Goal: Information Seeking & Learning: Learn about a topic

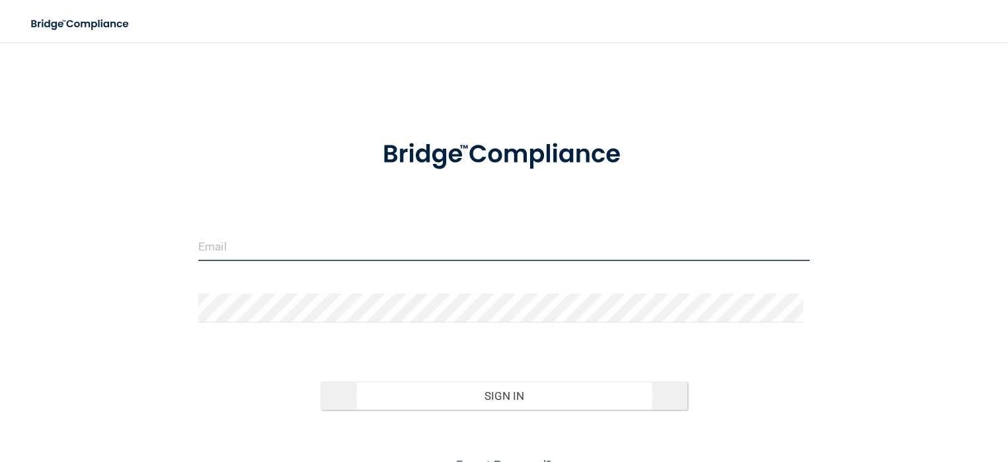
type input "[EMAIL_ADDRESS][DOMAIN_NAME]"
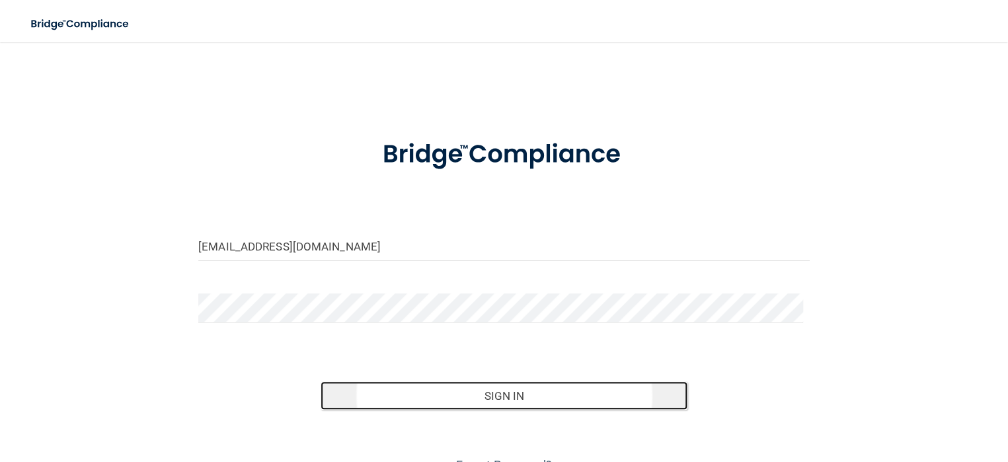
click at [482, 410] on button "Sign In" at bounding box center [503, 395] width 367 height 29
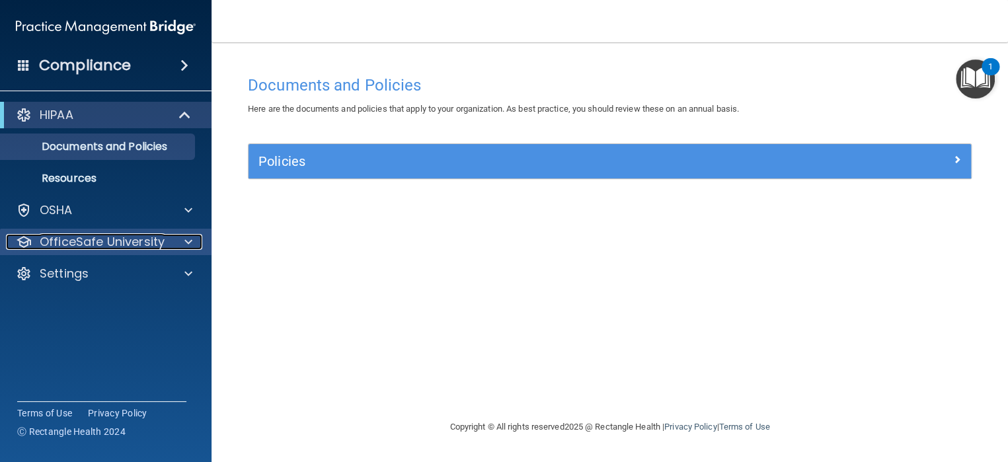
click at [132, 235] on p "OfficeSafe University" at bounding box center [102, 242] width 125 height 16
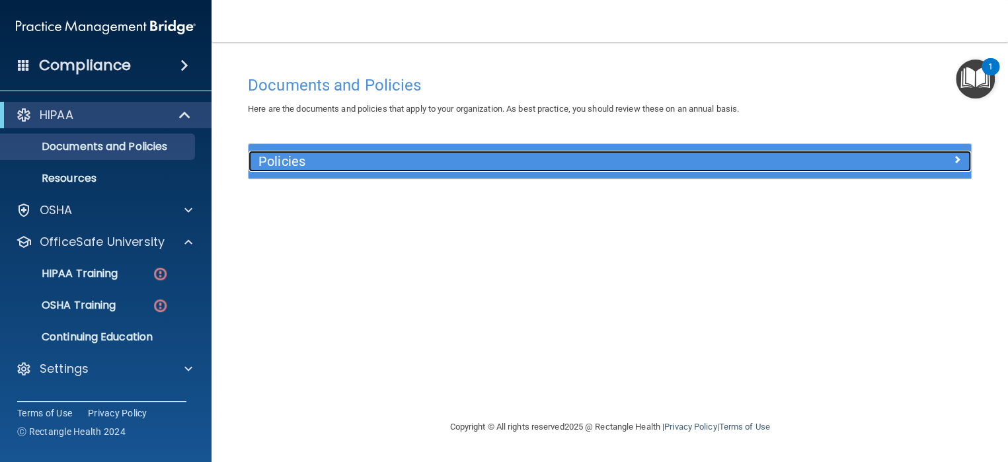
click at [279, 154] on h5 "Policies" at bounding box center [519, 161] width 522 height 15
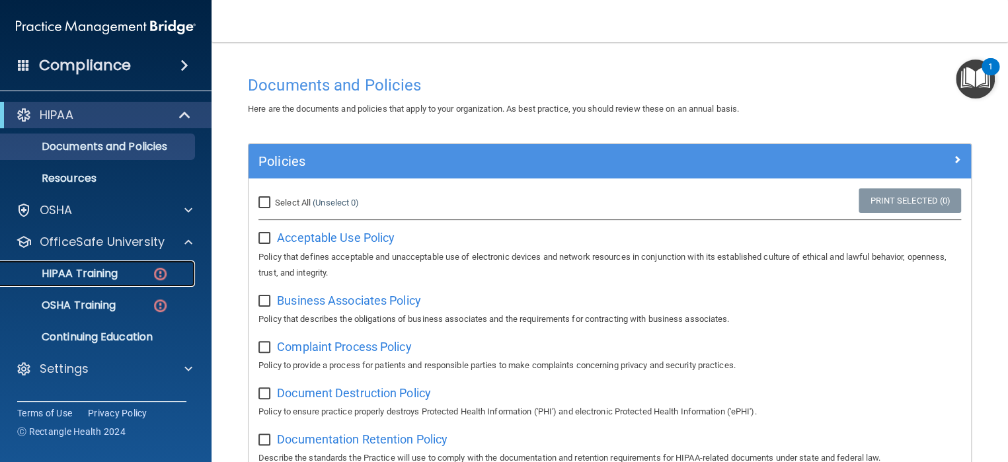
click at [100, 278] on p "HIPAA Training" at bounding box center [63, 273] width 109 height 13
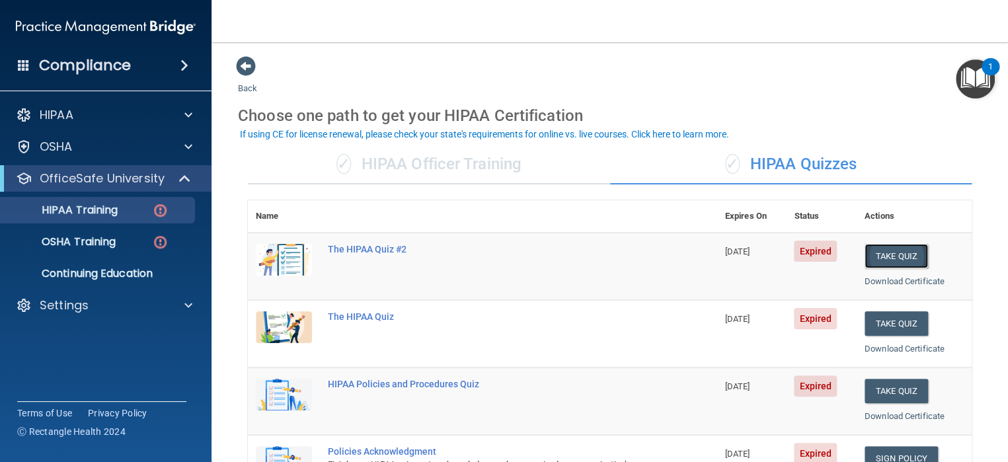
click at [892, 255] on button "Take Quiz" at bounding box center [895, 256] width 63 height 24
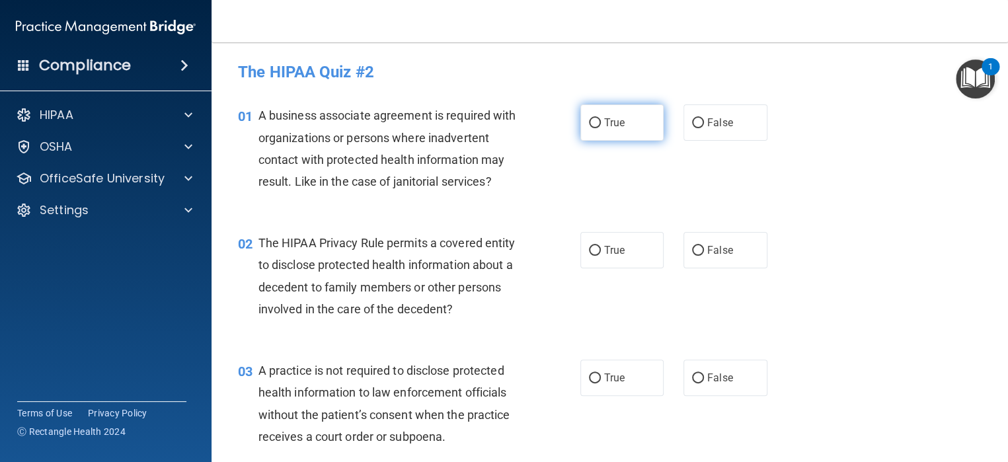
click at [582, 125] on label "True" at bounding box center [622, 122] width 84 height 36
click at [589, 125] on input "True" at bounding box center [595, 123] width 12 height 10
radio input "true"
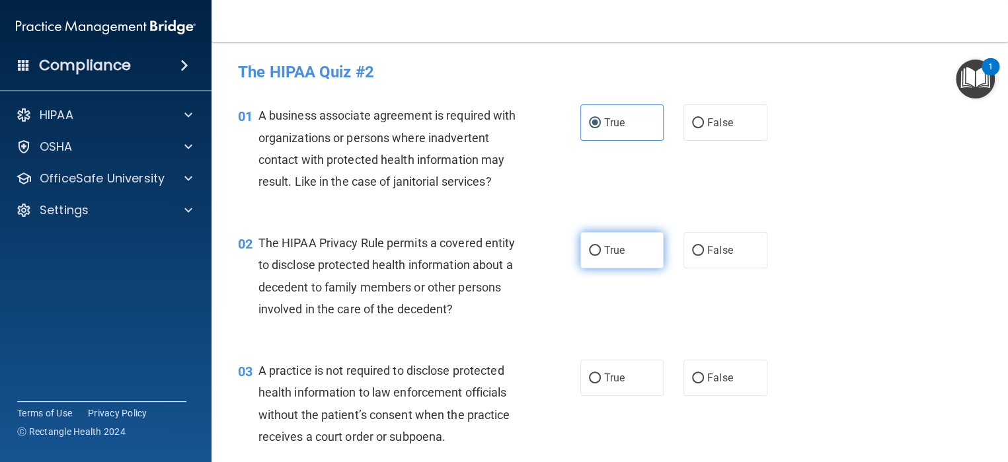
click at [589, 252] on input "True" at bounding box center [595, 251] width 12 height 10
radio input "true"
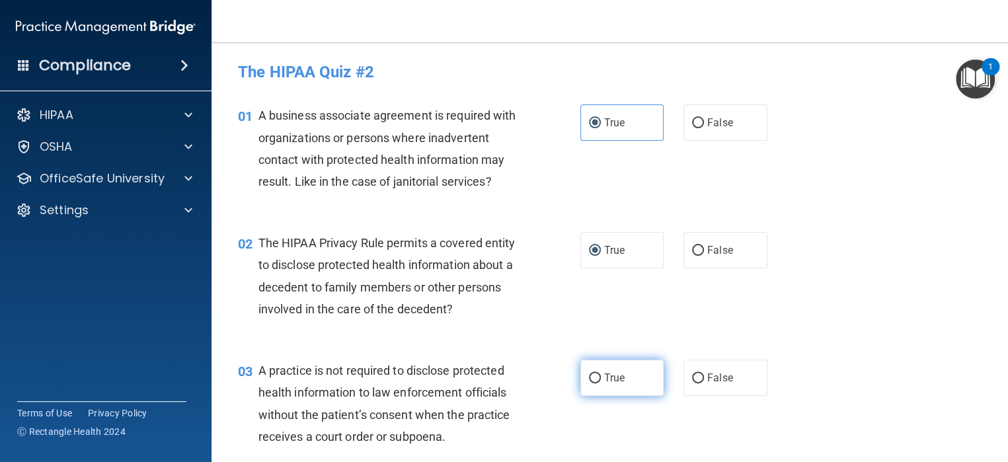
click at [589, 376] on input "True" at bounding box center [595, 378] width 12 height 10
radio input "true"
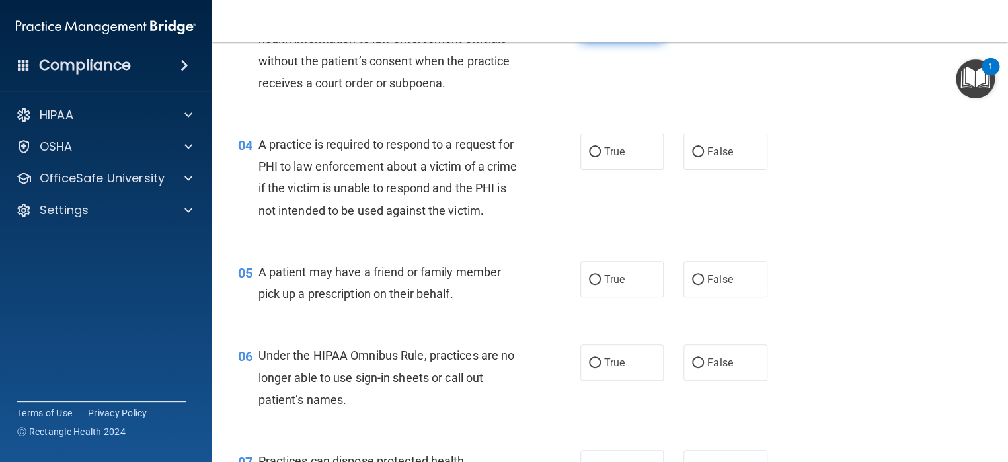
scroll to position [367, 0]
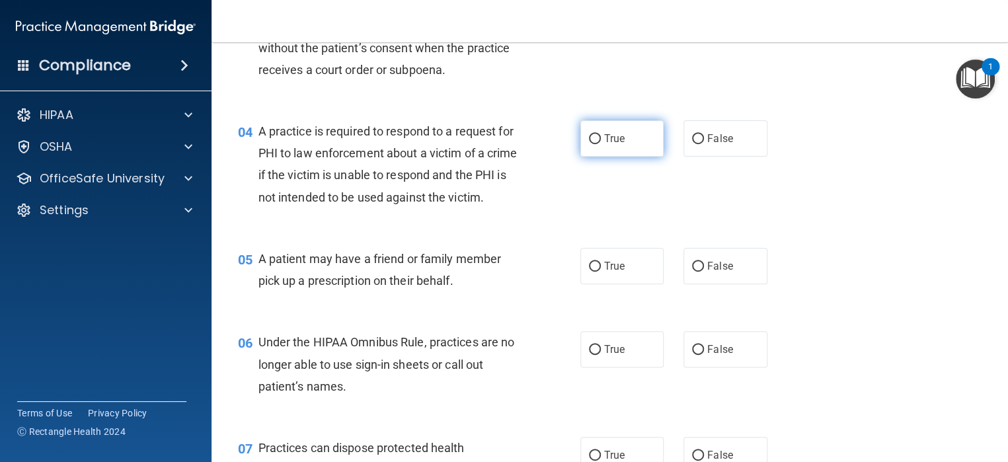
click at [589, 138] on input "True" at bounding box center [595, 139] width 12 height 10
radio input "true"
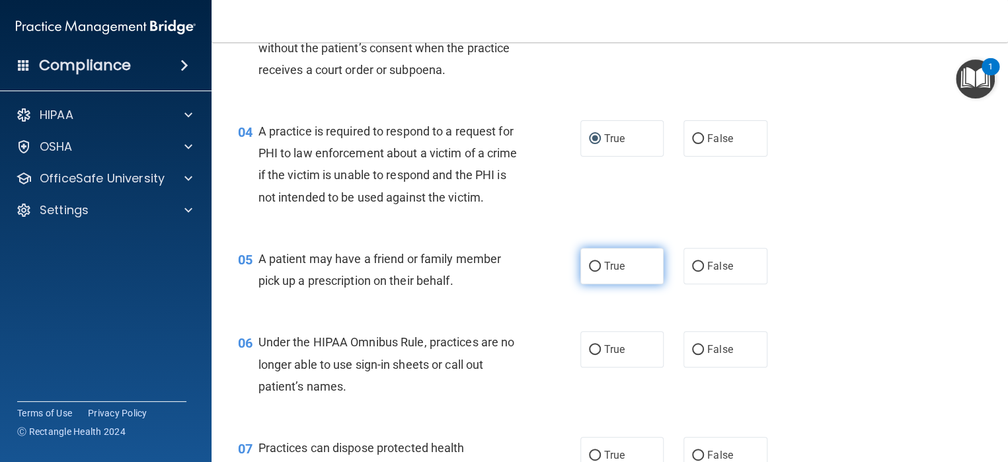
click at [589, 272] on input "True" at bounding box center [595, 267] width 12 height 10
radio input "true"
click at [591, 355] on input "True" at bounding box center [595, 350] width 12 height 10
radio input "true"
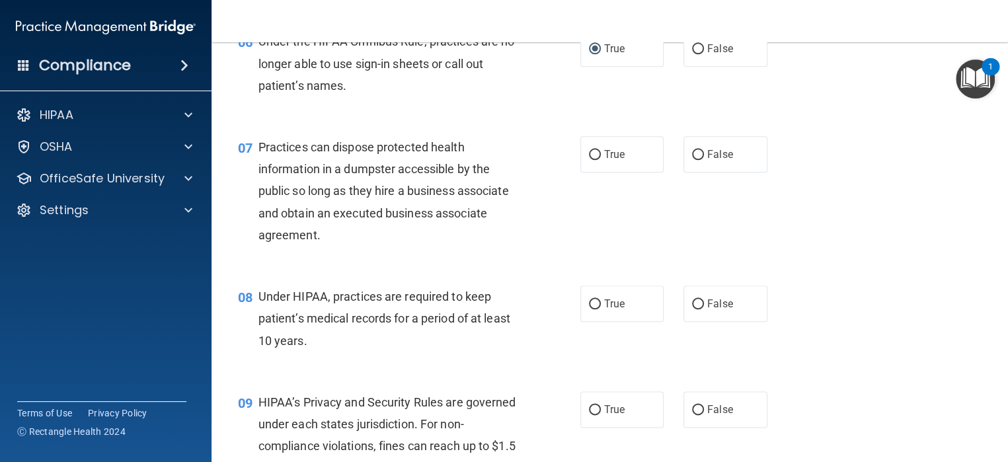
scroll to position [697, 0]
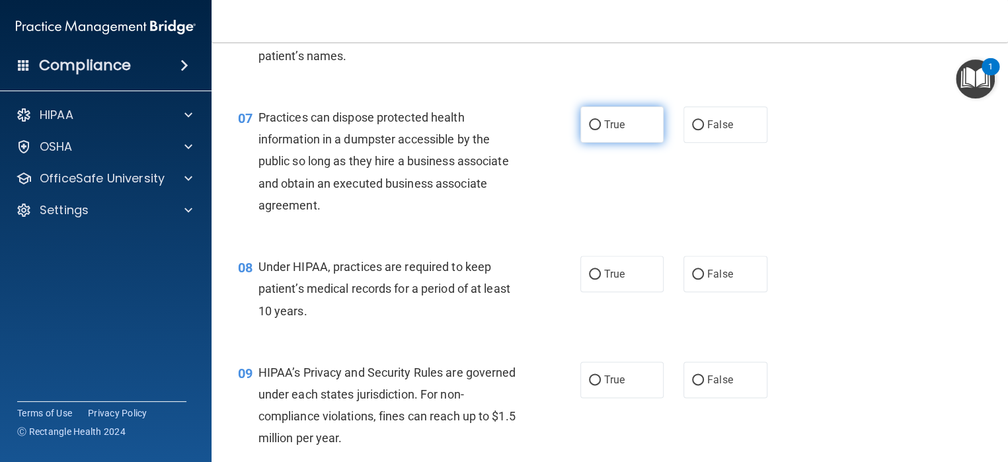
click at [589, 130] on input "True" at bounding box center [595, 125] width 12 height 10
radio input "true"
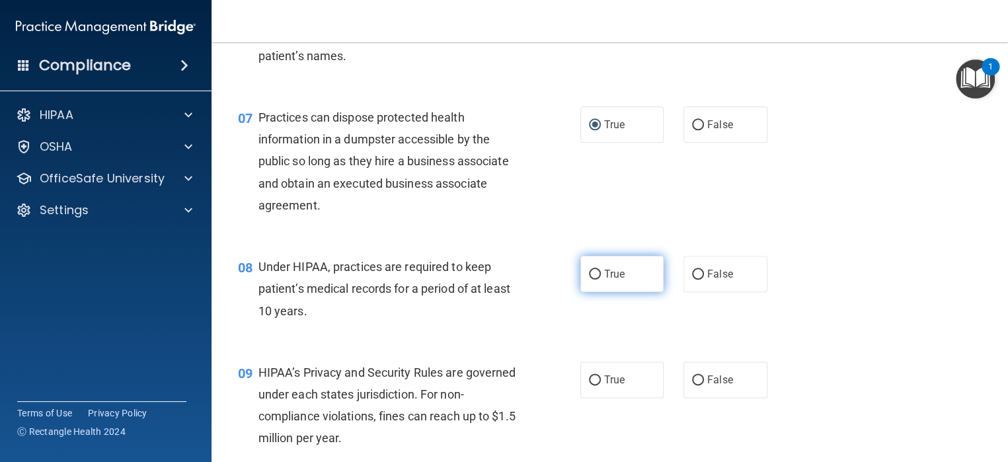
click at [589, 279] on input "True" at bounding box center [595, 275] width 12 height 10
radio input "true"
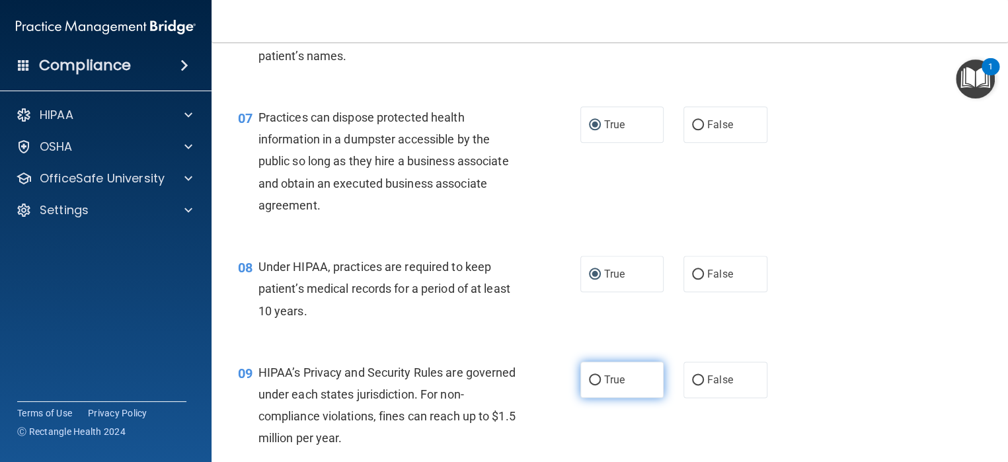
click at [590, 385] on input "True" at bounding box center [595, 380] width 12 height 10
radio input "true"
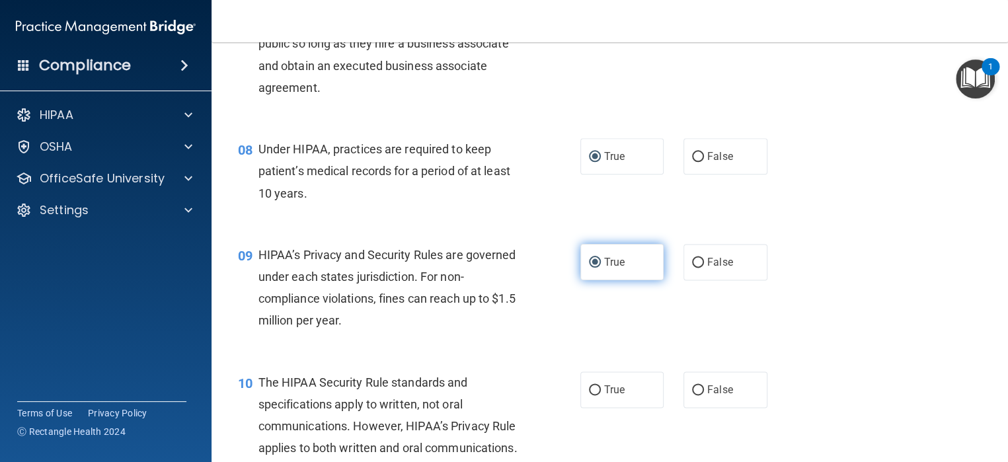
scroll to position [961, 0]
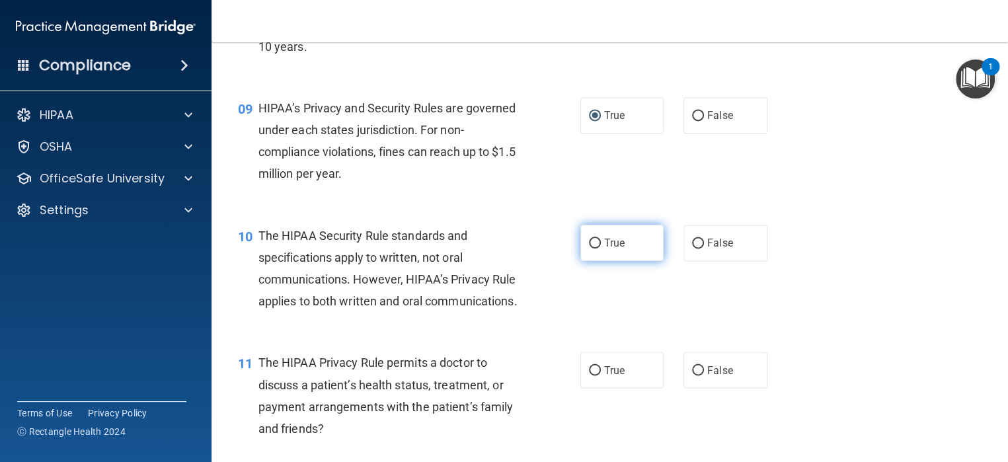
click at [589, 248] on input "True" at bounding box center [595, 244] width 12 height 10
radio input "true"
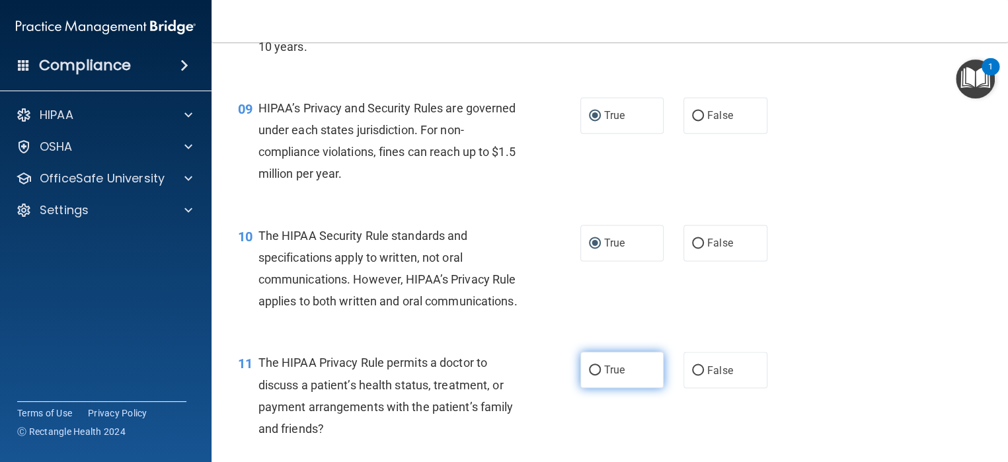
click at [589, 375] on input "True" at bounding box center [595, 370] width 12 height 10
radio input "true"
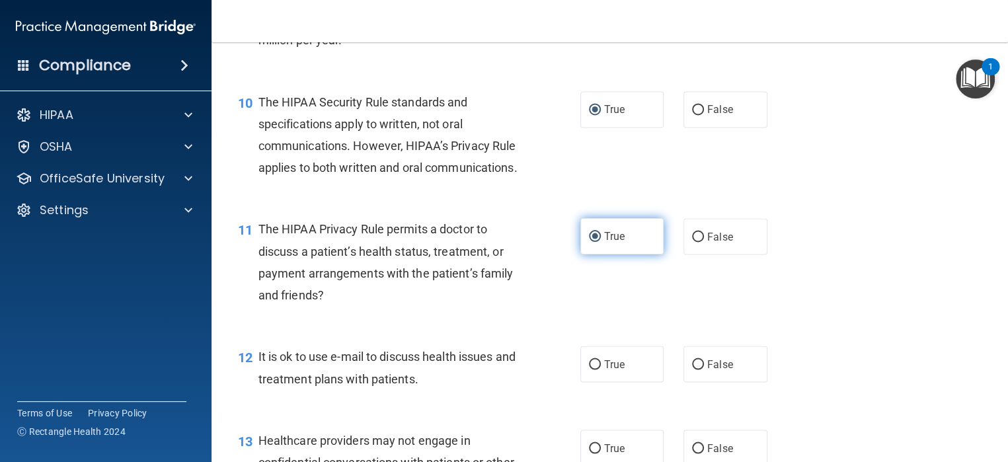
scroll to position [1292, 0]
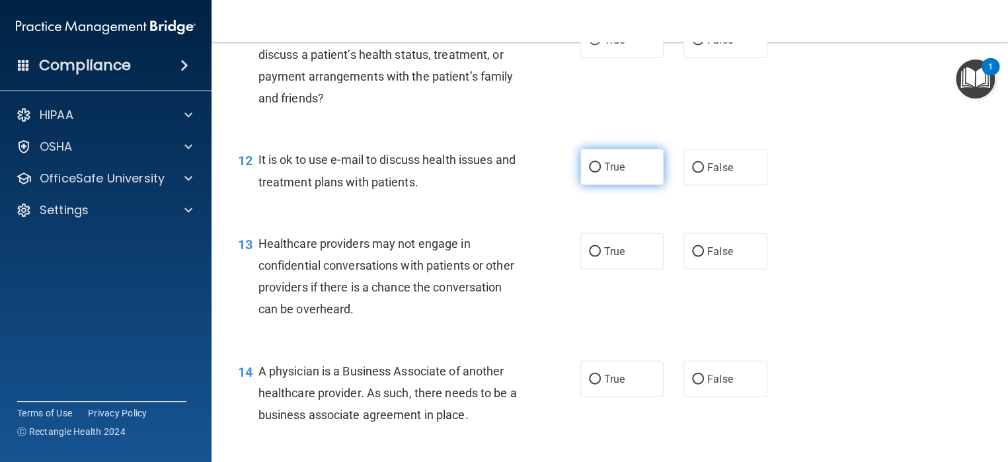
click at [589, 172] on input "True" at bounding box center [595, 168] width 12 height 10
radio input "true"
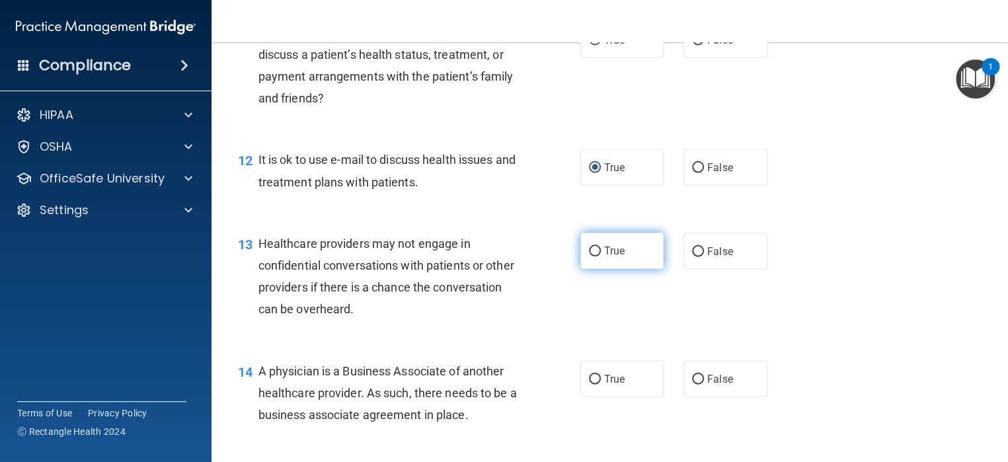
click at [596, 269] on label "True" at bounding box center [622, 251] width 84 height 36
click at [596, 256] on input "True" at bounding box center [595, 251] width 12 height 10
radio input "true"
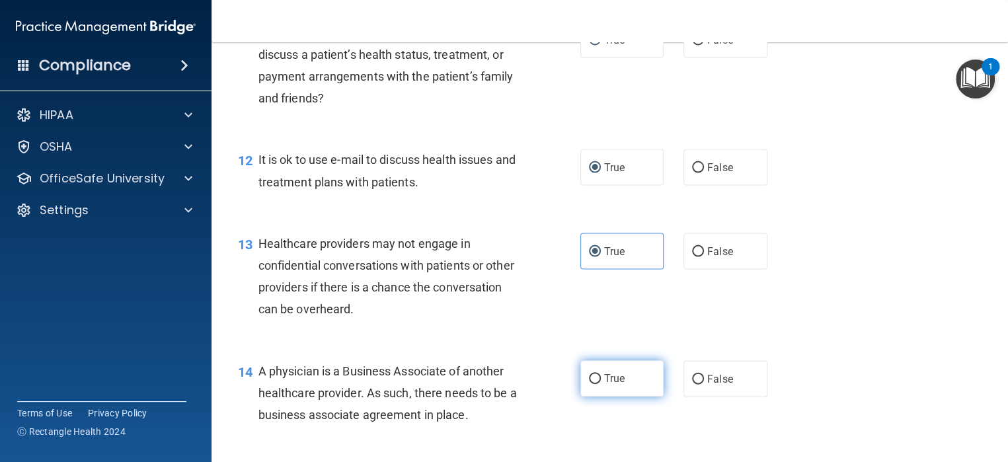
click at [593, 384] on input "True" at bounding box center [595, 379] width 12 height 10
radio input "true"
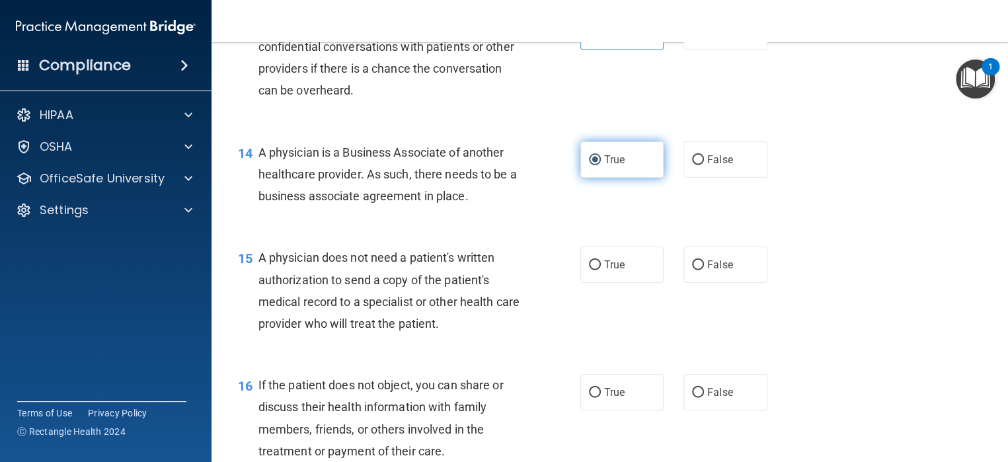
scroll to position [1622, 0]
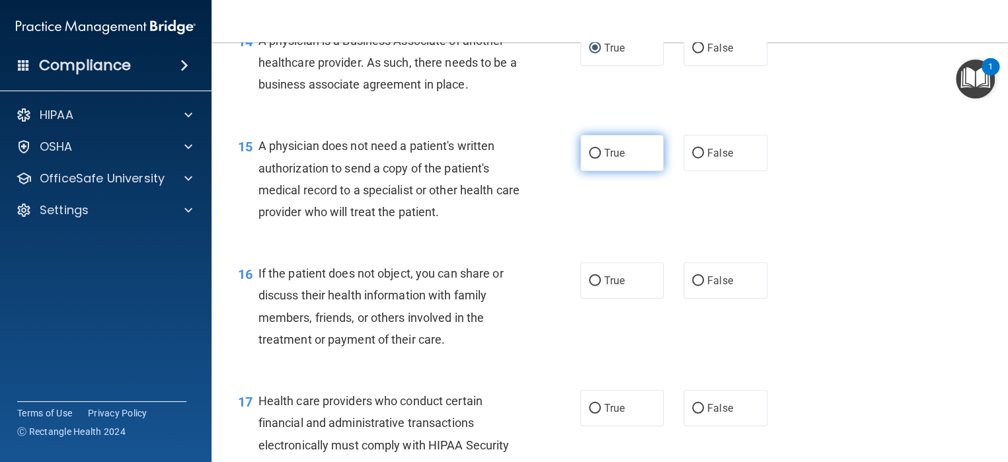
click at [592, 159] on input "True" at bounding box center [595, 154] width 12 height 10
radio input "true"
click at [595, 299] on label "True" at bounding box center [622, 280] width 84 height 36
click at [595, 286] on input "True" at bounding box center [595, 281] width 12 height 10
radio input "true"
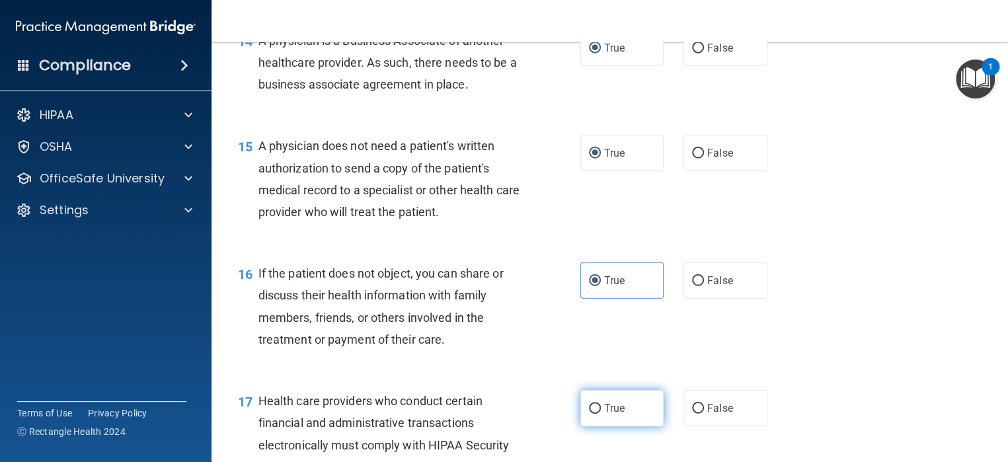
click at [589, 414] on input "True" at bounding box center [595, 409] width 12 height 10
radio input "true"
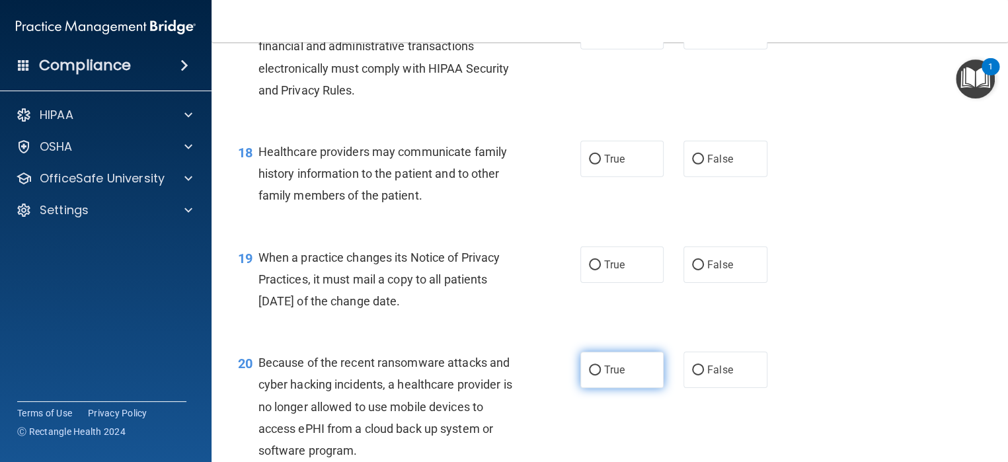
scroll to position [2019, 0]
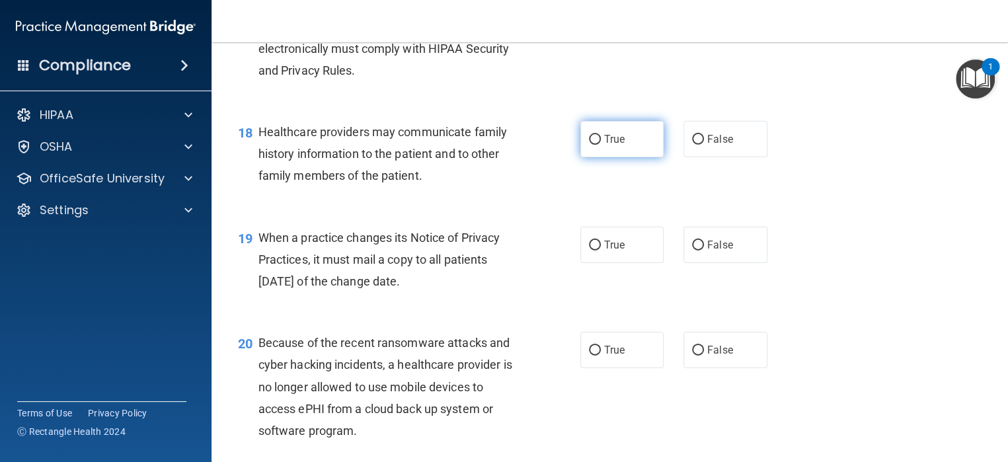
click at [589, 145] on input "True" at bounding box center [595, 140] width 12 height 10
radio input "true"
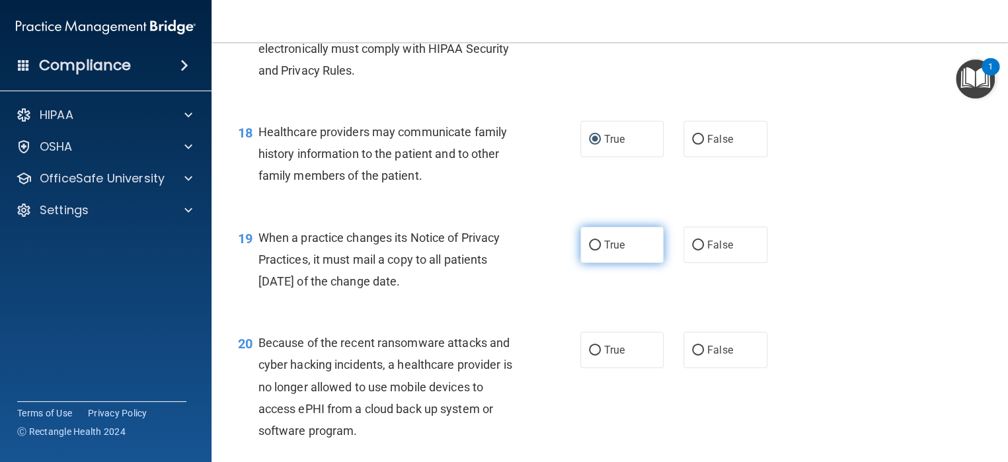
click at [589, 250] on input "True" at bounding box center [595, 246] width 12 height 10
radio input "true"
click at [589, 355] on input "True" at bounding box center [595, 351] width 12 height 10
radio input "true"
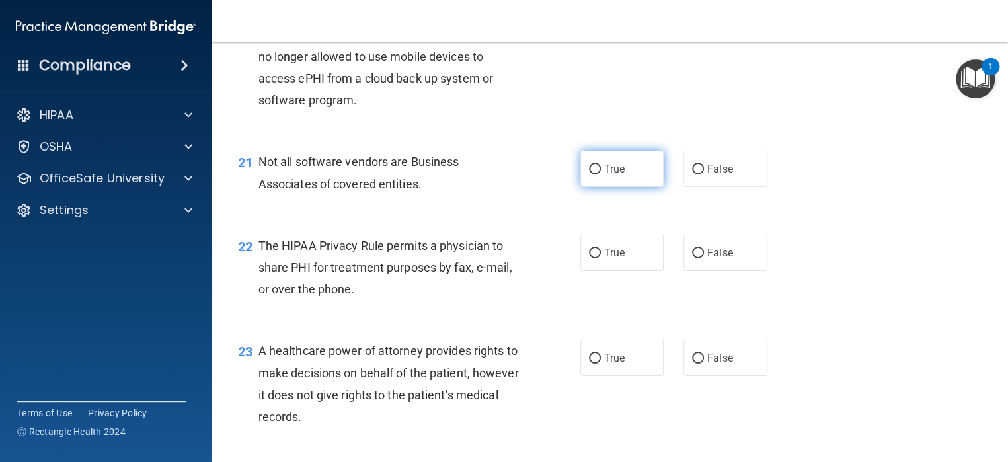
click at [589, 174] on input "True" at bounding box center [595, 170] width 12 height 10
radio input "true"
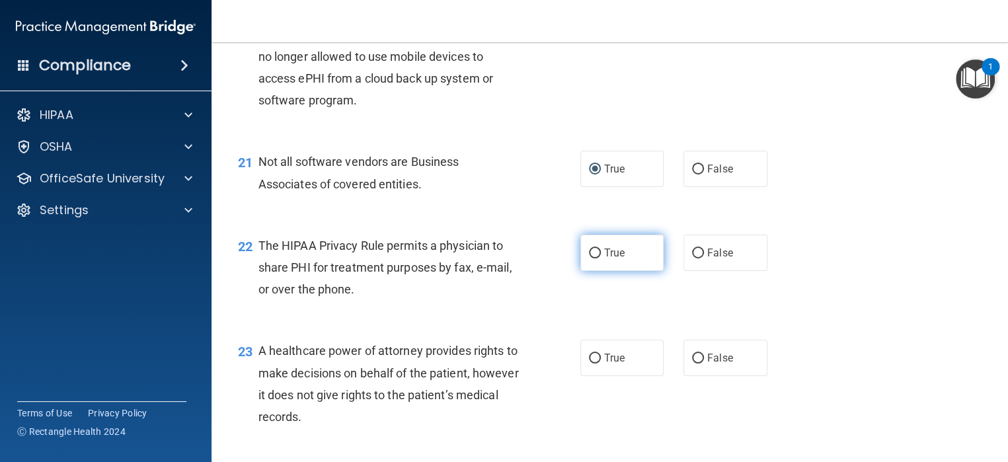
click at [590, 258] on input "True" at bounding box center [595, 253] width 12 height 10
radio input "true"
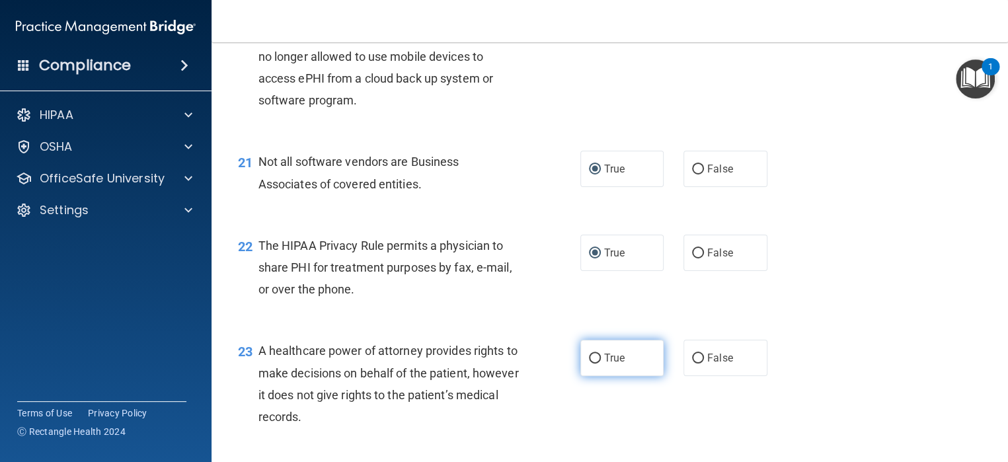
click at [591, 363] on input "True" at bounding box center [595, 358] width 12 height 10
radio input "true"
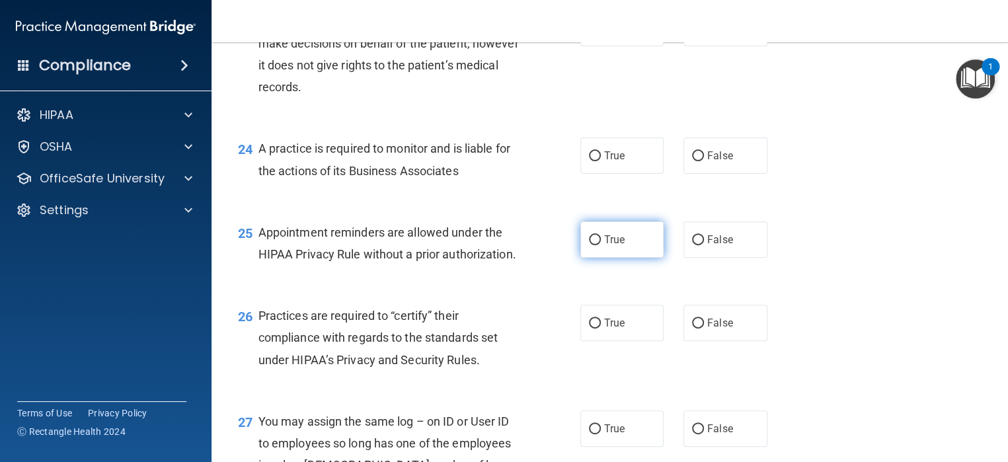
scroll to position [2679, 0]
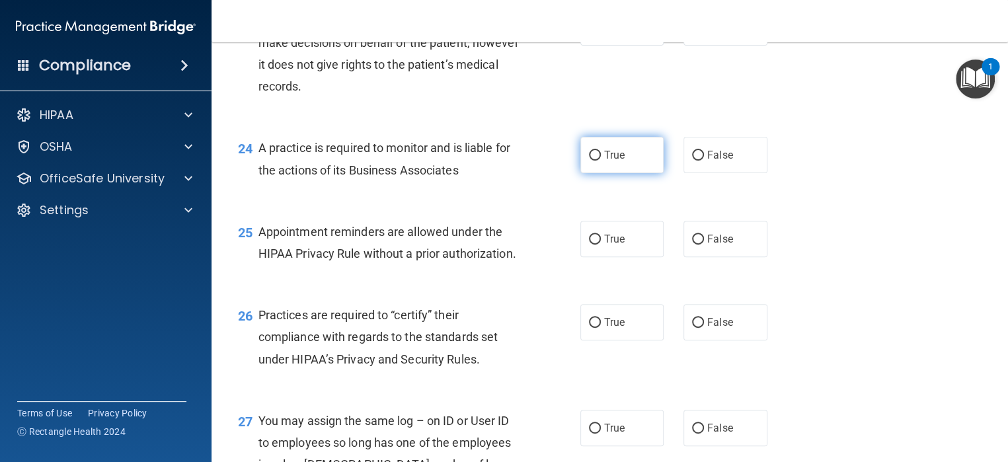
click at [589, 161] on input "True" at bounding box center [595, 156] width 12 height 10
radio input "true"
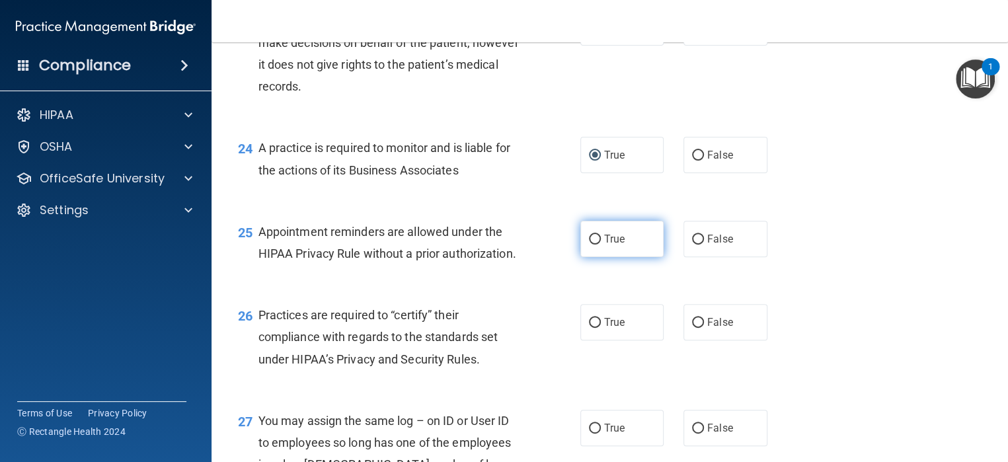
click at [589, 244] on input "True" at bounding box center [595, 240] width 12 height 10
radio input "true"
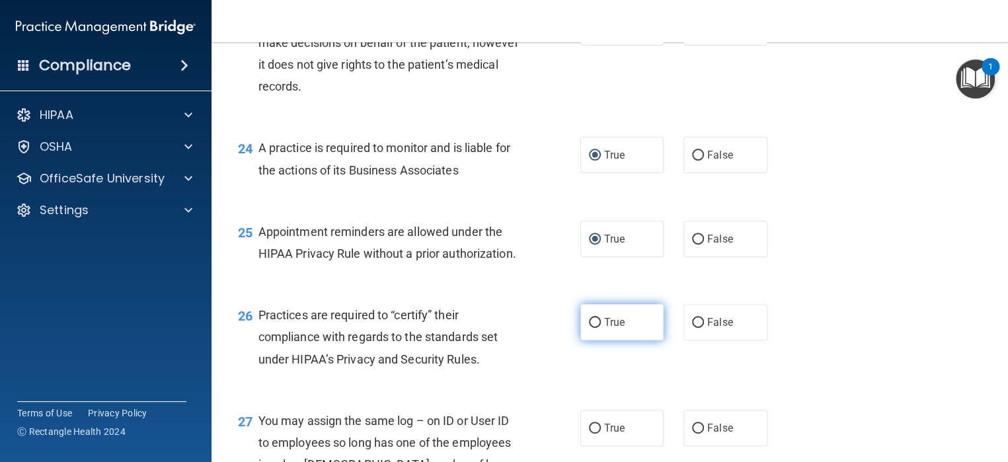
click at [591, 328] on input "True" at bounding box center [595, 323] width 12 height 10
radio input "true"
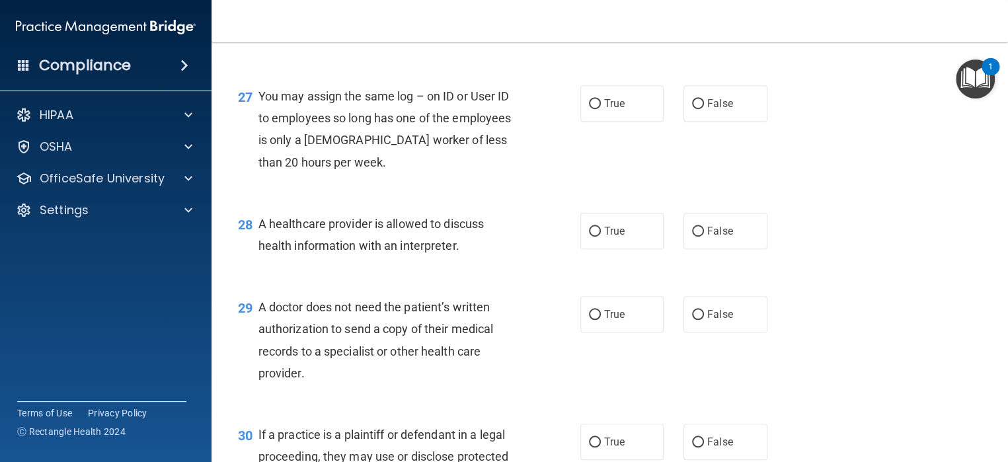
scroll to position [3010, 0]
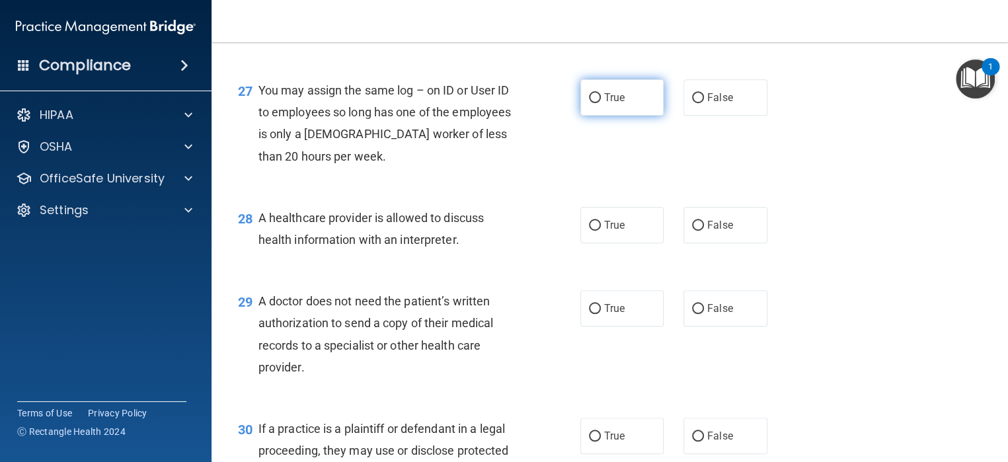
click at [589, 103] on input "True" at bounding box center [595, 98] width 12 height 10
radio input "true"
click at [589, 231] on input "True" at bounding box center [595, 226] width 12 height 10
radio input "true"
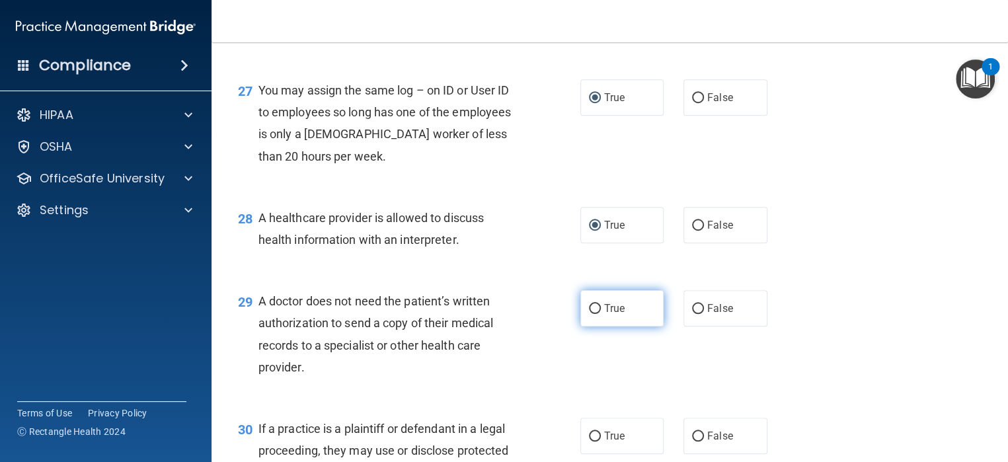
click at [591, 314] on input "True" at bounding box center [595, 309] width 12 height 10
radio input "true"
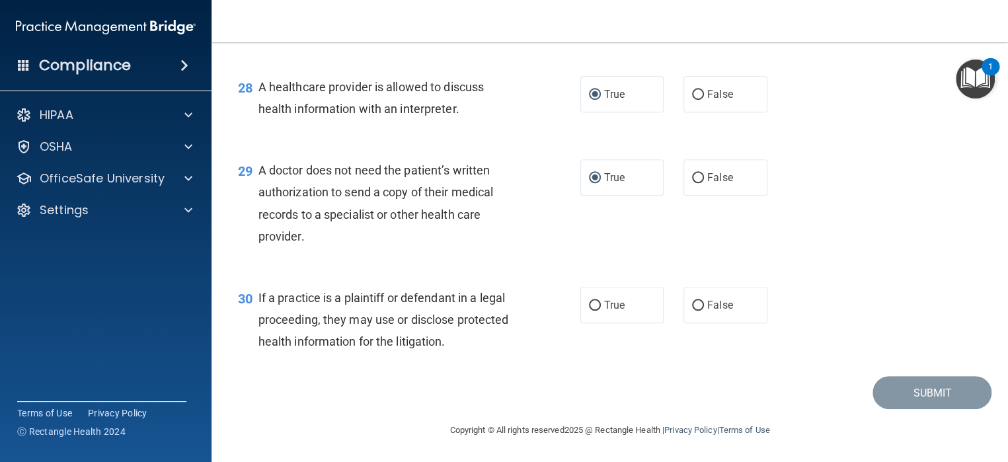
scroll to position [3207, 0]
click at [589, 308] on input "True" at bounding box center [595, 306] width 12 height 10
radio input "true"
click at [920, 390] on button "Submit" at bounding box center [931, 393] width 119 height 34
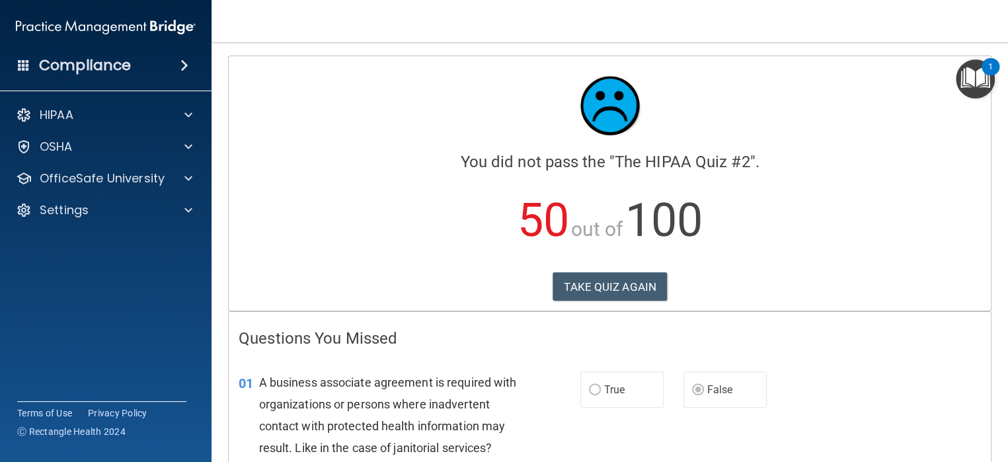
click at [864, 357] on div "01 A business associate agreement is required with organizations or persons whe…" at bounding box center [610, 419] width 762 height 128
click at [588, 295] on button "TAKE QUIZ AGAIN" at bounding box center [609, 286] width 114 height 29
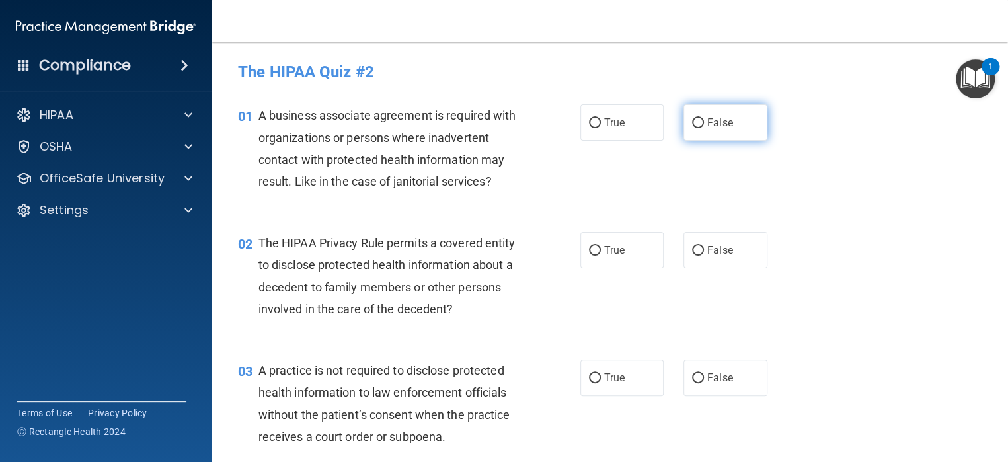
click at [692, 125] on input "False" at bounding box center [698, 123] width 12 height 10
radio input "true"
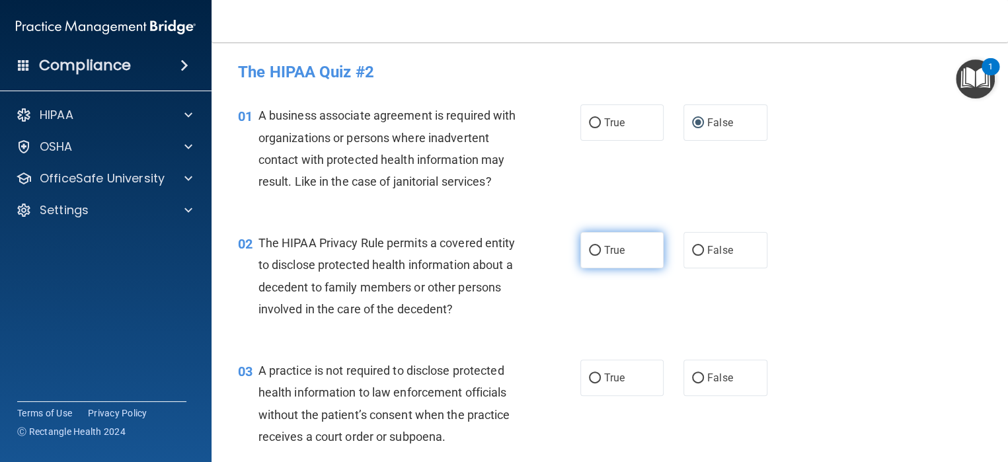
click at [589, 249] on input "True" at bounding box center [595, 251] width 12 height 10
radio input "true"
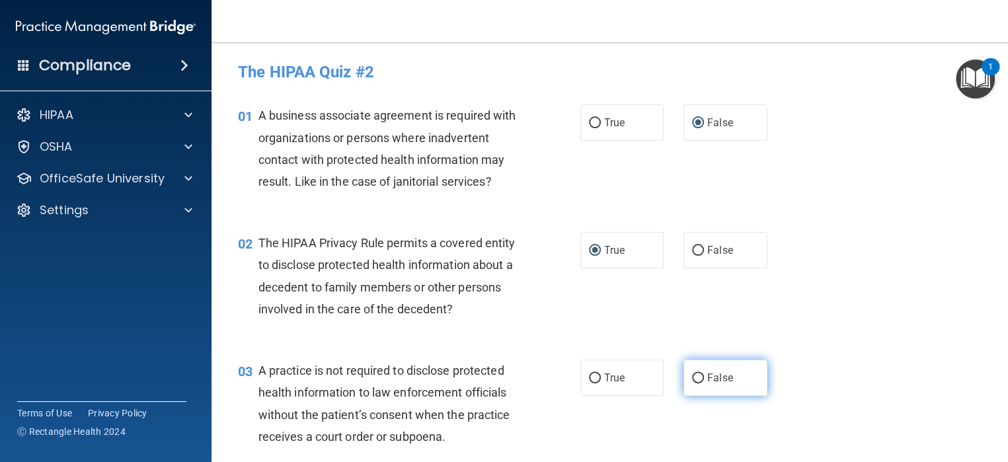
click at [692, 377] on input "False" at bounding box center [698, 378] width 12 height 10
radio input "true"
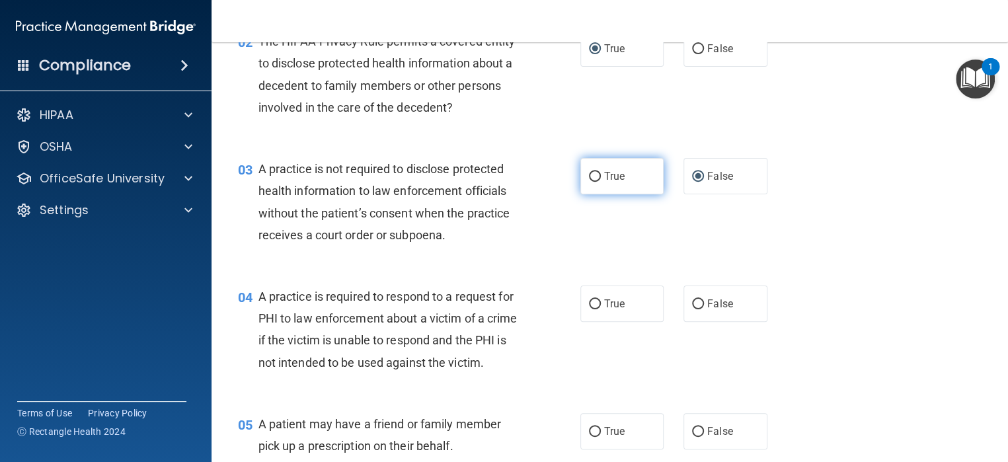
scroll to position [264, 0]
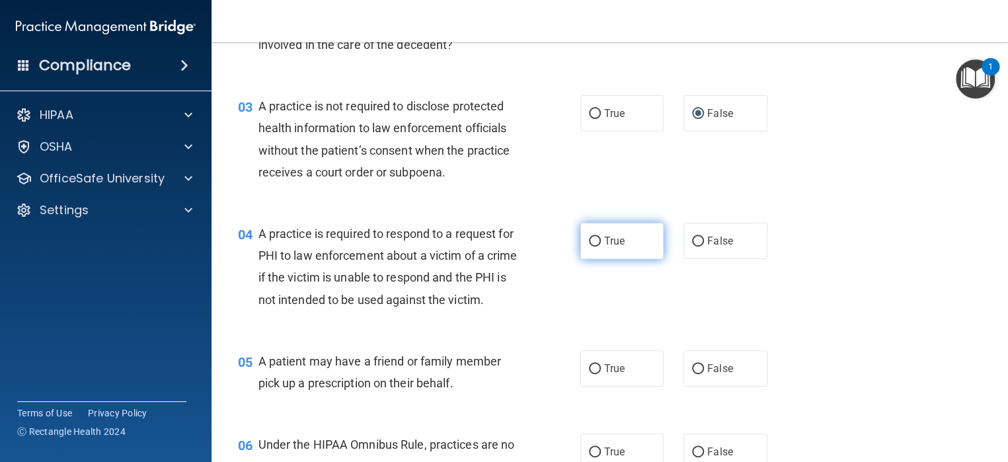
click at [589, 240] on input "True" at bounding box center [595, 242] width 12 height 10
radio input "true"
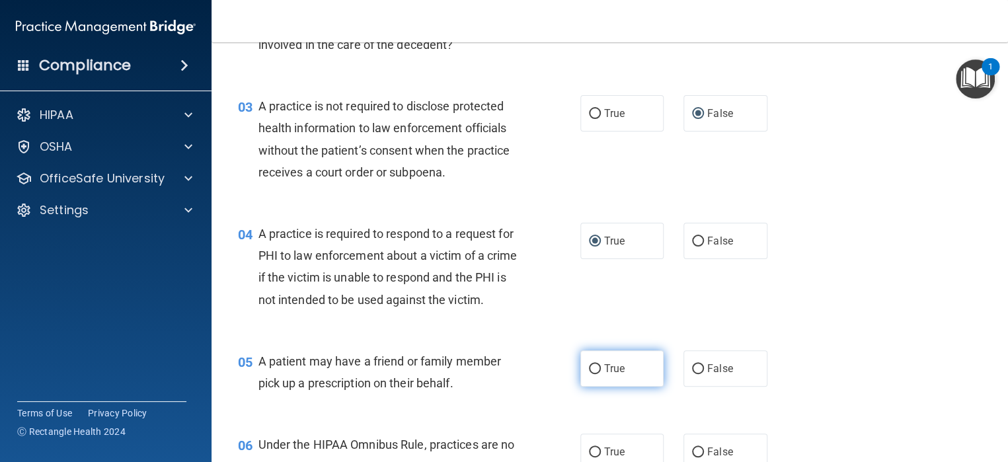
click at [589, 374] on input "True" at bounding box center [595, 369] width 12 height 10
radio input "true"
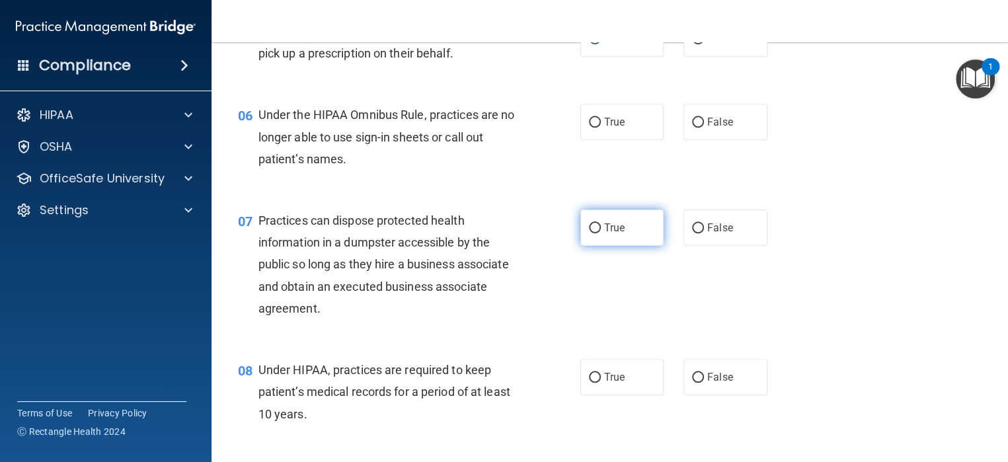
scroll to position [595, 0]
click at [692, 127] on input "False" at bounding box center [698, 122] width 12 height 10
radio input "true"
click at [692, 233] on input "False" at bounding box center [698, 228] width 12 height 10
radio input "true"
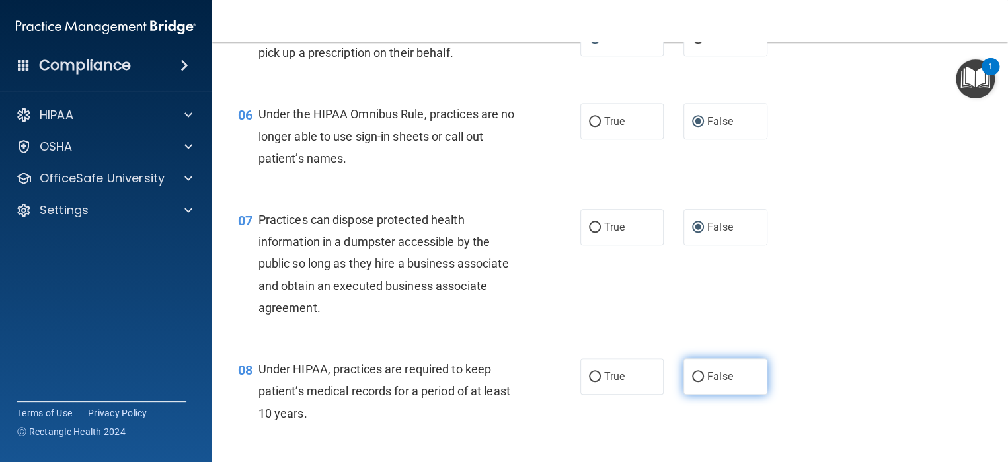
click at [692, 382] on input "False" at bounding box center [698, 377] width 12 height 10
radio input "true"
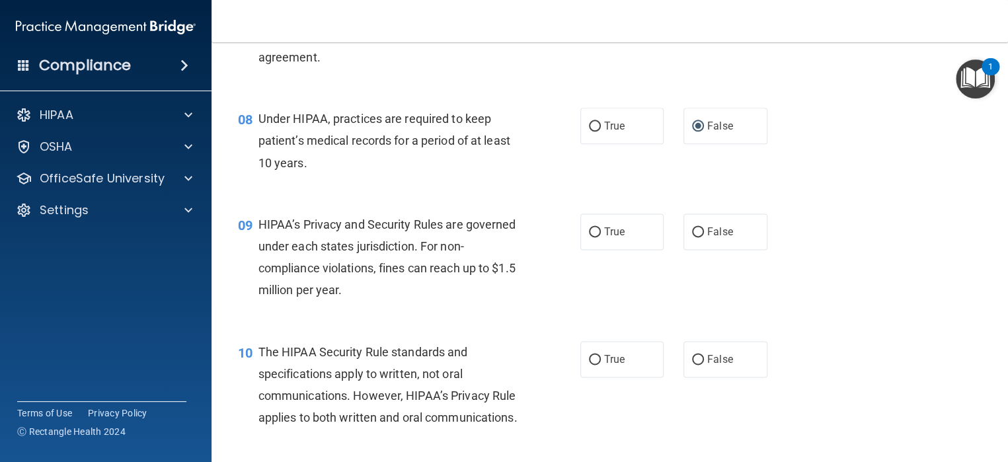
scroll to position [859, 0]
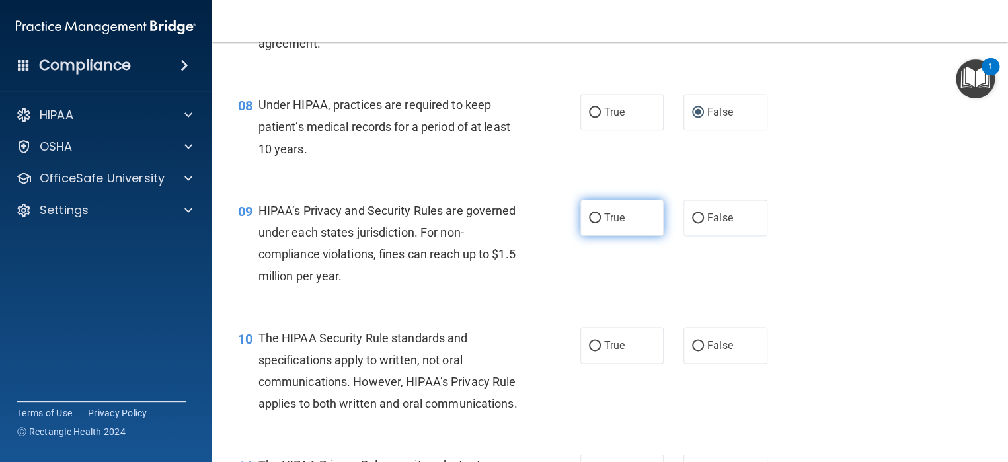
click at [589, 223] on input "True" at bounding box center [595, 218] width 12 height 10
radio input "true"
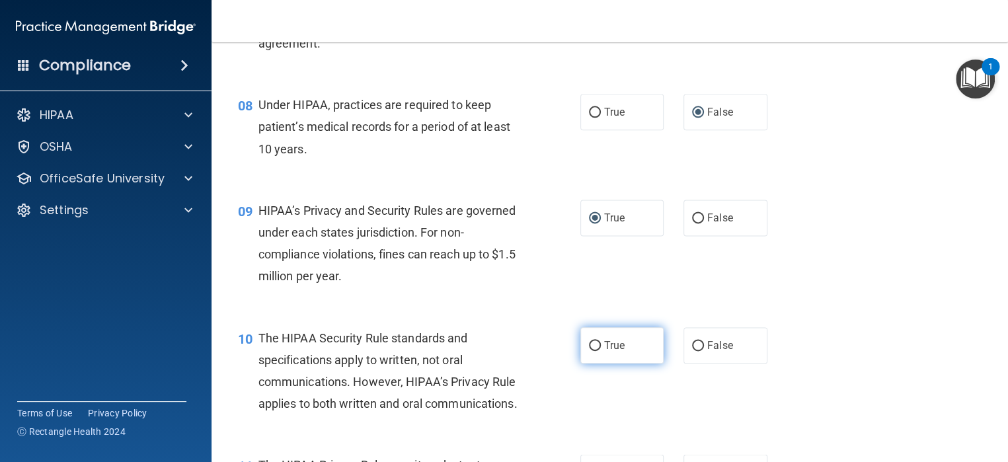
click at [589, 351] on input "True" at bounding box center [595, 346] width 12 height 10
radio input "true"
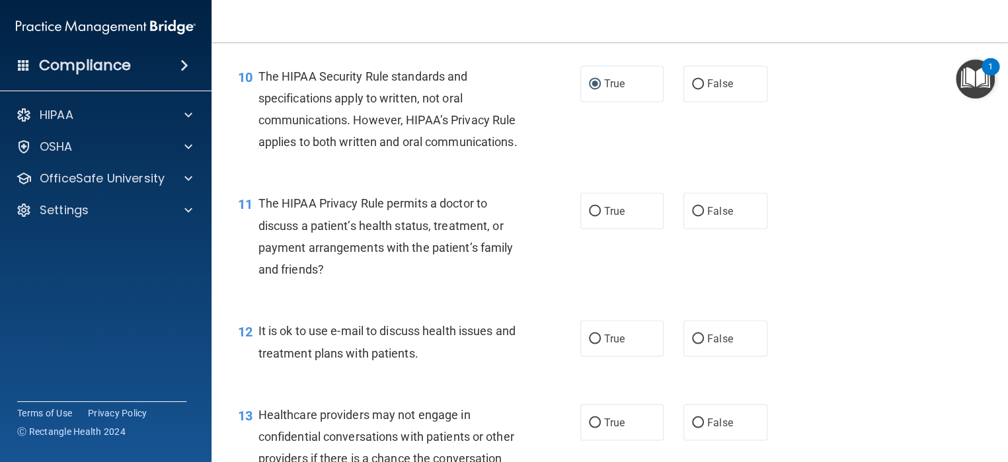
scroll to position [1123, 0]
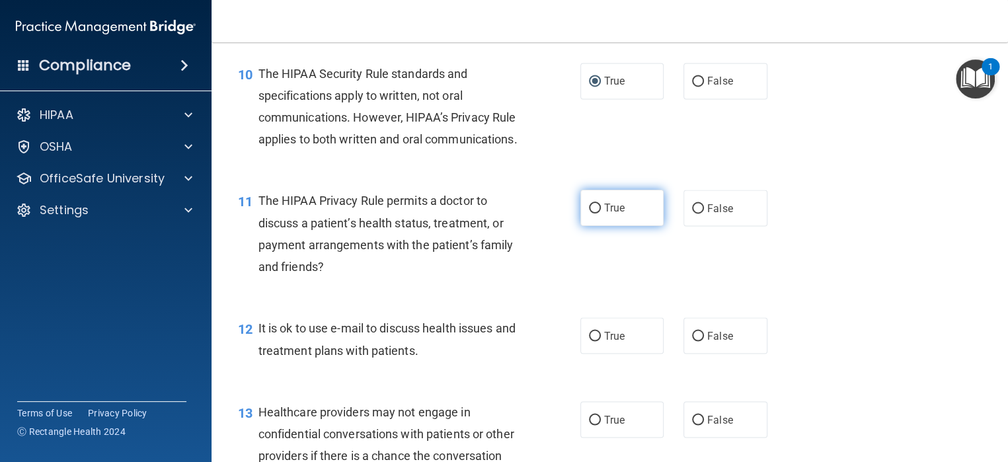
click at [589, 213] on input "True" at bounding box center [595, 209] width 12 height 10
radio input "true"
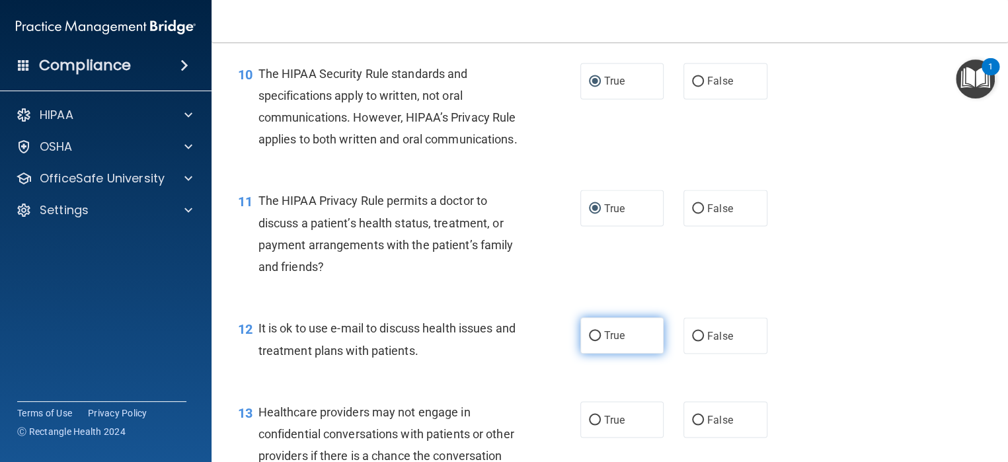
click at [589, 341] on input "True" at bounding box center [595, 336] width 12 height 10
radio input "true"
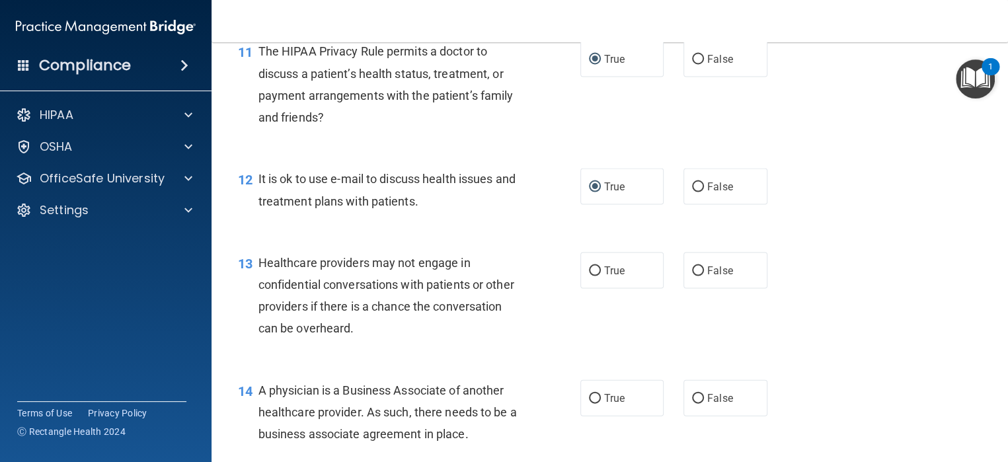
scroll to position [1321, 0]
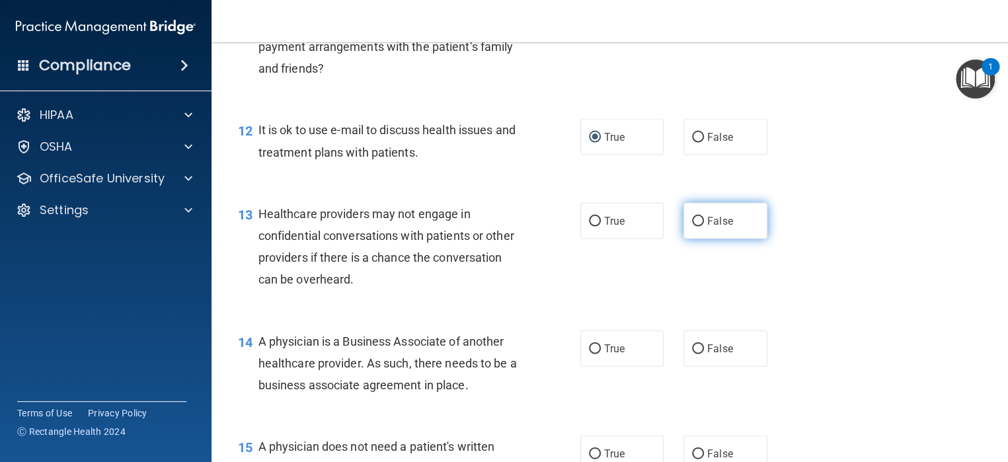
click at [692, 227] on input "False" at bounding box center [698, 222] width 12 height 10
radio input "true"
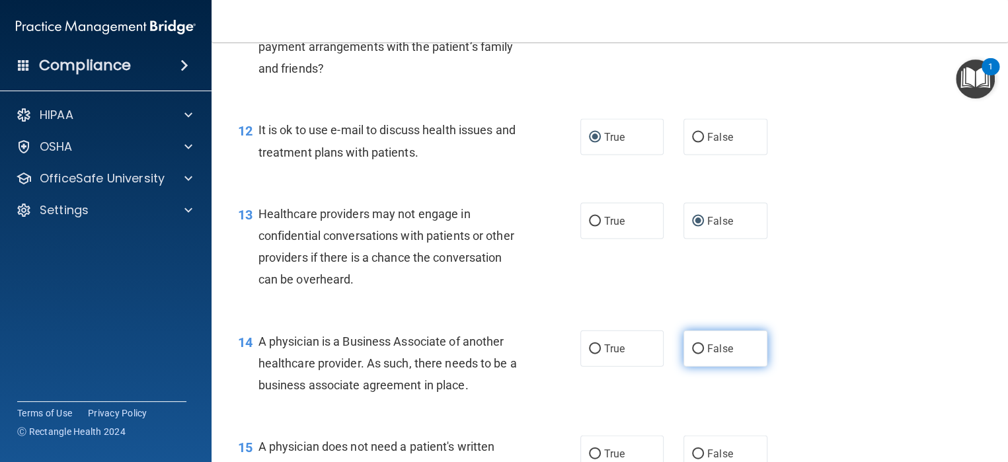
click at [692, 354] on input "False" at bounding box center [698, 349] width 12 height 10
radio input "true"
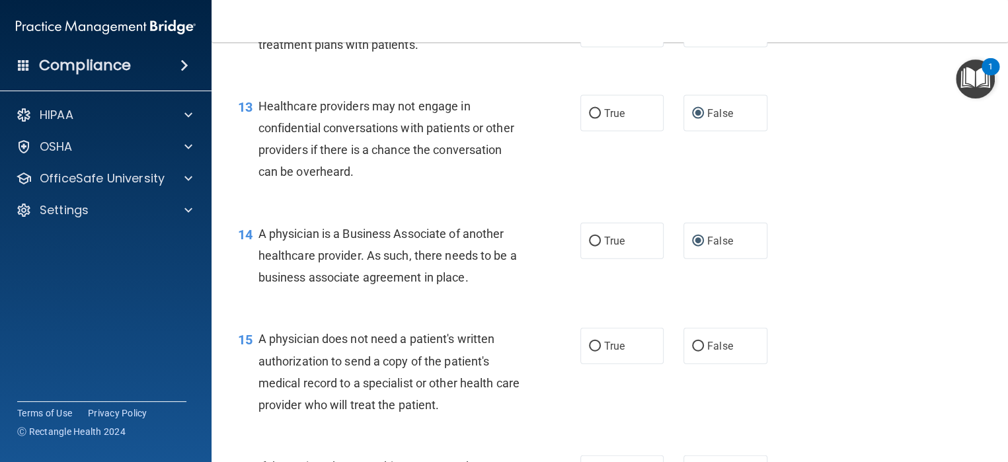
scroll to position [1586, 0]
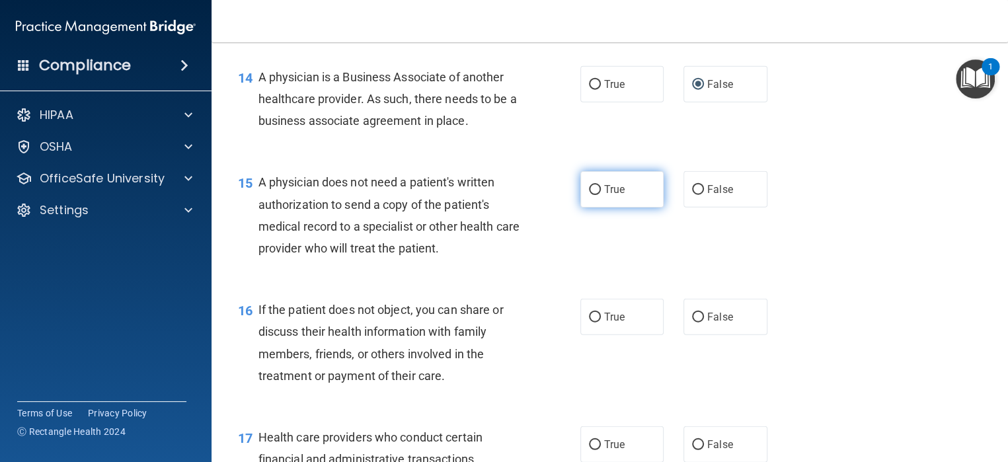
click at [592, 195] on input "True" at bounding box center [595, 190] width 12 height 10
radio input "true"
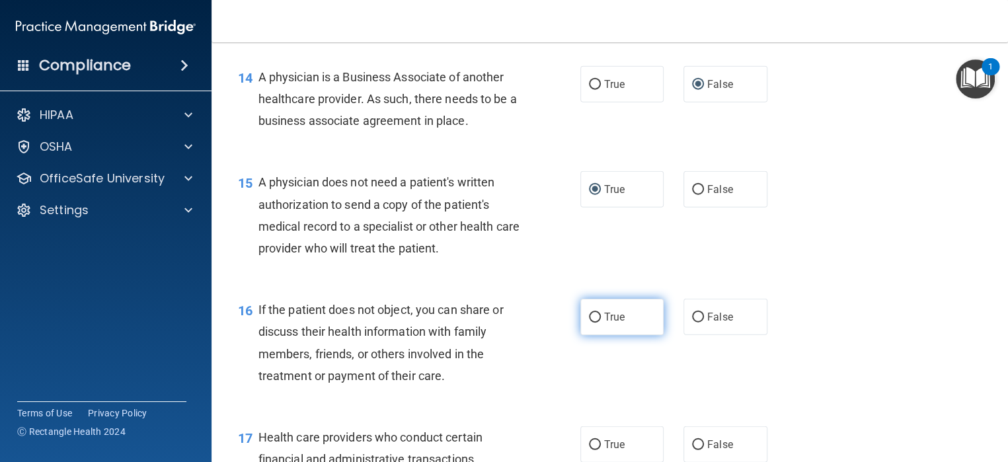
click at [592, 322] on input "True" at bounding box center [595, 318] width 12 height 10
radio input "true"
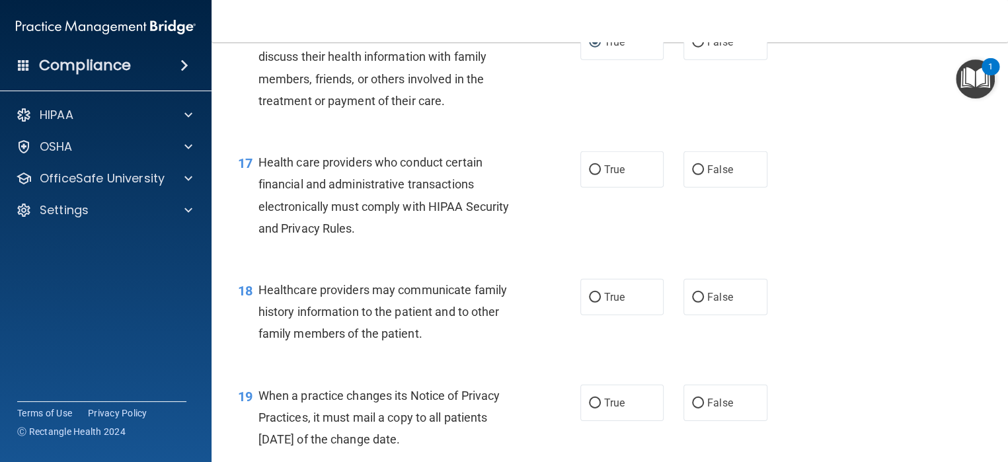
scroll to position [1916, 0]
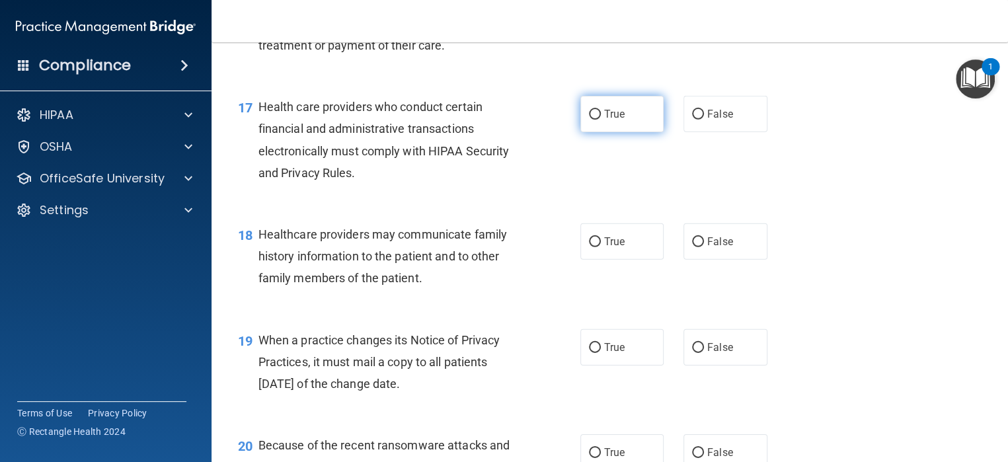
click at [589, 120] on input "True" at bounding box center [595, 115] width 12 height 10
radio input "true"
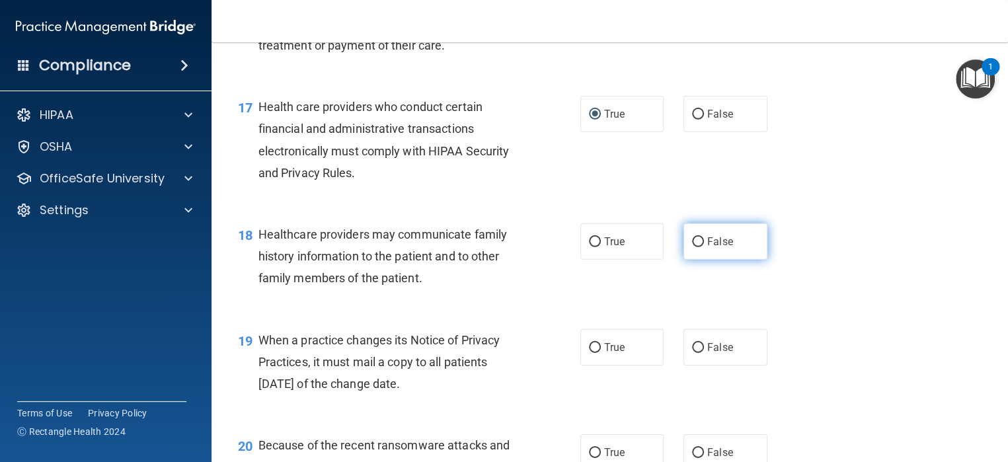
click at [692, 247] on input "False" at bounding box center [698, 242] width 12 height 10
radio input "true"
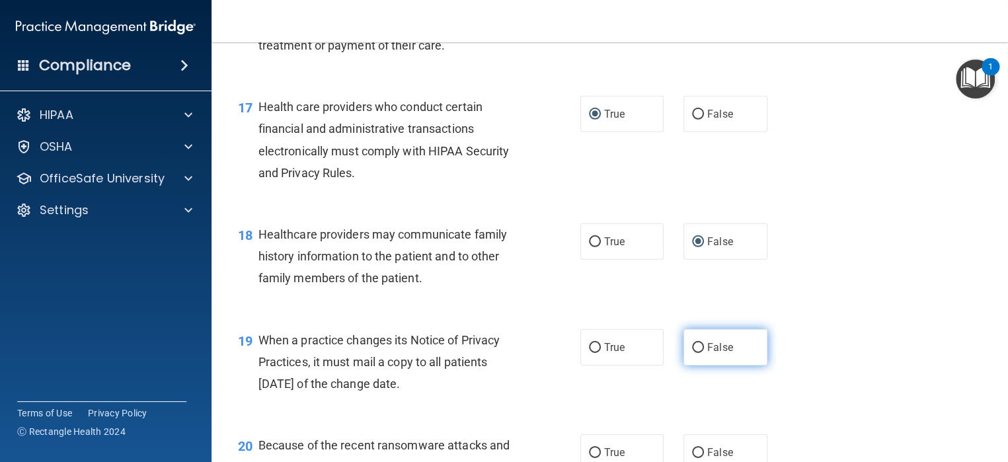
click at [692, 353] on input "False" at bounding box center [698, 348] width 12 height 10
radio input "true"
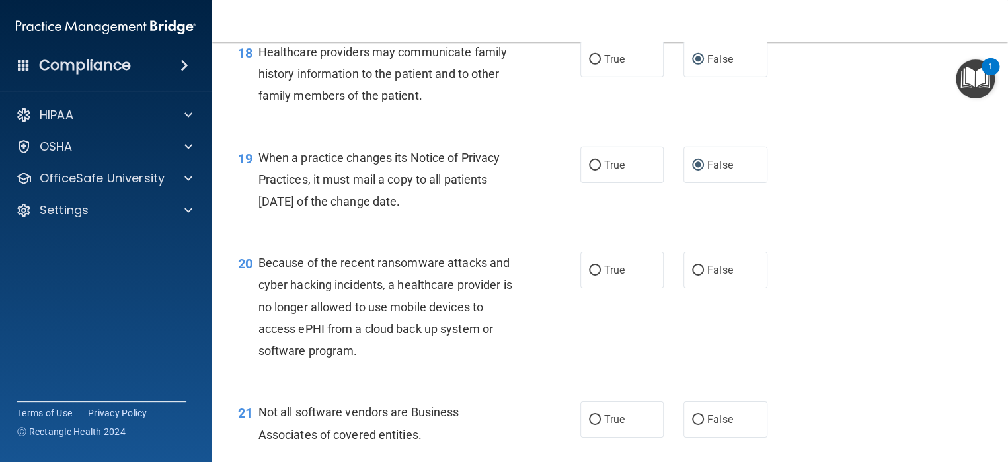
scroll to position [2114, 0]
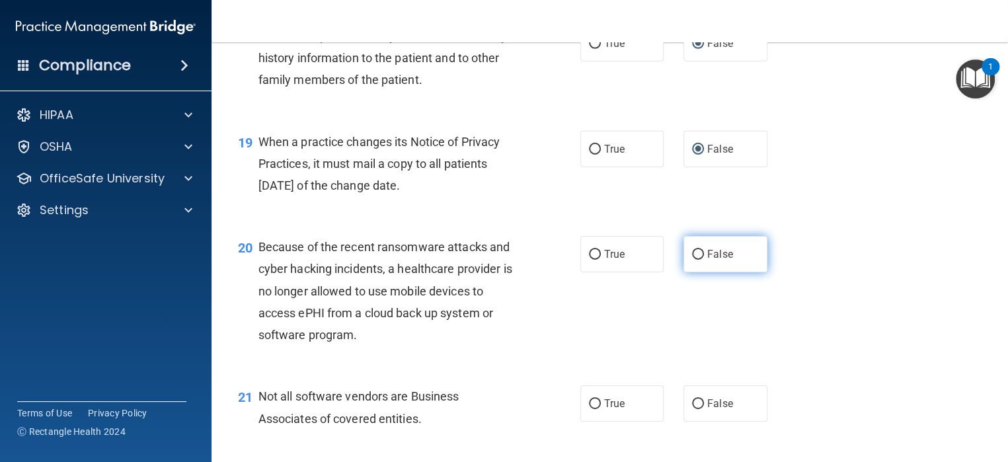
click at [692, 260] on input "False" at bounding box center [698, 255] width 12 height 10
radio input "true"
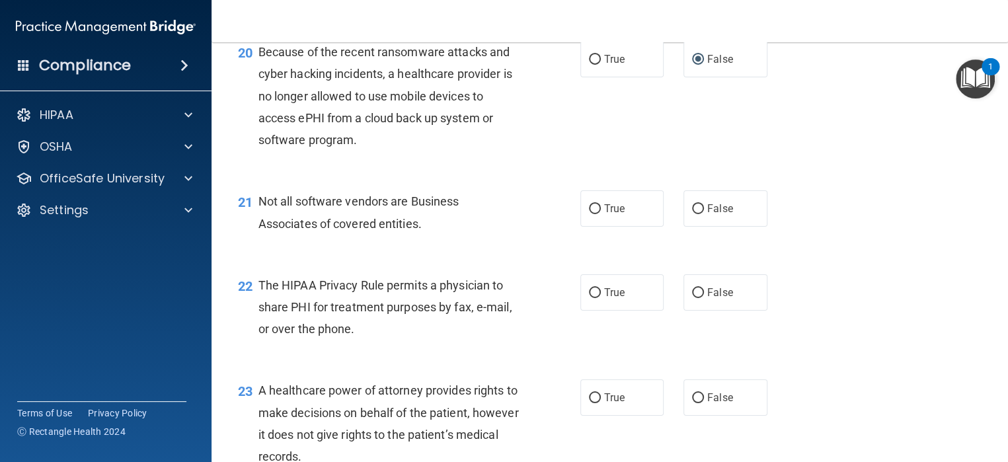
scroll to position [2313, 0]
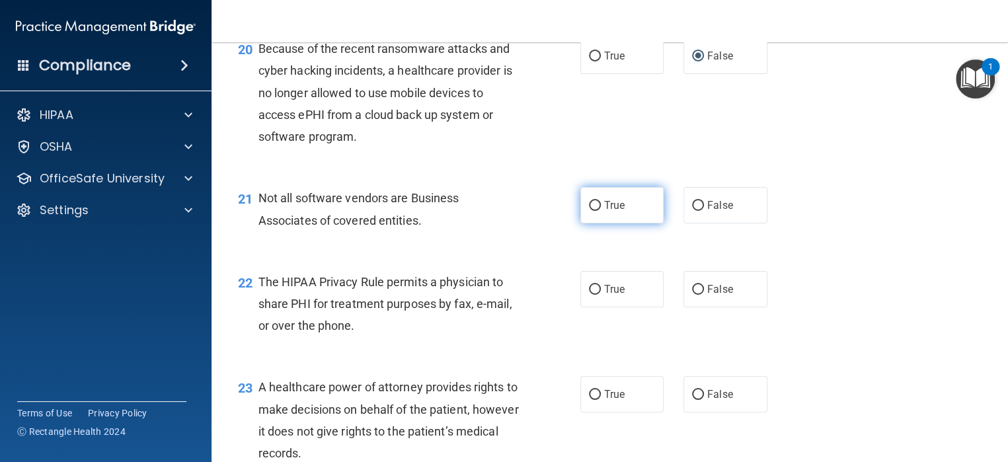
click at [589, 211] on input "True" at bounding box center [595, 206] width 12 height 10
radio input "true"
click at [589, 295] on input "True" at bounding box center [595, 290] width 12 height 10
radio input "true"
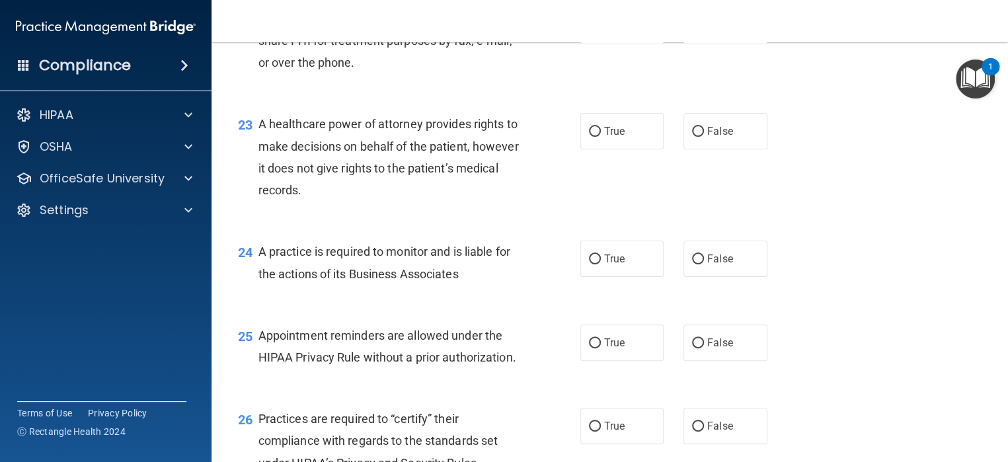
scroll to position [2577, 0]
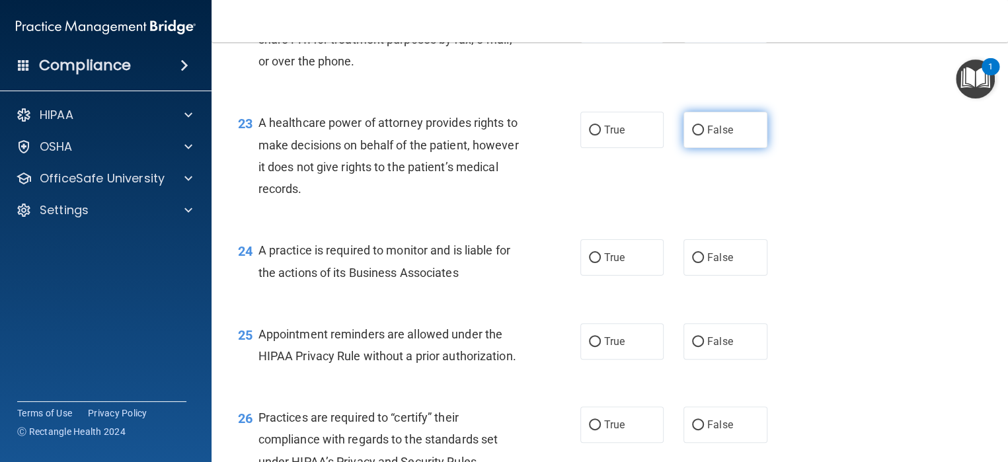
click at [692, 135] on input "False" at bounding box center [698, 131] width 12 height 10
radio input "true"
click at [692, 263] on input "False" at bounding box center [698, 258] width 12 height 10
radio input "true"
click at [591, 347] on input "True" at bounding box center [595, 342] width 12 height 10
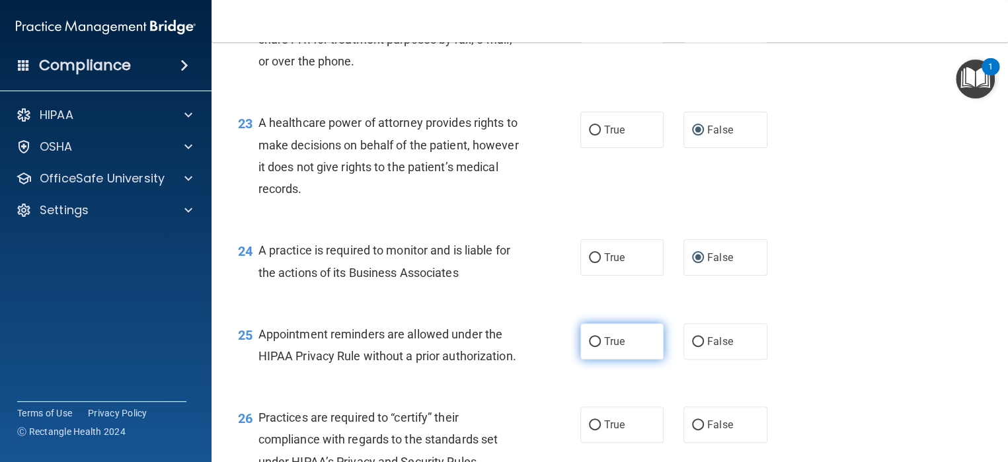
radio input "true"
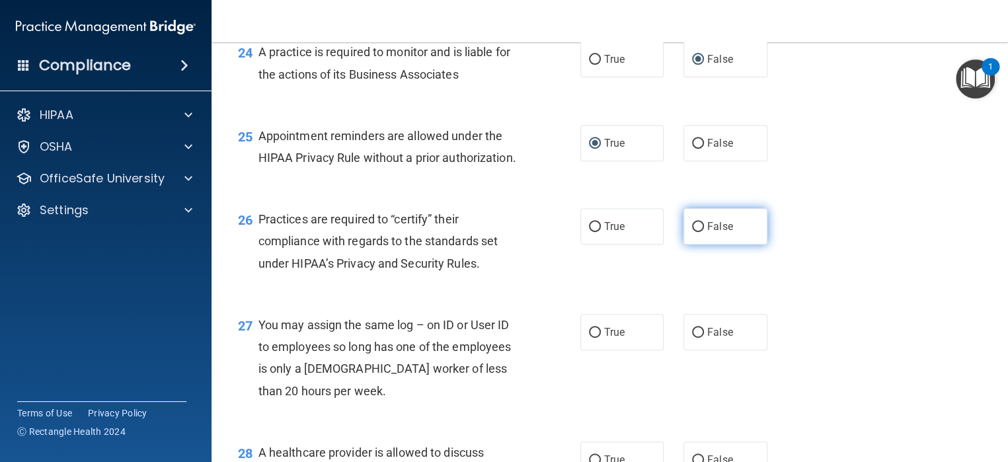
click at [692, 232] on input "False" at bounding box center [698, 227] width 12 height 10
radio input "true"
click at [589, 338] on input "True" at bounding box center [595, 333] width 12 height 10
radio input "true"
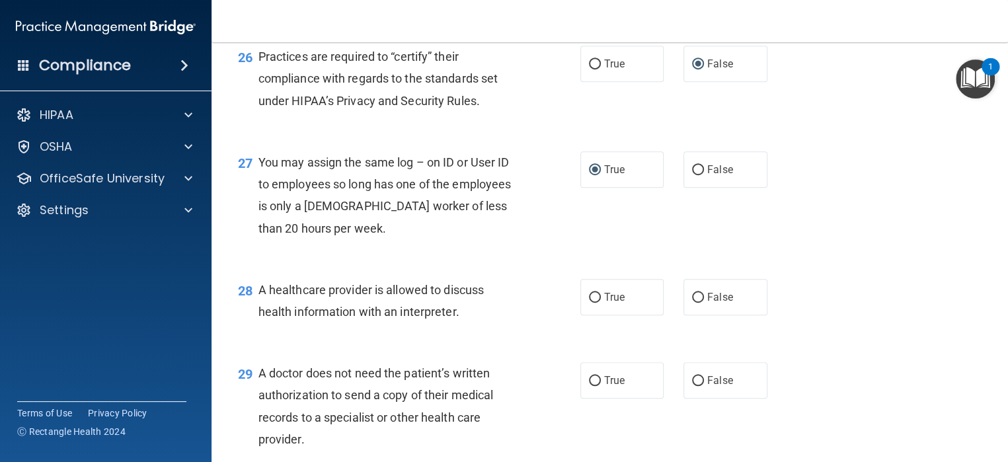
scroll to position [3039, 0]
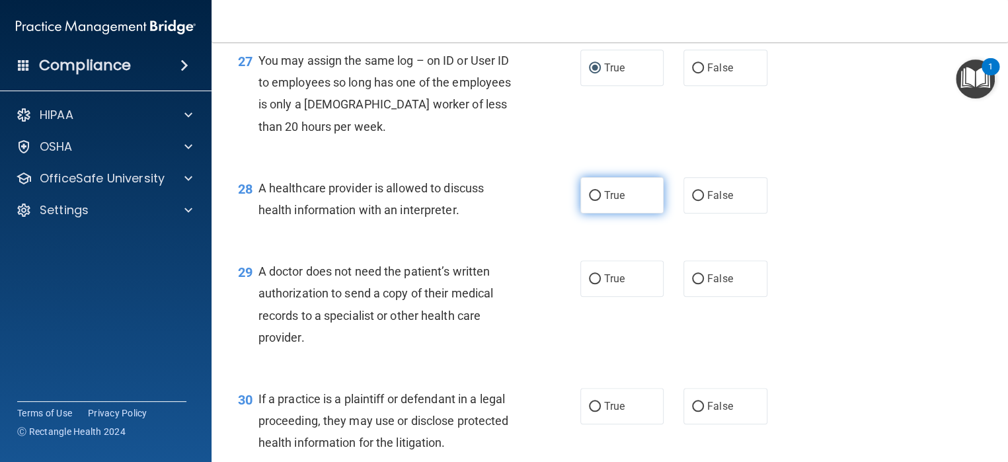
click at [590, 201] on input "True" at bounding box center [595, 196] width 12 height 10
radio input "true"
click at [589, 284] on input "True" at bounding box center [595, 279] width 12 height 10
radio input "true"
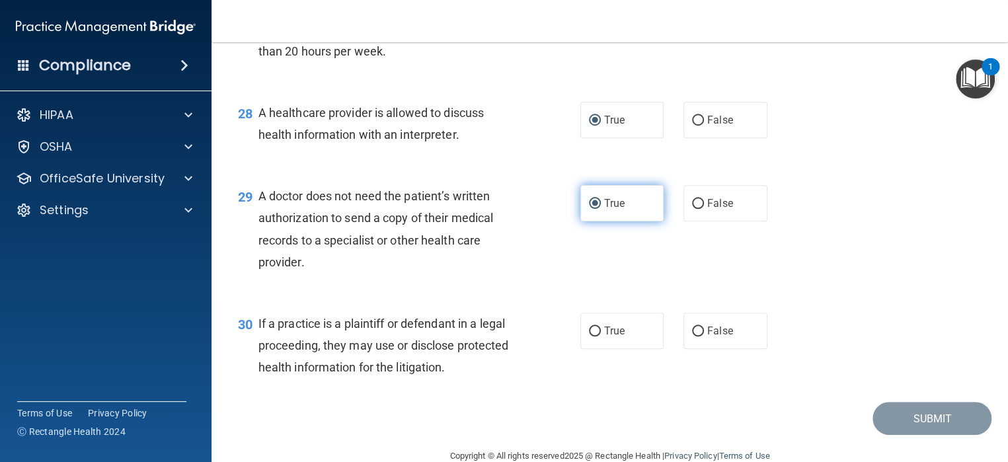
scroll to position [3207, 0]
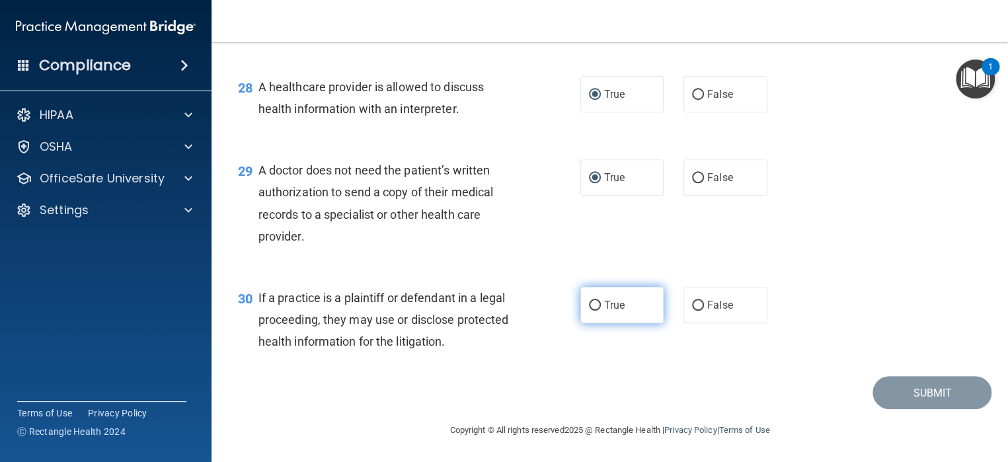
click at [591, 303] on input "True" at bounding box center [595, 306] width 12 height 10
radio input "true"
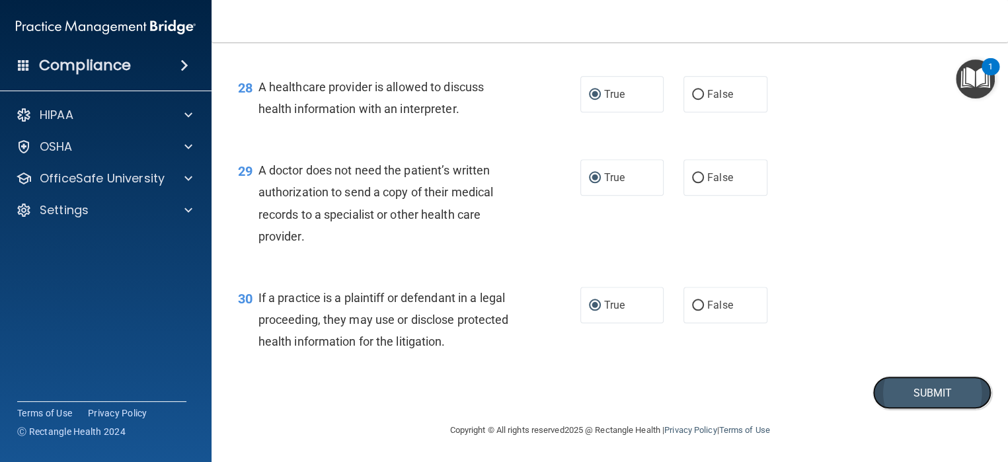
click at [925, 392] on button "Submit" at bounding box center [931, 393] width 119 height 34
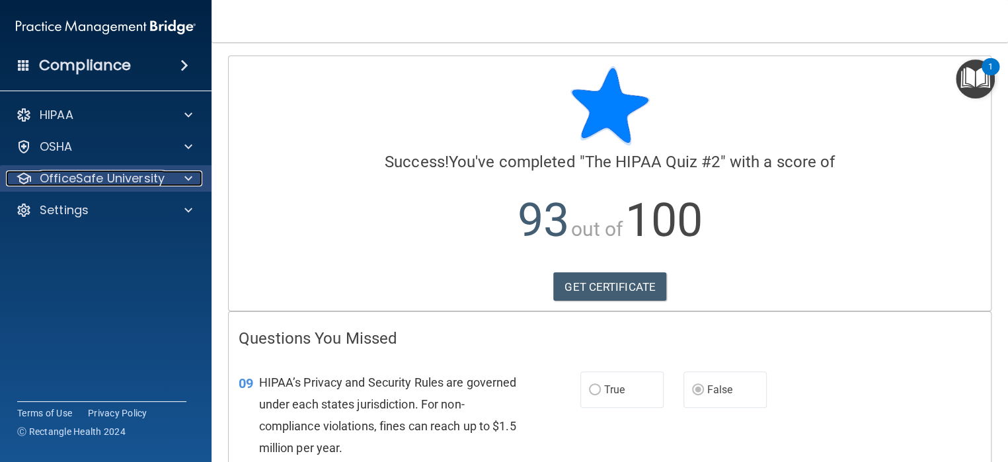
click at [114, 177] on p "OfficeSafe University" at bounding box center [102, 178] width 125 height 16
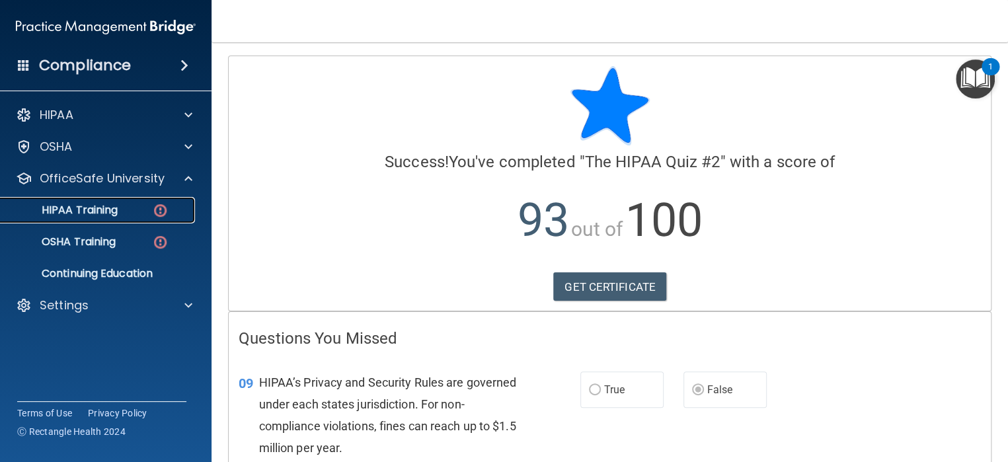
click at [108, 214] on p "HIPAA Training" at bounding box center [63, 210] width 109 height 13
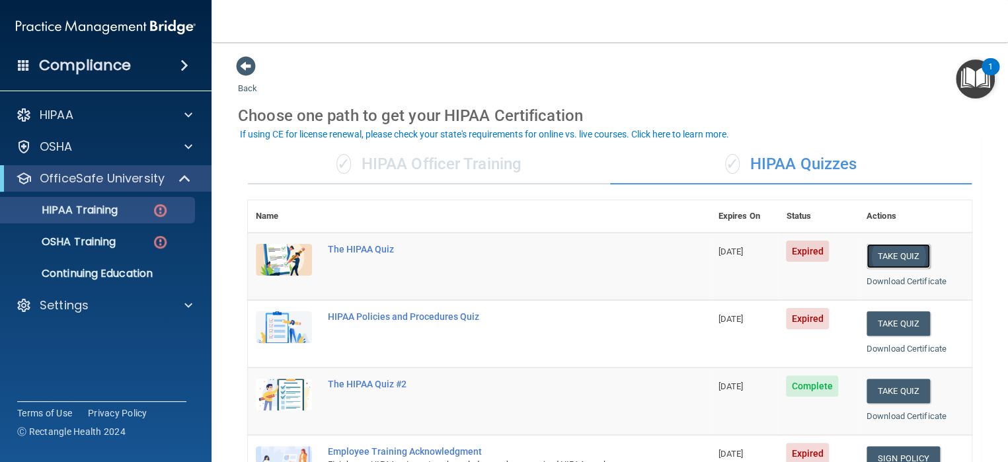
click at [895, 250] on button "Take Quiz" at bounding box center [897, 256] width 63 height 24
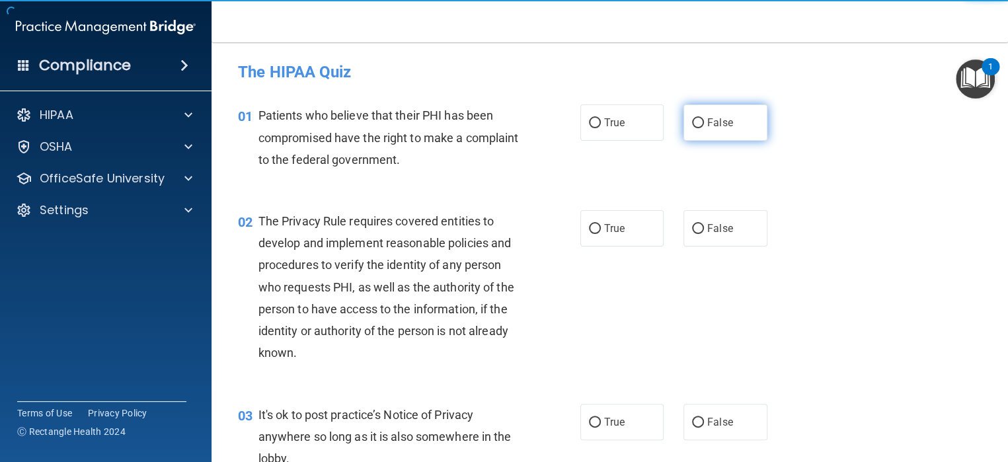
click at [696, 118] on label "False" at bounding box center [725, 122] width 84 height 36
click at [696, 118] on input "False" at bounding box center [698, 123] width 12 height 10
radio input "true"
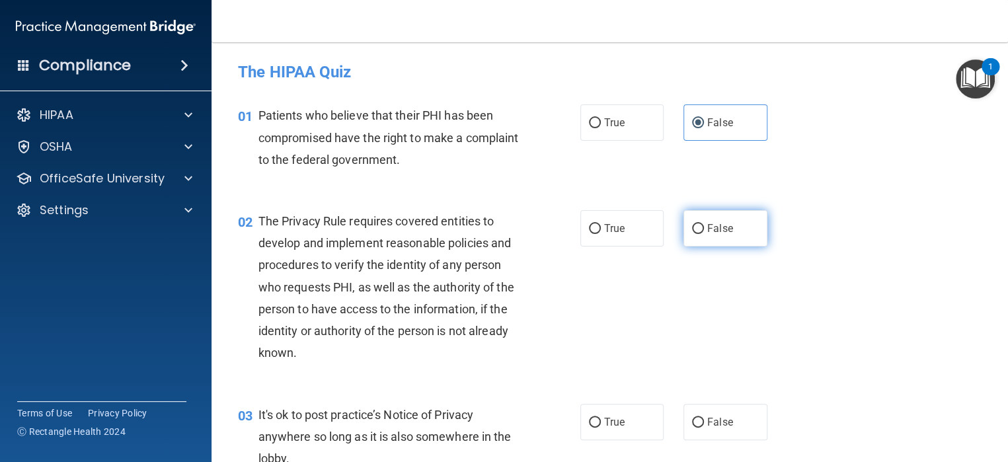
click at [694, 229] on input "False" at bounding box center [698, 229] width 12 height 10
radio input "true"
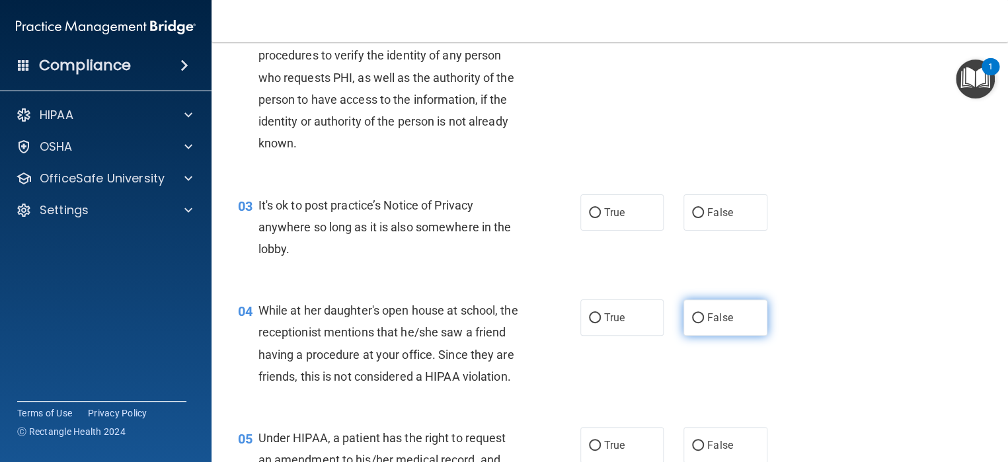
scroll to position [330, 0]
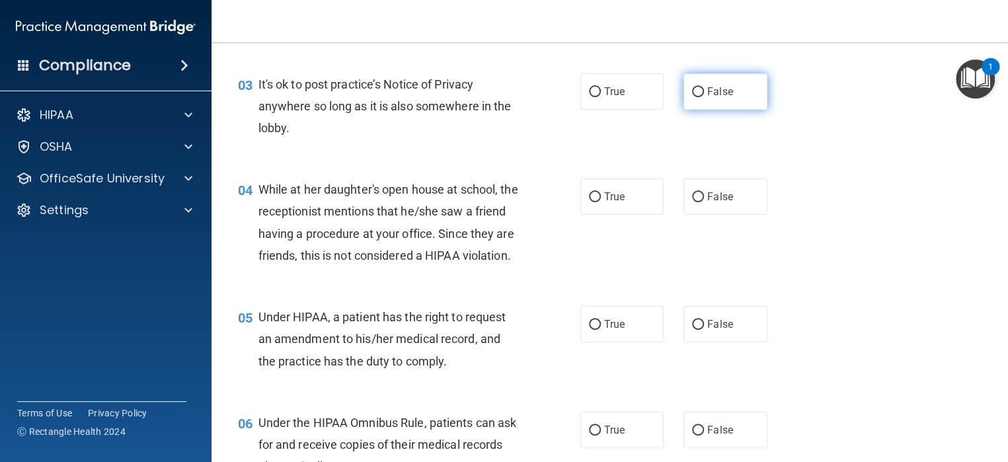
click at [693, 93] on input "False" at bounding box center [698, 92] width 12 height 10
radio input "true"
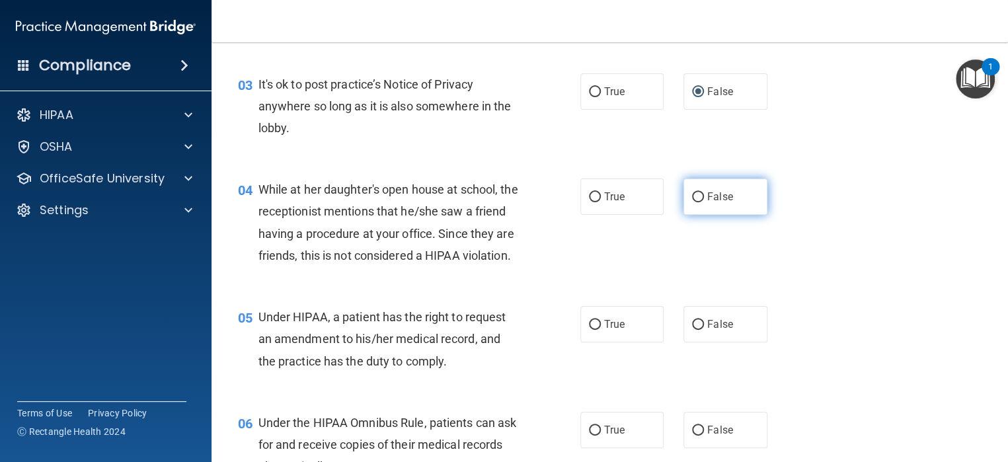
click at [693, 194] on input "False" at bounding box center [698, 197] width 12 height 10
radio input "true"
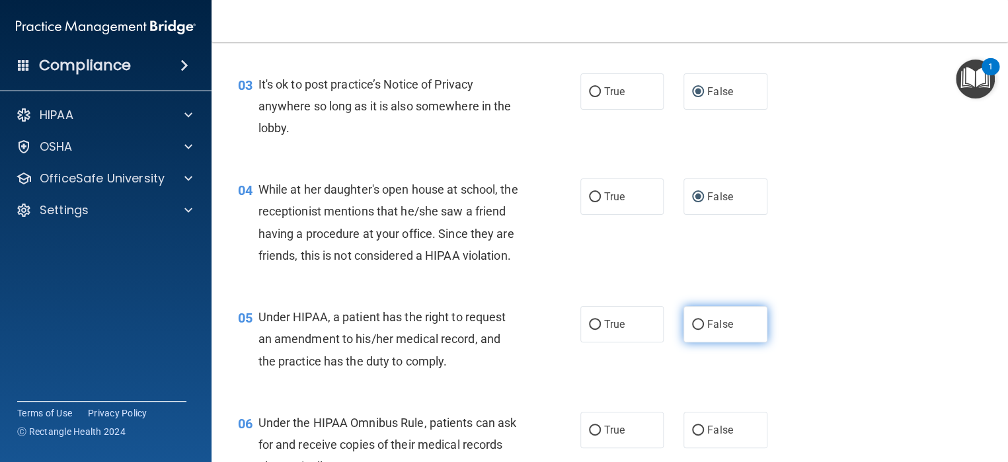
click at [692, 330] on input "False" at bounding box center [698, 325] width 12 height 10
radio input "true"
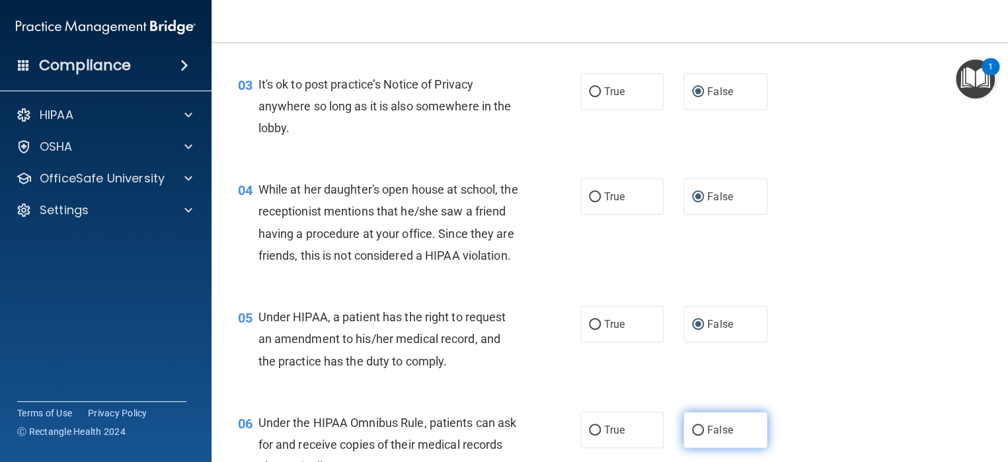
click at [692, 435] on input "False" at bounding box center [698, 431] width 12 height 10
radio input "true"
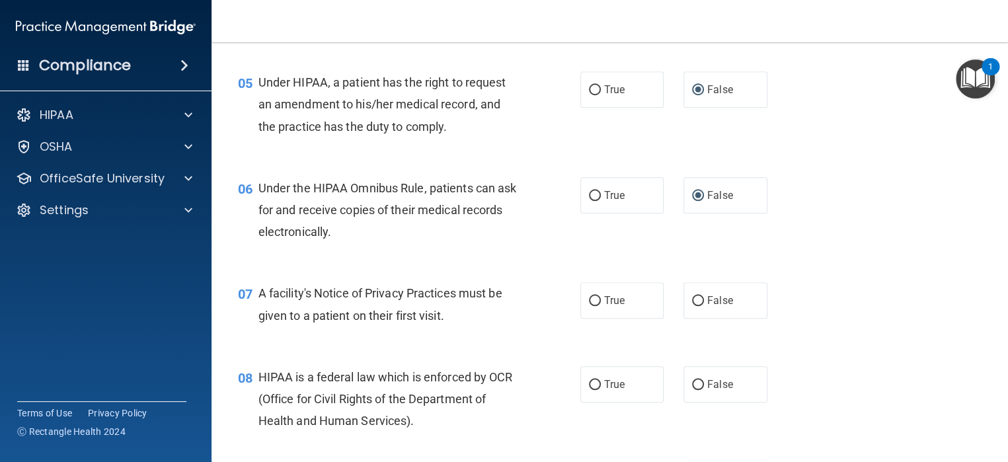
scroll to position [661, 0]
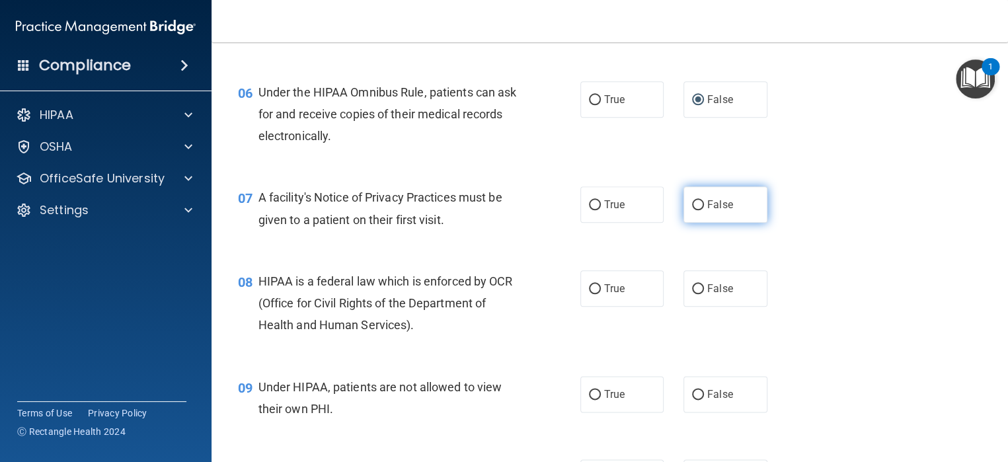
click at [692, 210] on input "False" at bounding box center [698, 205] width 12 height 10
radio input "true"
click at [692, 294] on input "False" at bounding box center [698, 289] width 12 height 10
radio input "true"
click at [693, 412] on label "False" at bounding box center [725, 394] width 84 height 36
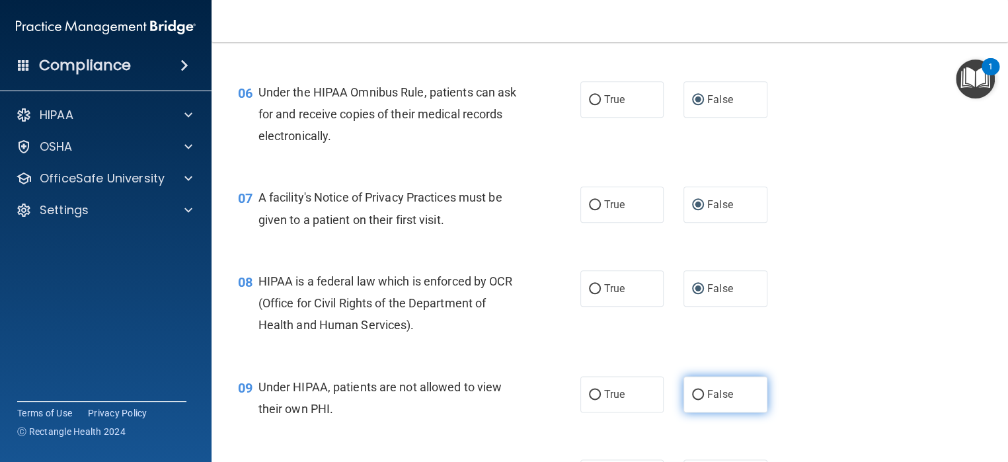
click at [693, 400] on input "False" at bounding box center [698, 395] width 12 height 10
radio input "true"
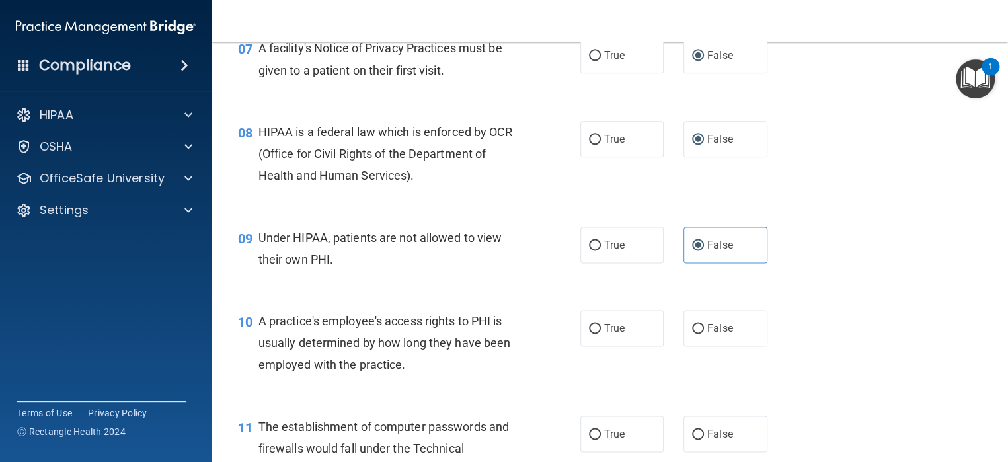
scroll to position [991, 0]
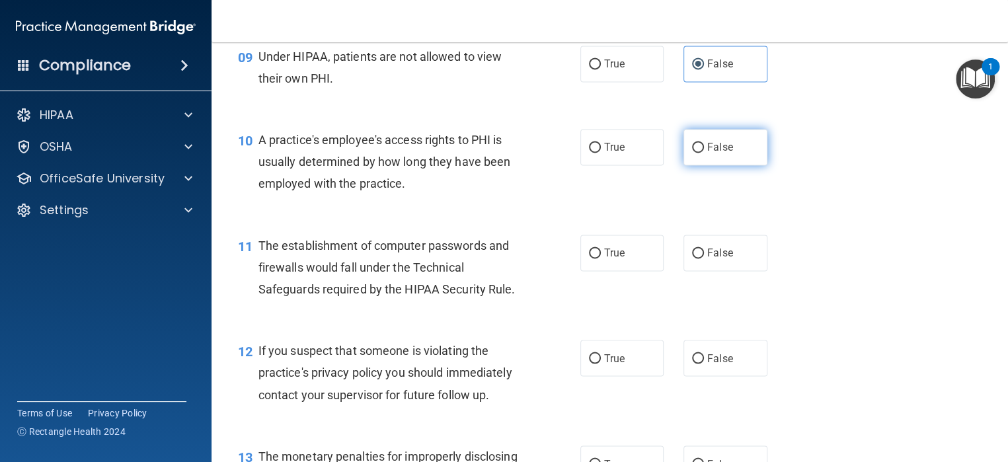
click at [694, 153] on input "False" at bounding box center [698, 148] width 12 height 10
radio input "true"
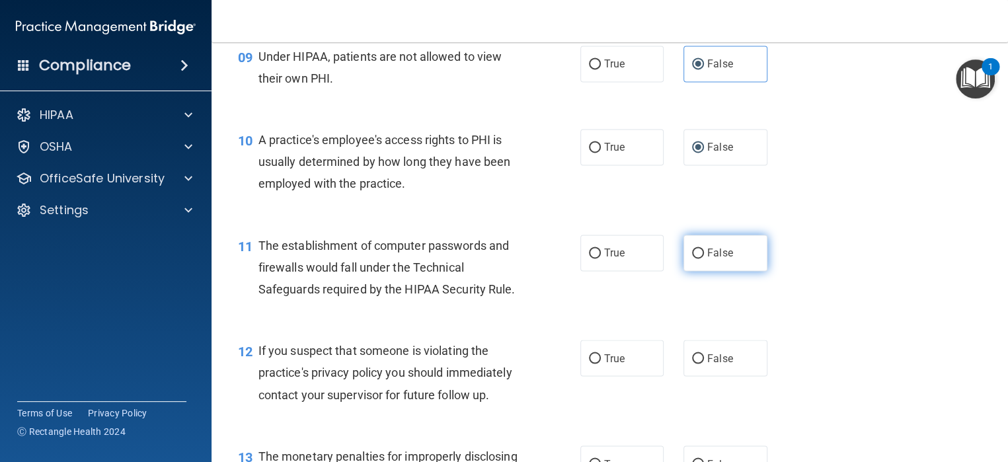
click at [696, 258] on input "False" at bounding box center [698, 253] width 12 height 10
radio input "true"
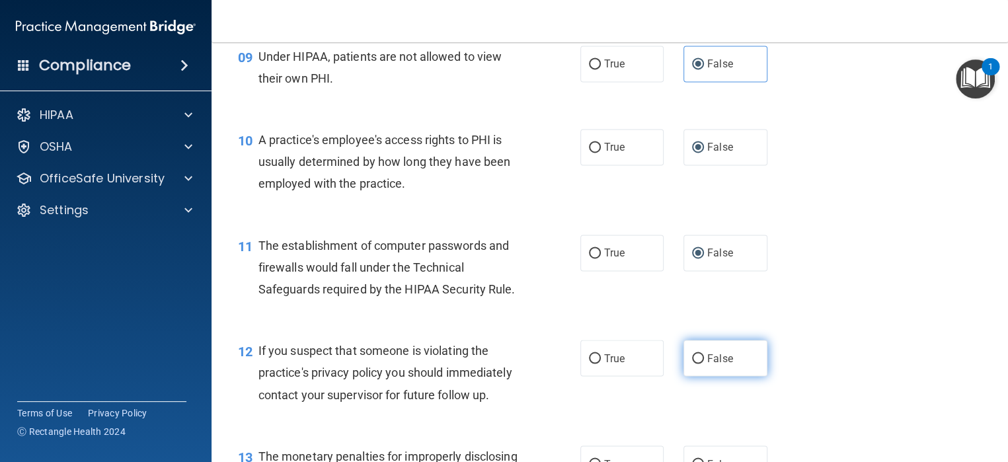
click at [692, 363] on input "False" at bounding box center [698, 358] width 12 height 10
radio input "true"
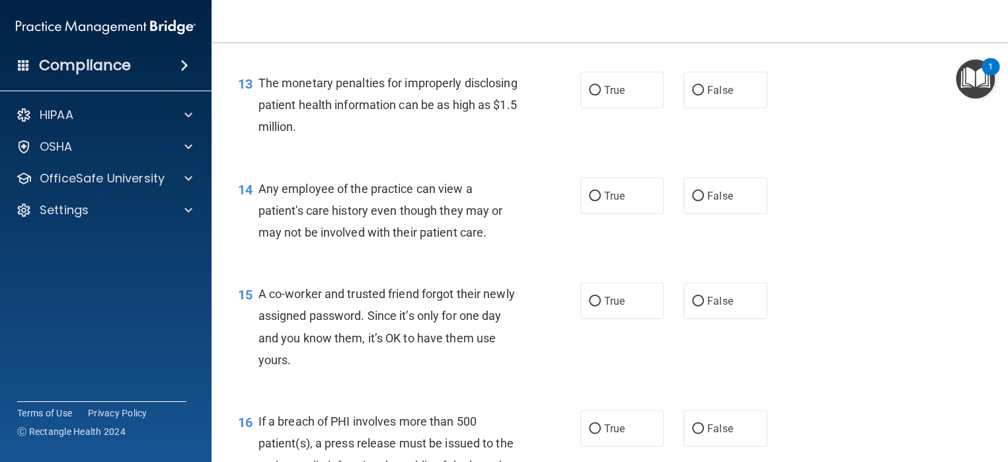
scroll to position [1388, 0]
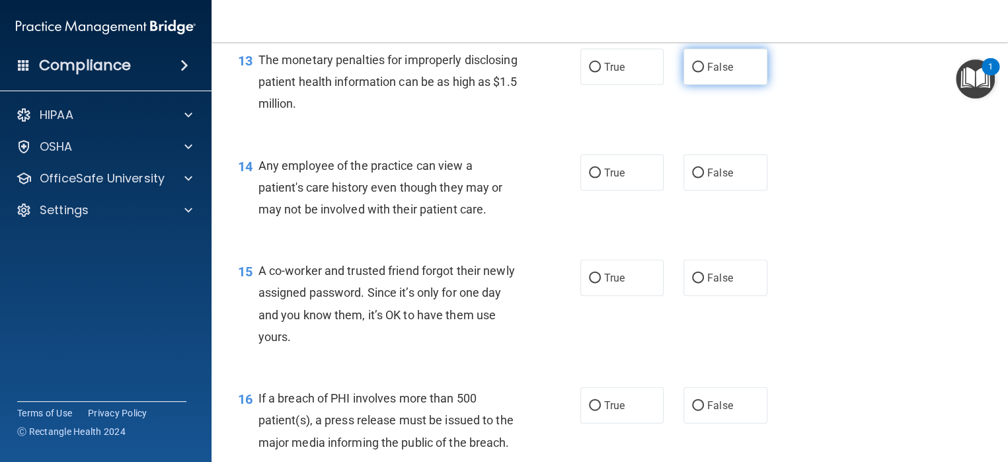
click at [692, 73] on input "False" at bounding box center [698, 68] width 12 height 10
radio input "true"
click at [692, 178] on input "False" at bounding box center [698, 173] width 12 height 10
radio input "true"
click at [691, 296] on label "False" at bounding box center [725, 278] width 84 height 36
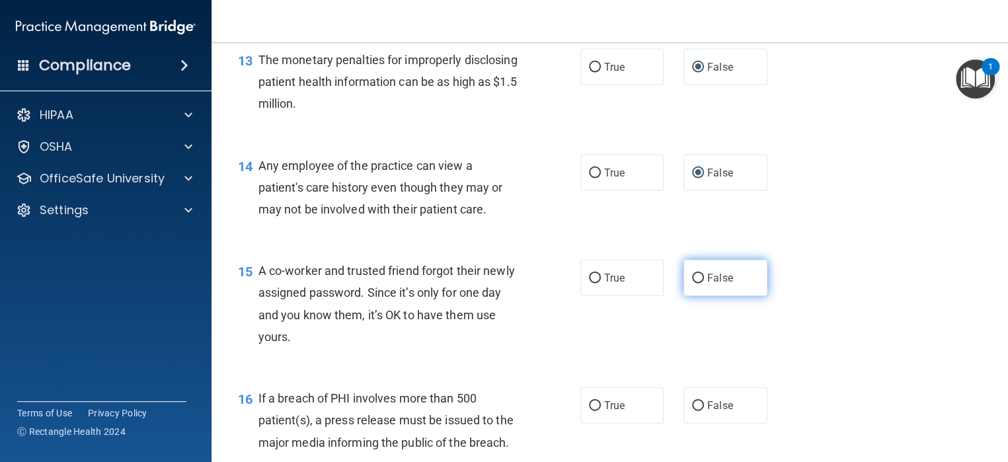
click at [692, 283] on input "False" at bounding box center [698, 279] width 12 height 10
radio input "true"
click at [692, 411] on input "False" at bounding box center [698, 406] width 12 height 10
radio input "true"
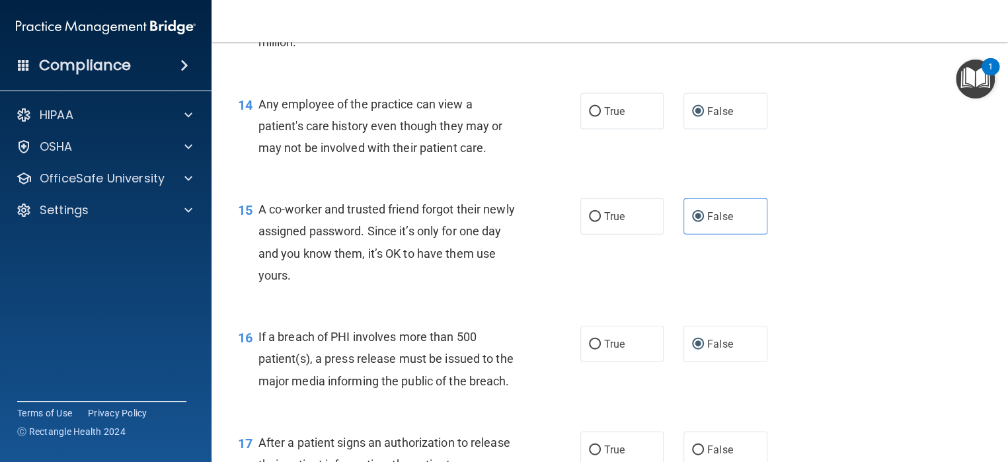
scroll to position [1652, 0]
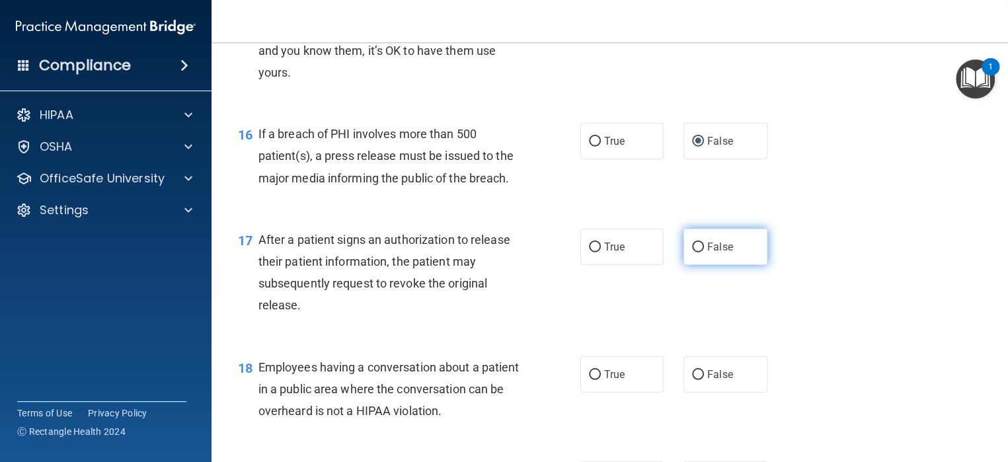
click at [694, 252] on input "False" at bounding box center [698, 247] width 12 height 10
radio input "true"
click at [694, 380] on input "False" at bounding box center [698, 375] width 12 height 10
radio input "true"
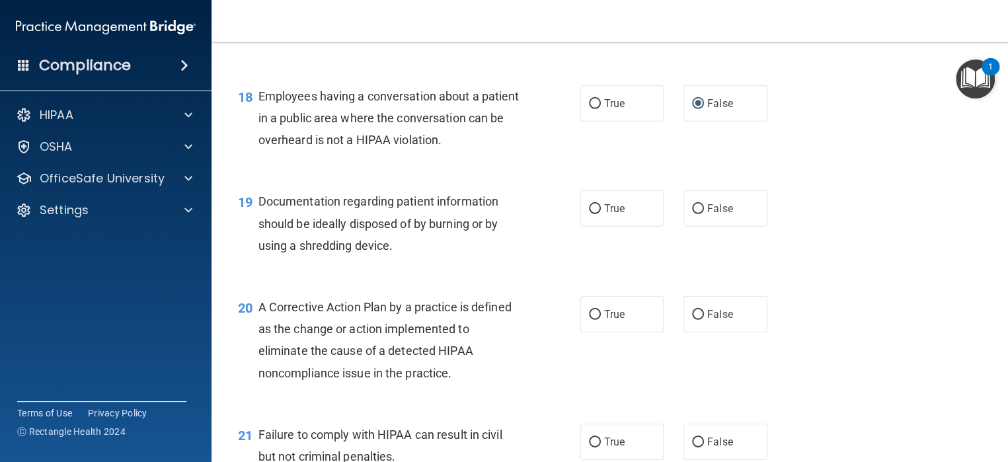
scroll to position [1982, 0]
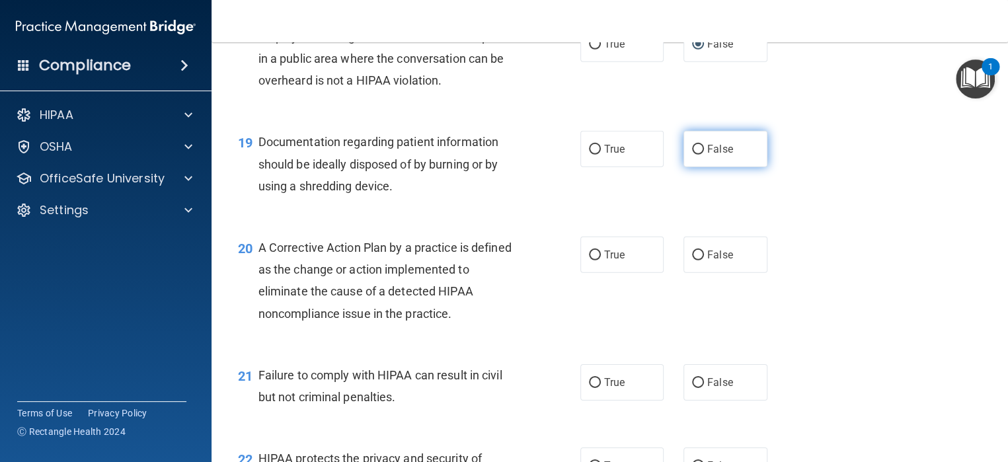
click at [692, 155] on input "False" at bounding box center [698, 150] width 12 height 10
radio input "true"
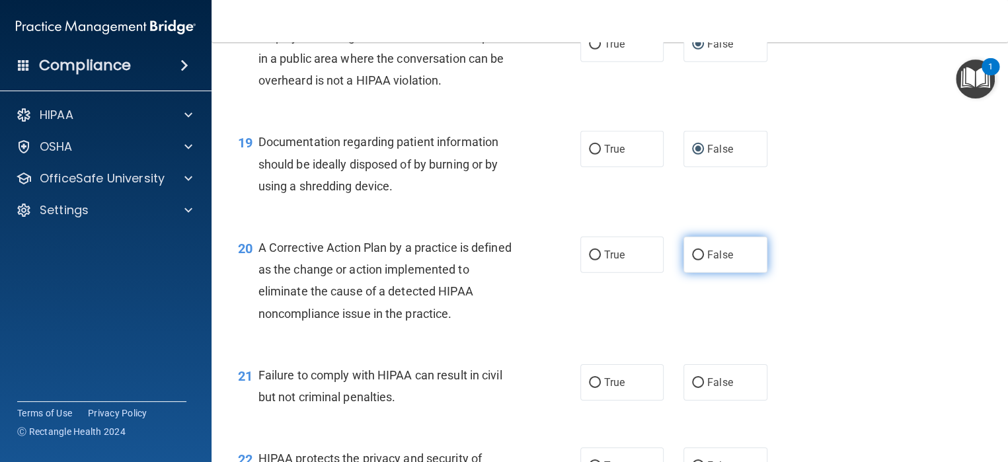
click at [692, 260] on input "False" at bounding box center [698, 255] width 12 height 10
radio input "true"
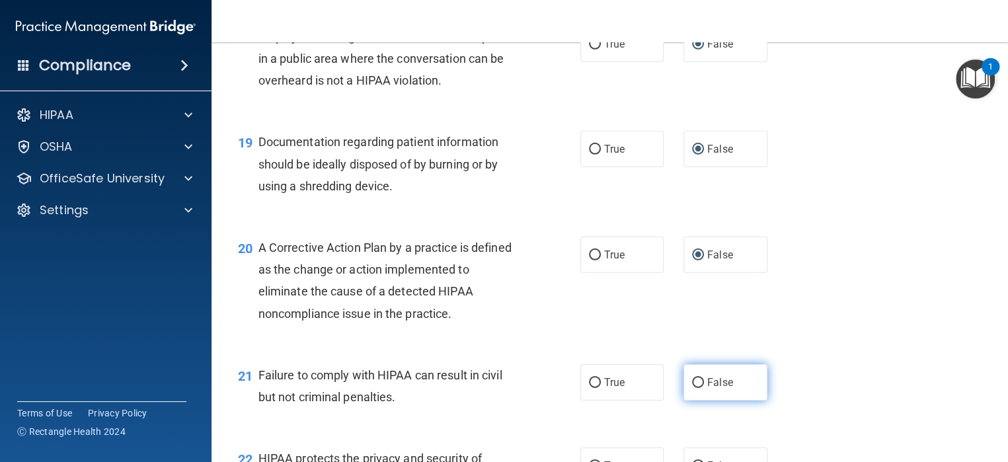
click at [692, 388] on input "False" at bounding box center [698, 383] width 12 height 10
radio input "true"
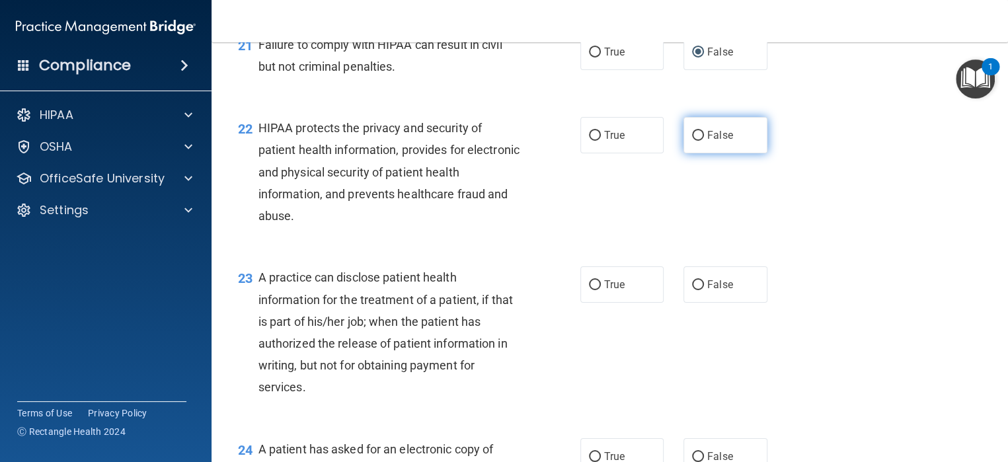
click at [692, 141] on input "False" at bounding box center [698, 136] width 12 height 10
radio input "true"
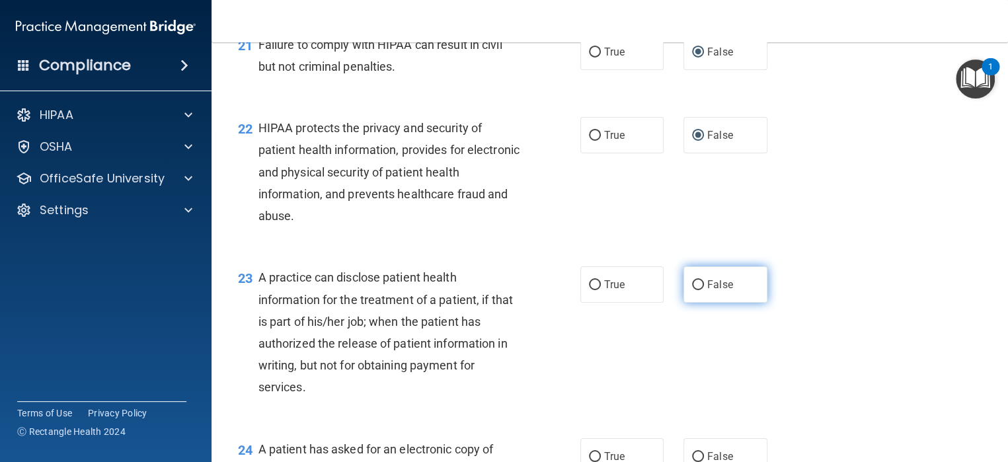
click at [692, 290] on input "False" at bounding box center [698, 285] width 12 height 10
radio input "true"
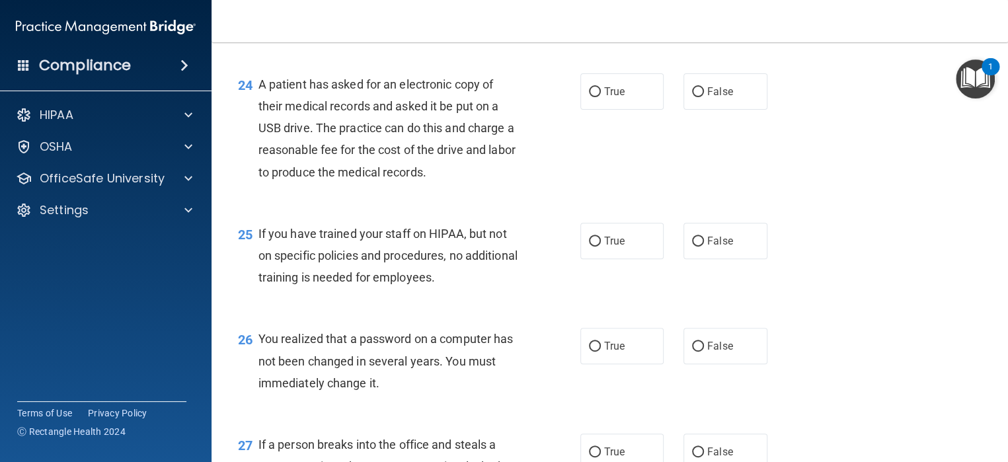
scroll to position [2709, 0]
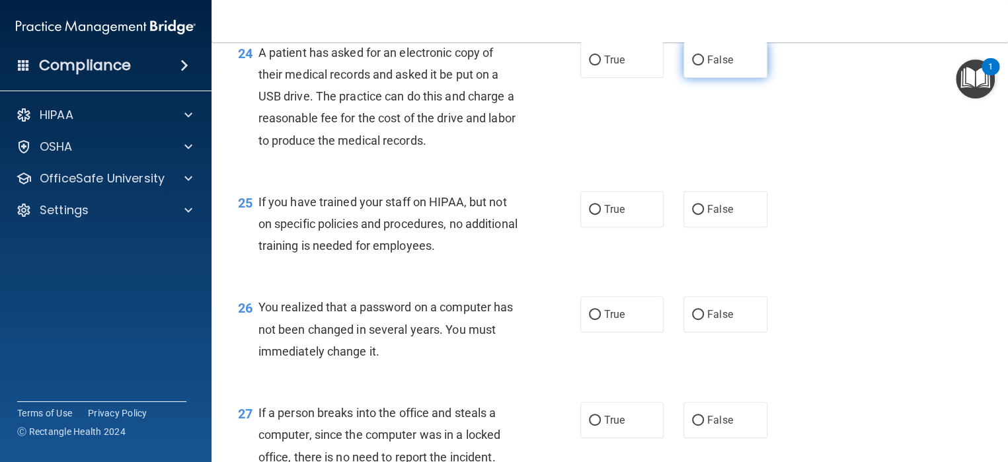
click at [692, 65] on input "False" at bounding box center [698, 61] width 12 height 10
radio input "true"
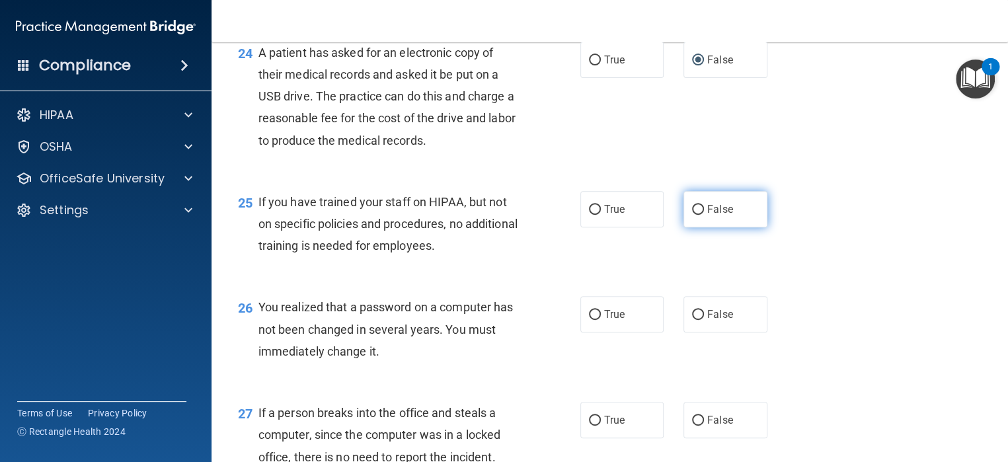
click at [692, 215] on input "False" at bounding box center [698, 210] width 12 height 10
radio input "true"
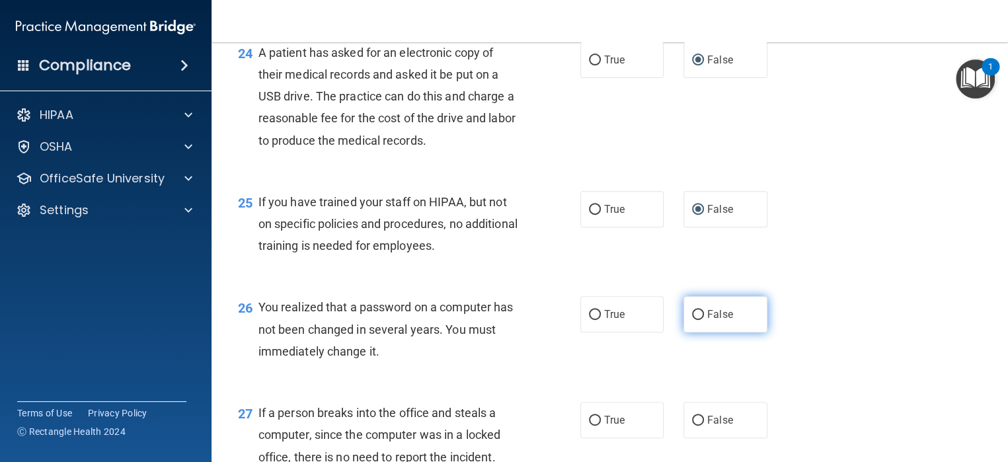
click at [692, 320] on input "False" at bounding box center [698, 315] width 12 height 10
radio input "true"
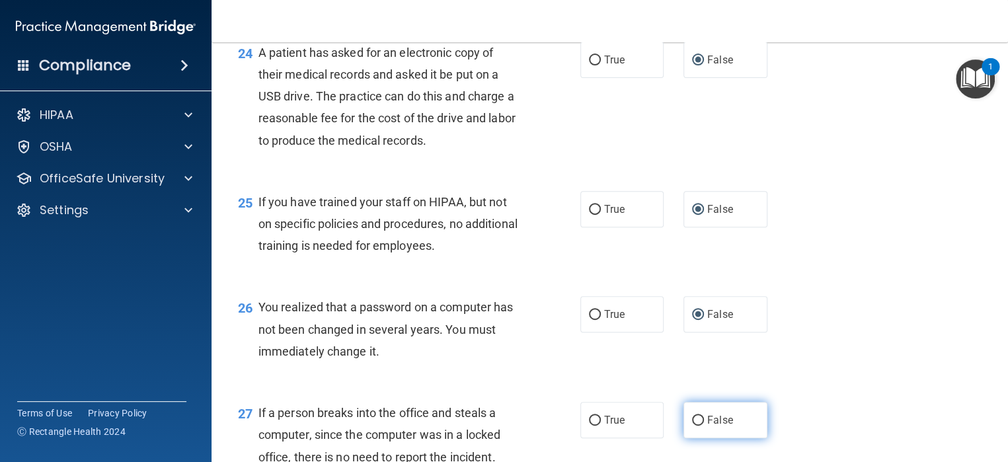
click at [692, 426] on input "False" at bounding box center [698, 421] width 12 height 10
radio input "true"
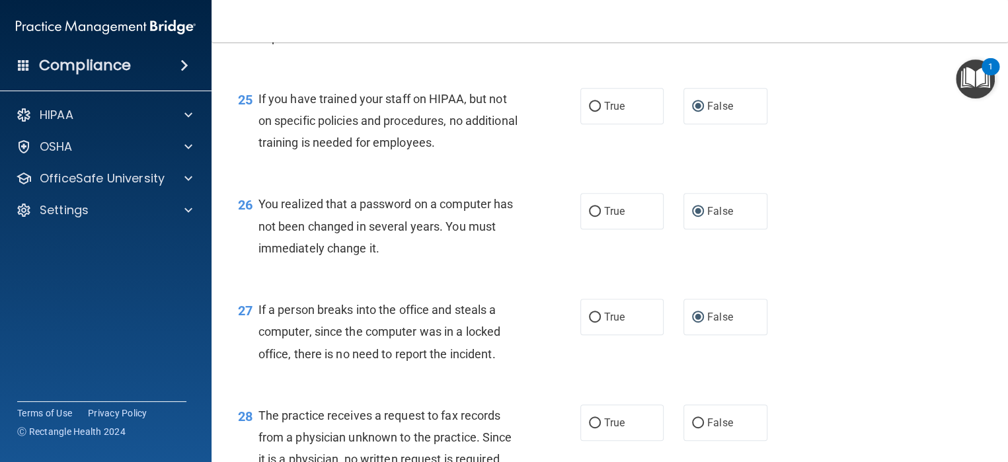
scroll to position [3039, 0]
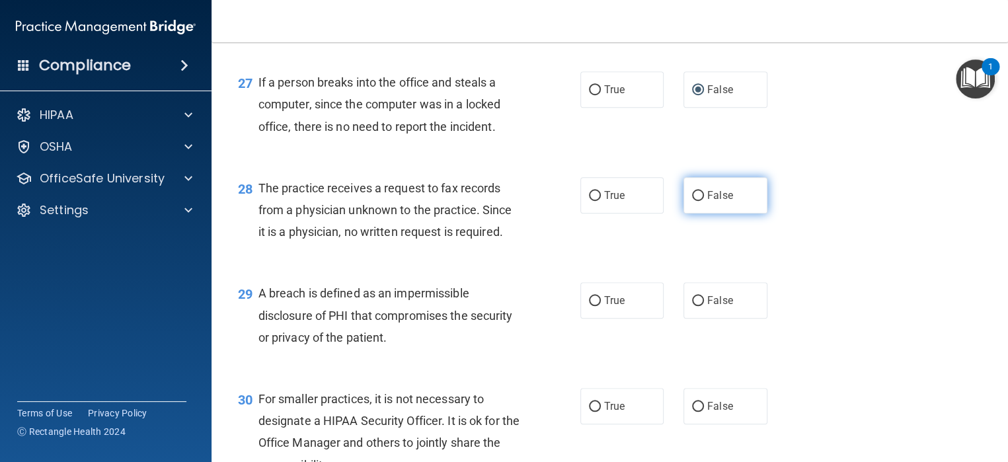
click at [692, 201] on input "False" at bounding box center [698, 196] width 12 height 10
radio input "true"
click at [692, 306] on input "False" at bounding box center [698, 301] width 12 height 10
radio input "true"
click at [692, 412] on input "False" at bounding box center [698, 407] width 12 height 10
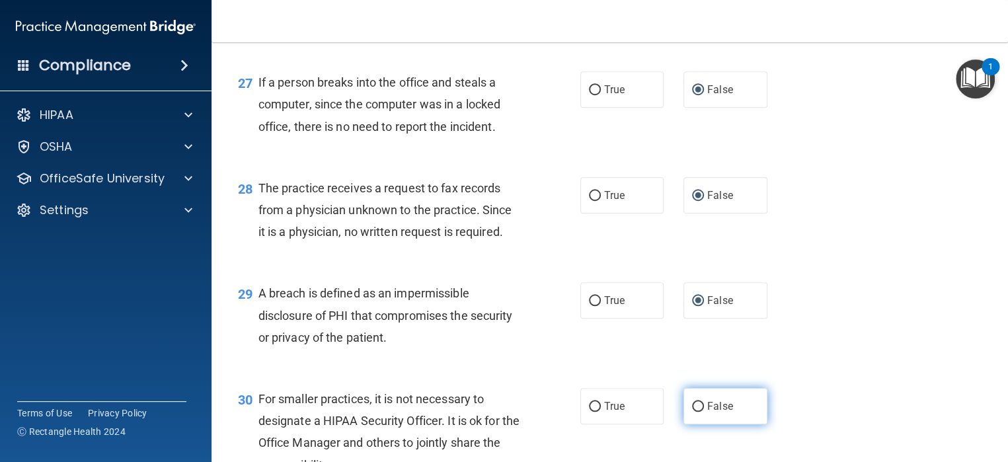
radio input "true"
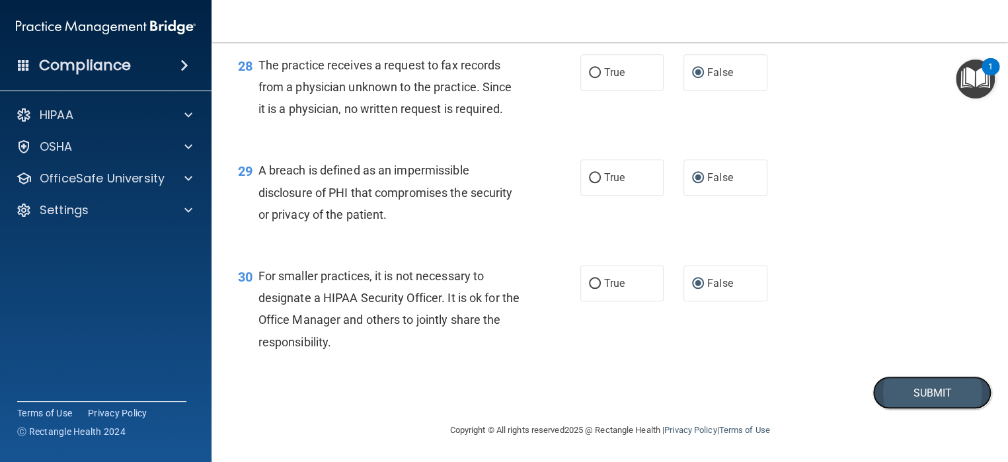
click at [946, 404] on button "Submit" at bounding box center [931, 393] width 119 height 34
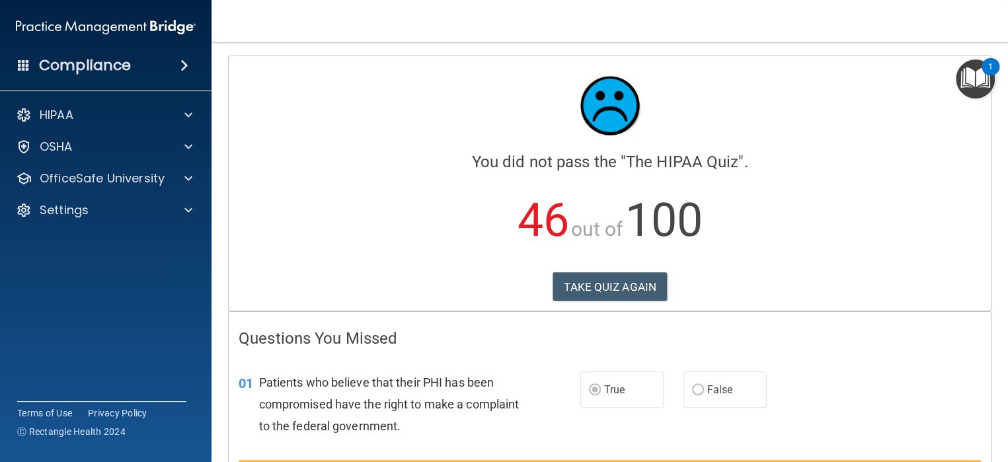
click at [971, 78] on img "Open Resource Center, 1 new notification" at bounding box center [974, 78] width 39 height 39
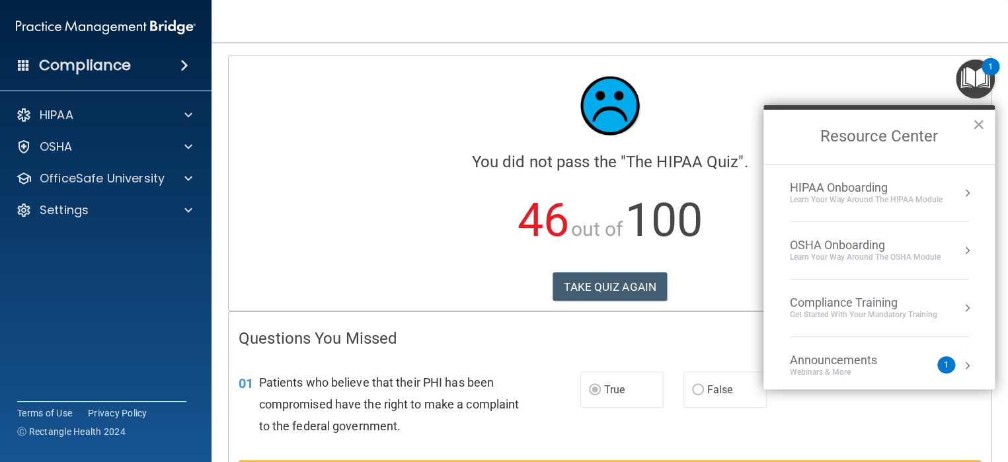
click at [867, 362] on div "Announcements" at bounding box center [847, 360] width 114 height 15
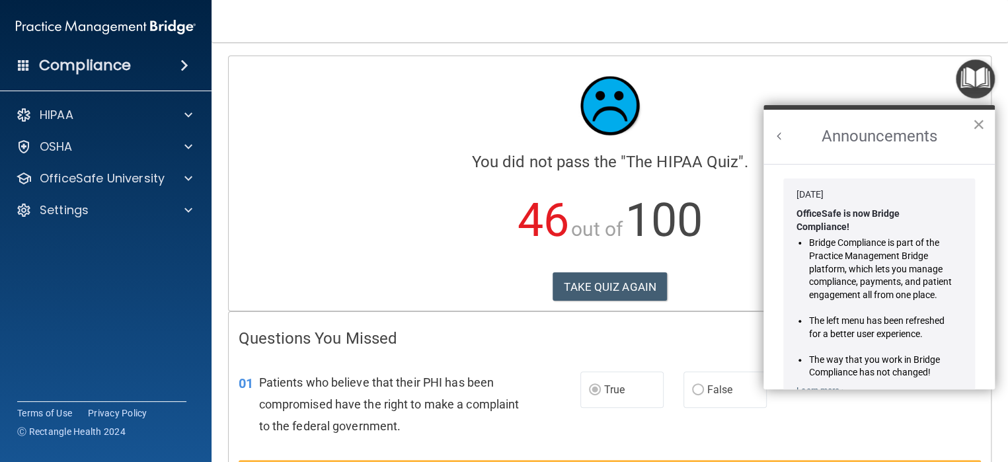
click at [981, 125] on button "×" at bounding box center [978, 124] width 13 height 21
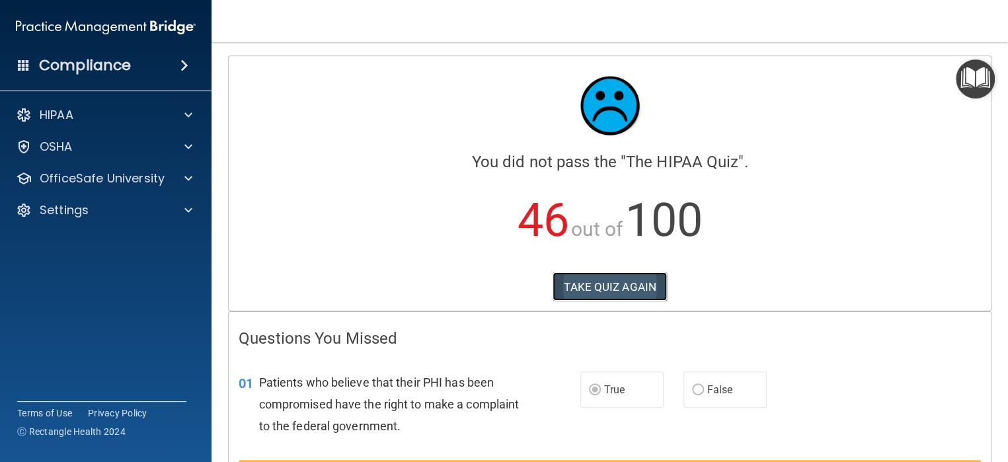
click at [611, 288] on button "TAKE QUIZ AGAIN" at bounding box center [609, 286] width 114 height 29
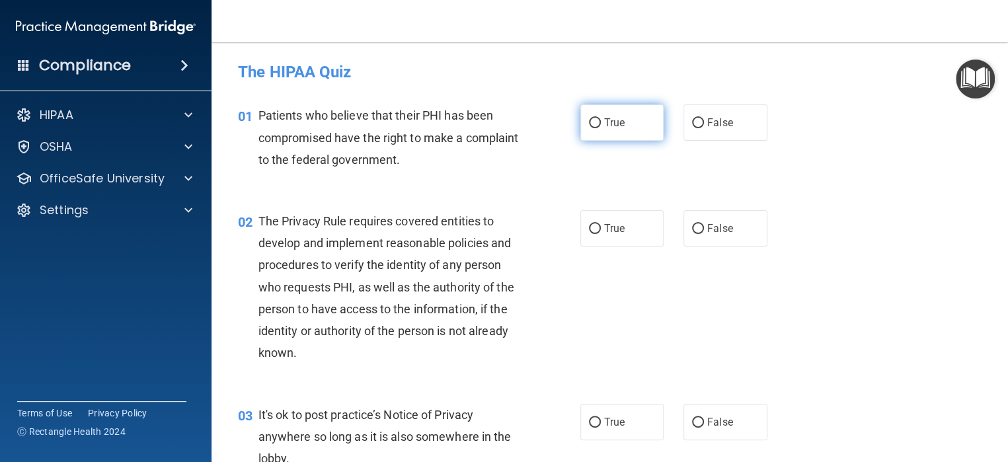
click at [591, 120] on input "True" at bounding box center [595, 123] width 12 height 10
radio input "true"
click at [591, 230] on input "True" at bounding box center [595, 229] width 12 height 10
radio input "true"
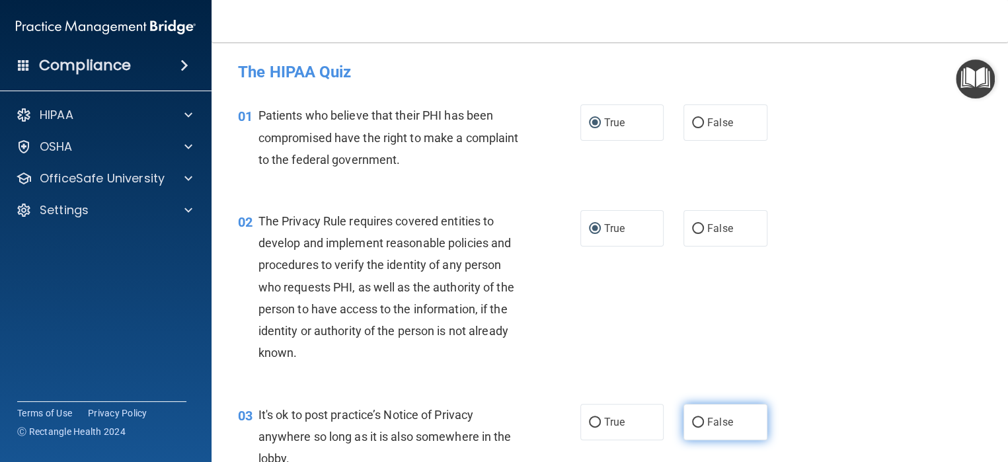
click at [692, 418] on input "False" at bounding box center [698, 423] width 12 height 10
radio input "true"
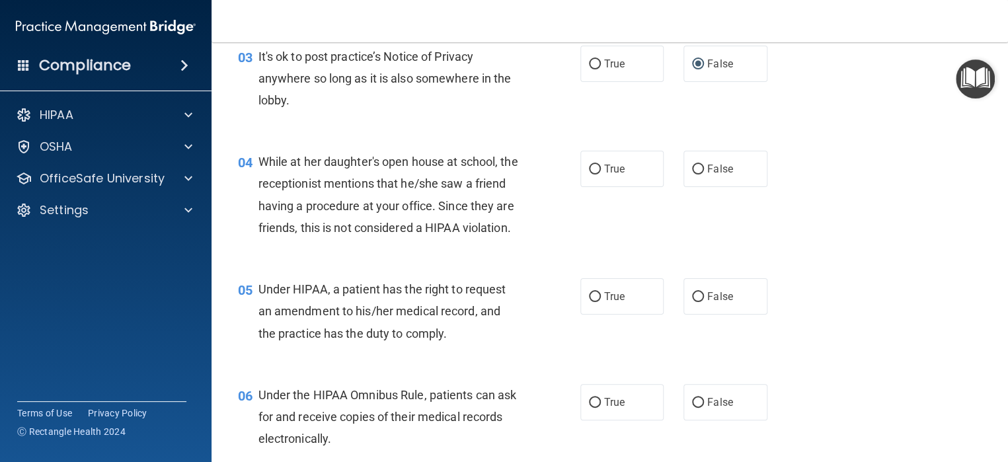
scroll to position [463, 0]
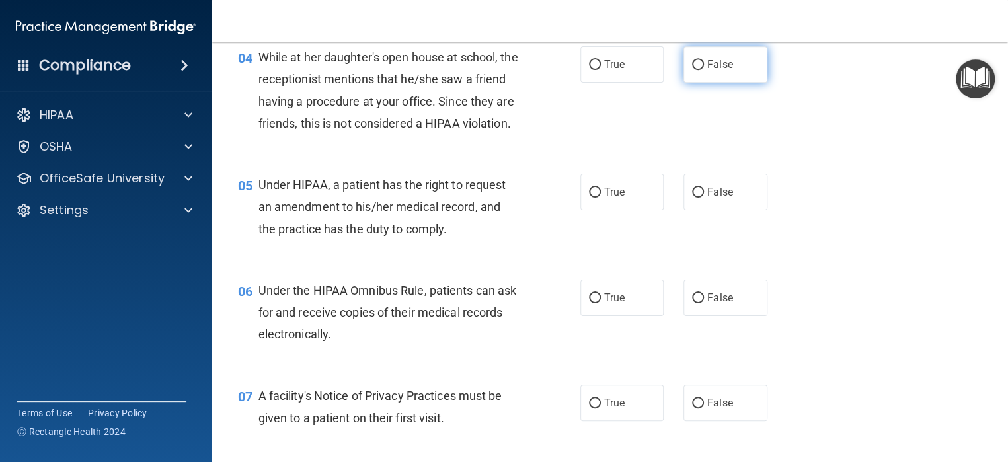
click at [692, 67] on input "False" at bounding box center [698, 65] width 12 height 10
radio input "true"
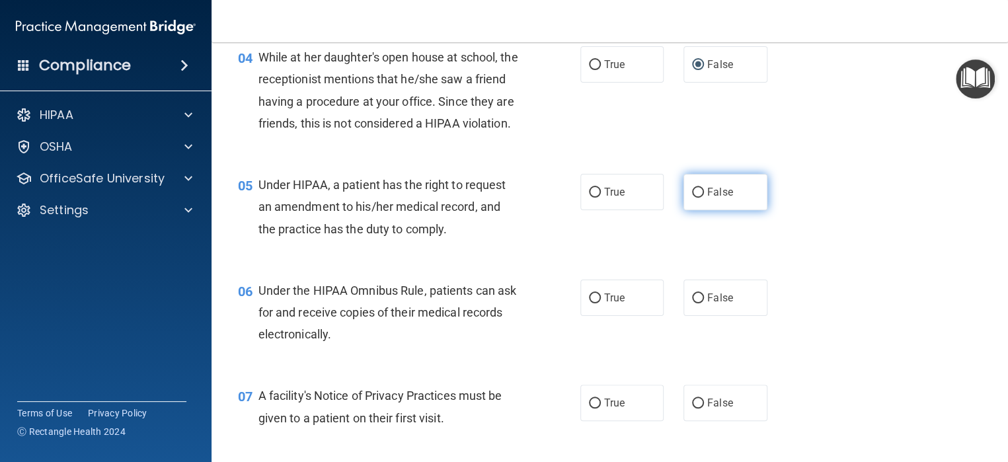
click at [692, 198] on input "False" at bounding box center [698, 193] width 12 height 10
radio input "true"
click at [589, 303] on input "True" at bounding box center [595, 298] width 12 height 10
radio input "true"
click at [589, 408] on input "True" at bounding box center [595, 403] width 12 height 10
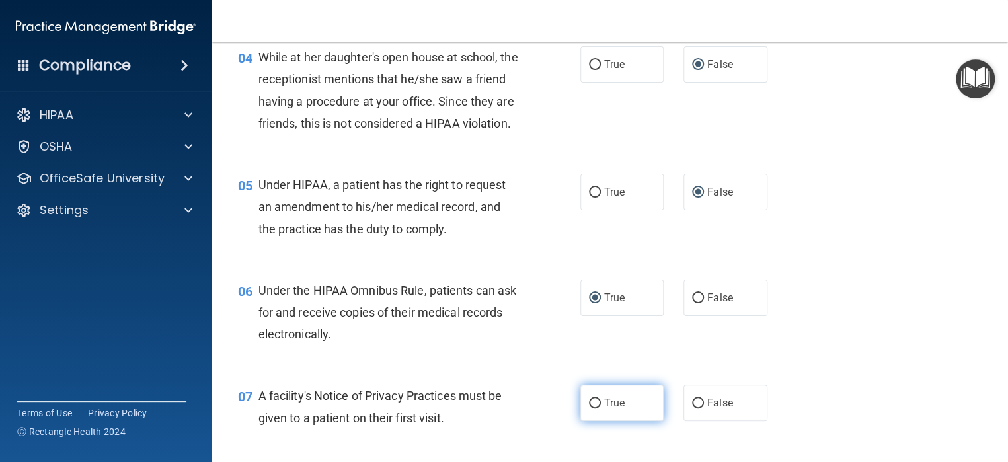
radio input "true"
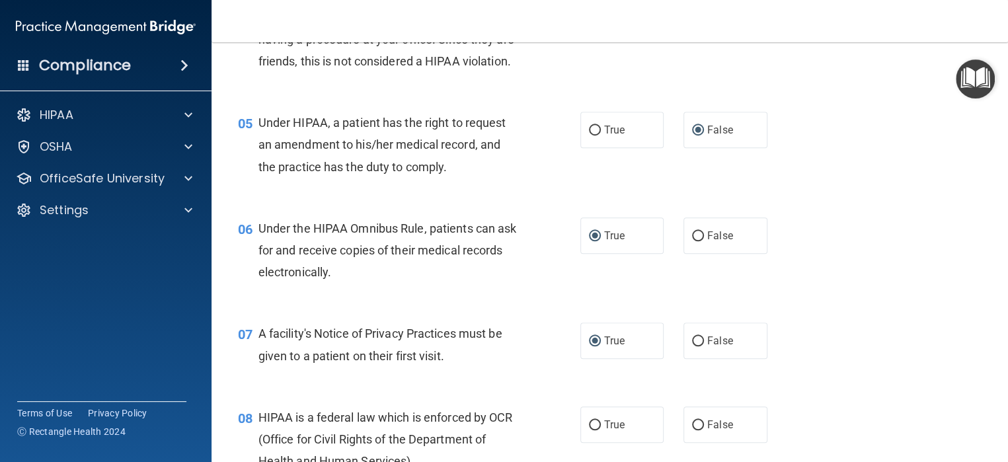
scroll to position [595, 0]
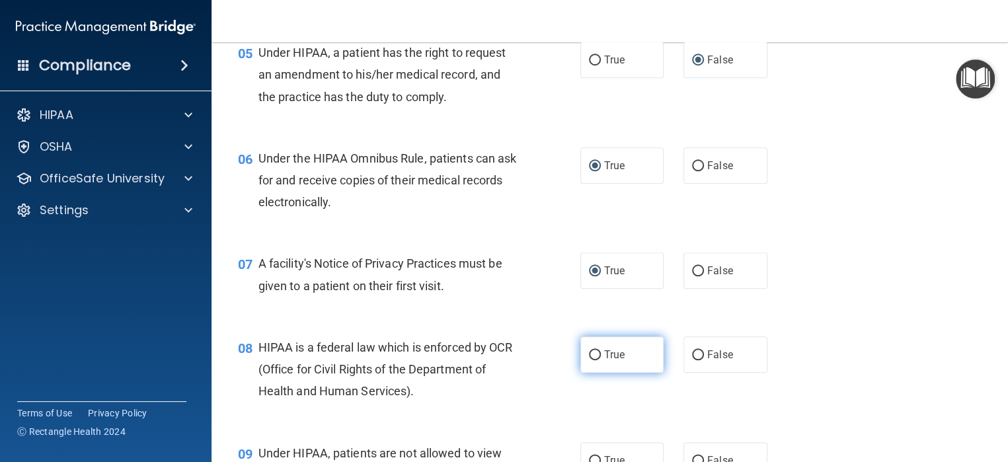
click at [589, 360] on input "True" at bounding box center [595, 355] width 12 height 10
radio input "true"
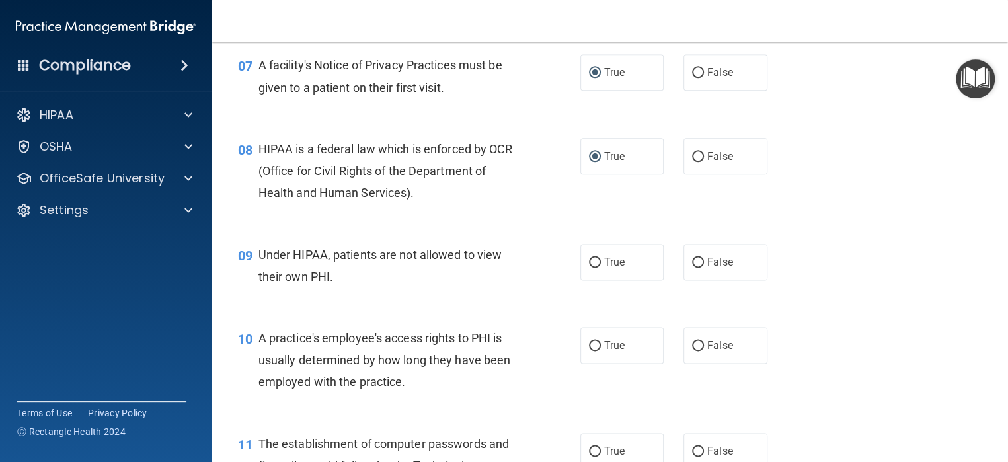
scroll to position [859, 0]
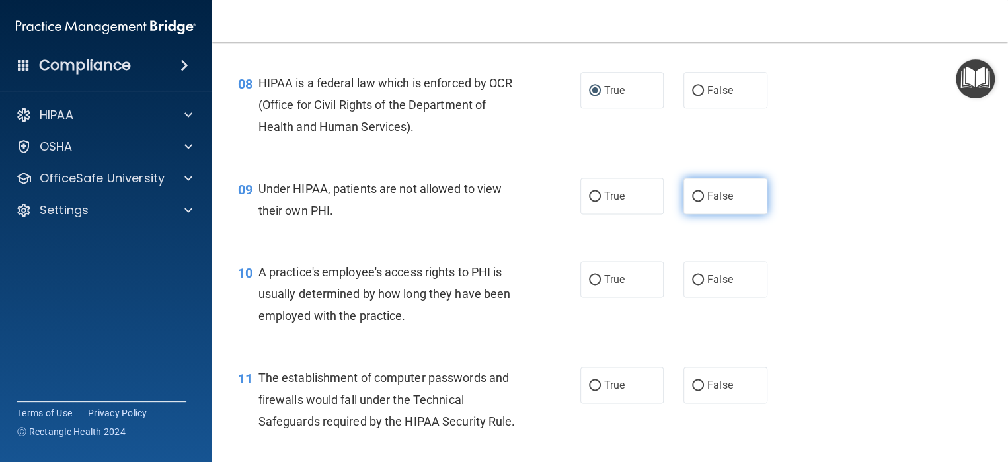
click at [692, 202] on input "False" at bounding box center [698, 197] width 12 height 10
radio input "true"
click at [694, 285] on input "False" at bounding box center [698, 280] width 12 height 10
radio input "true"
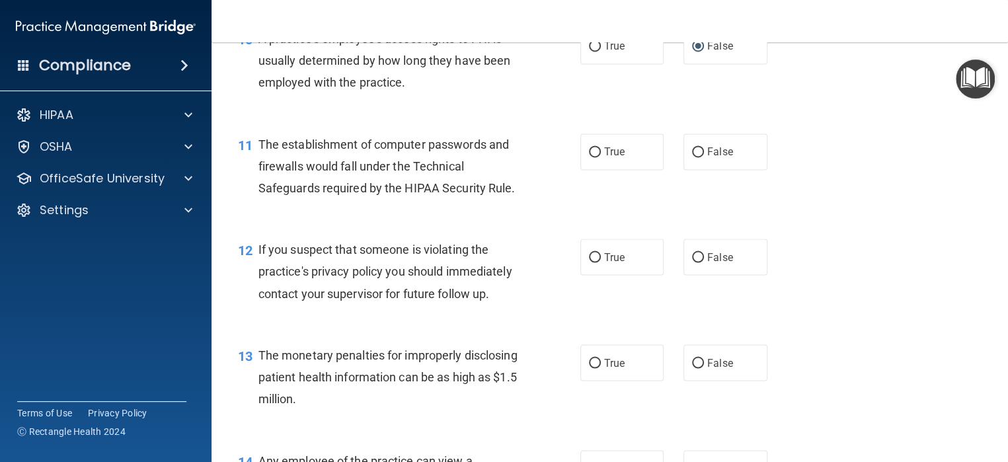
scroll to position [1123, 0]
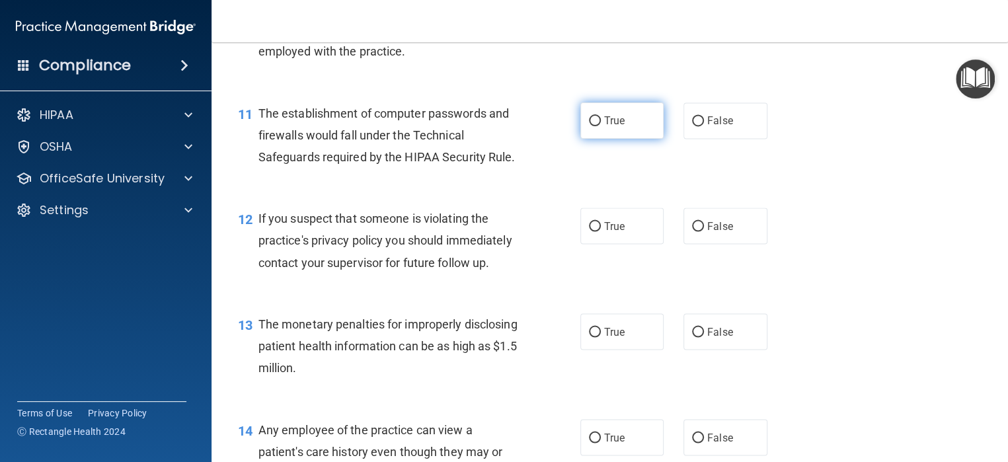
click at [592, 126] on input "True" at bounding box center [595, 121] width 12 height 10
radio input "true"
click at [592, 231] on input "True" at bounding box center [595, 226] width 12 height 10
radio input "true"
click at [589, 337] on input "True" at bounding box center [595, 332] width 12 height 10
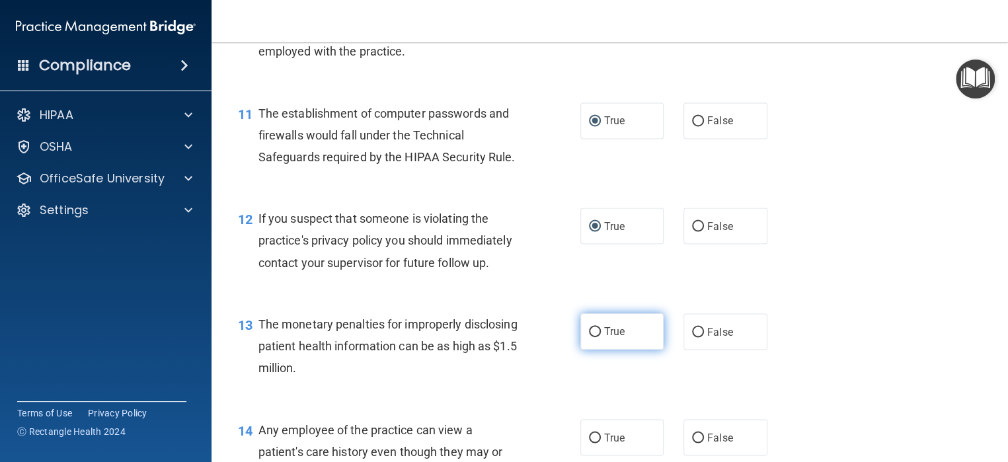
radio input "true"
click at [693, 443] on input "False" at bounding box center [698, 438] width 12 height 10
radio input "true"
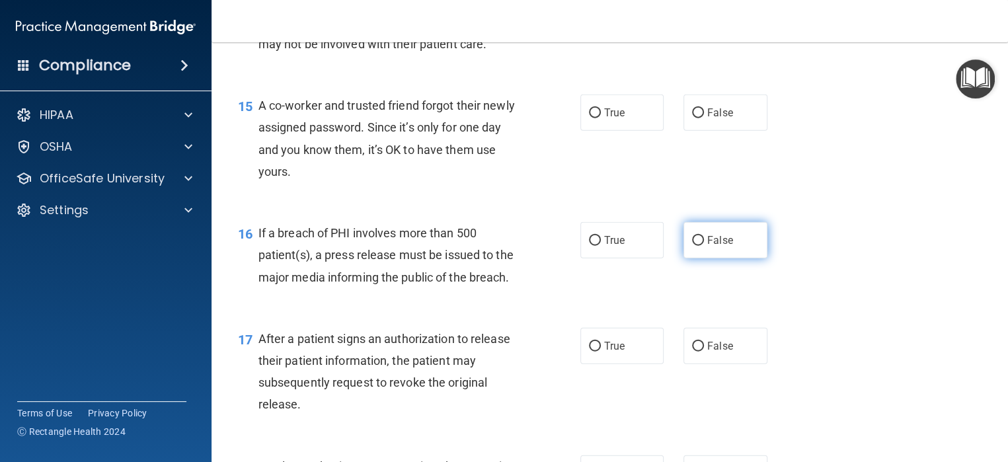
scroll to position [1586, 0]
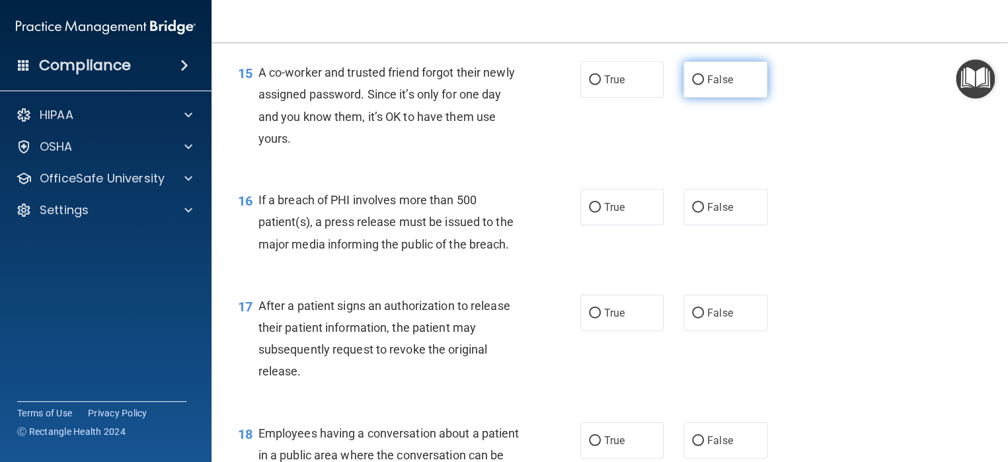
click at [694, 85] on input "False" at bounding box center [698, 80] width 12 height 10
radio input "true"
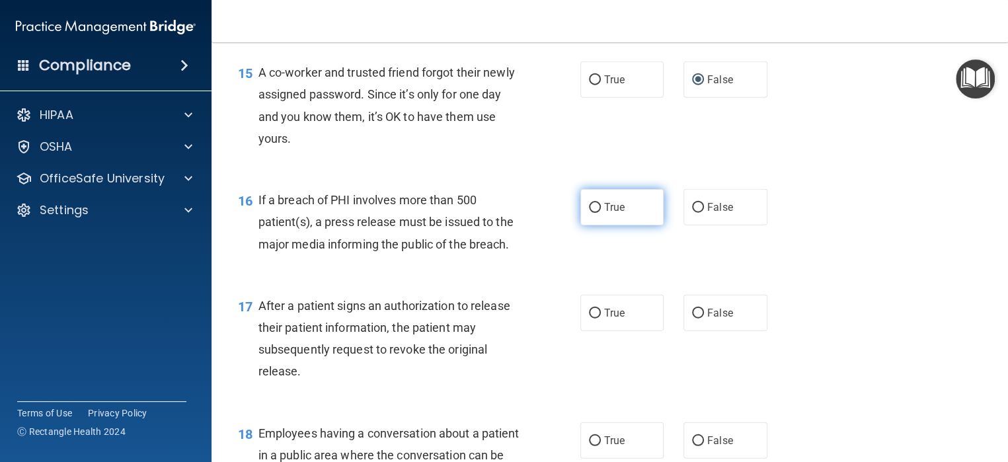
click at [595, 225] on label "True" at bounding box center [622, 207] width 84 height 36
click at [595, 213] on input "True" at bounding box center [595, 208] width 12 height 10
radio input "true"
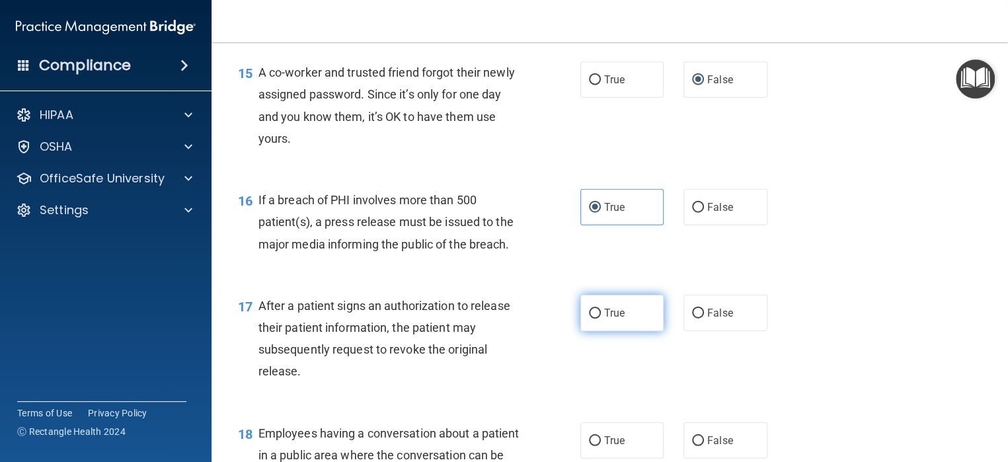
click at [591, 318] on input "True" at bounding box center [595, 314] width 12 height 10
radio input "true"
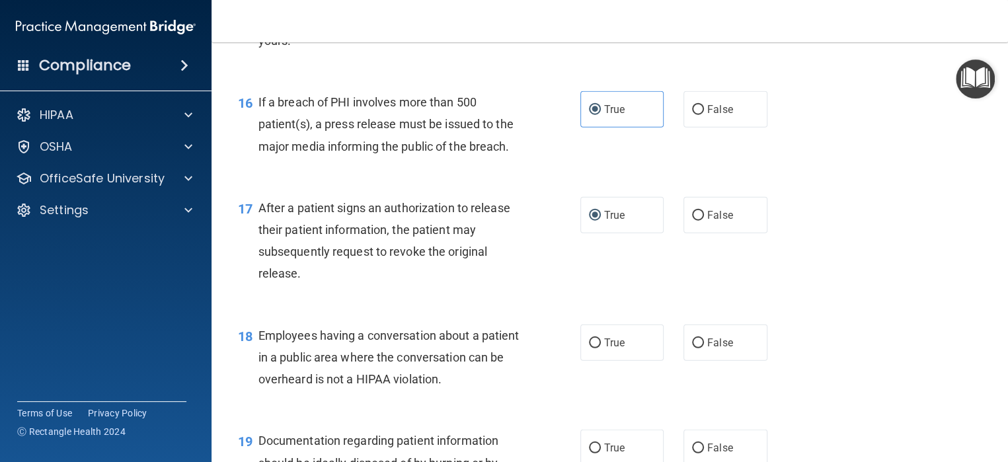
scroll to position [1784, 0]
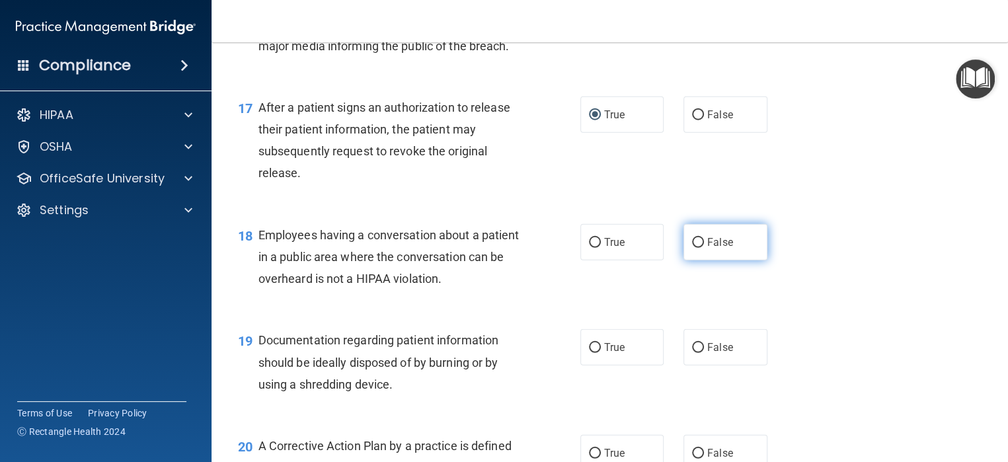
click at [692, 248] on input "False" at bounding box center [698, 243] width 12 height 10
radio input "true"
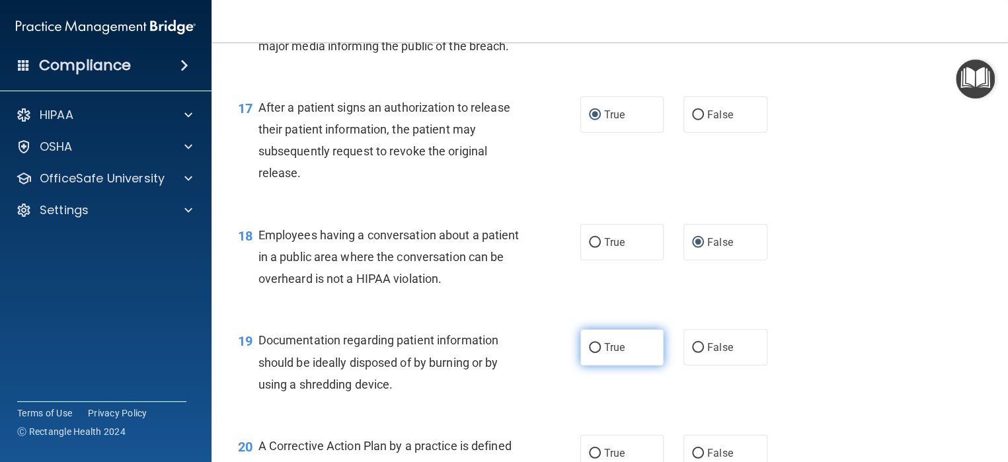
click at [589, 353] on input "True" at bounding box center [595, 348] width 12 height 10
radio input "true"
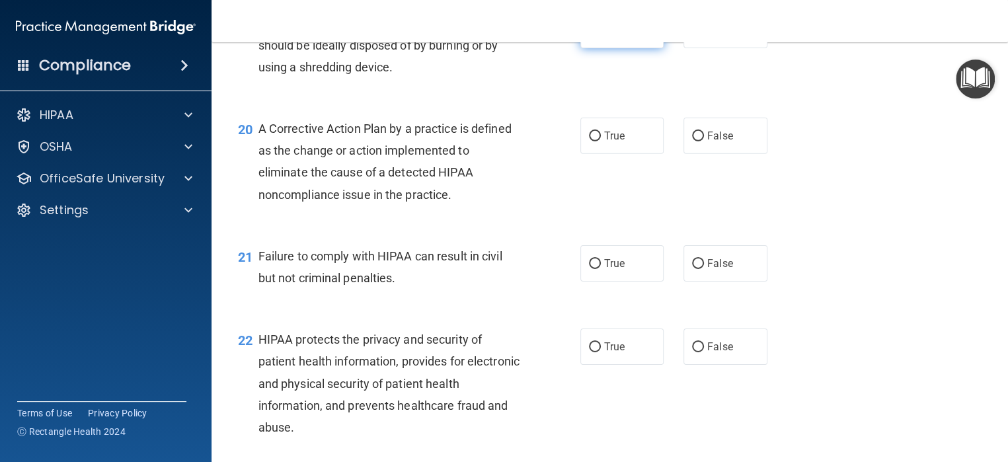
scroll to position [2114, 0]
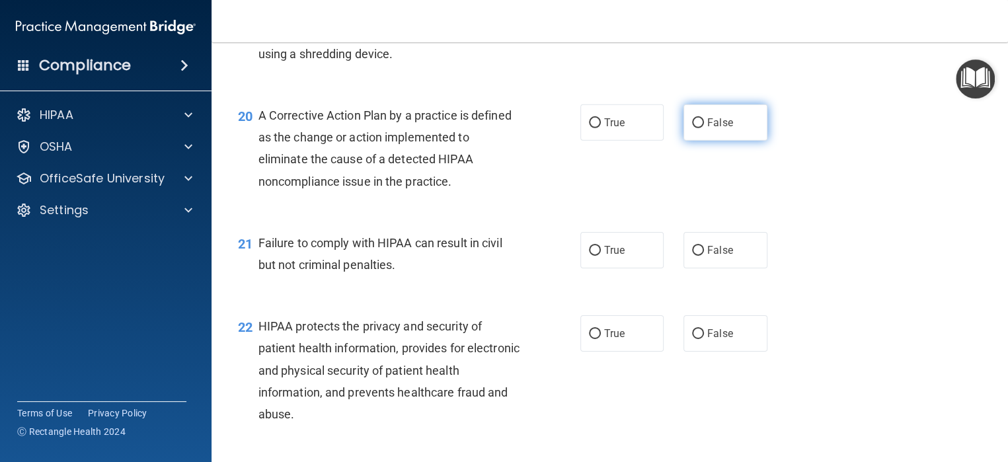
click at [692, 128] on input "False" at bounding box center [698, 123] width 12 height 10
radio input "true"
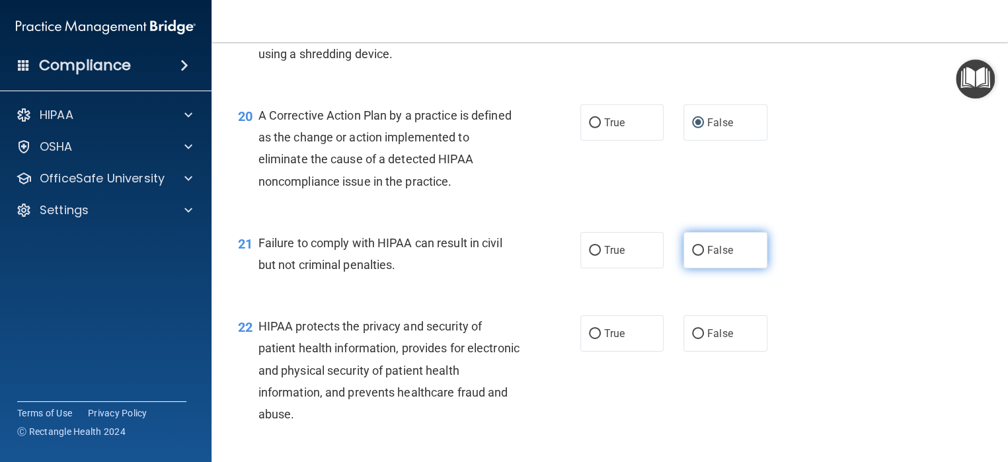
click at [694, 256] on input "False" at bounding box center [698, 251] width 12 height 10
radio input "true"
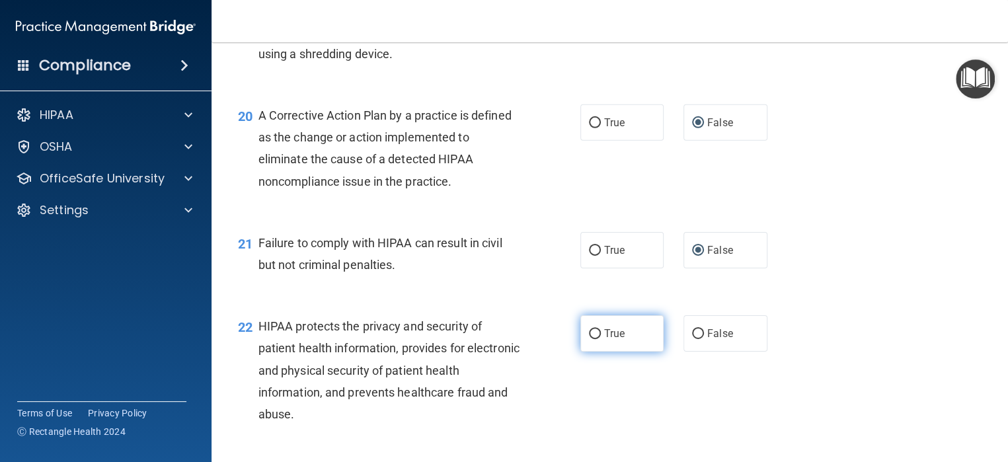
click at [589, 339] on input "True" at bounding box center [595, 334] width 12 height 10
radio input "true"
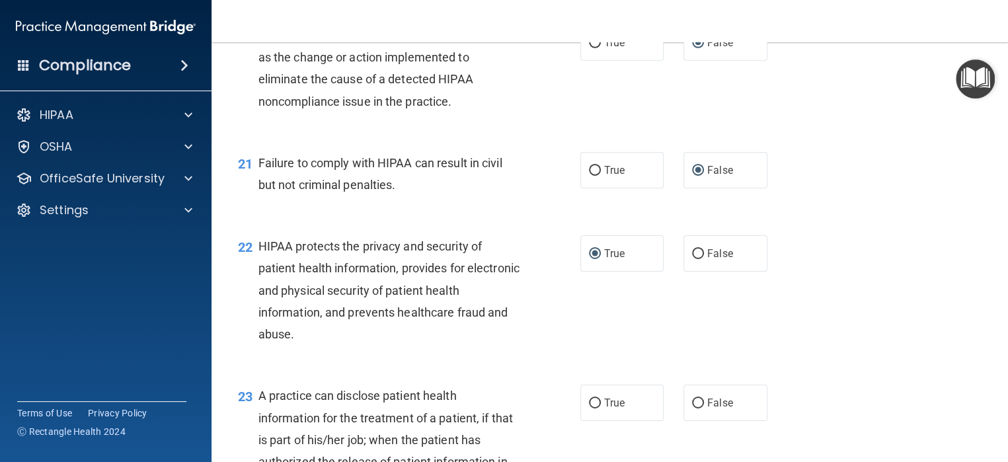
scroll to position [2313, 0]
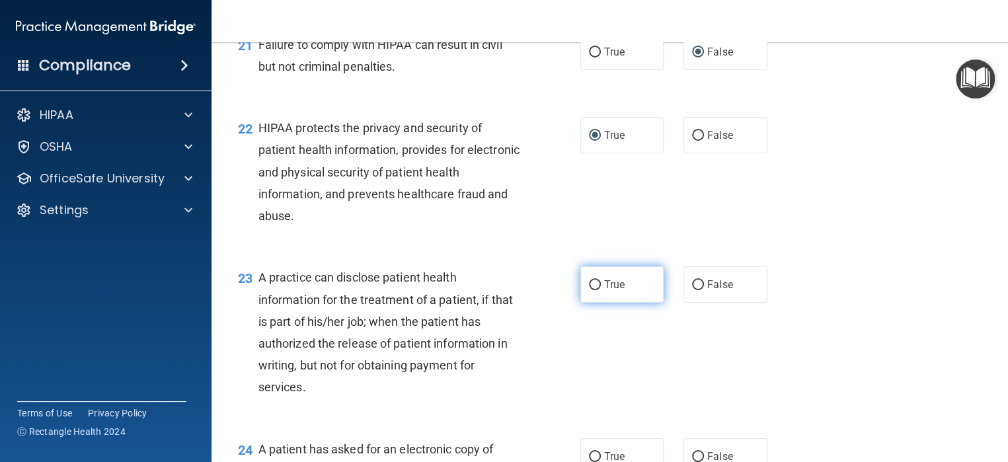
click at [589, 290] on input "True" at bounding box center [595, 285] width 12 height 10
radio input "true"
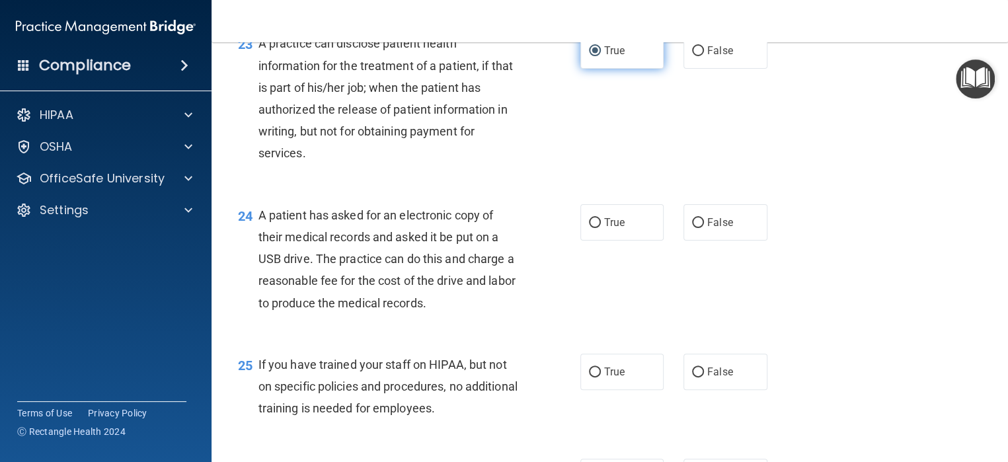
scroll to position [2577, 0]
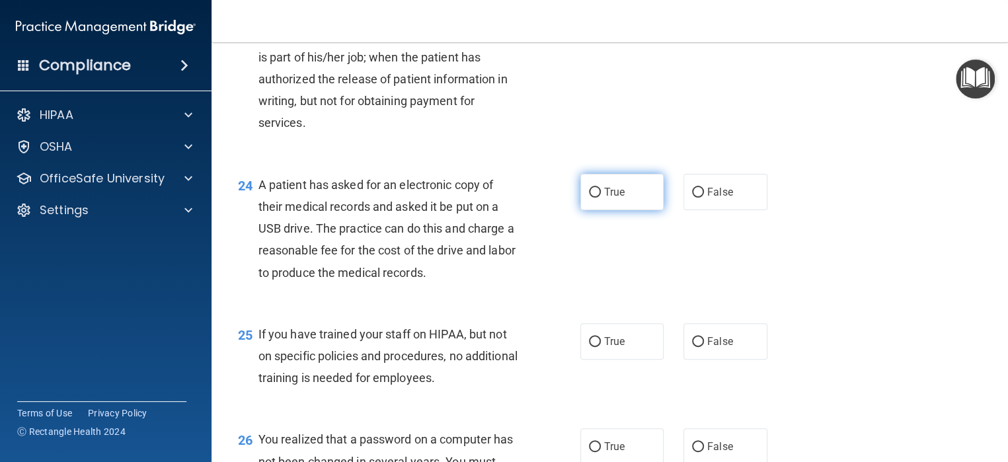
click at [592, 198] on input "True" at bounding box center [595, 193] width 12 height 10
radio input "true"
click at [694, 347] on input "False" at bounding box center [698, 342] width 12 height 10
radio input "true"
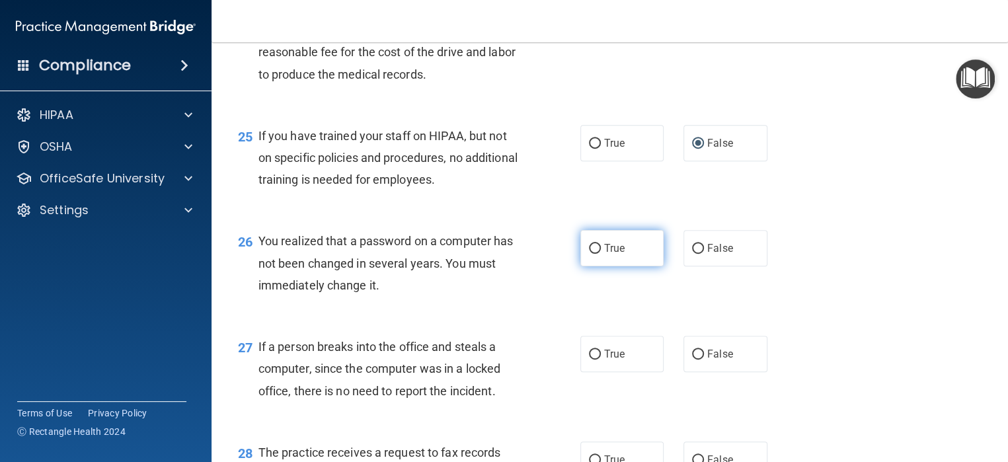
click at [592, 254] on input "True" at bounding box center [595, 249] width 12 height 10
radio input "true"
click at [692, 359] on input "False" at bounding box center [698, 355] width 12 height 10
radio input "true"
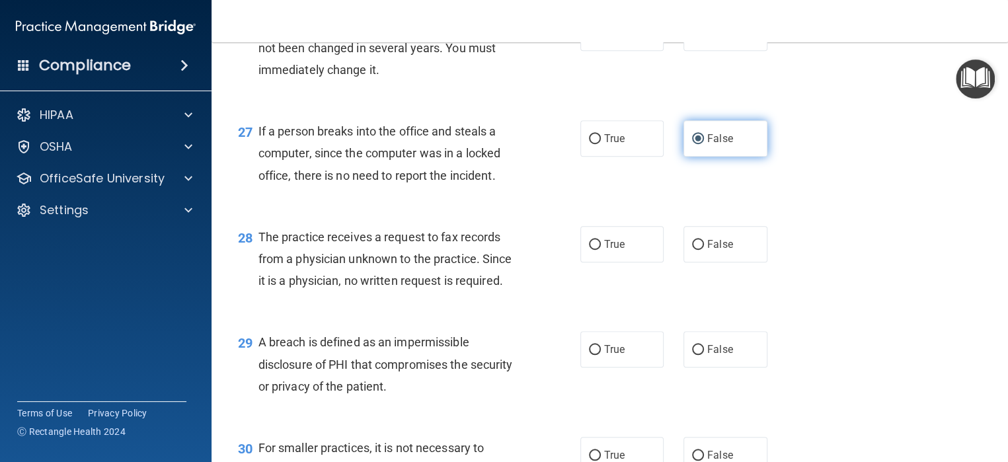
scroll to position [3039, 0]
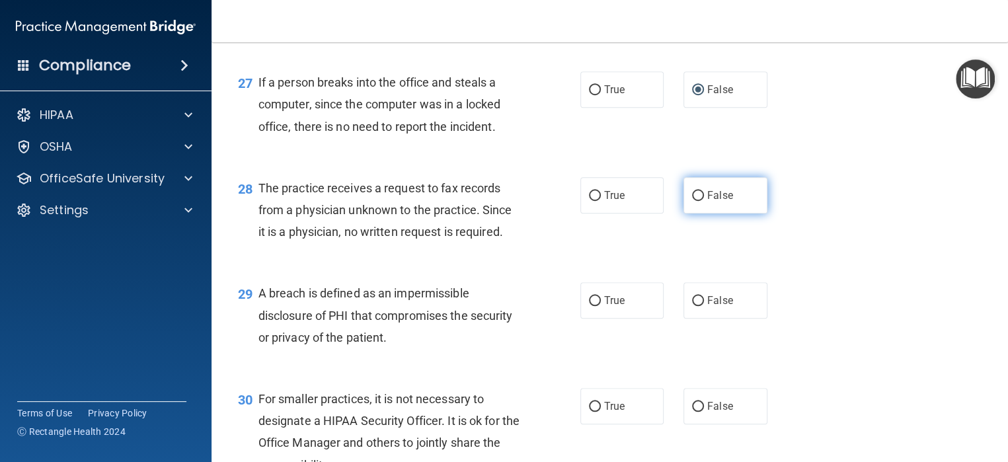
click at [692, 201] on input "False" at bounding box center [698, 196] width 12 height 10
radio input "true"
click at [595, 318] on label "True" at bounding box center [622, 300] width 84 height 36
click at [595, 306] on input "True" at bounding box center [595, 301] width 12 height 10
radio input "true"
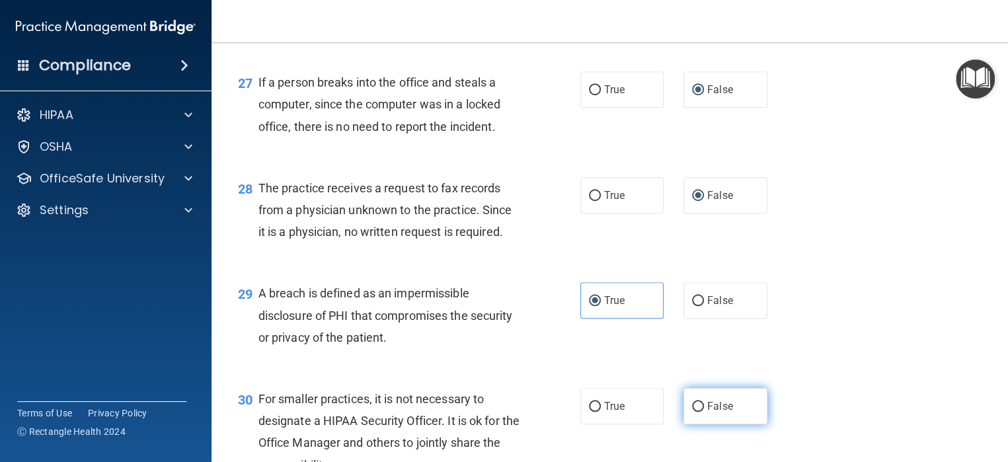
click at [692, 412] on input "False" at bounding box center [698, 407] width 12 height 10
radio input "true"
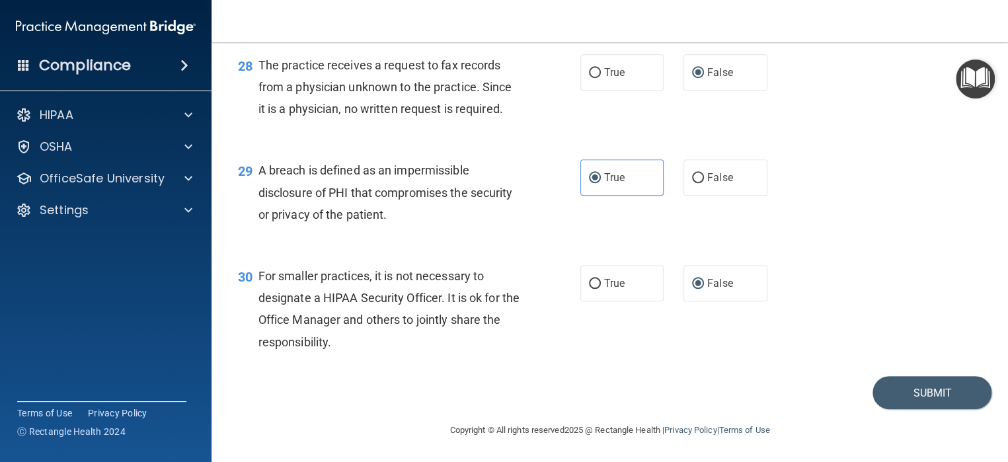
scroll to position [3185, 0]
click at [924, 392] on button "Submit" at bounding box center [931, 393] width 119 height 34
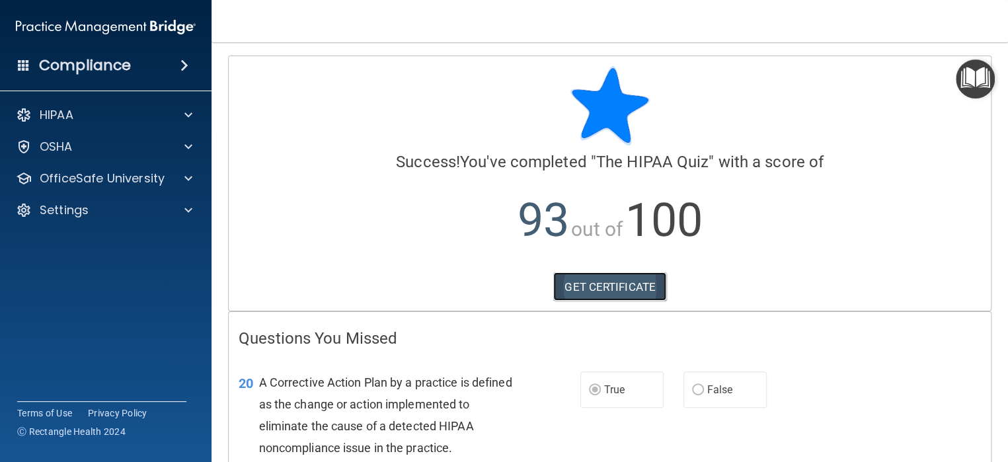
click at [595, 289] on link "GET CERTIFICATE" at bounding box center [609, 286] width 113 height 29
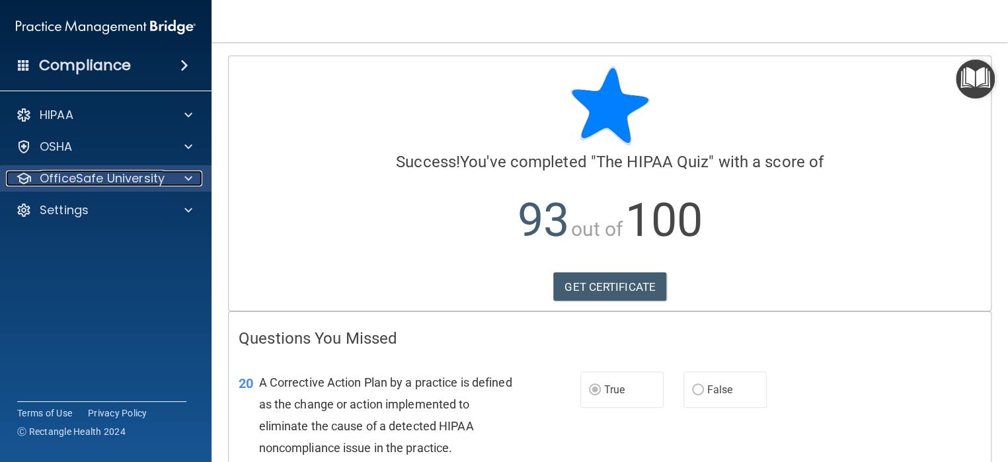
click at [77, 177] on p "OfficeSafe University" at bounding box center [102, 178] width 125 height 16
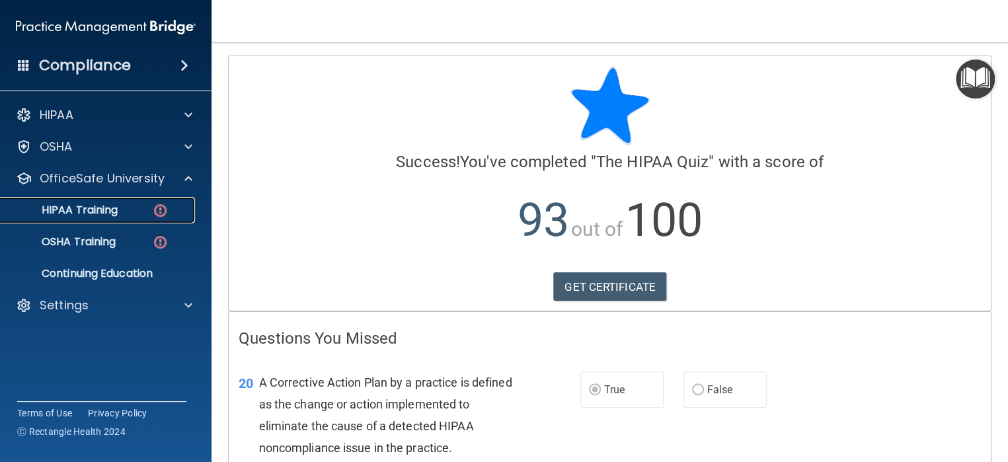
click at [96, 209] on p "HIPAA Training" at bounding box center [63, 210] width 109 height 13
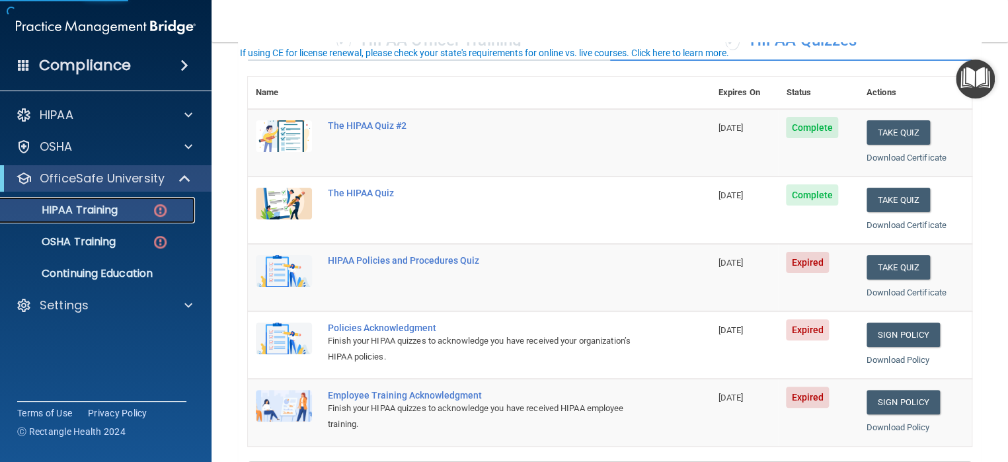
scroll to position [132, 0]
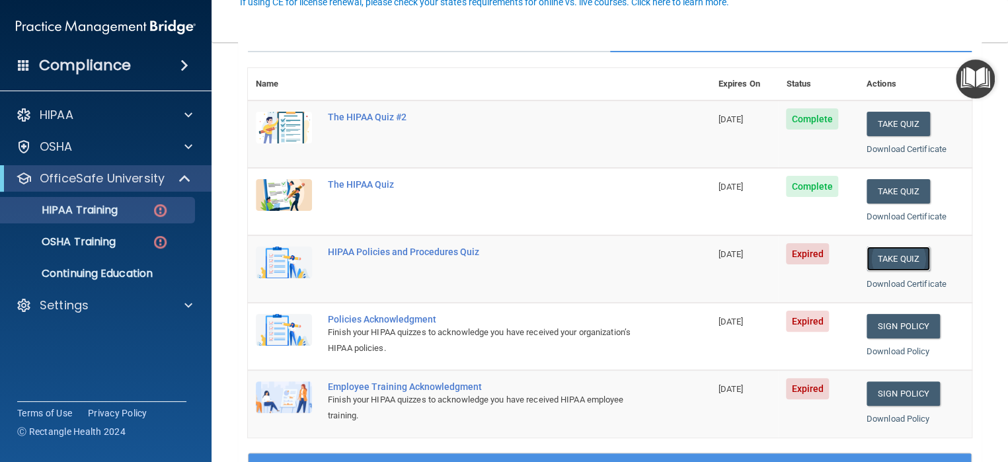
click at [899, 260] on button "Take Quiz" at bounding box center [897, 258] width 63 height 24
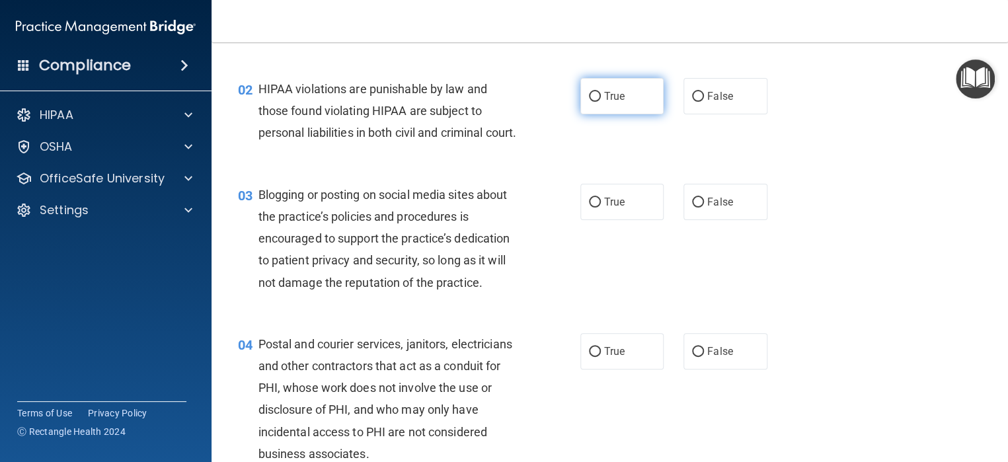
click at [590, 95] on input "True" at bounding box center [595, 97] width 12 height 10
radio input "true"
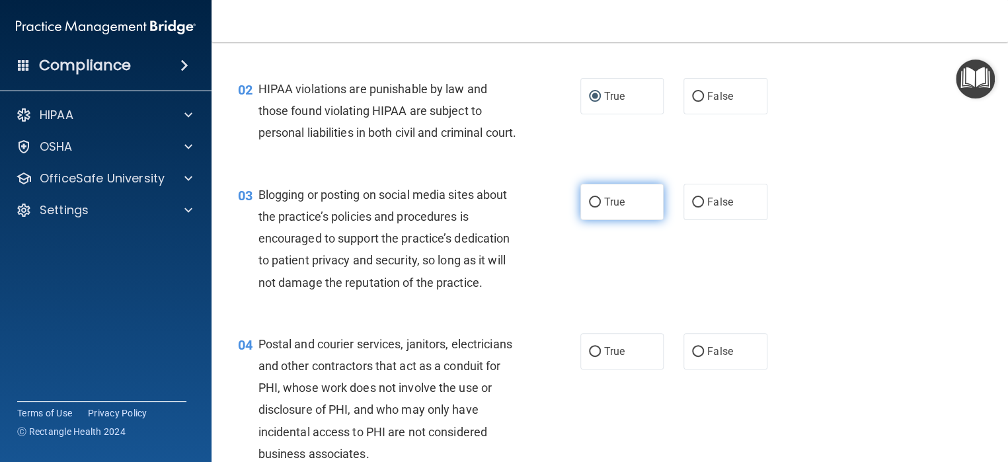
click at [591, 207] on input "True" at bounding box center [595, 203] width 12 height 10
radio input "true"
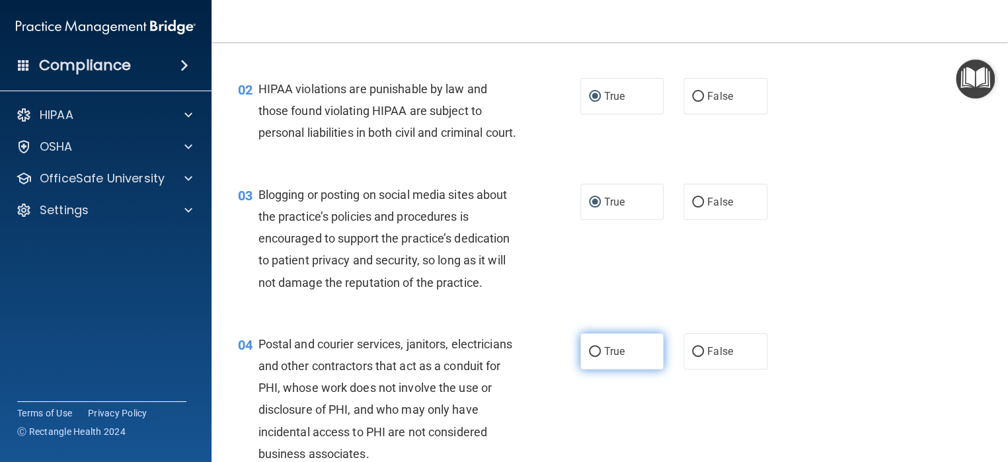
click at [591, 357] on input "True" at bounding box center [595, 352] width 12 height 10
radio input "true"
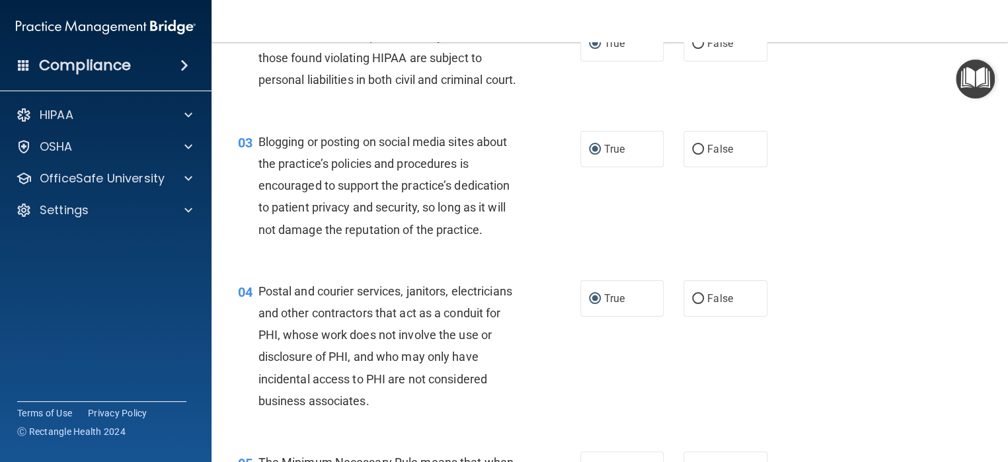
scroll to position [396, 0]
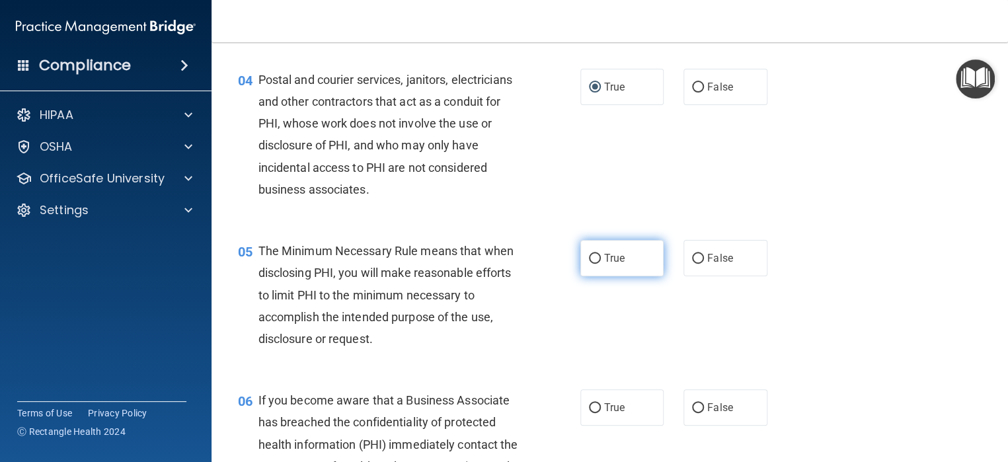
drag, startPoint x: 591, startPoint y: 275, endPoint x: 592, endPoint y: 282, distance: 7.4
click at [591, 264] on input "True" at bounding box center [595, 259] width 12 height 10
radio input "true"
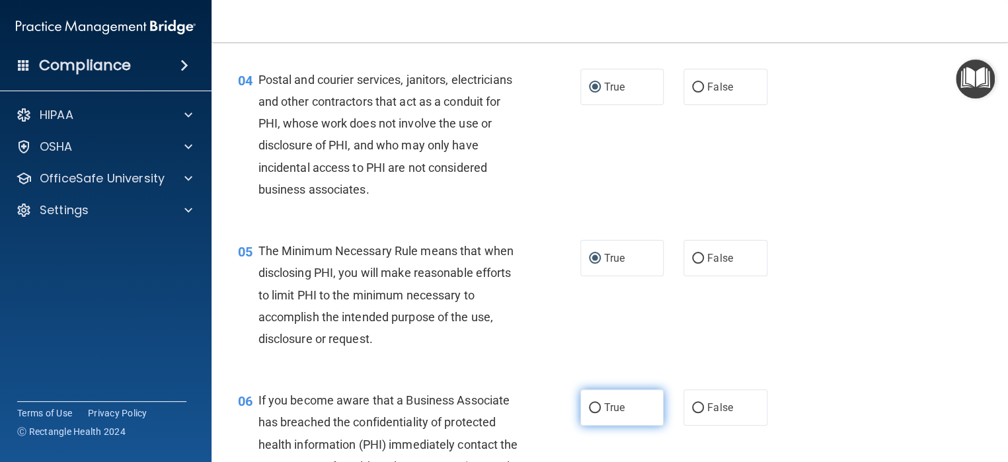
click at [592, 413] on input "True" at bounding box center [595, 408] width 12 height 10
radio input "true"
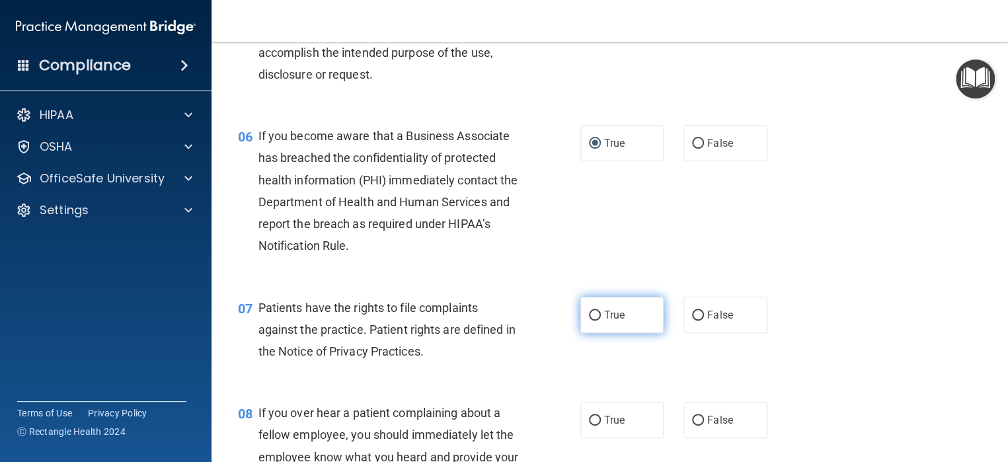
click at [589, 320] on input "True" at bounding box center [595, 316] width 12 height 10
radio input "true"
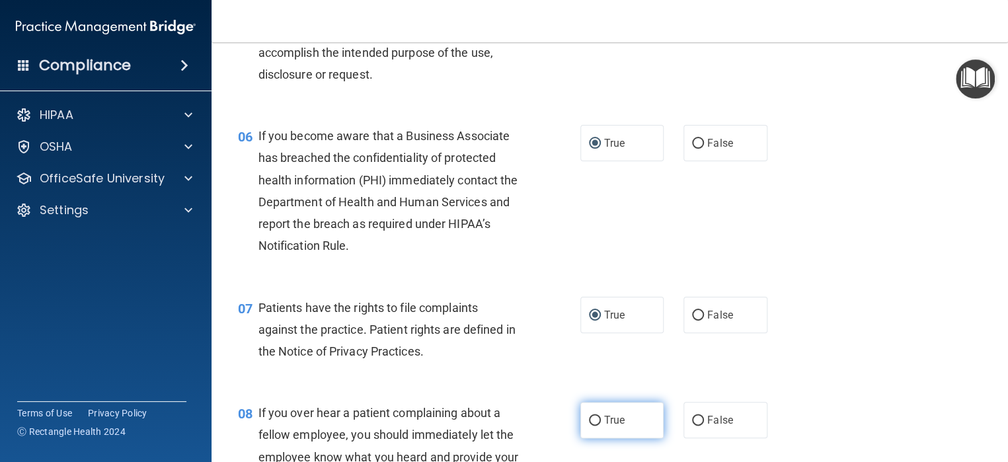
click at [589, 426] on input "True" at bounding box center [595, 421] width 12 height 10
radio input "true"
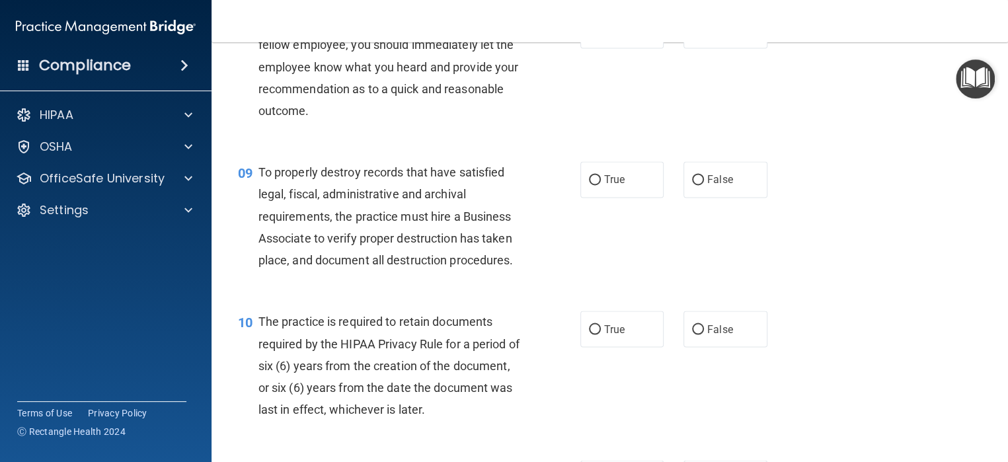
scroll to position [1057, 0]
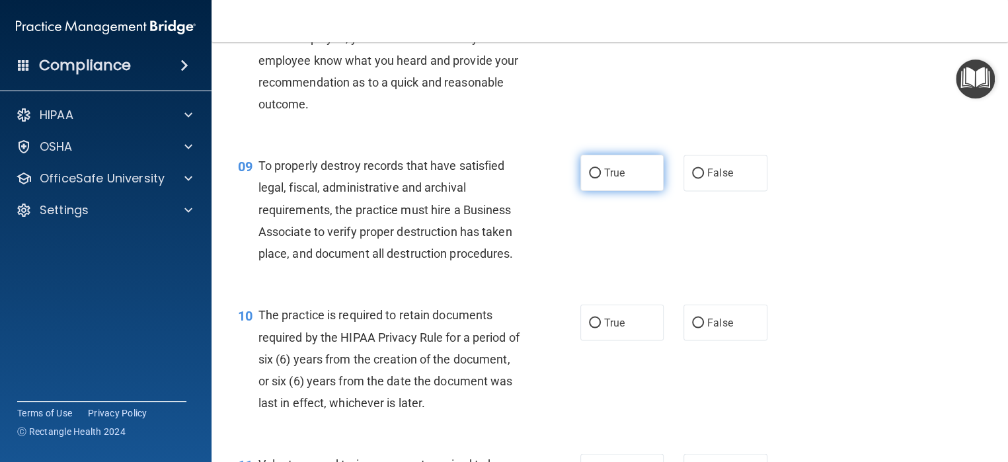
click at [589, 178] on input "True" at bounding box center [595, 173] width 12 height 10
radio input "true"
click at [589, 328] on input "True" at bounding box center [595, 323] width 12 height 10
radio input "true"
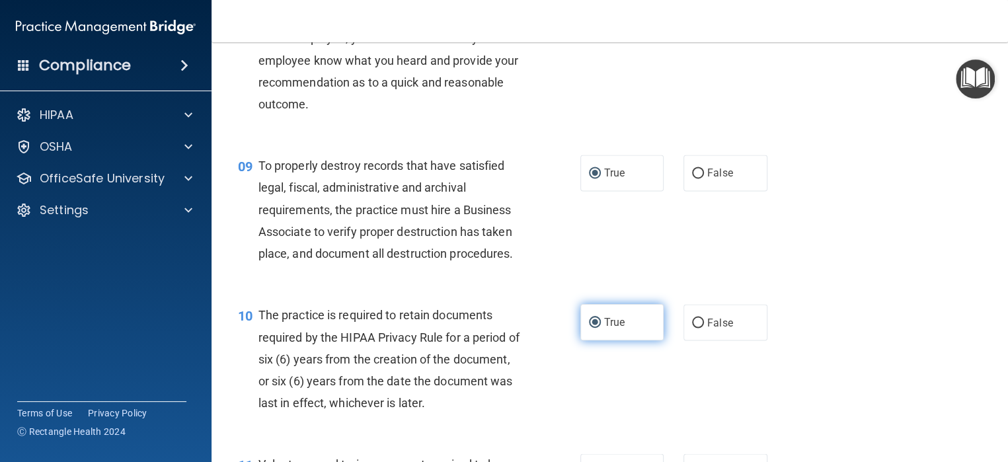
scroll to position [1321, 0]
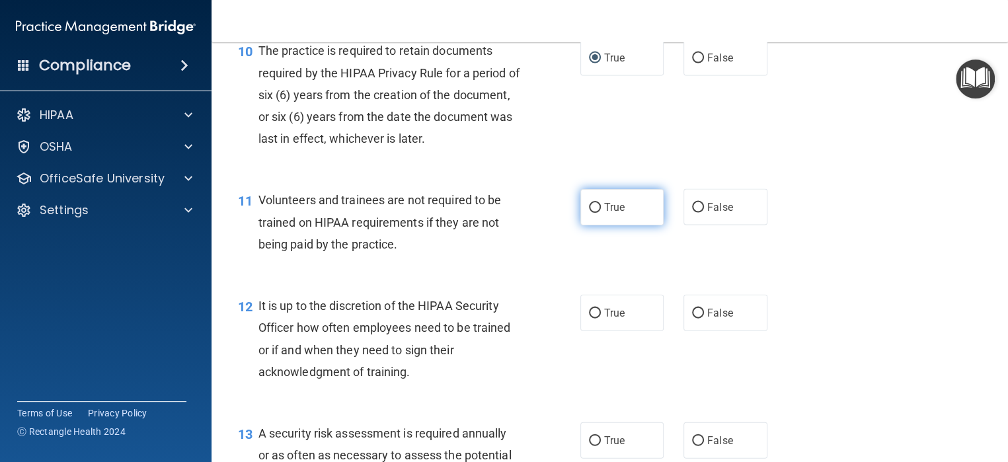
click at [589, 213] on input "True" at bounding box center [595, 208] width 12 height 10
radio input "true"
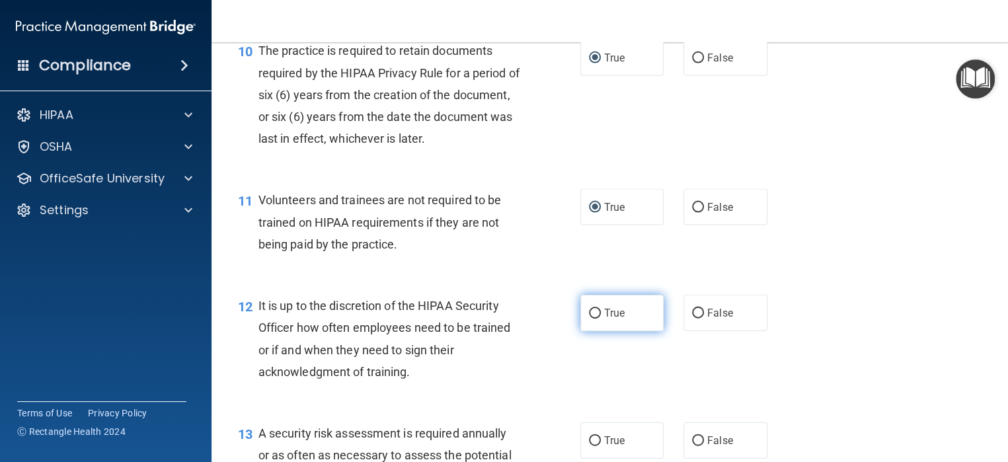
click at [589, 318] on input "True" at bounding box center [595, 314] width 12 height 10
radio input "true"
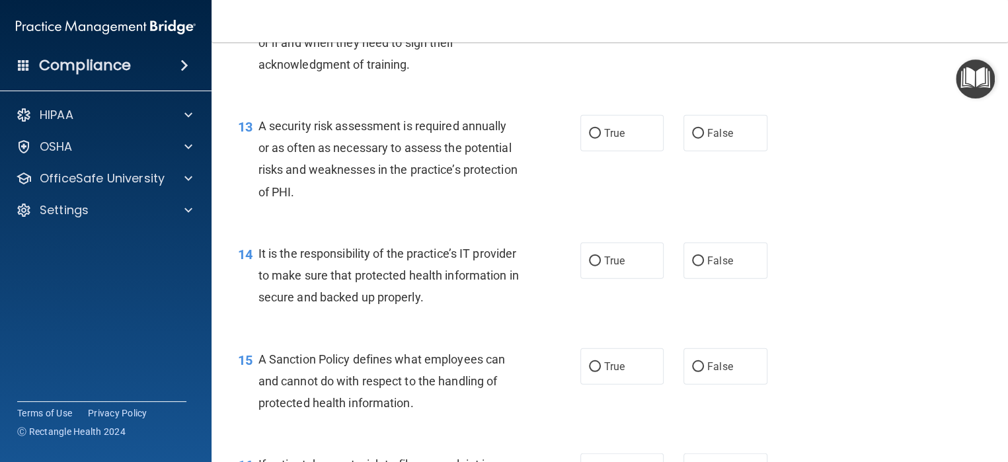
scroll to position [1652, 0]
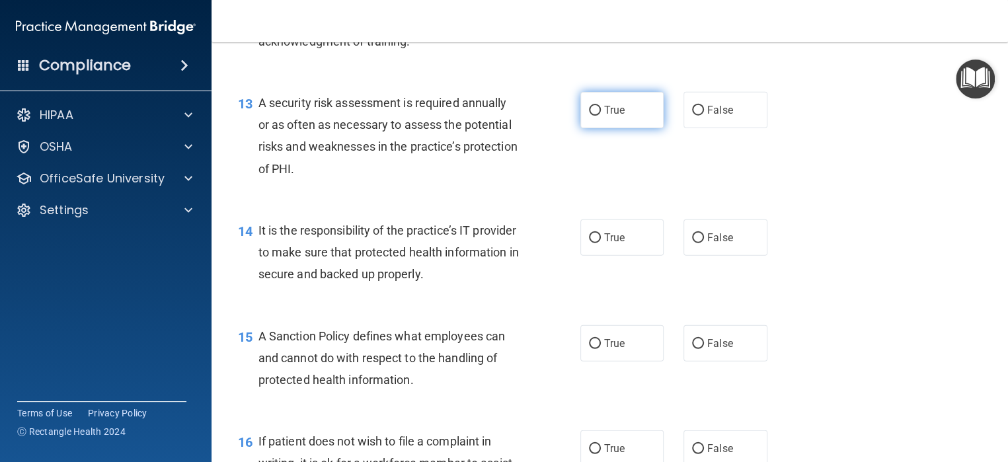
click at [589, 116] on input "True" at bounding box center [595, 111] width 12 height 10
radio input "true"
click at [589, 243] on input "True" at bounding box center [595, 238] width 12 height 10
radio input "true"
click at [589, 349] on input "True" at bounding box center [595, 344] width 12 height 10
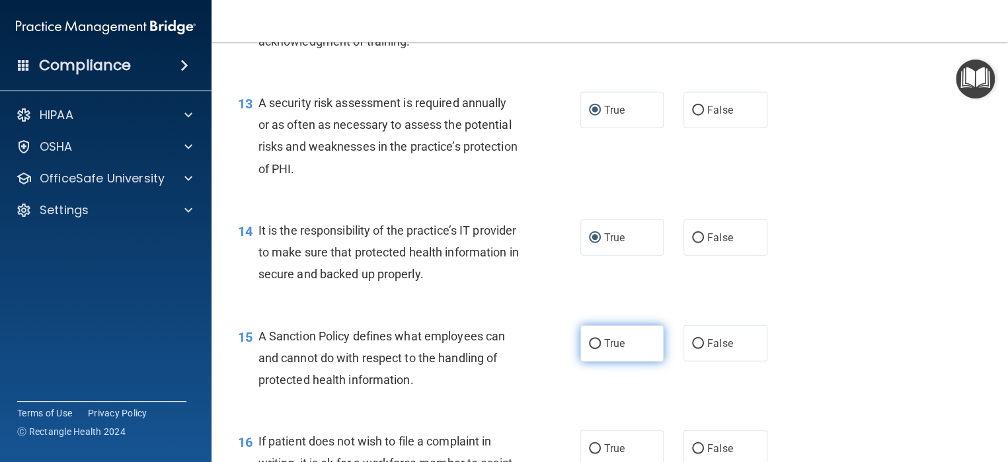
radio input "true"
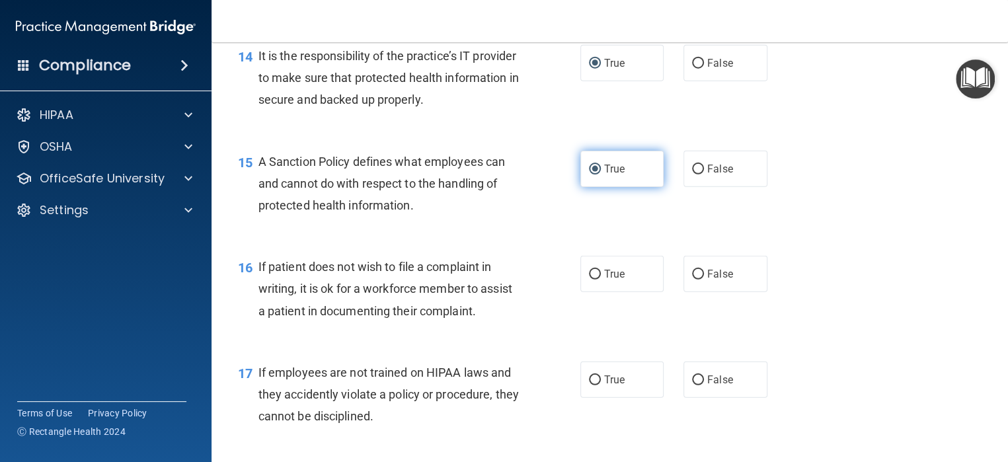
scroll to position [1916, 0]
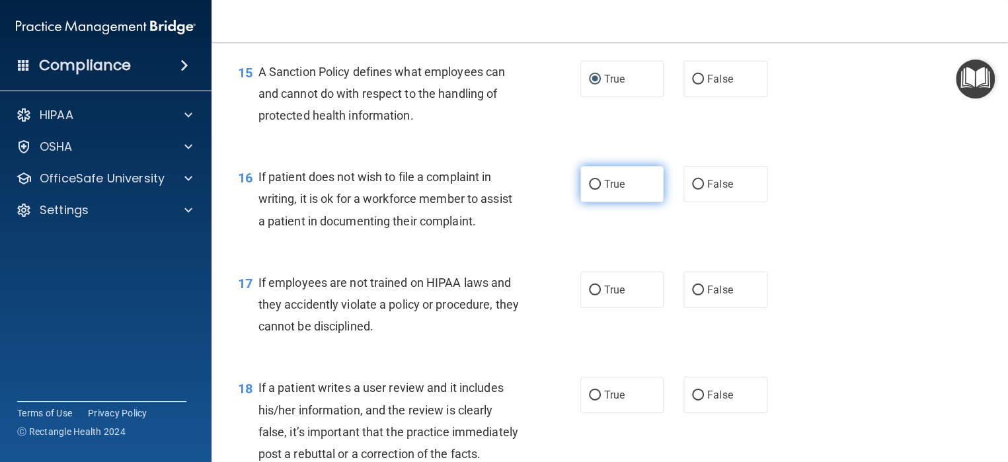
click at [589, 200] on label "True" at bounding box center [622, 184] width 84 height 36
click at [589, 190] on input "True" at bounding box center [595, 185] width 12 height 10
radio input "true"
click at [589, 295] on input "True" at bounding box center [595, 290] width 12 height 10
radio input "true"
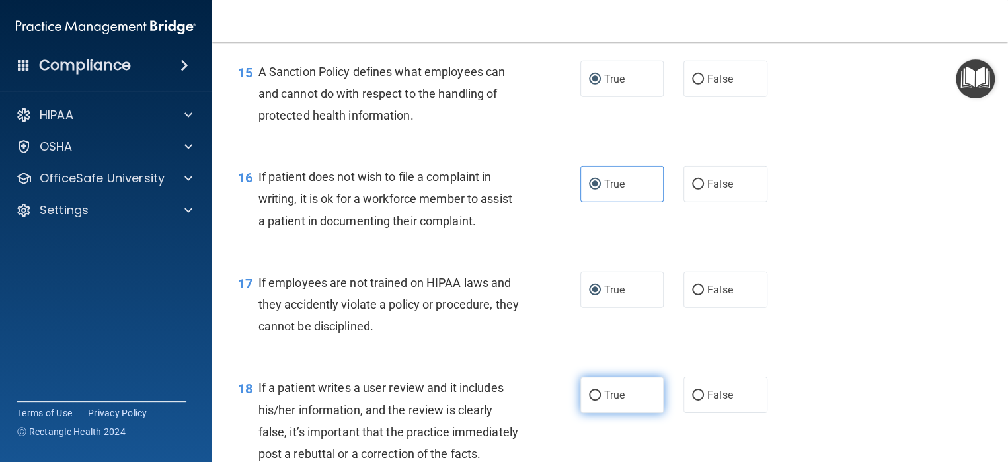
click at [589, 400] on input "True" at bounding box center [595, 395] width 12 height 10
radio input "true"
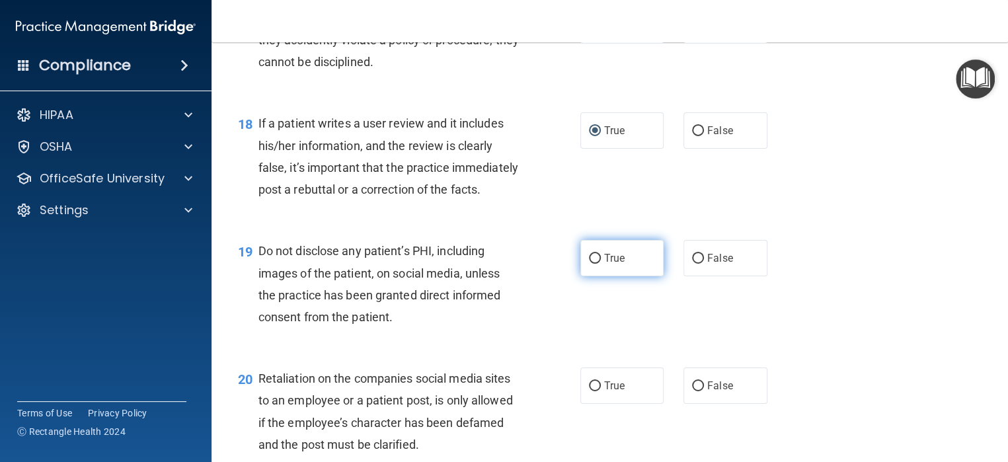
click at [589, 264] on input "True" at bounding box center [595, 259] width 12 height 10
radio input "true"
click at [593, 391] on input "True" at bounding box center [595, 386] width 12 height 10
radio input "true"
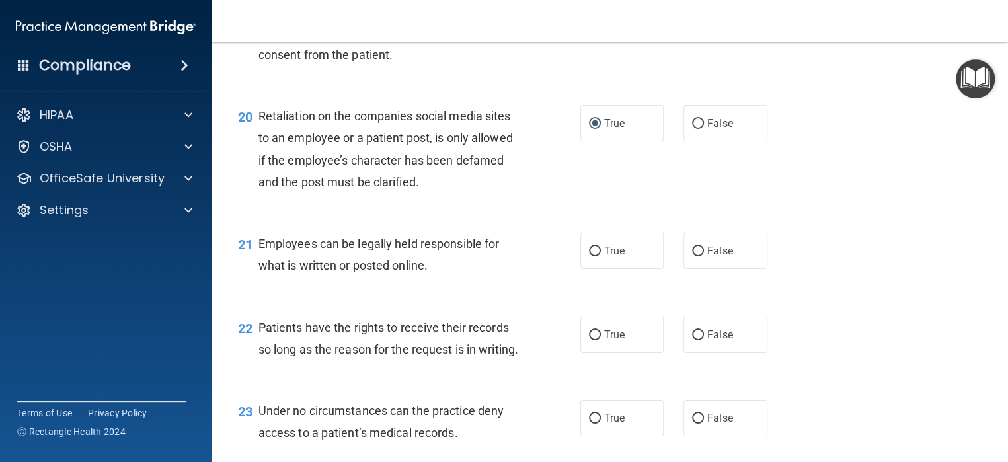
scroll to position [2445, 0]
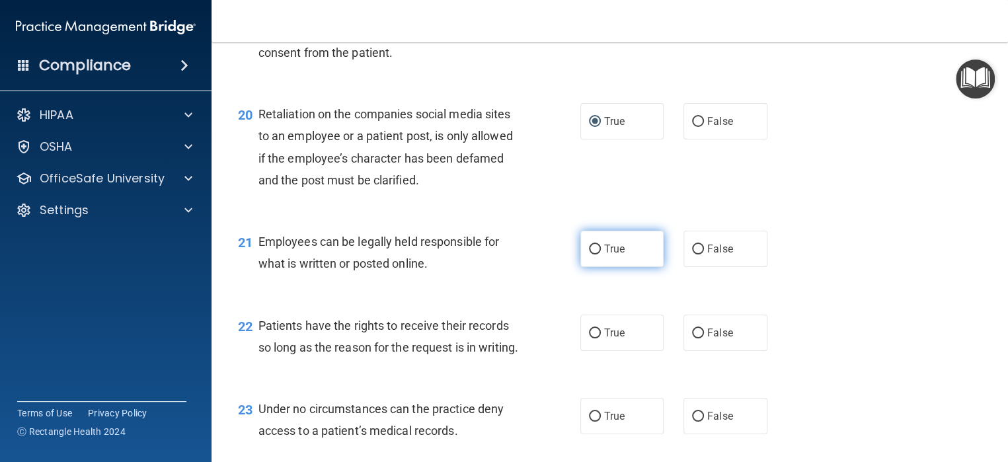
click at [593, 254] on input "True" at bounding box center [595, 249] width 12 height 10
radio input "true"
click at [588, 351] on label "True" at bounding box center [622, 333] width 84 height 36
click at [589, 338] on input "True" at bounding box center [595, 333] width 12 height 10
radio input "true"
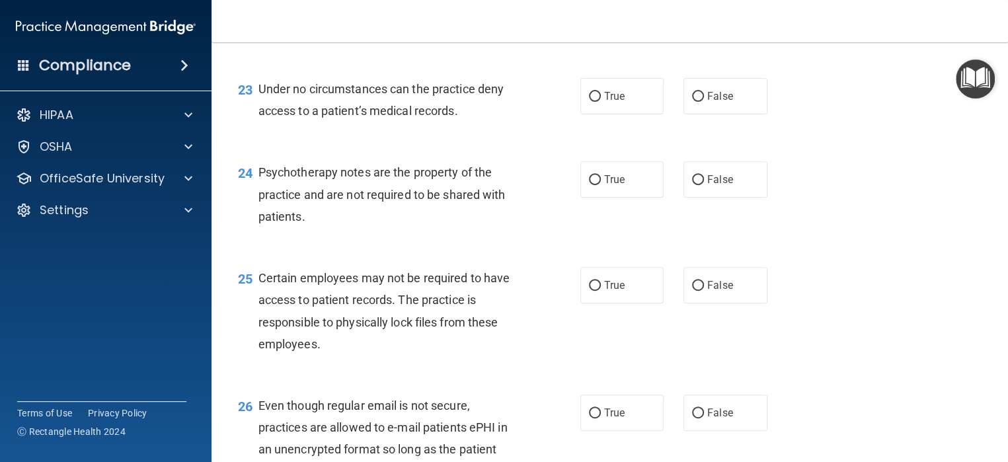
scroll to position [2775, 0]
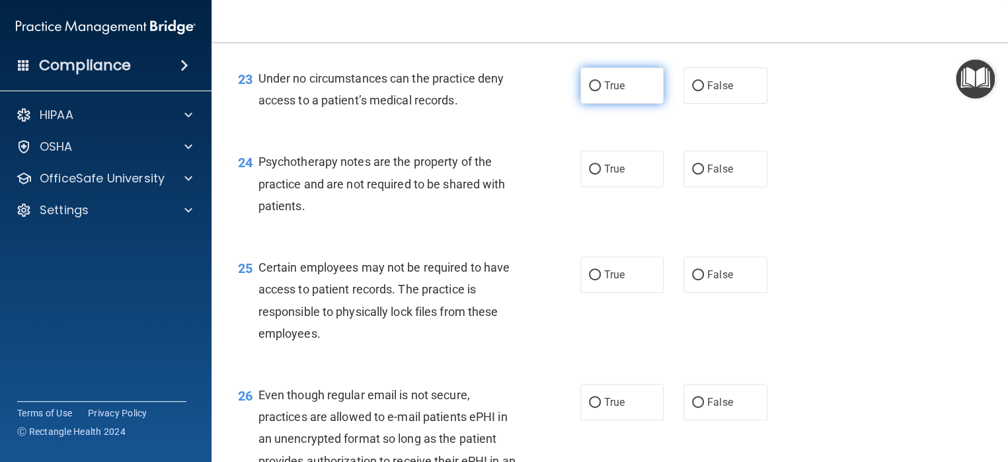
click at [591, 91] on input "True" at bounding box center [595, 86] width 12 height 10
radio input "true"
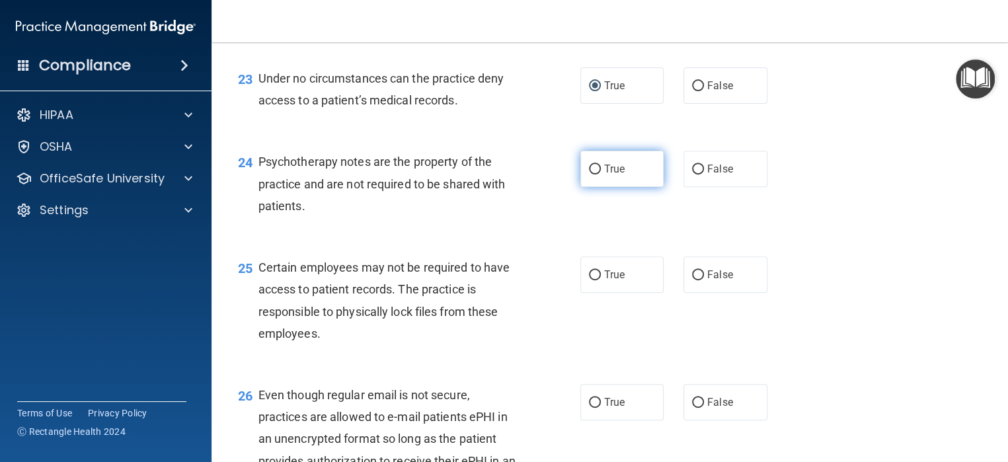
click at [589, 174] on input "True" at bounding box center [595, 170] width 12 height 10
radio input "true"
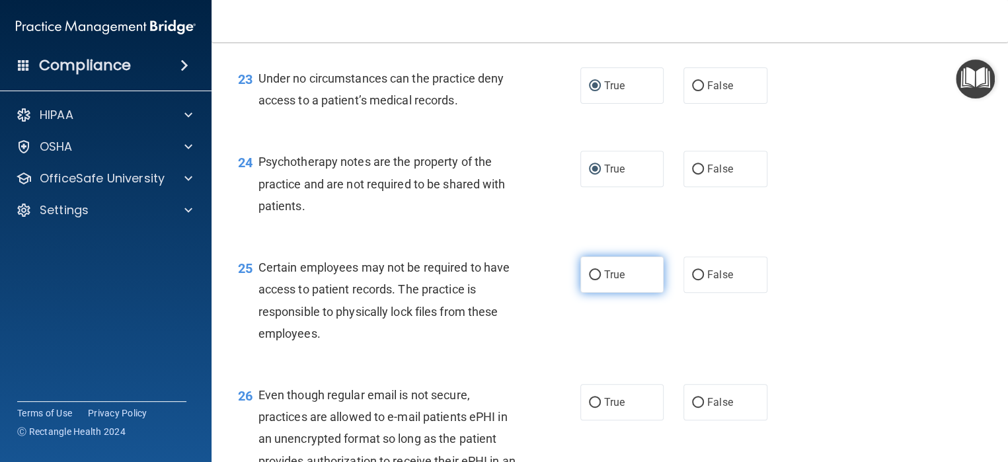
click at [589, 280] on input "True" at bounding box center [595, 275] width 12 height 10
radio input "true"
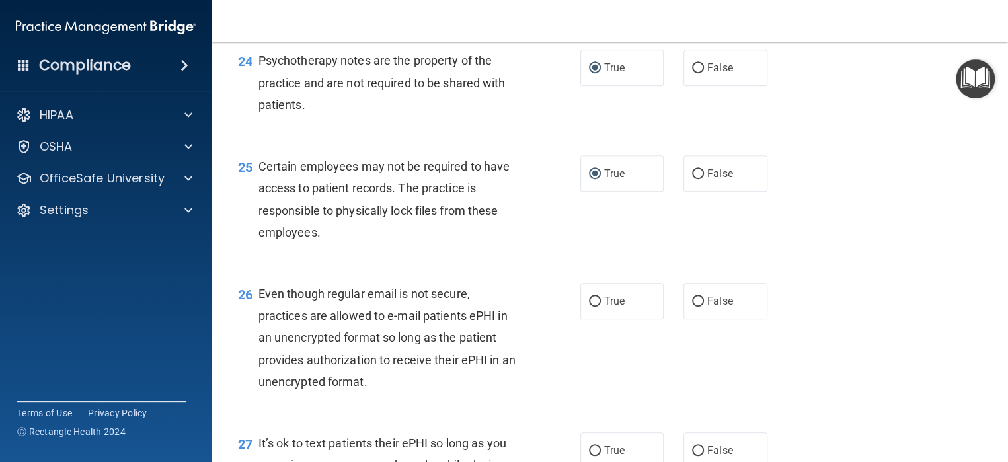
scroll to position [3105, 0]
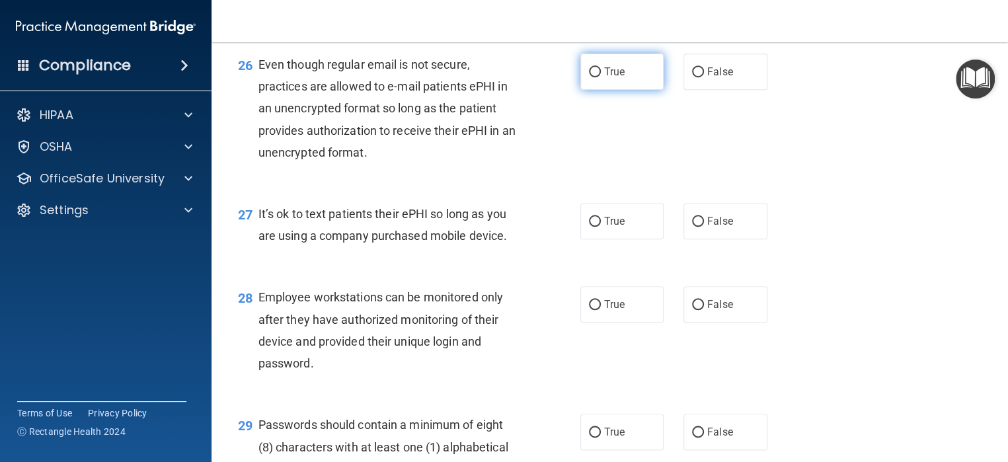
click at [589, 77] on input "True" at bounding box center [595, 72] width 12 height 10
radio input "true"
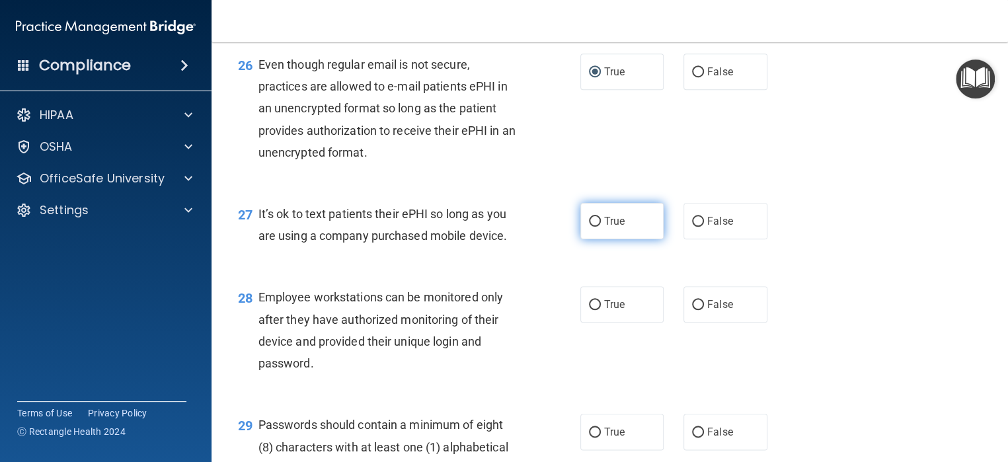
click at [589, 227] on input "True" at bounding box center [595, 222] width 12 height 10
radio input "true"
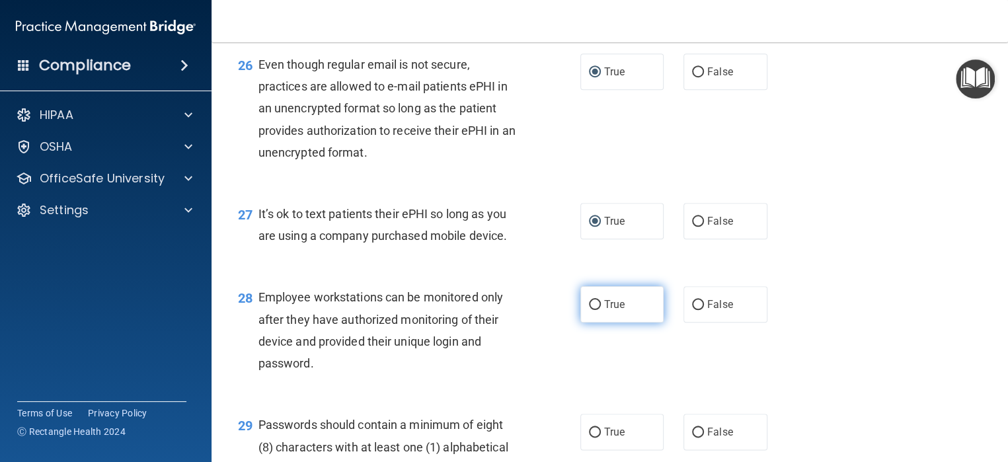
click at [589, 310] on input "True" at bounding box center [595, 305] width 12 height 10
radio input "true"
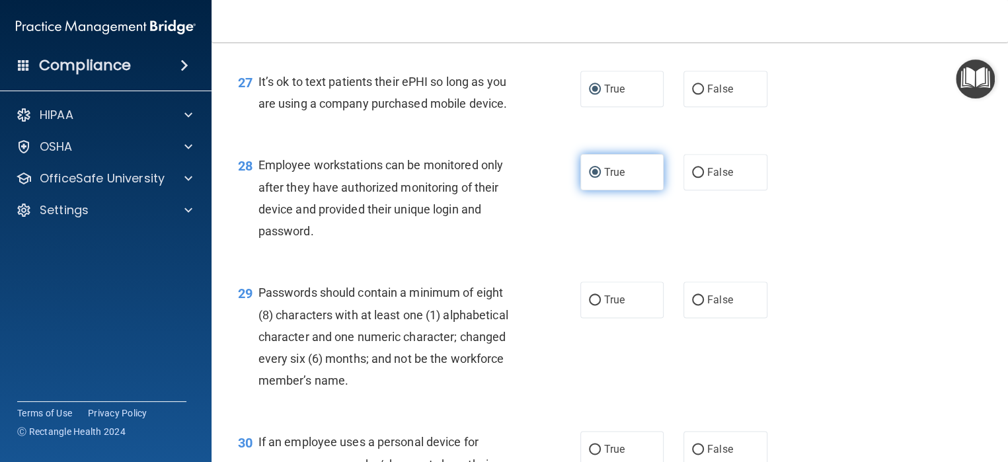
scroll to position [3436, 0]
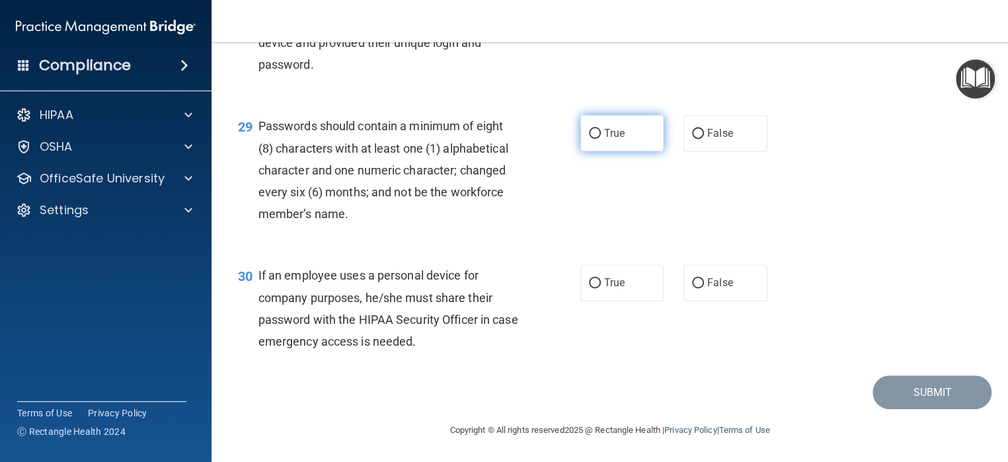
click at [591, 139] on input "True" at bounding box center [595, 134] width 12 height 10
radio input "true"
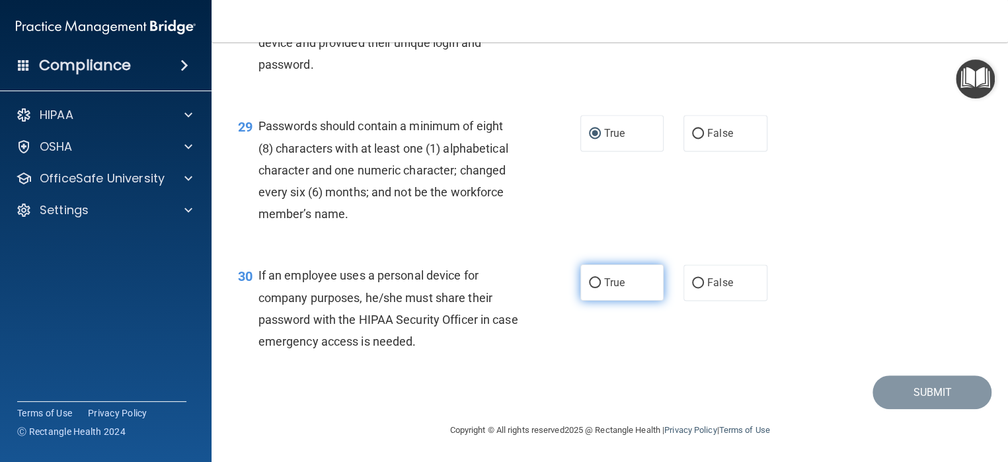
click at [589, 288] on input "True" at bounding box center [595, 283] width 12 height 10
radio input "true"
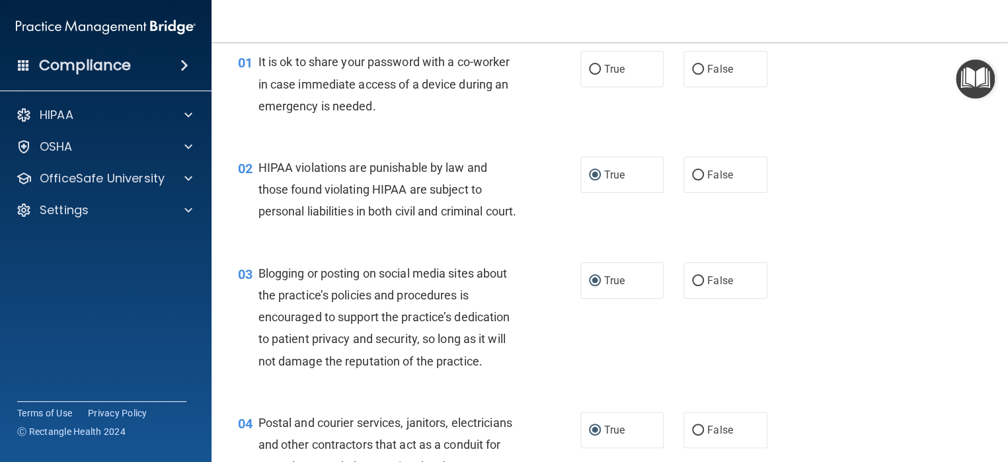
scroll to position [0, 0]
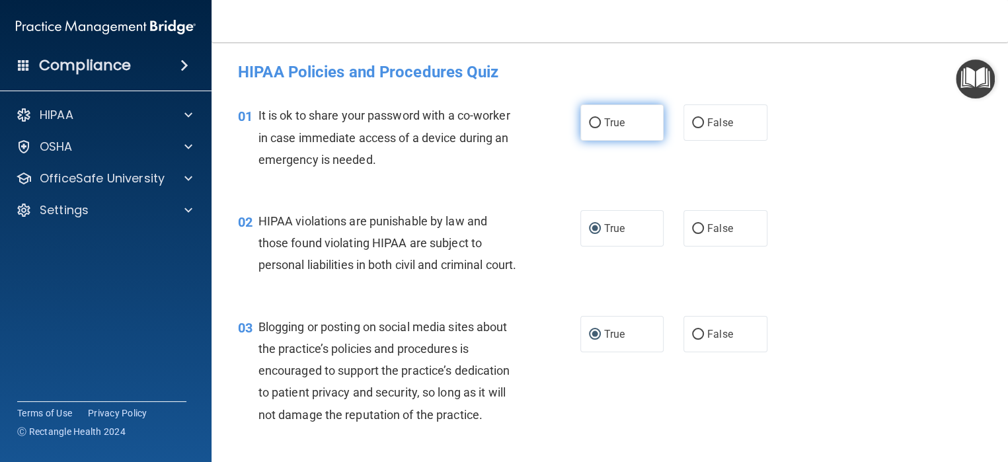
click at [589, 126] on input "True" at bounding box center [595, 123] width 12 height 10
radio input "true"
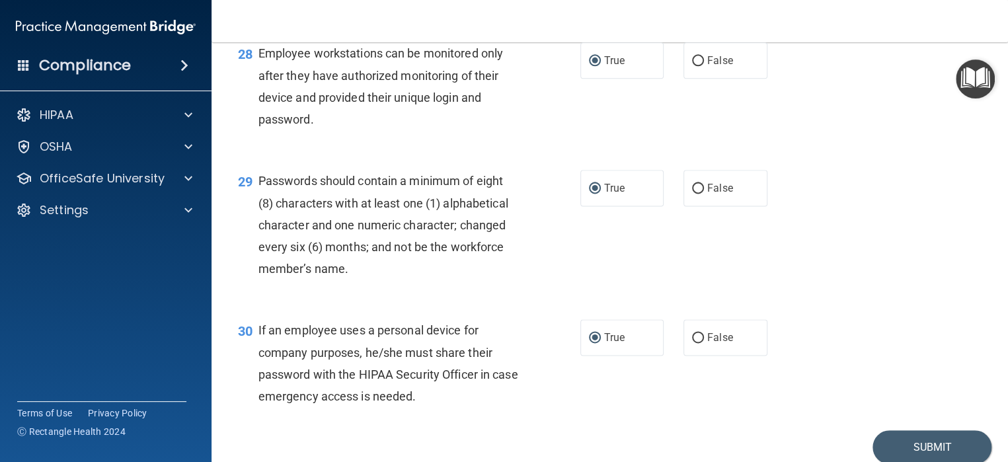
scroll to position [3470, 0]
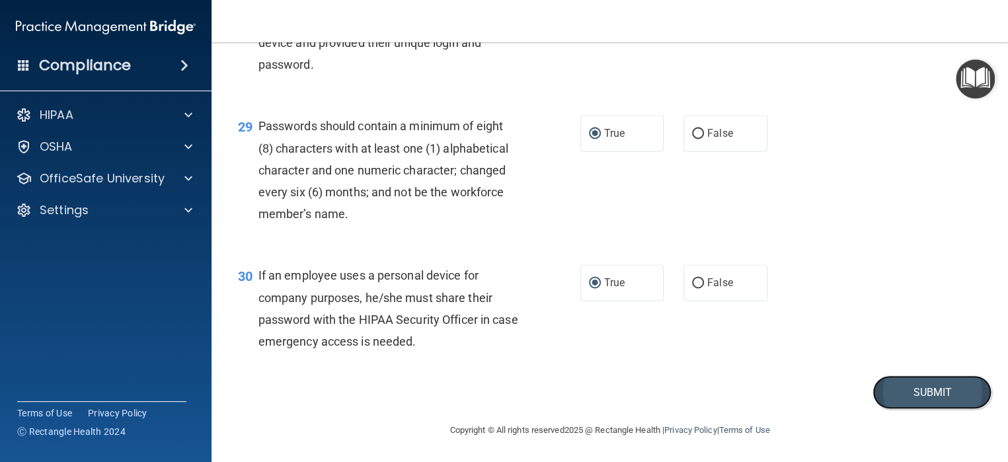
click at [927, 392] on button "Submit" at bounding box center [931, 392] width 119 height 34
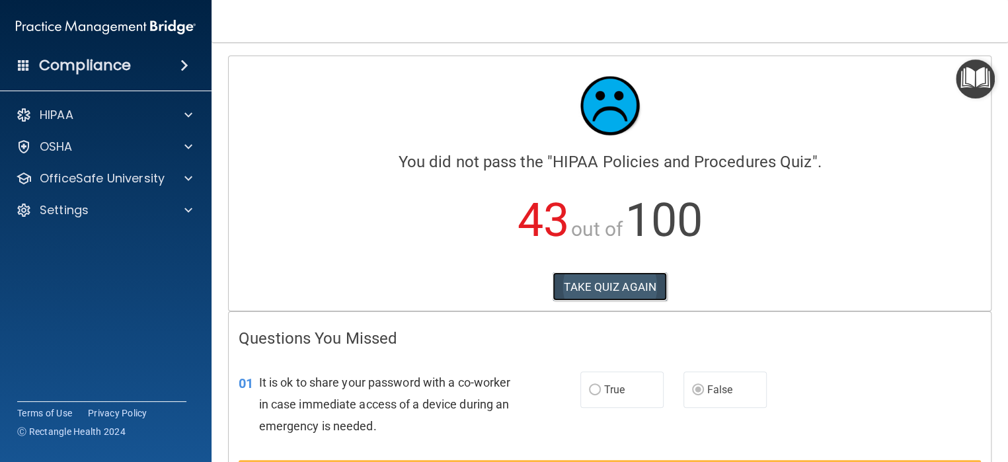
click at [580, 283] on button "TAKE QUIZ AGAIN" at bounding box center [609, 286] width 114 height 29
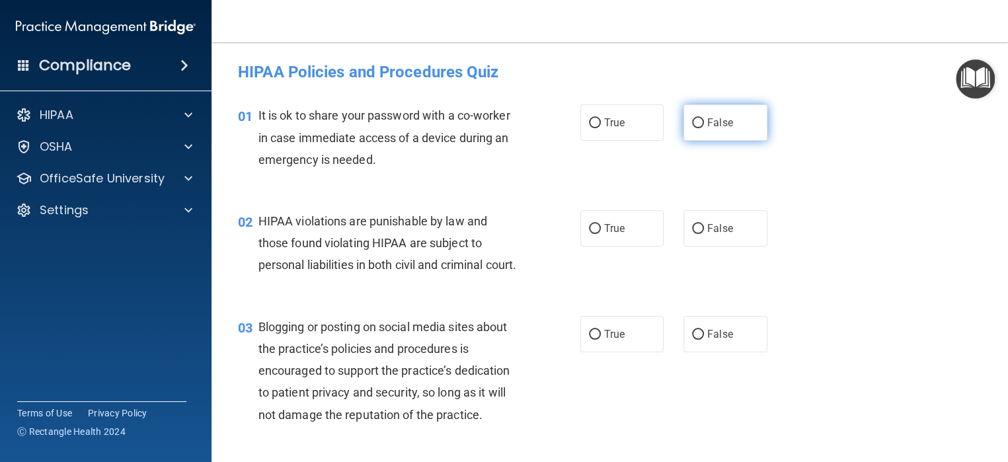
click at [694, 122] on input "False" at bounding box center [698, 123] width 12 height 10
radio input "true"
click at [595, 227] on input "True" at bounding box center [595, 229] width 12 height 10
radio input "true"
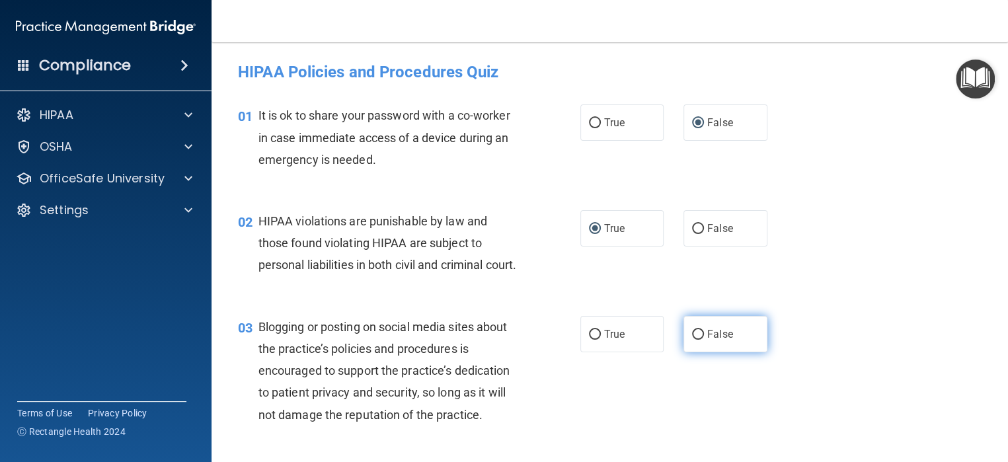
click at [692, 340] on input "False" at bounding box center [698, 335] width 12 height 10
radio input "true"
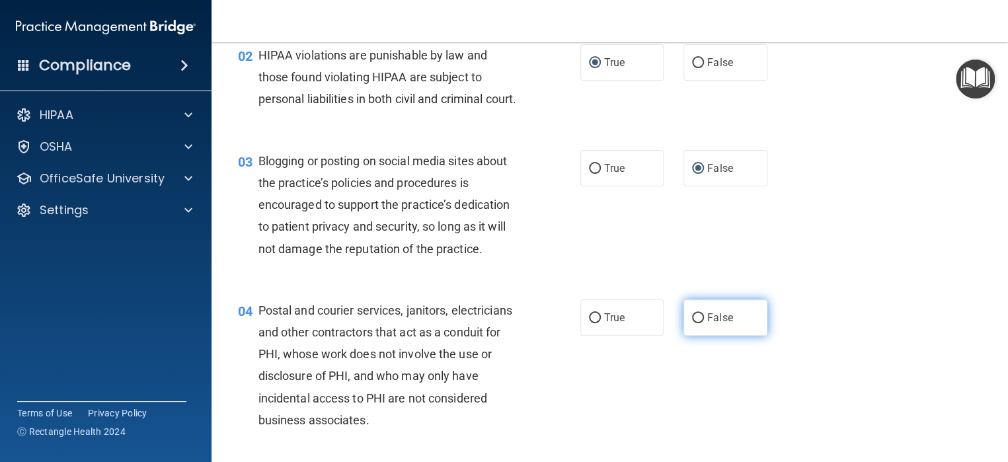
scroll to position [264, 0]
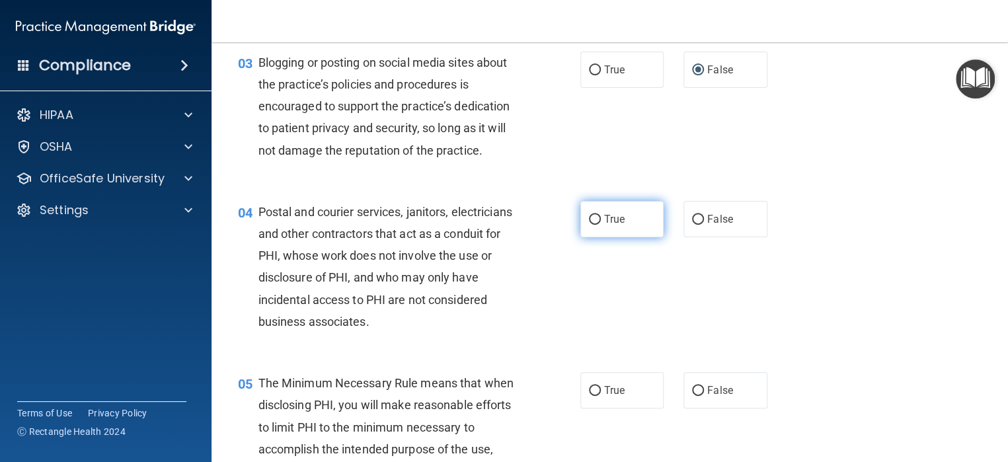
click at [591, 225] on input "True" at bounding box center [595, 220] width 12 height 10
radio input "true"
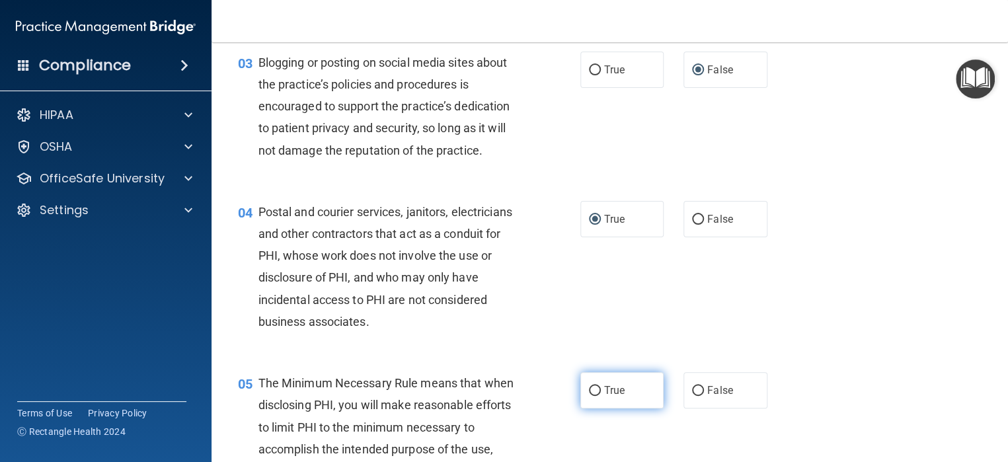
click at [589, 396] on input "True" at bounding box center [595, 391] width 12 height 10
radio input "true"
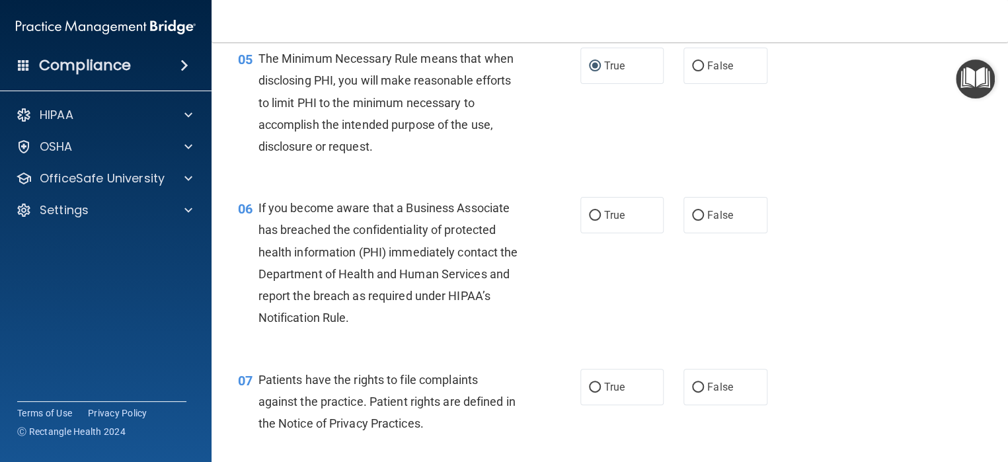
scroll to position [595, 0]
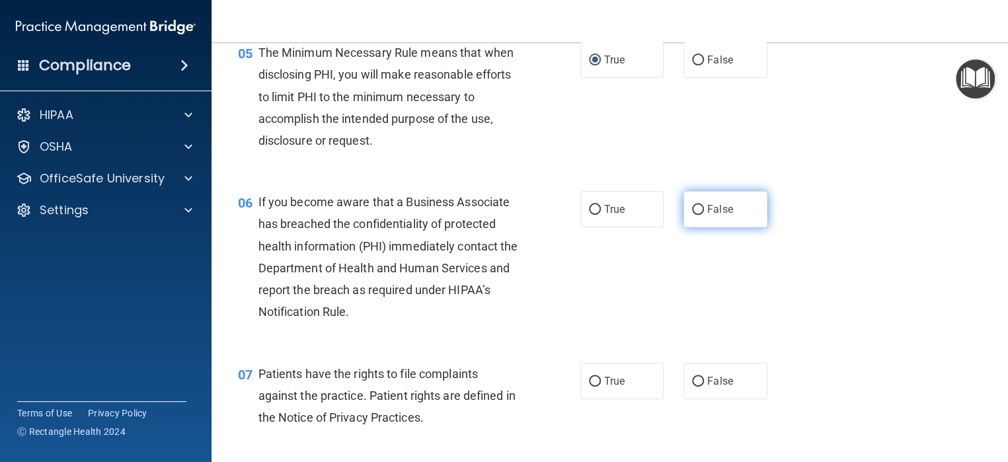
click at [694, 215] on input "False" at bounding box center [698, 210] width 12 height 10
radio input "true"
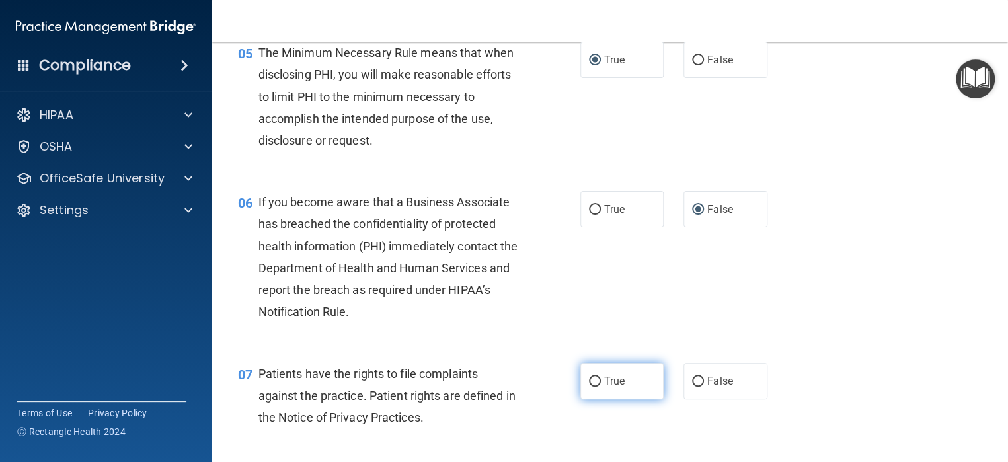
click at [589, 387] on input "True" at bounding box center [595, 382] width 12 height 10
radio input "true"
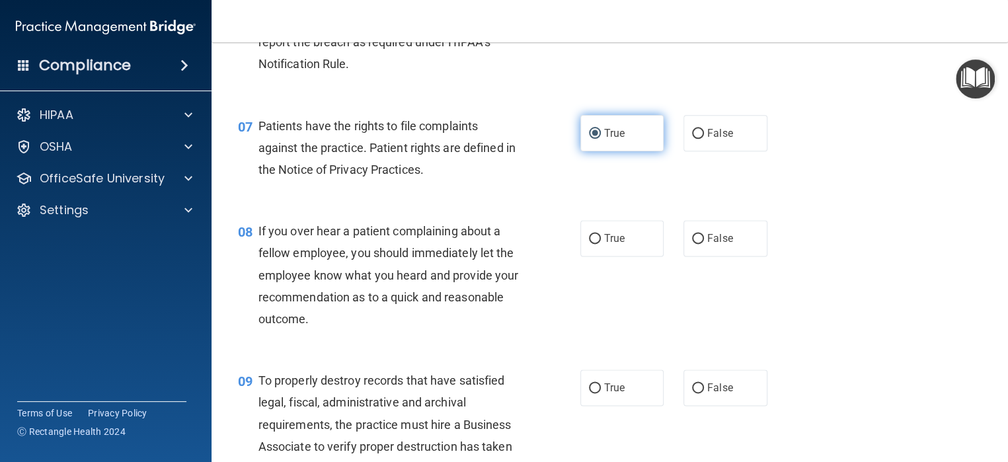
scroll to position [859, 0]
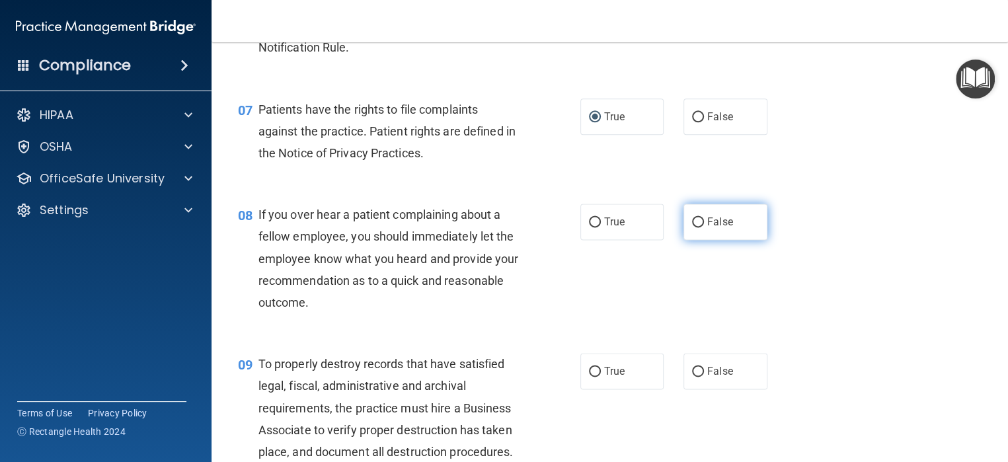
click at [692, 227] on input "False" at bounding box center [698, 222] width 12 height 10
radio input "true"
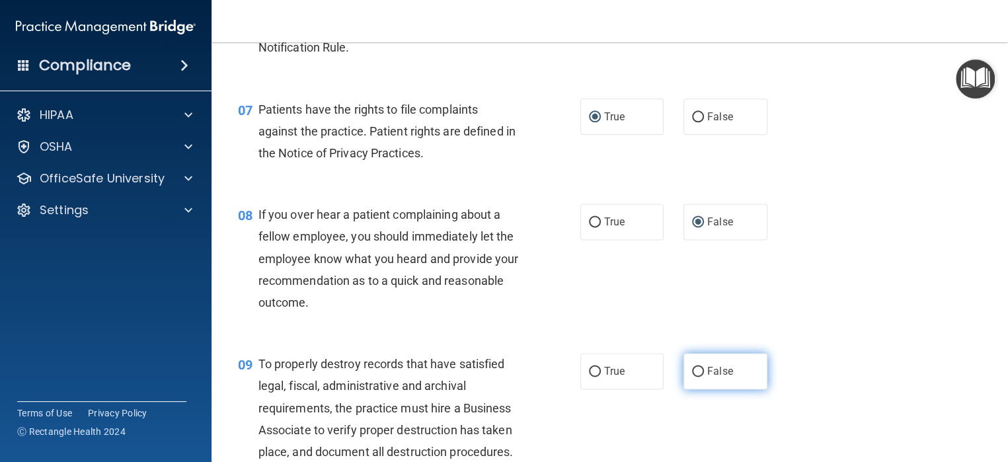
click at [683, 389] on label "False" at bounding box center [725, 371] width 84 height 36
click at [692, 377] on input "False" at bounding box center [698, 372] width 12 height 10
radio input "true"
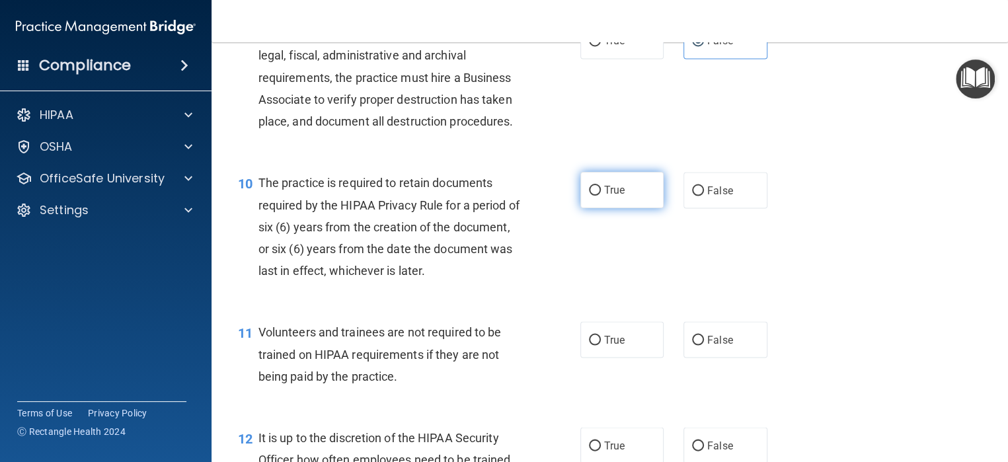
click at [589, 196] on input "True" at bounding box center [595, 191] width 12 height 10
radio input "true"
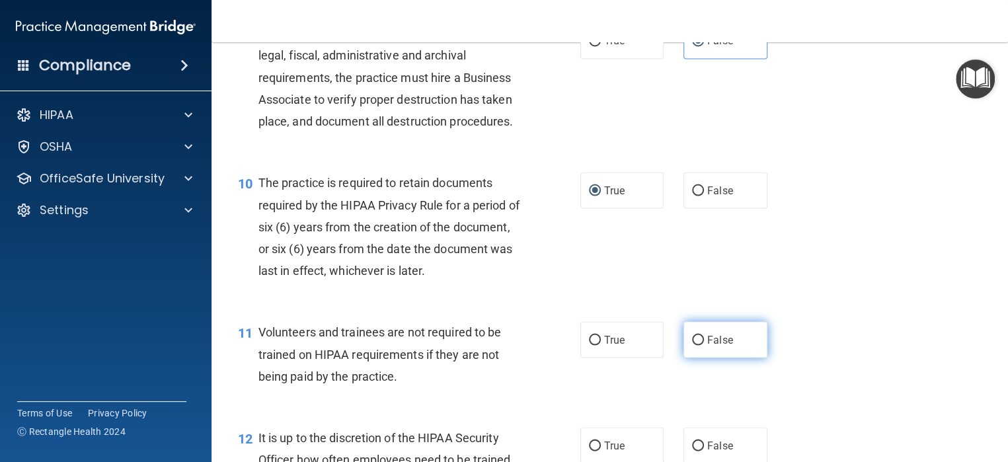
click at [692, 345] on input "False" at bounding box center [698, 340] width 12 height 10
radio input "true"
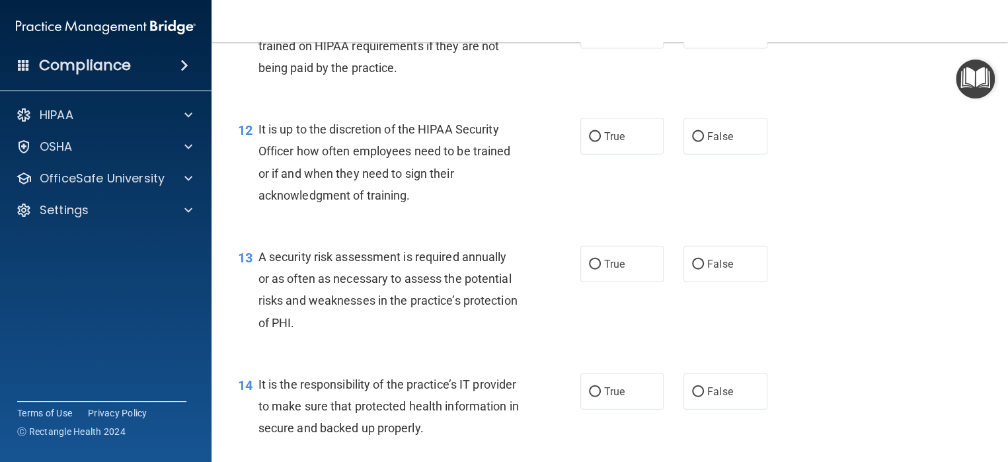
scroll to position [1520, 0]
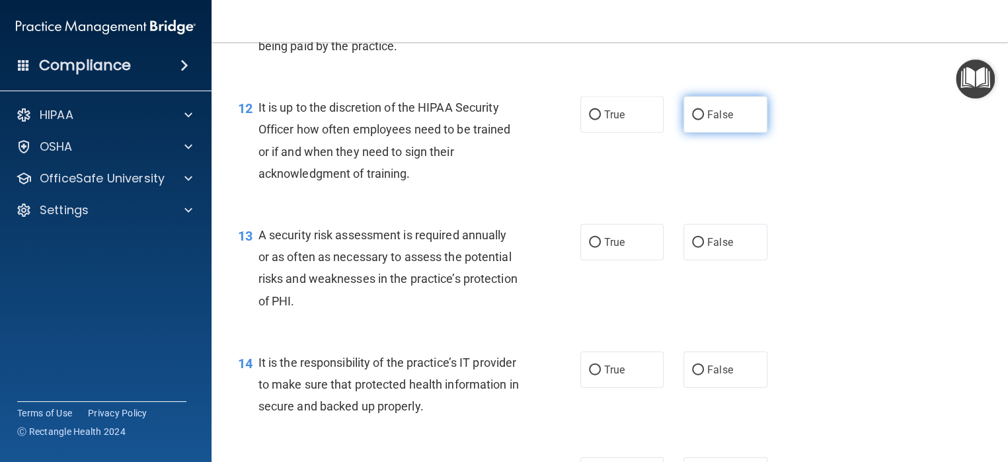
click at [696, 120] on input "False" at bounding box center [698, 115] width 12 height 10
radio input "true"
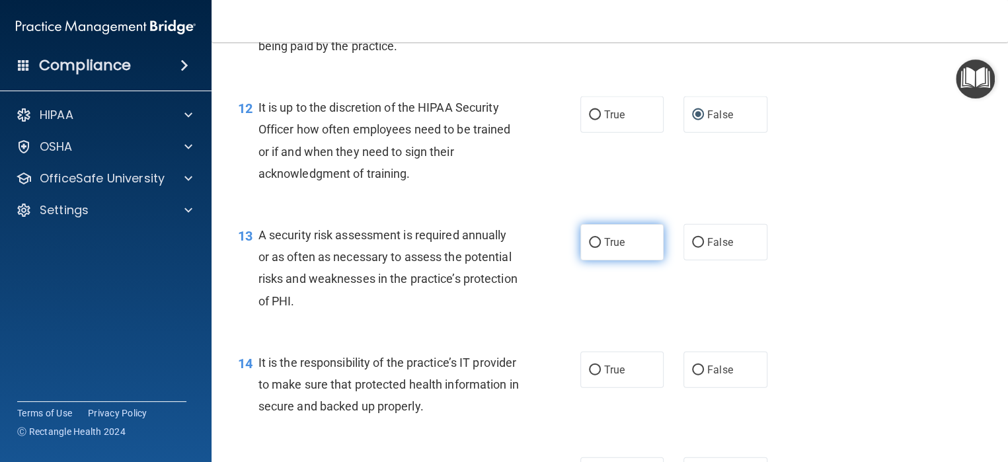
click at [589, 248] on input "True" at bounding box center [595, 243] width 12 height 10
radio input "true"
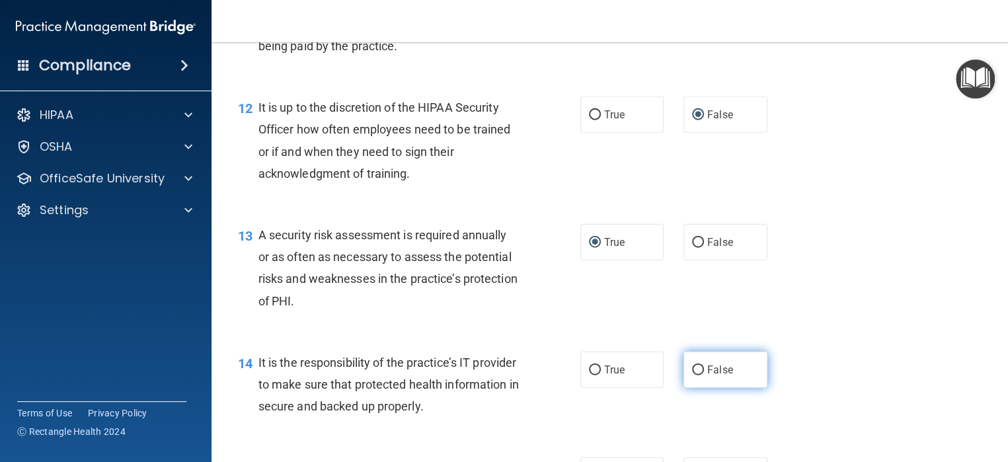
click at [692, 375] on input "False" at bounding box center [698, 370] width 12 height 10
radio input "true"
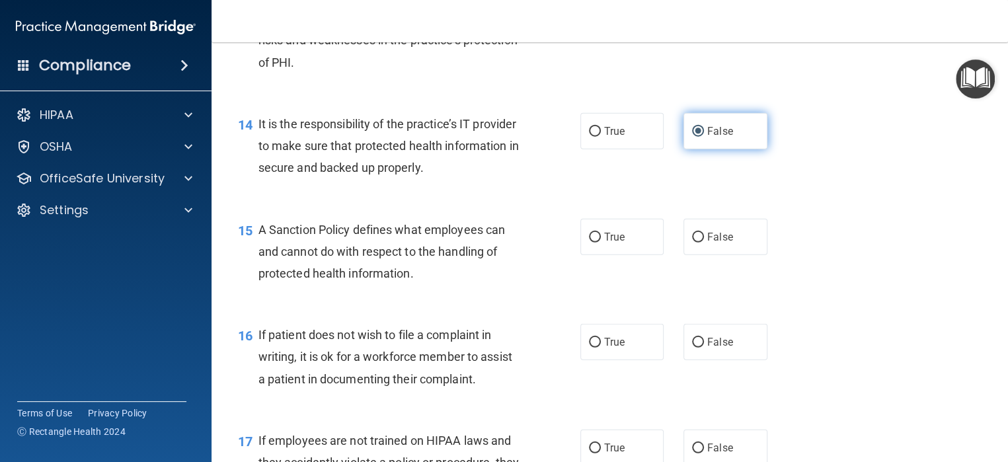
scroll to position [1784, 0]
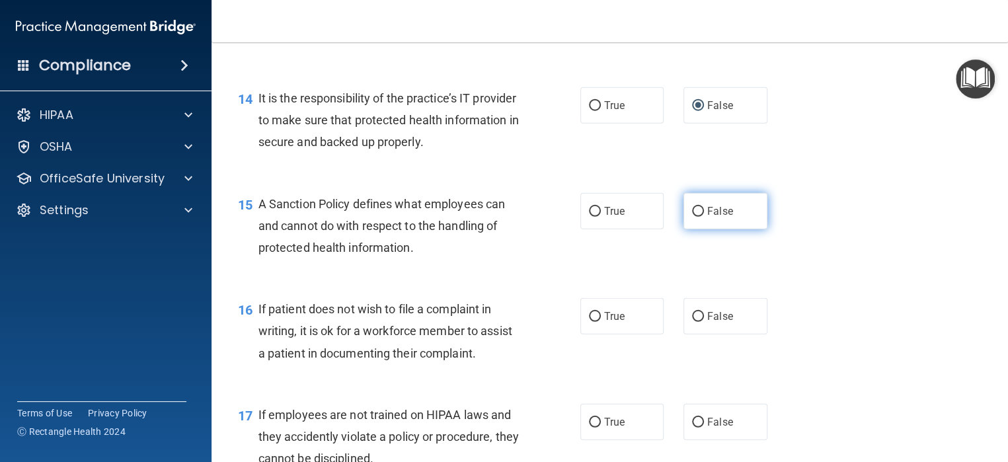
click at [692, 217] on input "False" at bounding box center [698, 212] width 12 height 10
radio input "true"
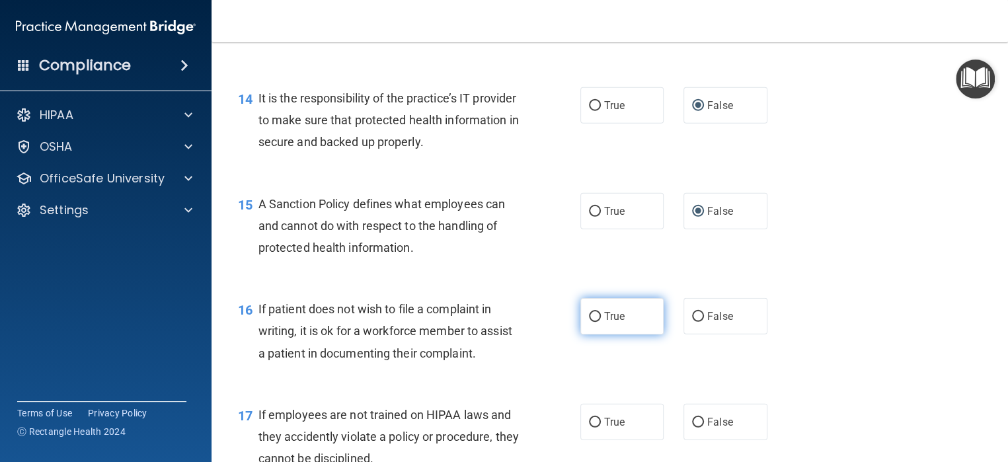
click at [589, 322] on input "True" at bounding box center [595, 317] width 12 height 10
radio input "true"
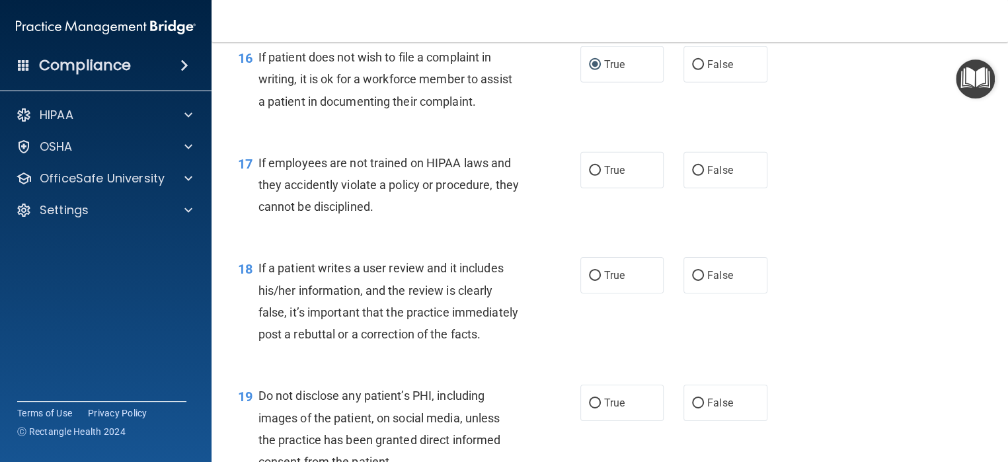
scroll to position [2048, 0]
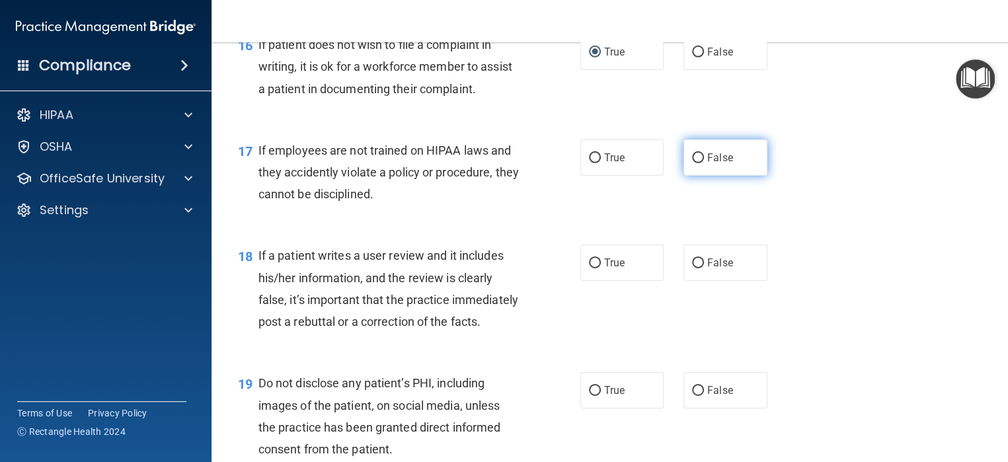
click at [692, 163] on input "False" at bounding box center [698, 158] width 12 height 10
radio input "true"
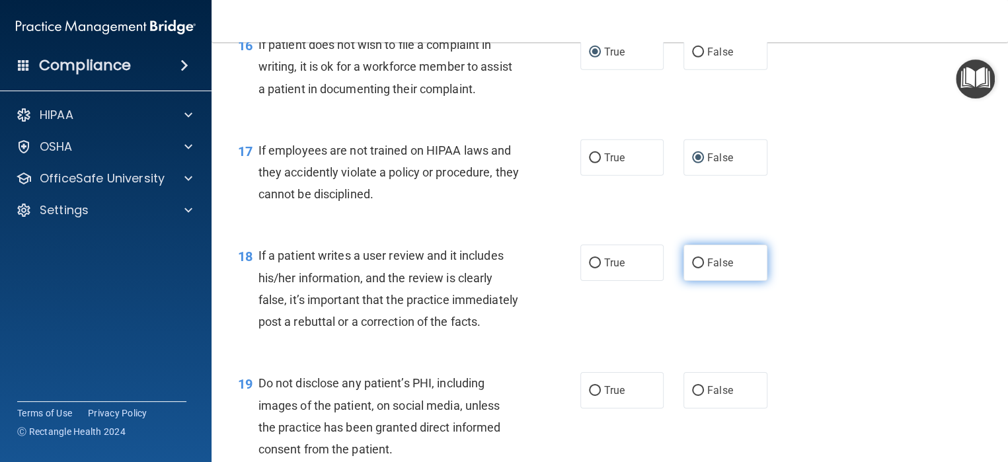
click at [692, 268] on input "False" at bounding box center [698, 263] width 12 height 10
radio input "true"
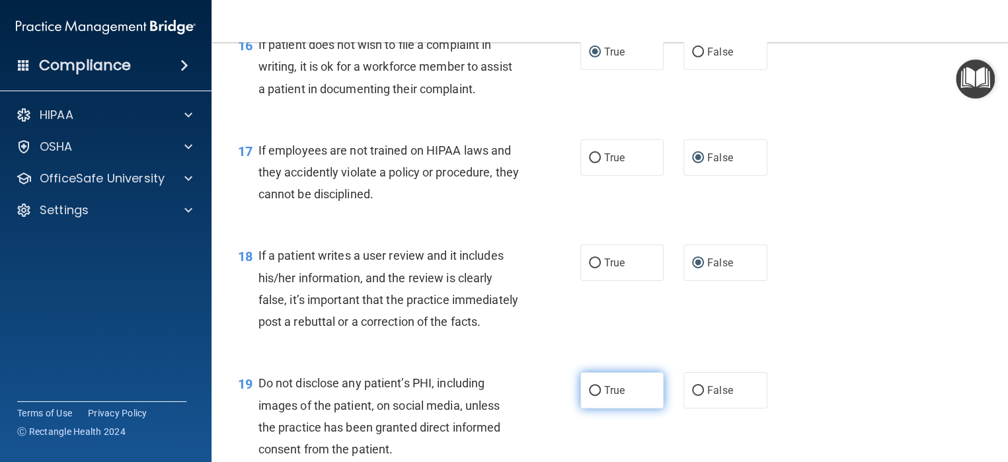
click at [591, 396] on input "True" at bounding box center [595, 391] width 12 height 10
radio input "true"
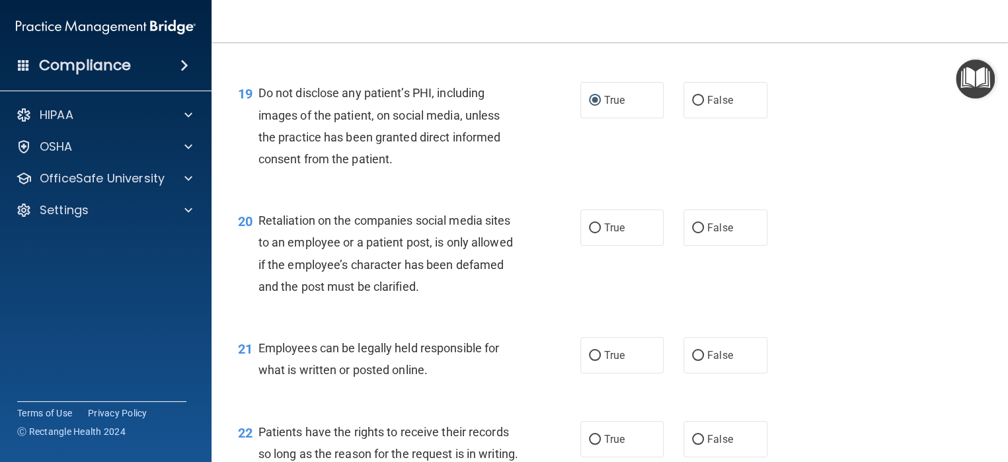
scroll to position [2379, 0]
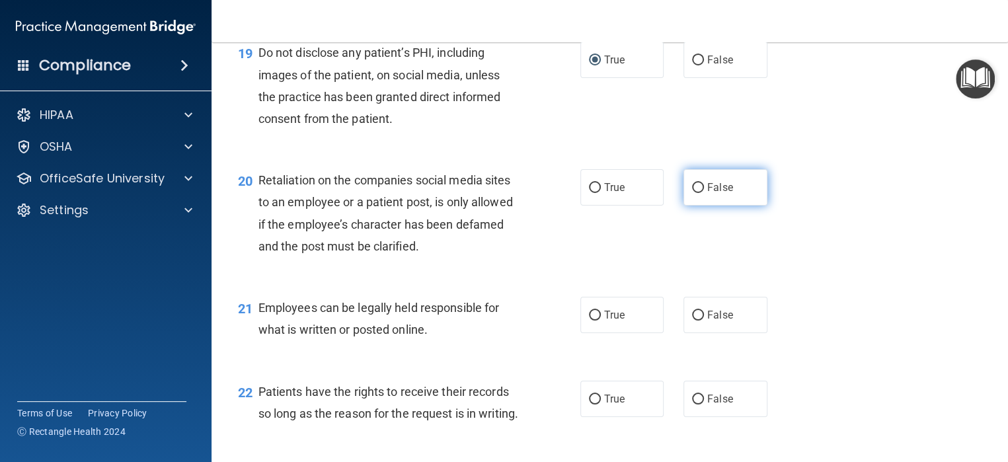
click at [696, 193] on input "False" at bounding box center [698, 188] width 12 height 10
radio input "true"
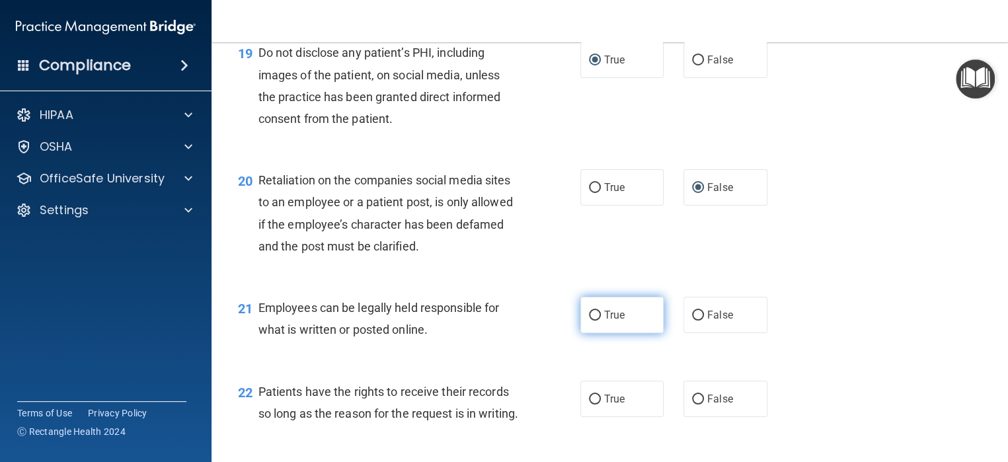
click at [589, 320] on input "True" at bounding box center [595, 316] width 12 height 10
radio input "true"
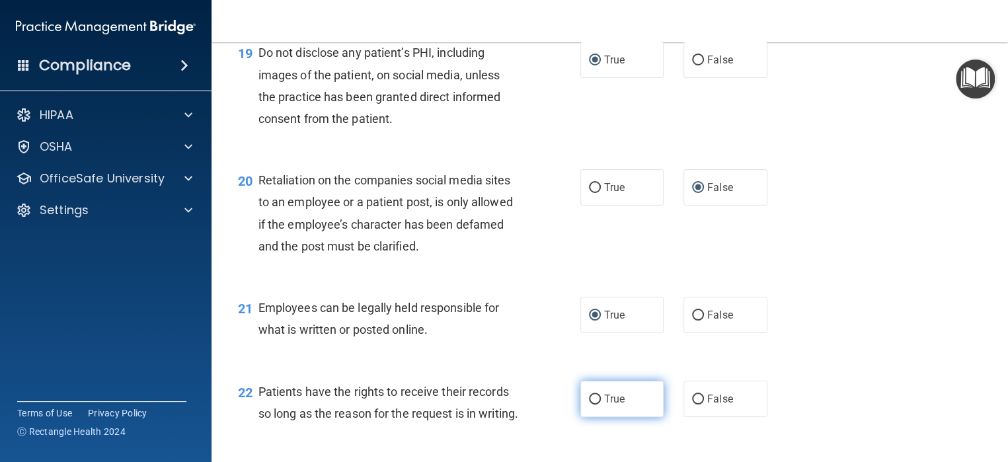
click at [589, 404] on input "True" at bounding box center [595, 399] width 12 height 10
radio input "true"
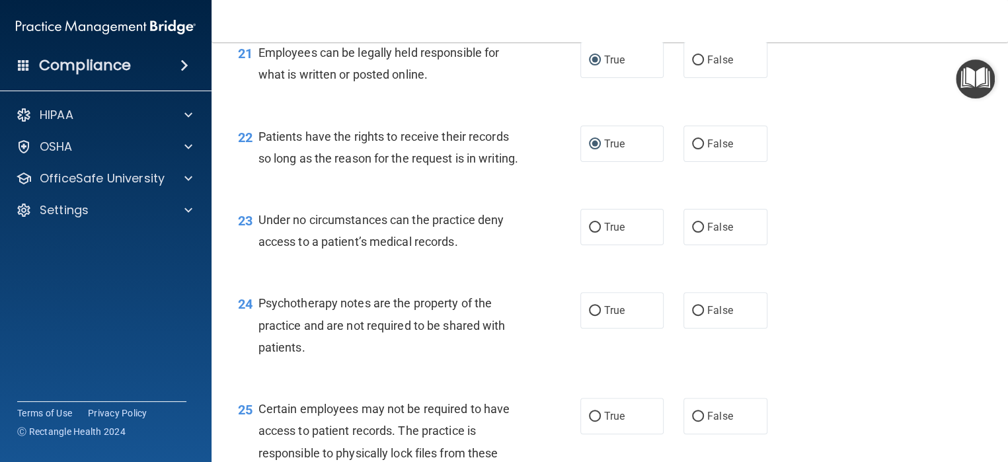
scroll to position [2643, 0]
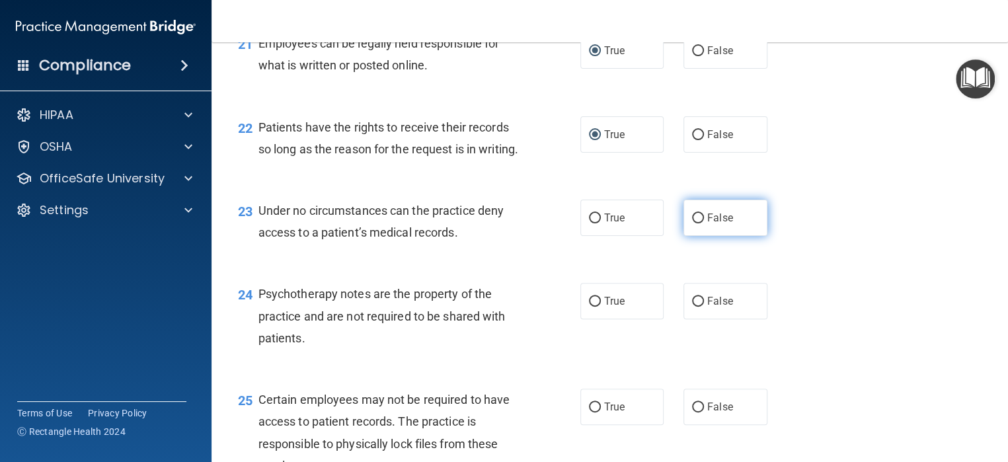
click at [693, 223] on input "False" at bounding box center [698, 218] width 12 height 10
radio input "true"
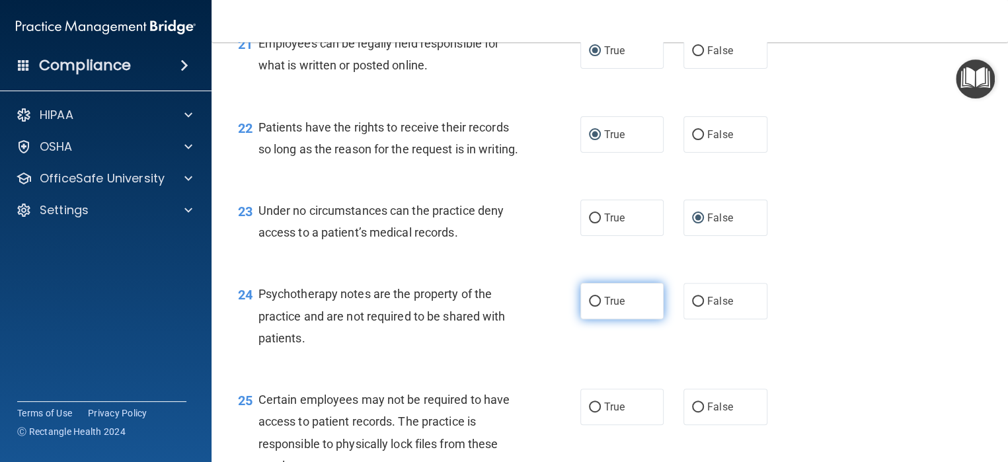
click at [589, 307] on input "True" at bounding box center [595, 302] width 12 height 10
radio input "true"
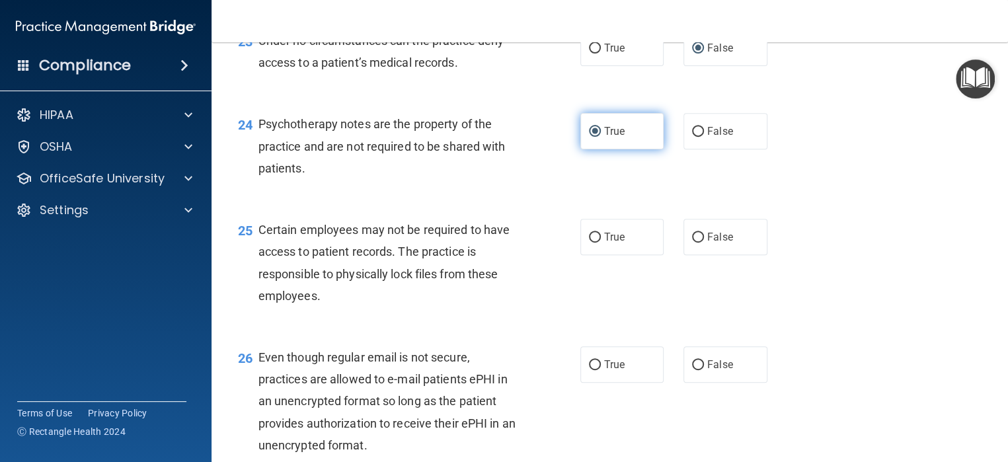
scroll to position [2841, 0]
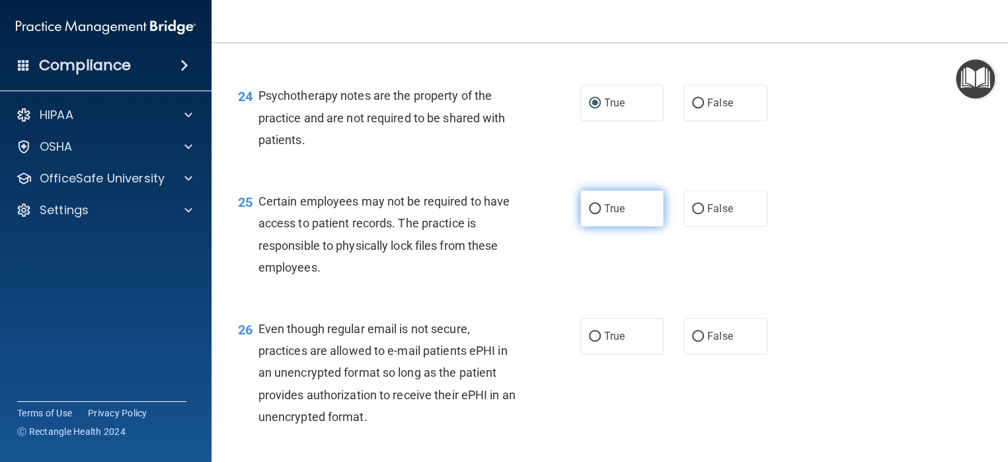
click at [591, 214] on input "True" at bounding box center [595, 209] width 12 height 10
radio input "true"
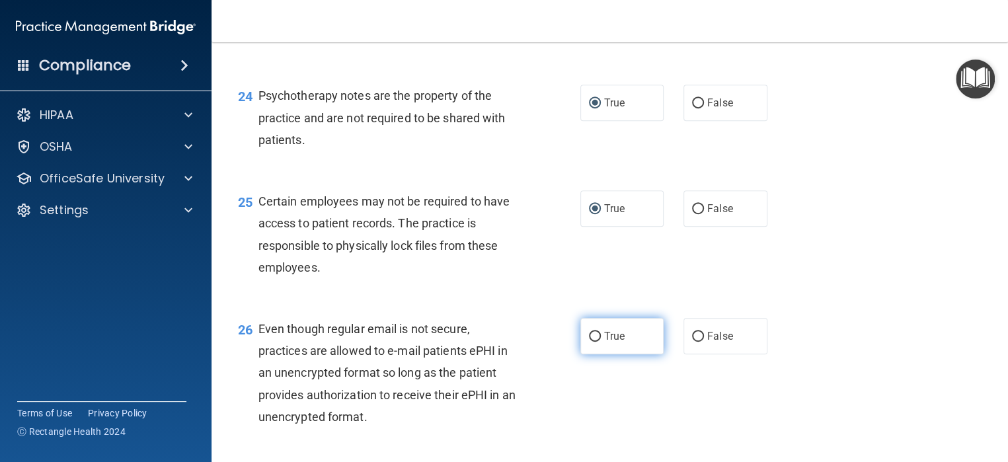
click at [589, 342] on input "True" at bounding box center [595, 337] width 12 height 10
radio input "true"
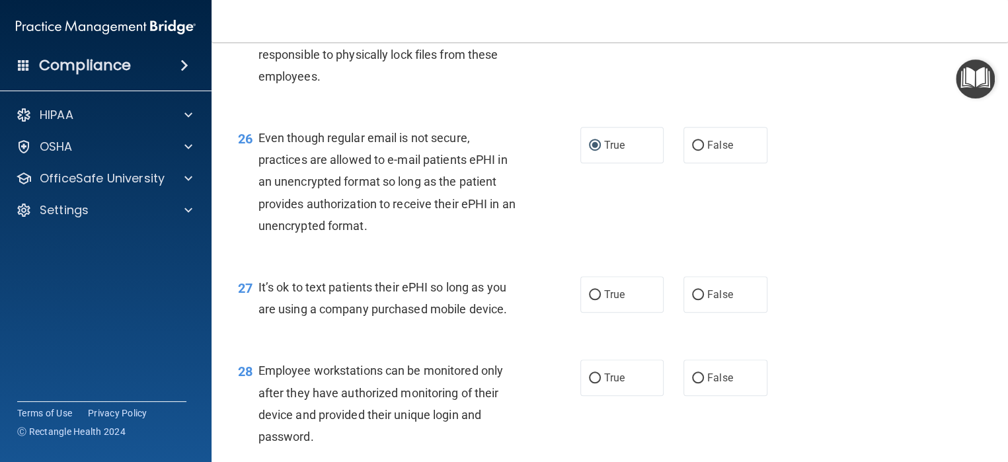
scroll to position [3039, 0]
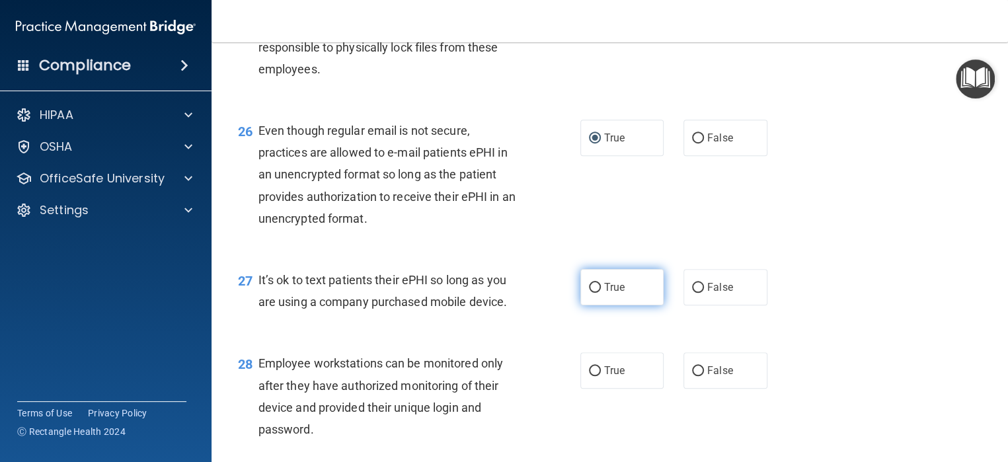
click at [592, 293] on input "True" at bounding box center [595, 288] width 12 height 10
radio input "true"
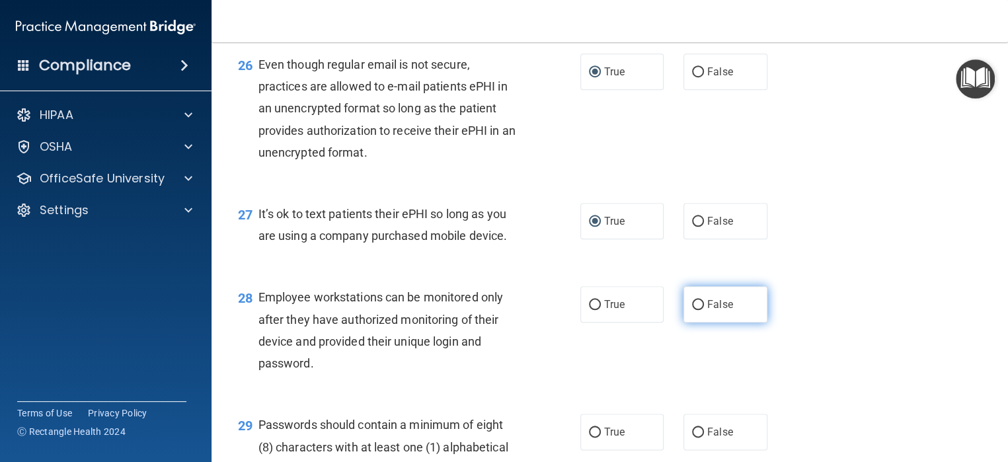
click at [692, 310] on input "False" at bounding box center [698, 305] width 12 height 10
radio input "true"
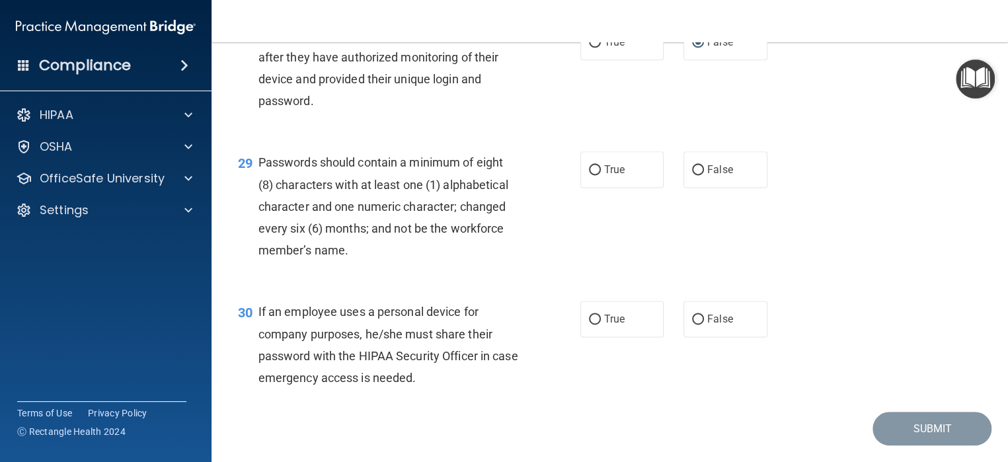
scroll to position [3370, 0]
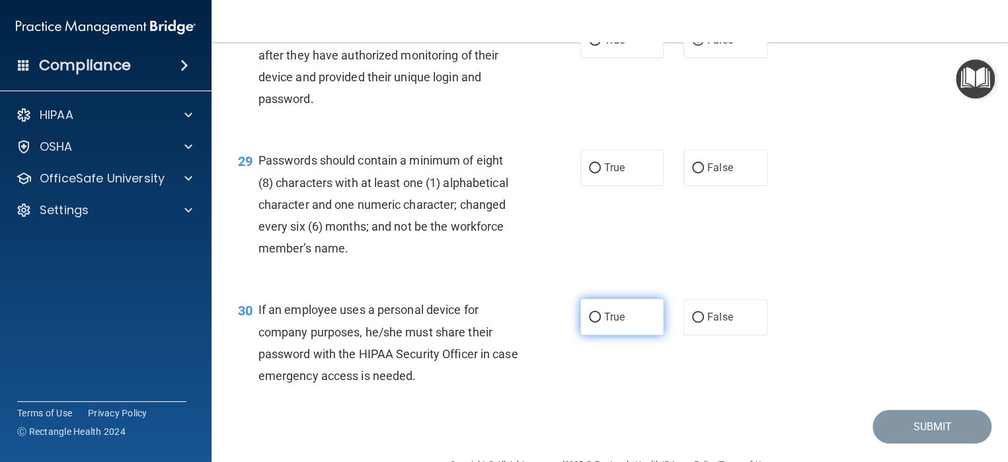
click at [589, 322] on input "True" at bounding box center [595, 318] width 12 height 10
radio input "true"
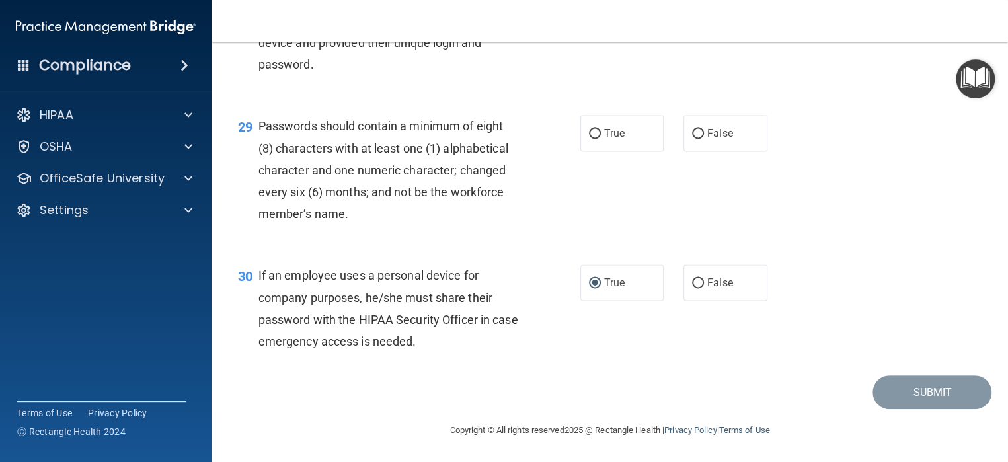
scroll to position [3470, 0]
click at [692, 285] on input "False" at bounding box center [698, 283] width 12 height 10
radio input "true"
radio input "false"
click at [589, 135] on input "True" at bounding box center [595, 134] width 12 height 10
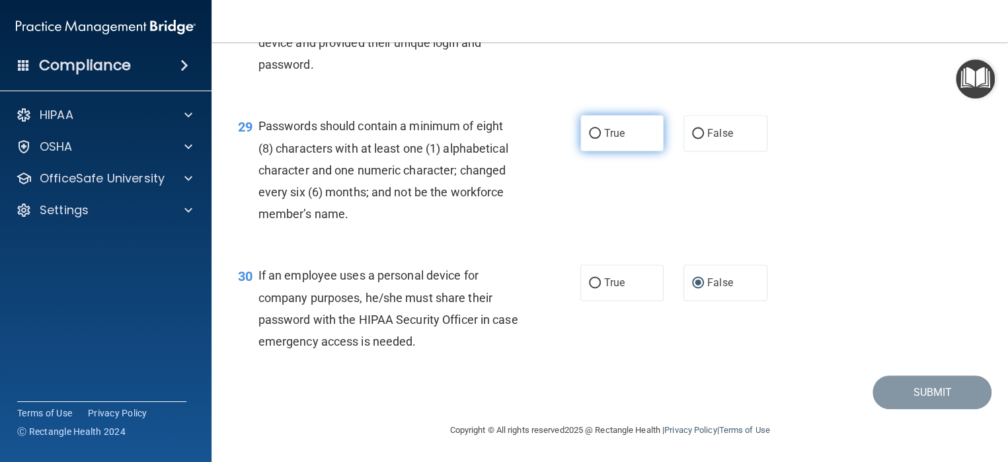
radio input "true"
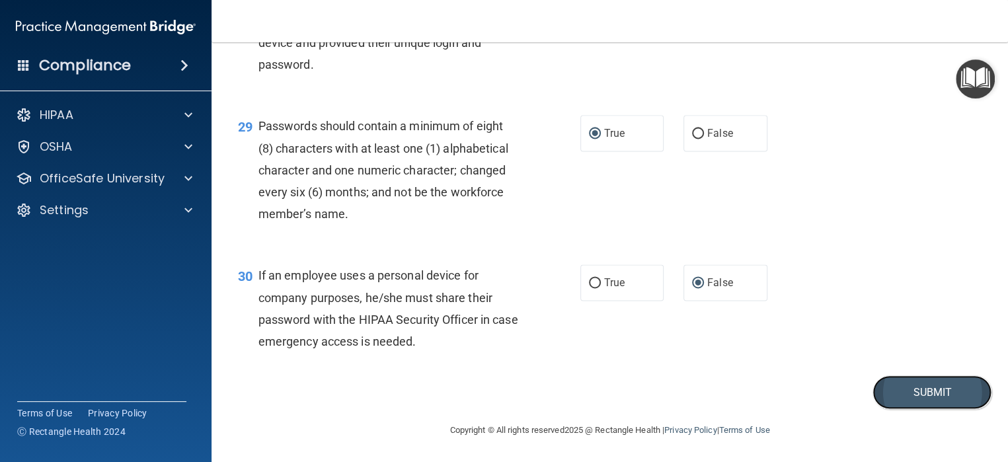
click at [899, 396] on button "Submit" at bounding box center [931, 392] width 119 height 34
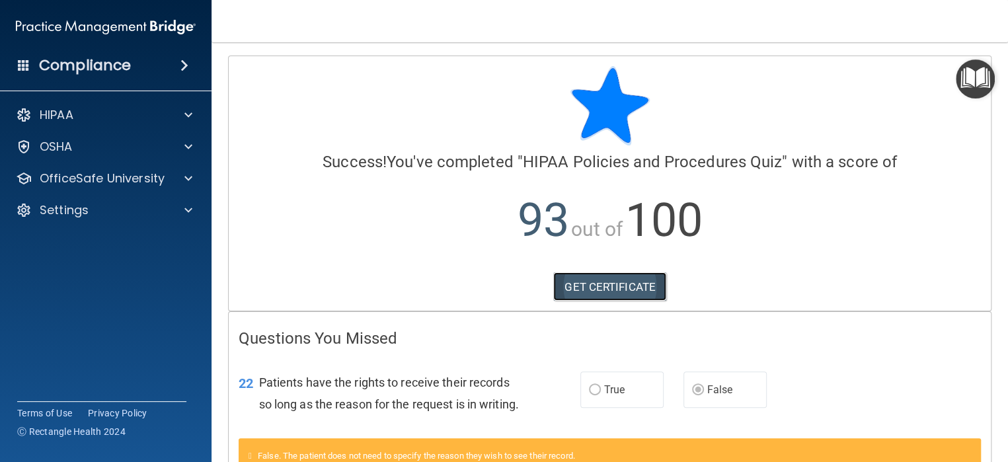
click at [595, 288] on link "GET CERTIFICATE" at bounding box center [609, 286] width 113 height 29
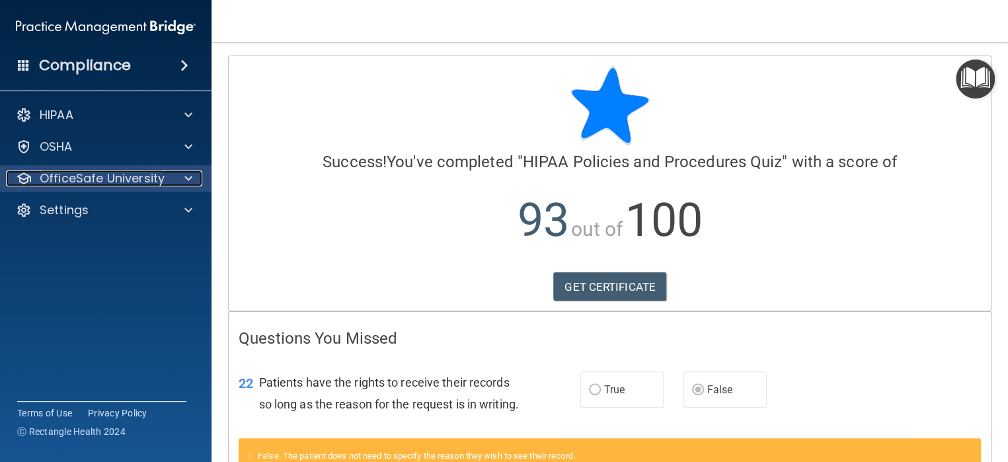
click at [130, 170] on p "OfficeSafe University" at bounding box center [102, 178] width 125 height 16
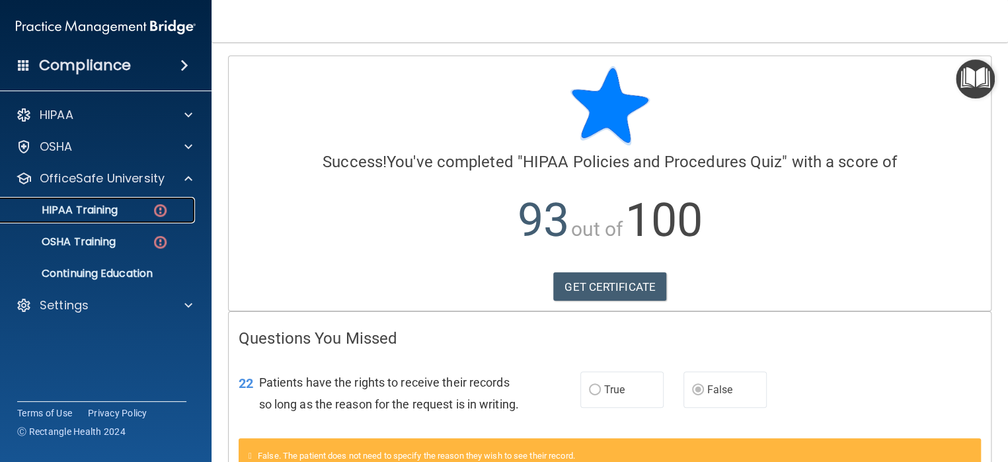
click at [117, 215] on p "HIPAA Training" at bounding box center [63, 210] width 109 height 13
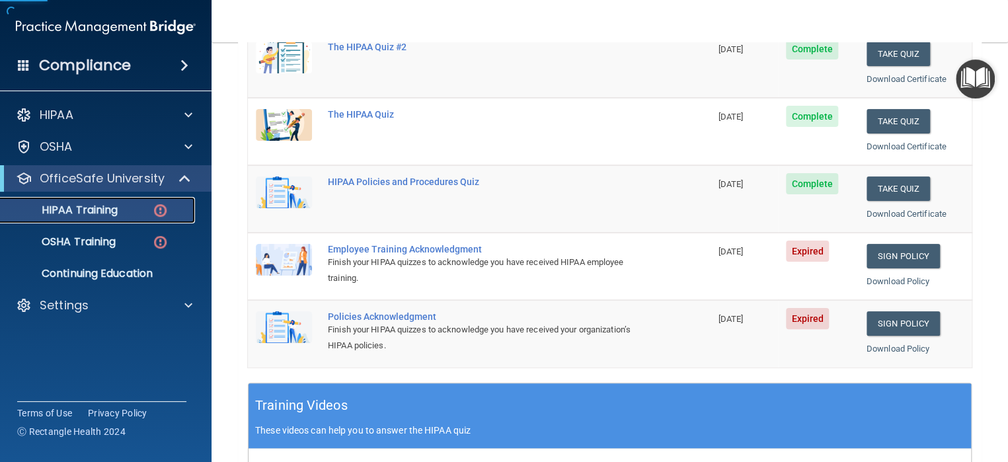
scroll to position [264, 0]
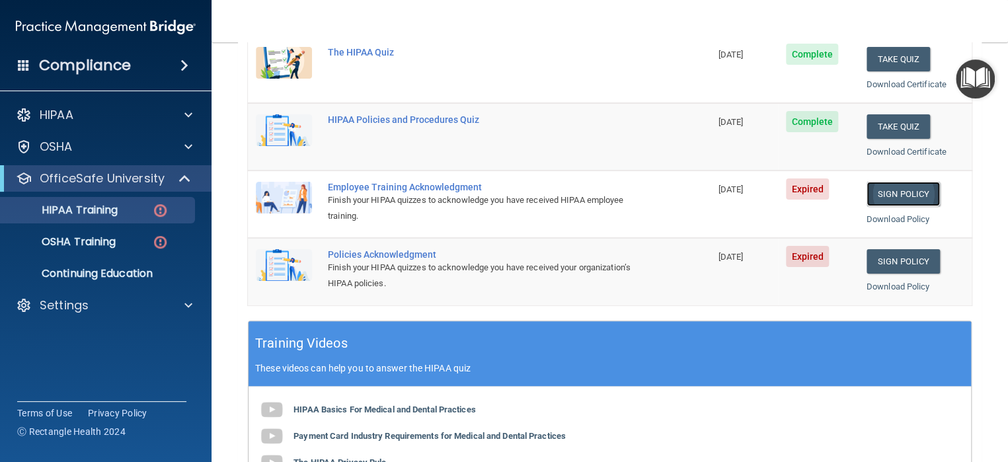
click at [883, 189] on link "Sign Policy" at bounding box center [902, 194] width 73 height 24
click at [89, 208] on p "HIPAA Training" at bounding box center [63, 210] width 109 height 13
click at [895, 193] on link "Sign Policy" at bounding box center [902, 194] width 73 height 24
click at [892, 258] on link "Sign Policy" at bounding box center [902, 261] width 73 height 24
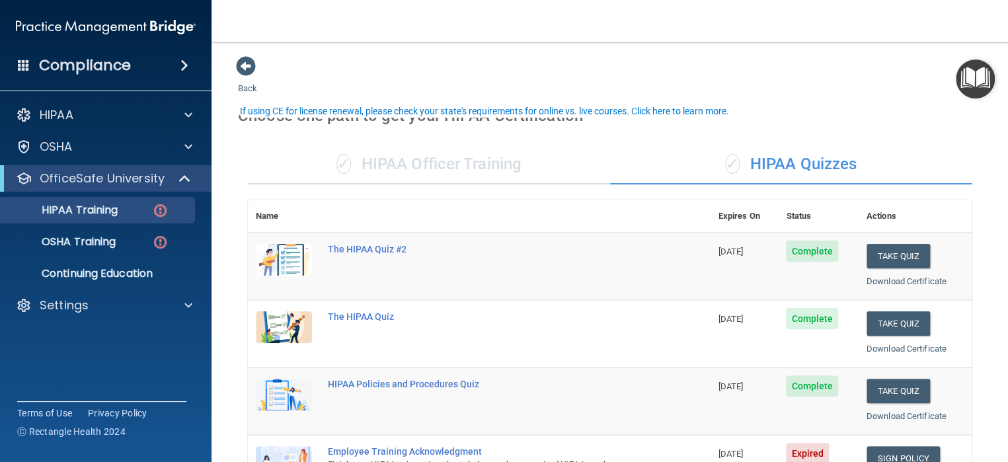
scroll to position [330, 0]
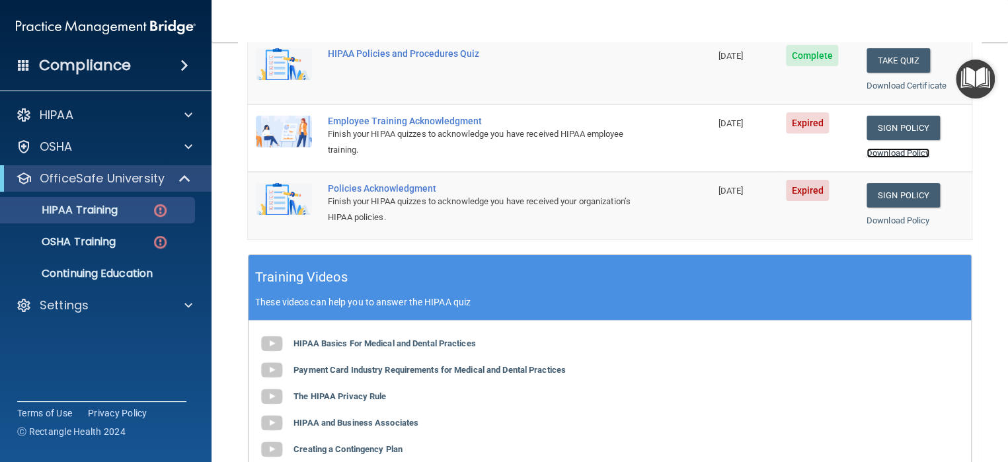
click at [900, 152] on link "Download Policy" at bounding box center [897, 153] width 63 height 10
click at [900, 215] on link "Download Policy" at bounding box center [897, 220] width 63 height 10
click at [879, 125] on link "Sign Policy" at bounding box center [902, 128] width 73 height 24
click at [107, 235] on p "OSHA Training" at bounding box center [62, 241] width 107 height 13
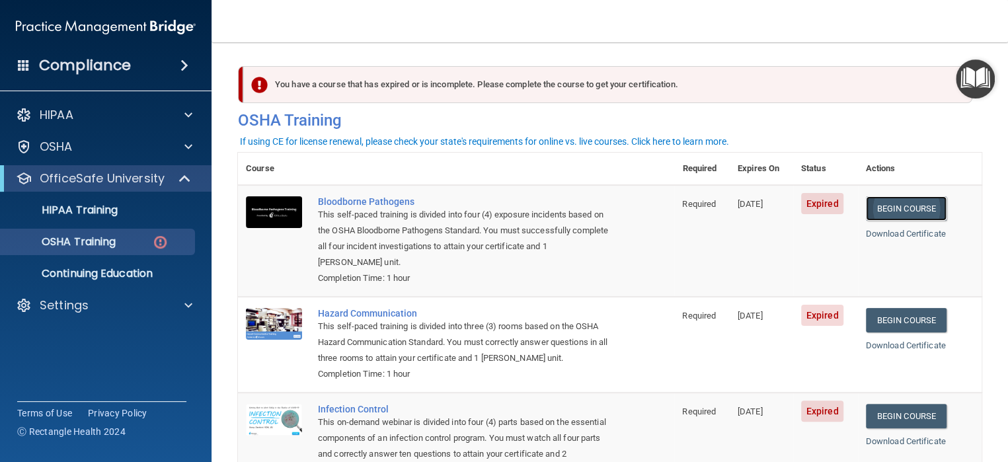
click at [902, 211] on link "Begin Course" at bounding box center [906, 208] width 81 height 24
click at [915, 207] on link "Begin Course" at bounding box center [906, 208] width 81 height 24
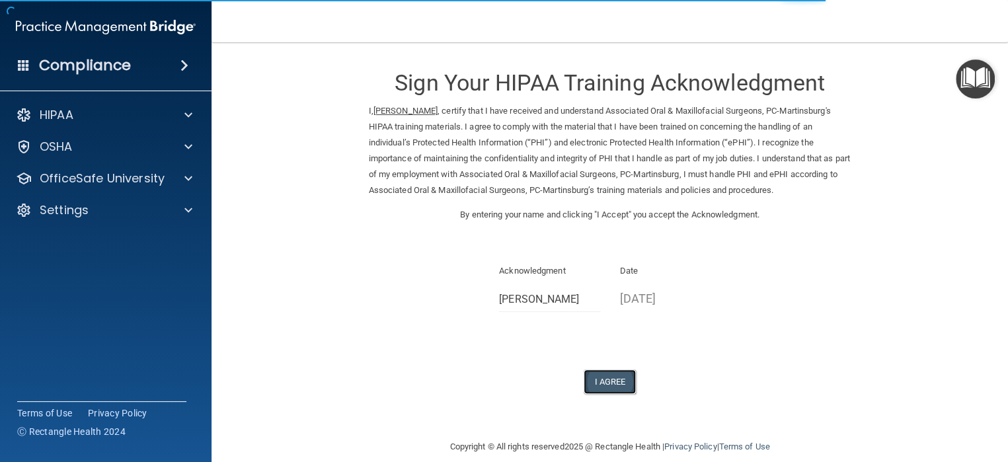
click at [610, 381] on button "I Agree" at bounding box center [609, 381] width 53 height 24
click at [617, 383] on button "I Agree" at bounding box center [609, 381] width 53 height 24
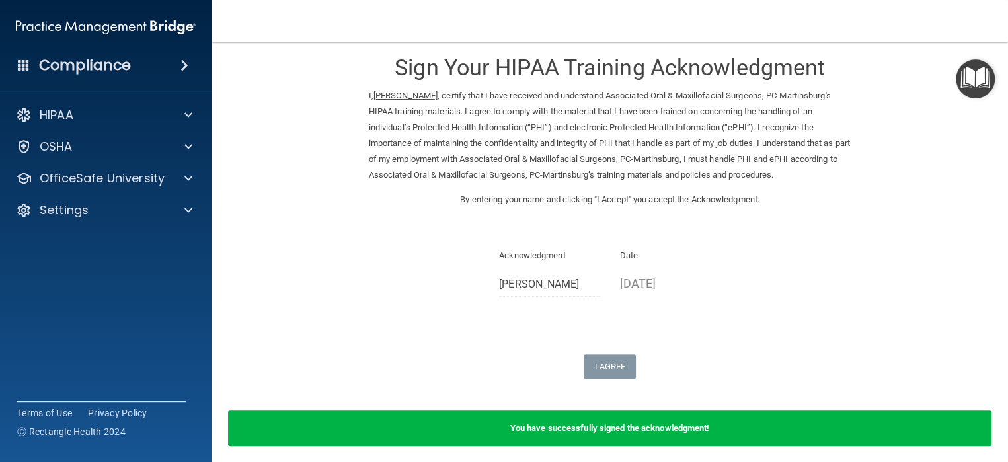
scroll to position [67, 0]
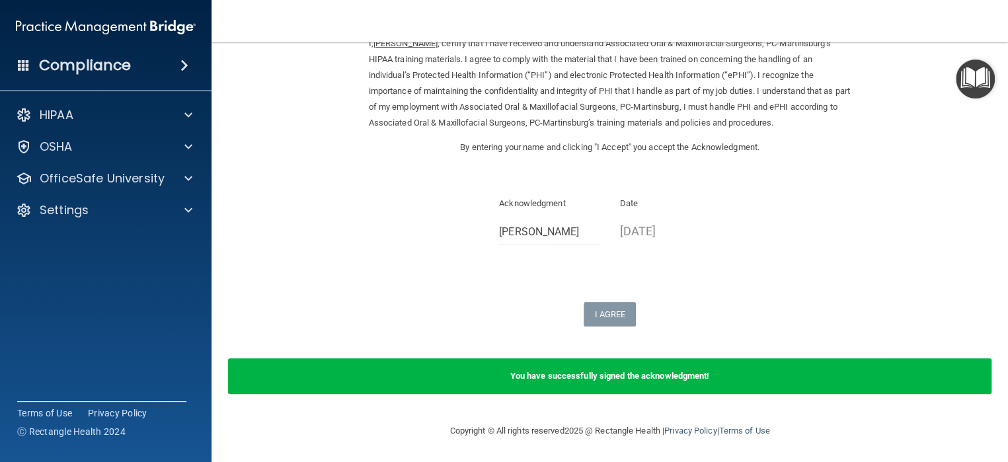
click at [599, 377] on b "You have successfully signed the acknowledgment!" at bounding box center [610, 376] width 200 height 10
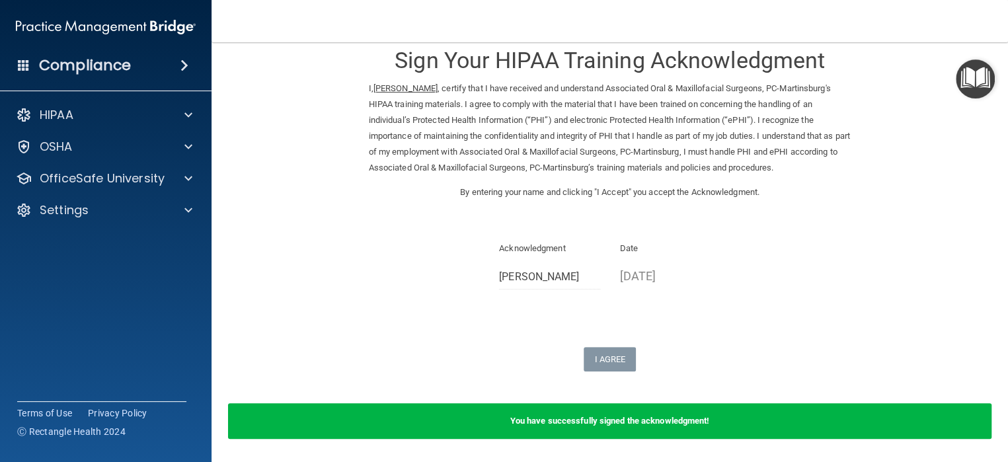
scroll to position [0, 0]
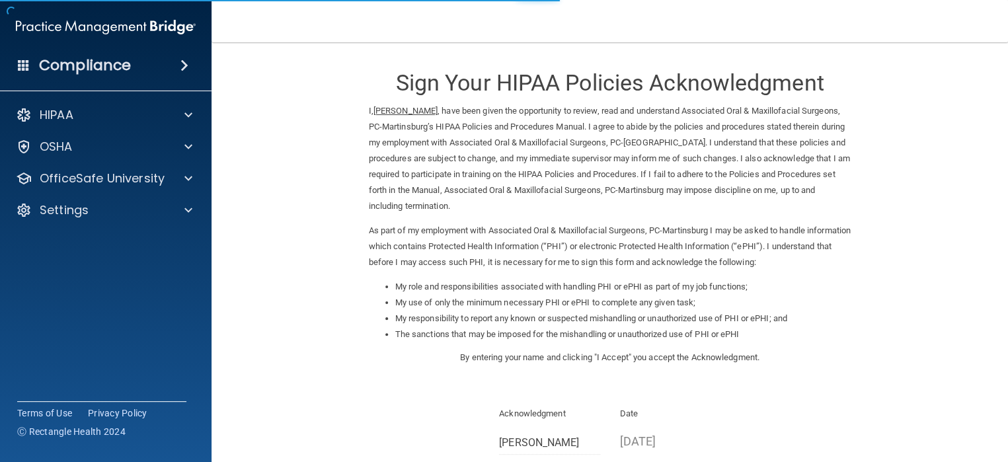
scroll to position [159, 0]
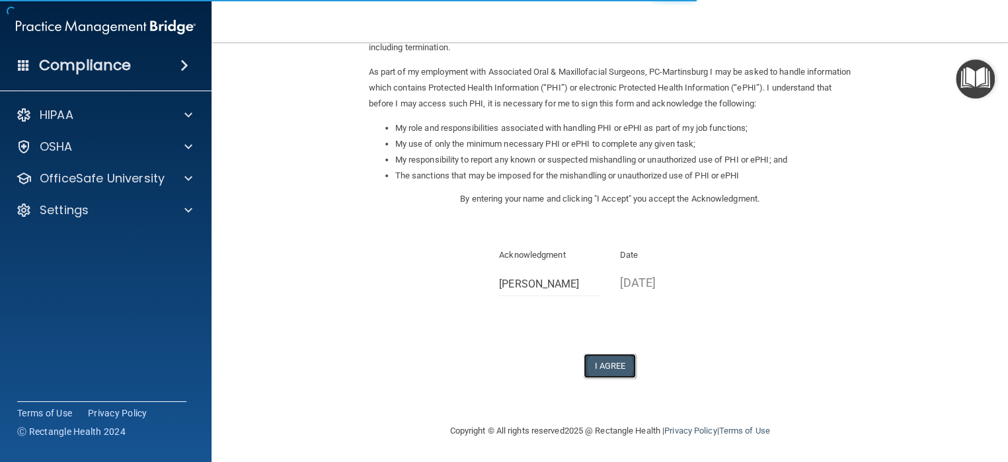
click at [611, 365] on button "I Agree" at bounding box center [609, 365] width 53 height 24
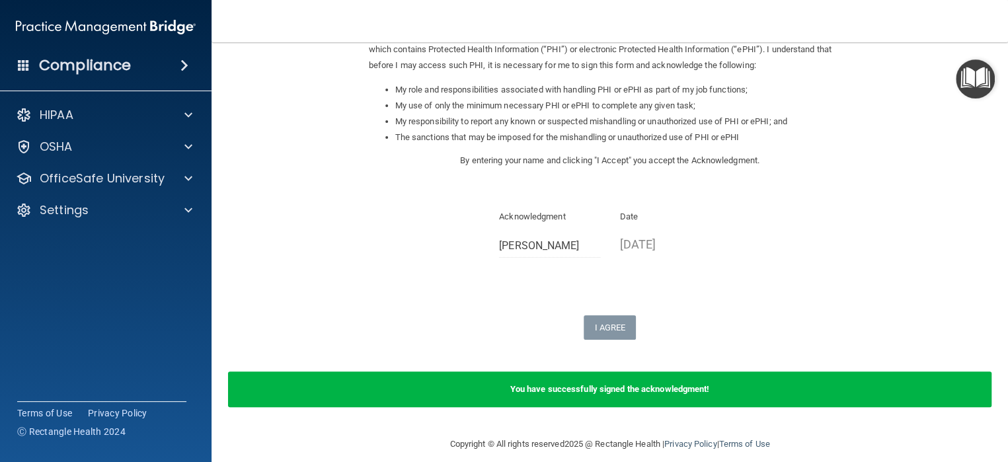
scroll to position [210, 0]
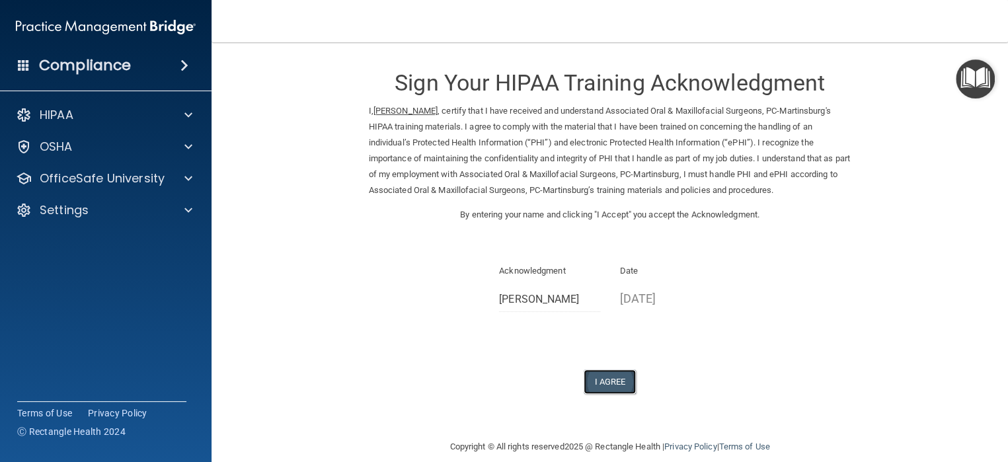
click at [599, 381] on button "I Agree" at bounding box center [609, 381] width 53 height 24
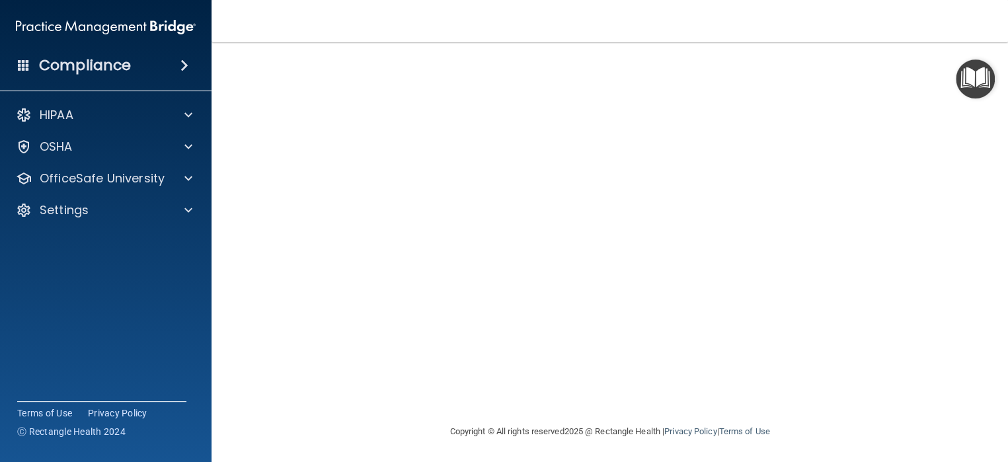
scroll to position [103, 0]
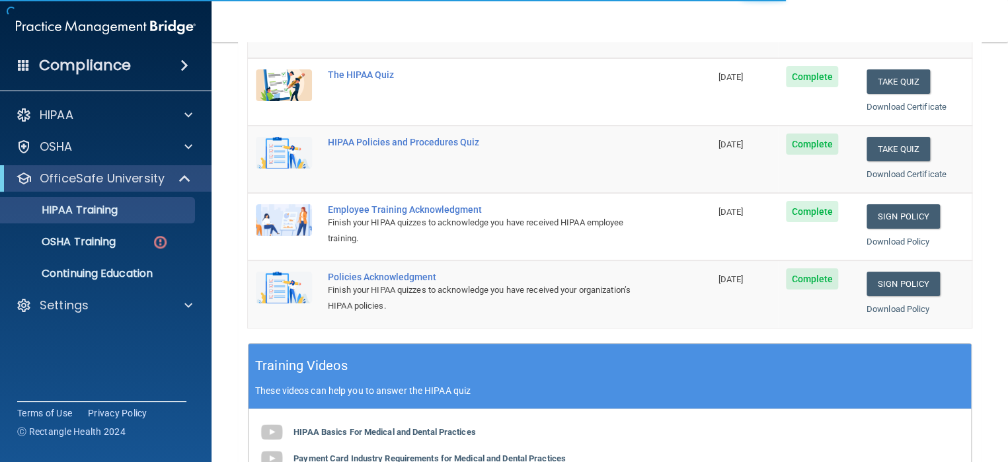
scroll to position [66, 0]
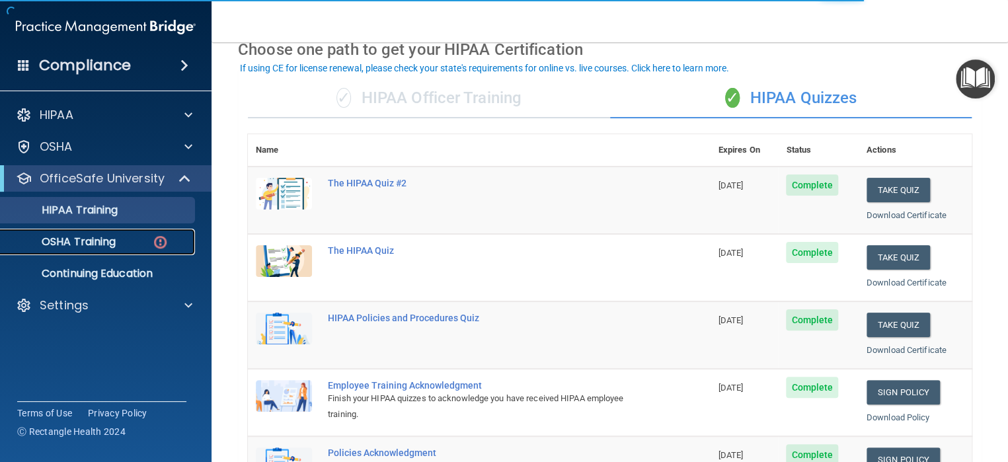
click at [102, 245] on p "OSHA Training" at bounding box center [62, 241] width 107 height 13
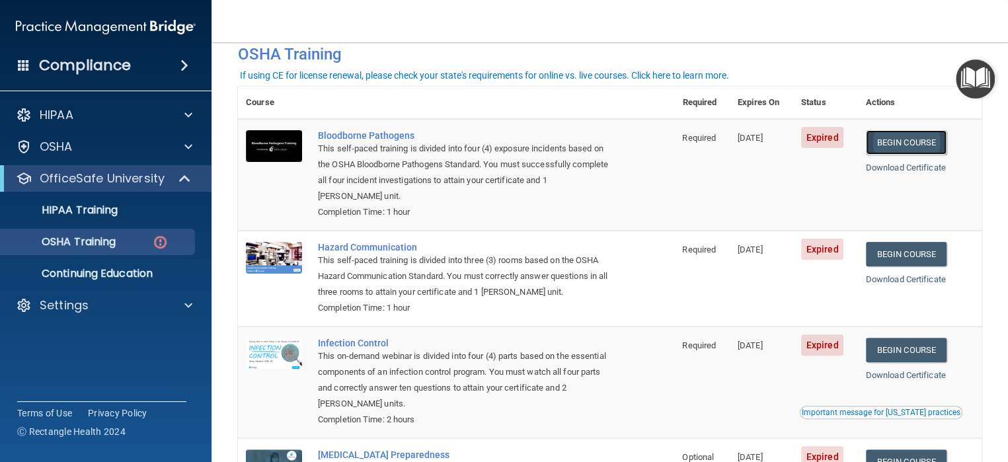
click at [905, 147] on link "Begin Course" at bounding box center [906, 142] width 81 height 24
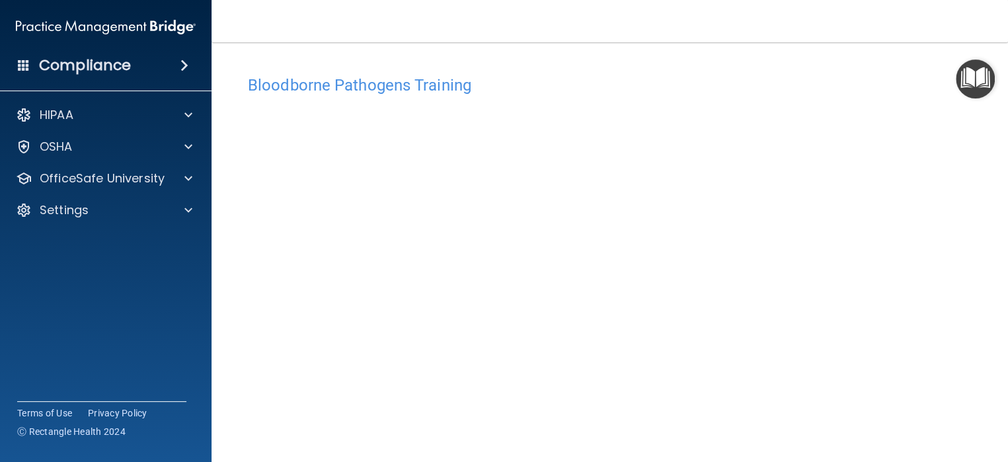
click at [655, 73] on div "Bloodborne Pathogens Training" at bounding box center [609, 85] width 743 height 32
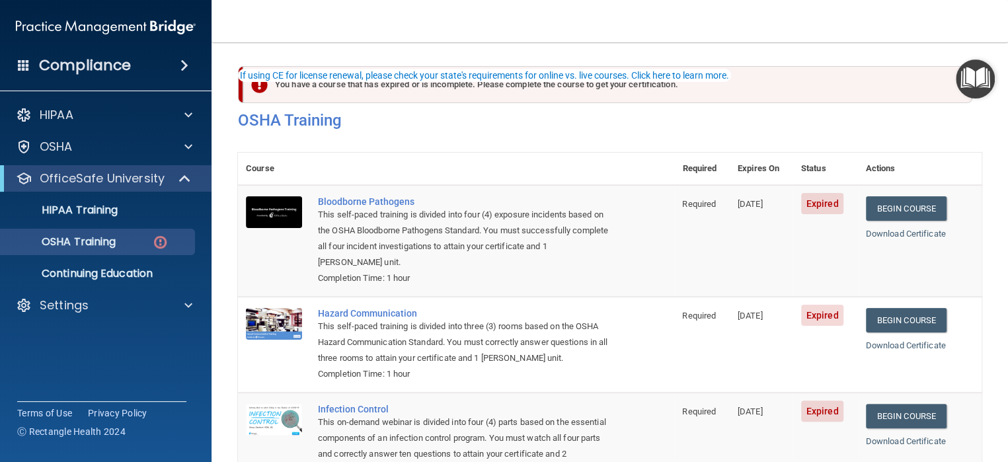
scroll to position [66, 0]
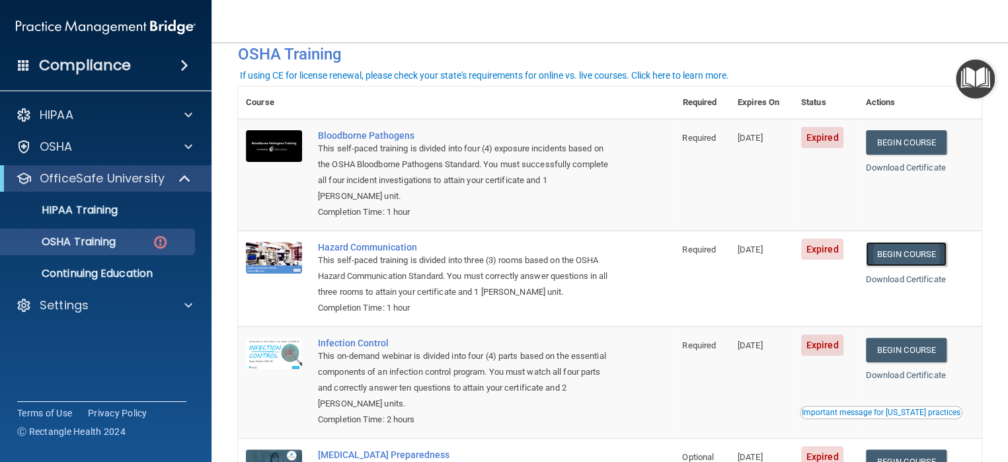
click at [898, 250] on link "Begin Course" at bounding box center [906, 254] width 81 height 24
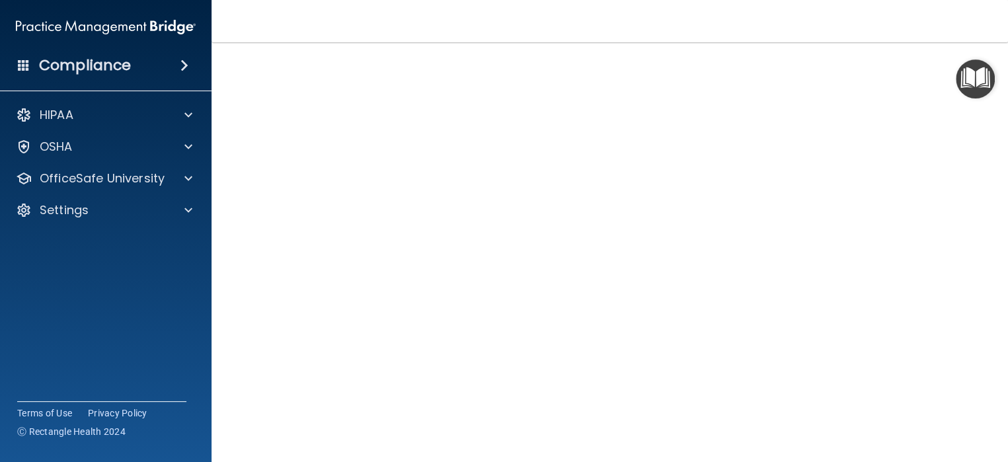
scroll to position [35, 0]
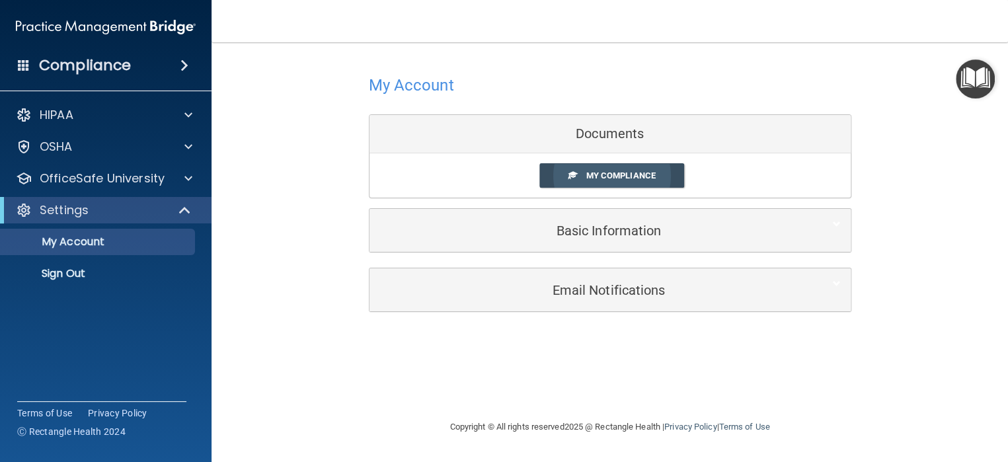
click at [622, 177] on span "My Compliance" at bounding box center [619, 175] width 69 height 10
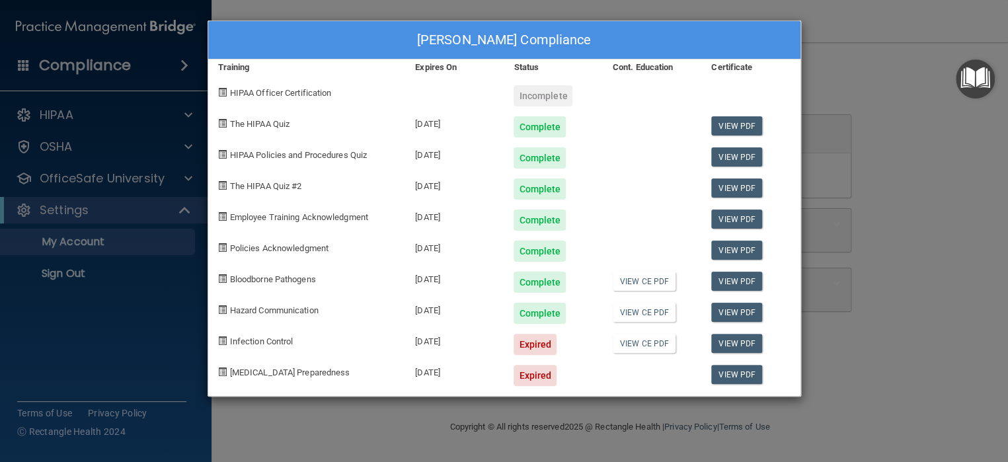
click at [879, 143] on div "Shirley Blendinger's Compliance Training Expires On Status Cont. Education Cert…" at bounding box center [504, 231] width 1008 height 462
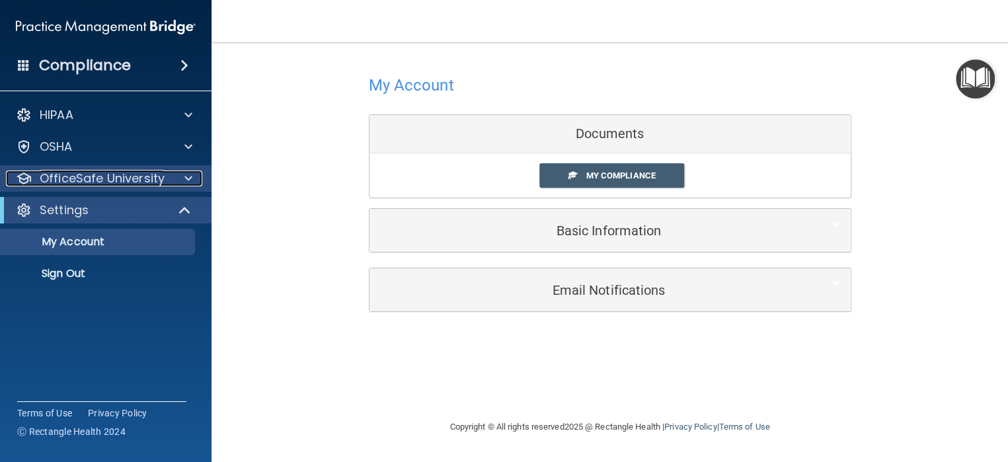
click at [94, 176] on p "OfficeSafe University" at bounding box center [102, 178] width 125 height 16
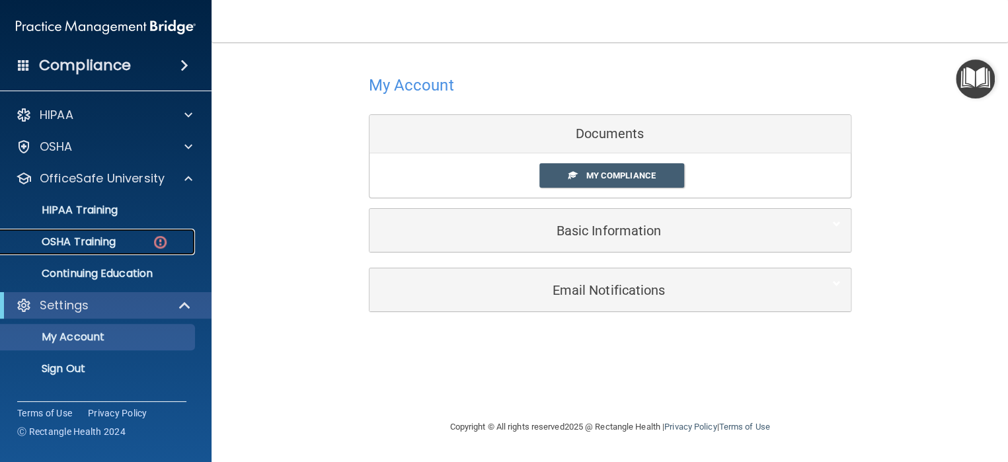
click at [104, 244] on p "OSHA Training" at bounding box center [62, 241] width 107 height 13
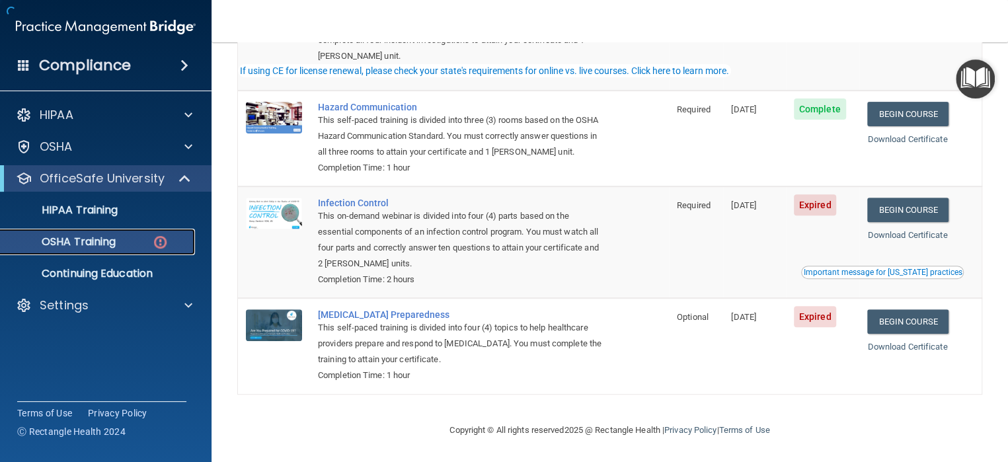
scroll to position [223, 0]
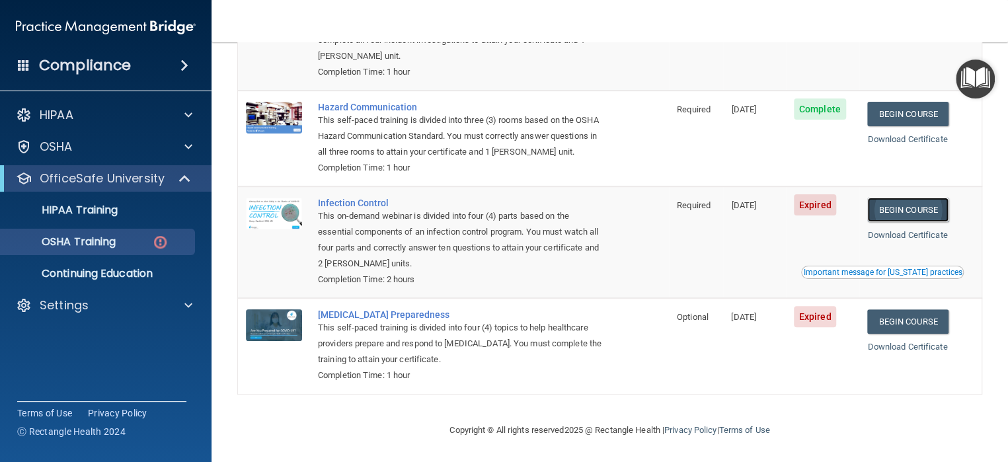
click at [907, 209] on link "Begin Course" at bounding box center [907, 210] width 81 height 24
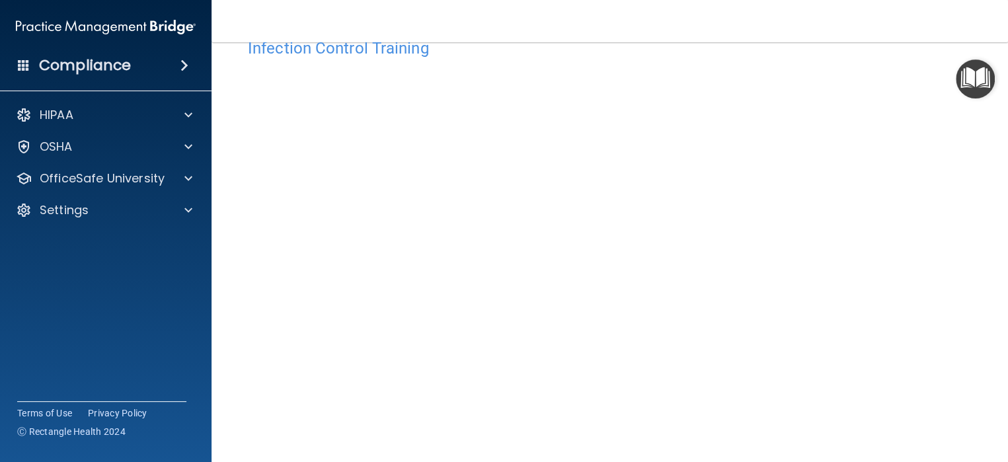
scroll to position [103, 0]
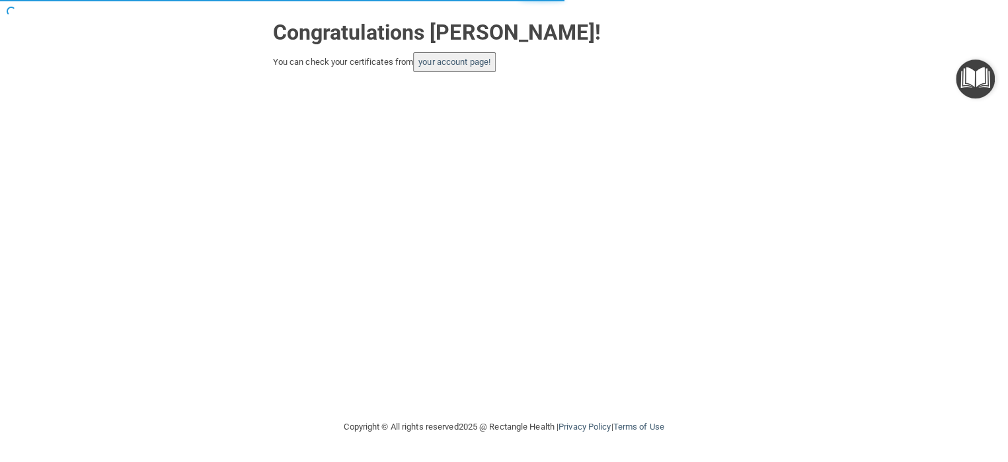
click at [471, 72] on button "your account page!" at bounding box center [454, 62] width 83 height 20
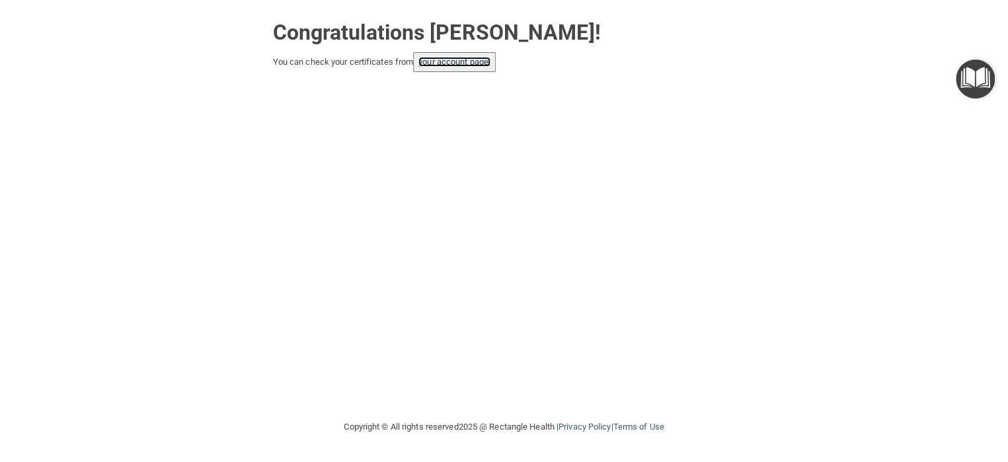
click at [475, 67] on link "your account page!" at bounding box center [454, 62] width 72 height 10
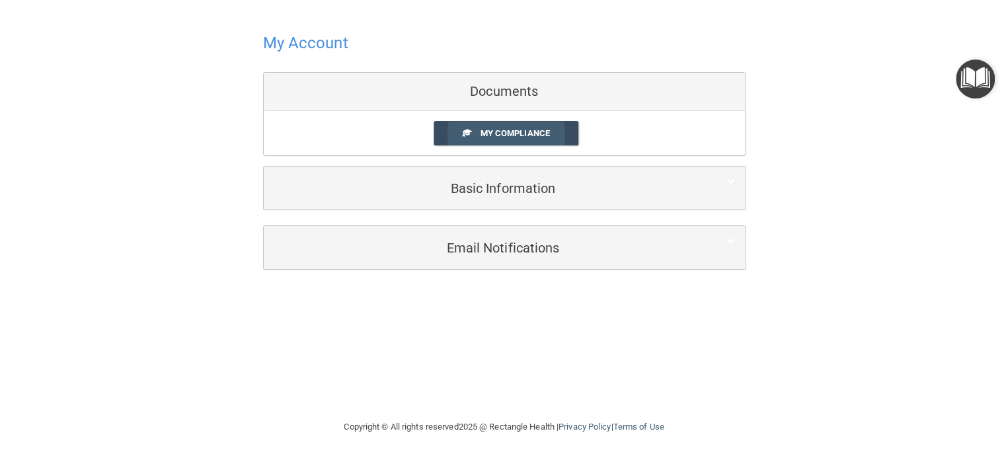
click at [513, 132] on span "My Compliance" at bounding box center [514, 133] width 69 height 10
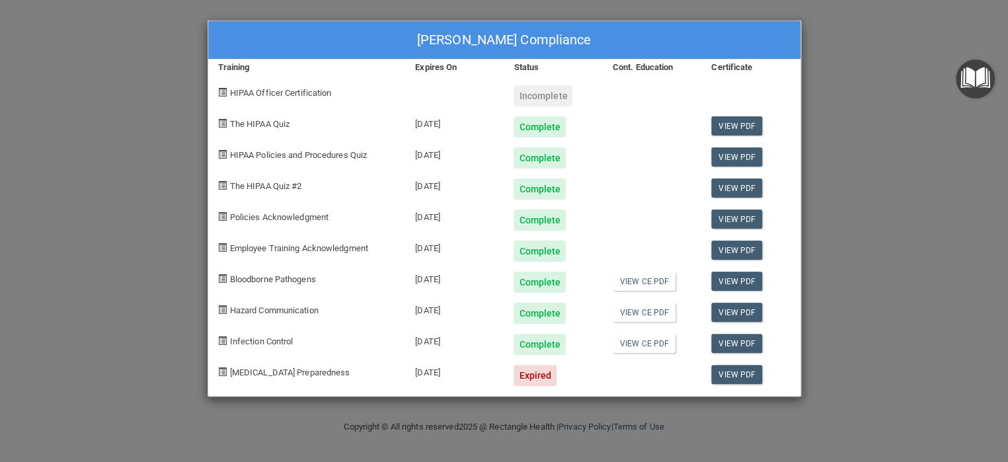
click at [63, 121] on div "Shirley Blendinger's Compliance Training Expires On Status Cont. Education Cert…" at bounding box center [504, 231] width 1008 height 462
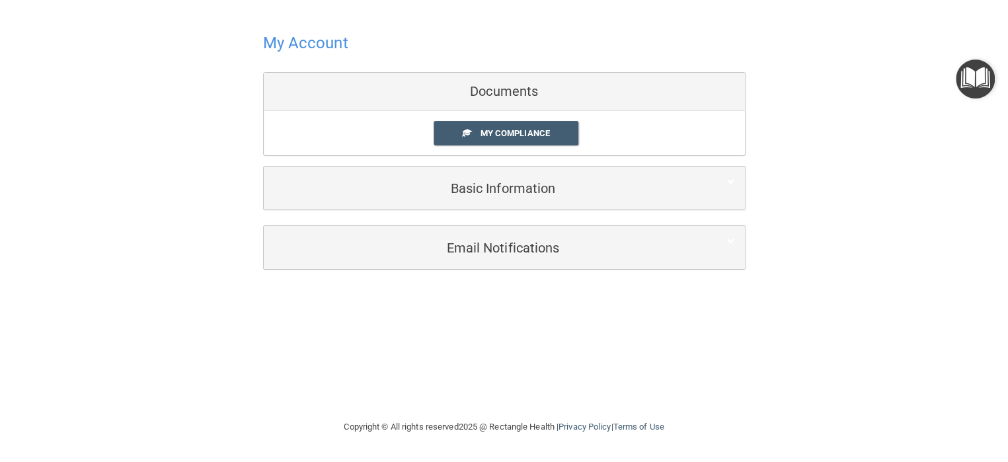
click at [312, 40] on h4 "My Account" at bounding box center [305, 42] width 85 height 17
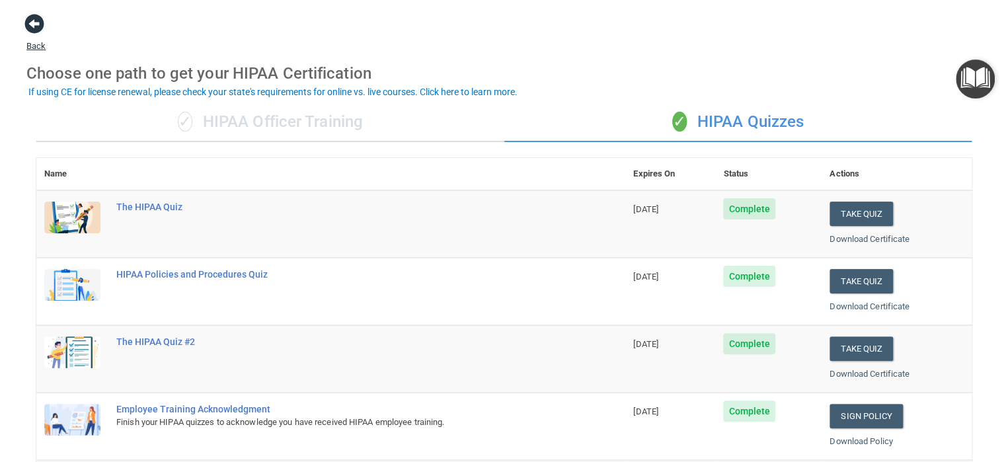
click at [31, 25] on span at bounding box center [34, 24] width 20 height 20
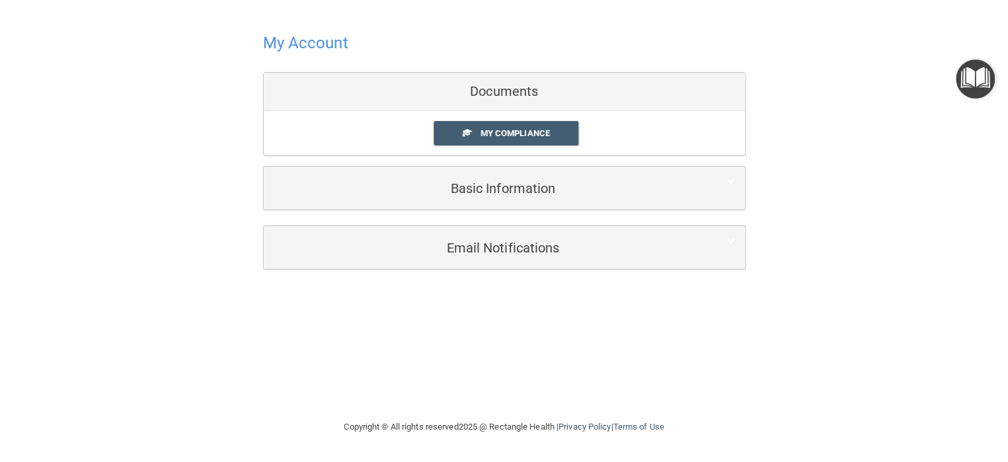
click at [312, 46] on h4 "My Account" at bounding box center [305, 42] width 85 height 17
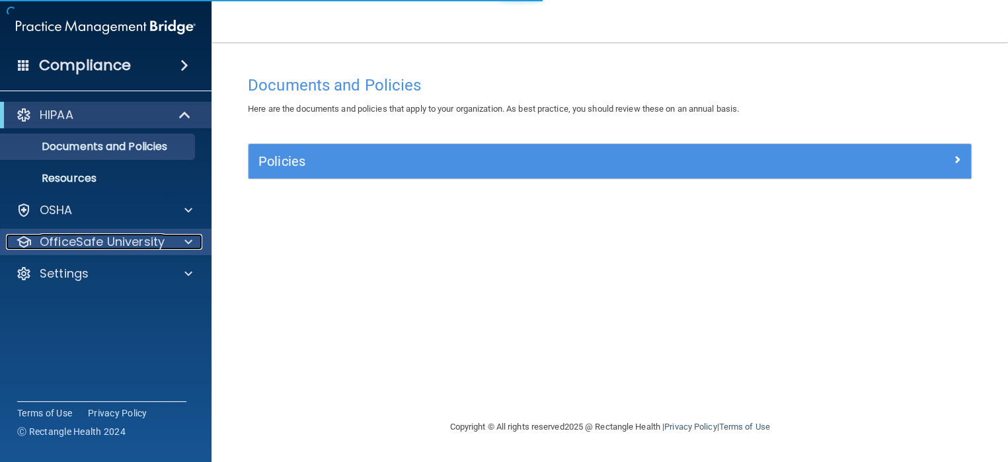
click at [104, 239] on p "OfficeSafe University" at bounding box center [102, 242] width 125 height 16
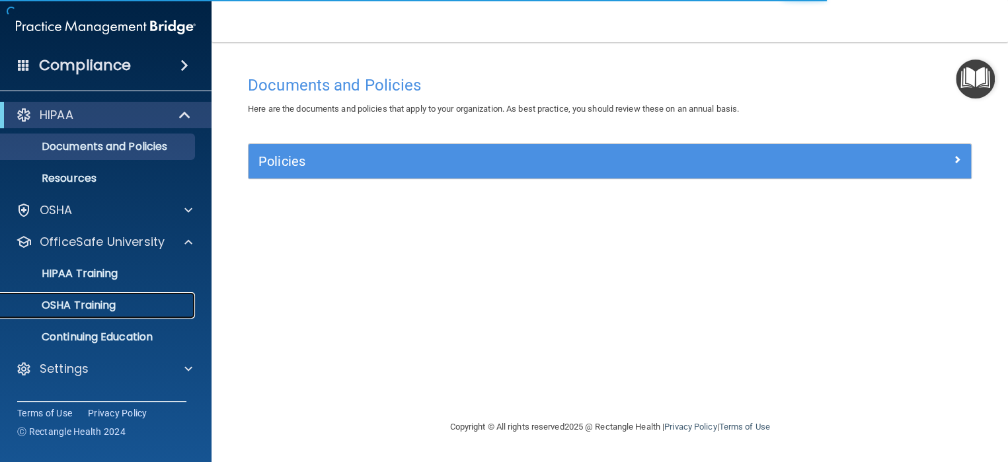
click at [94, 310] on p "OSHA Training" at bounding box center [62, 305] width 107 height 13
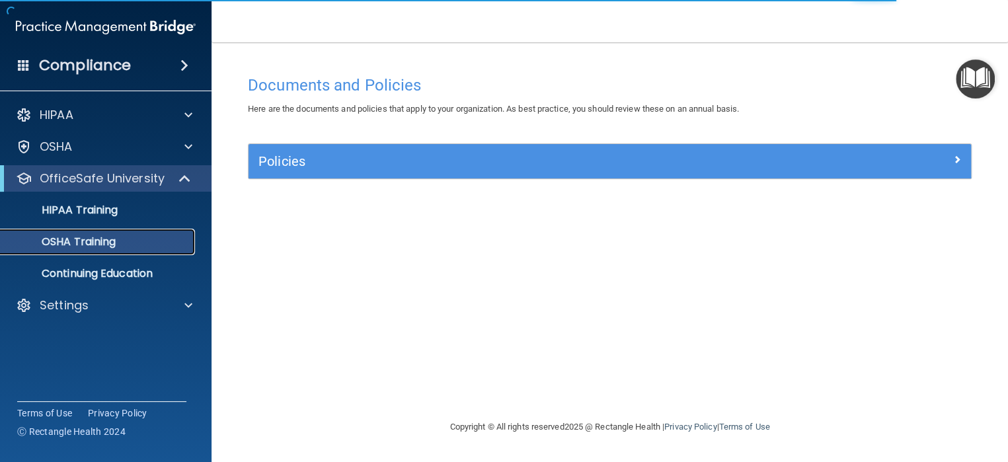
click at [69, 244] on p "OSHA Training" at bounding box center [62, 241] width 107 height 13
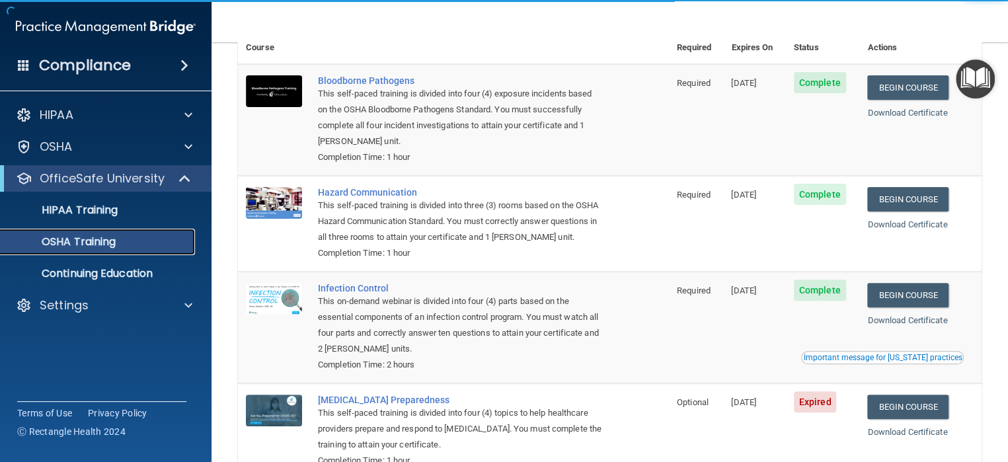
scroll to position [186, 0]
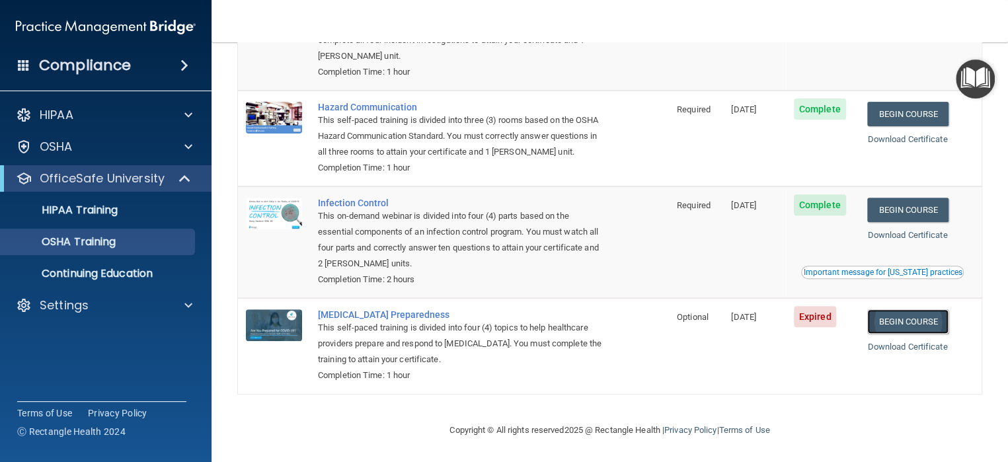
click at [908, 321] on link "Begin Course" at bounding box center [907, 321] width 81 height 24
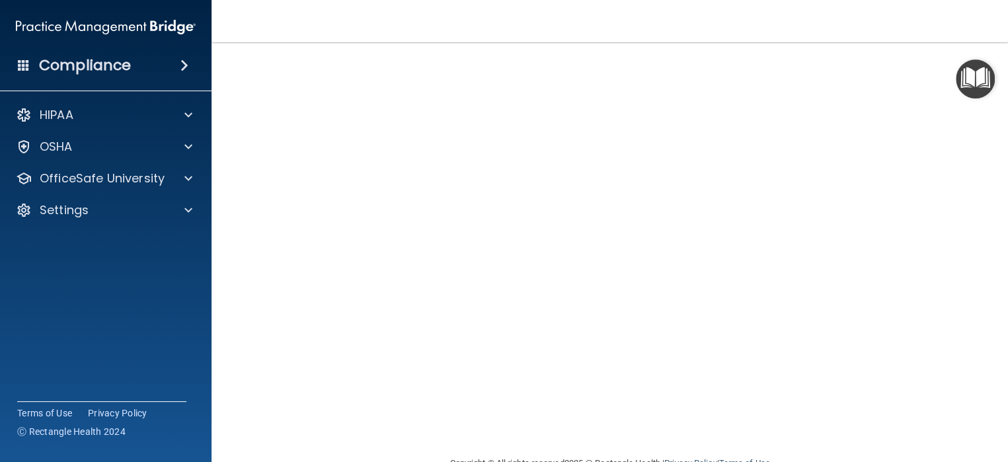
scroll to position [5, 0]
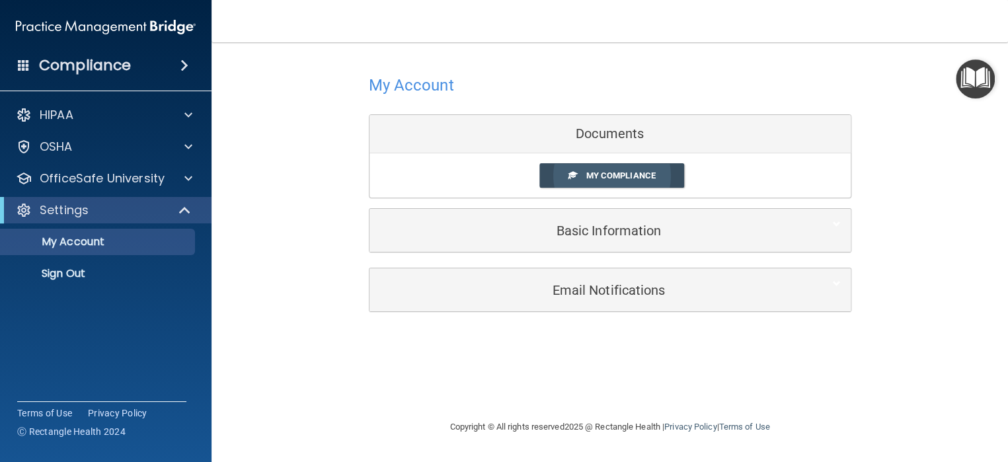
click at [604, 173] on span "My Compliance" at bounding box center [619, 175] width 69 height 10
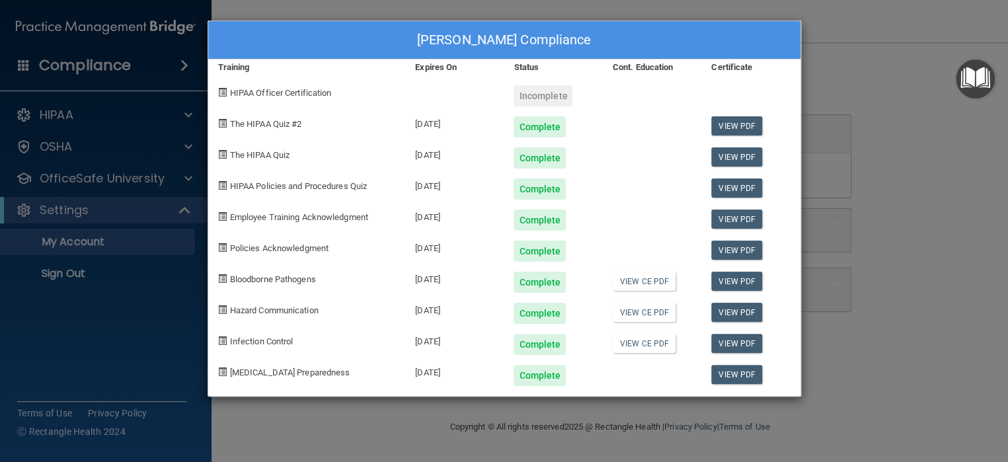
click at [909, 235] on div "[PERSON_NAME] Compliance Training Expires On Status Cont. Education Certificate…" at bounding box center [504, 231] width 1008 height 462
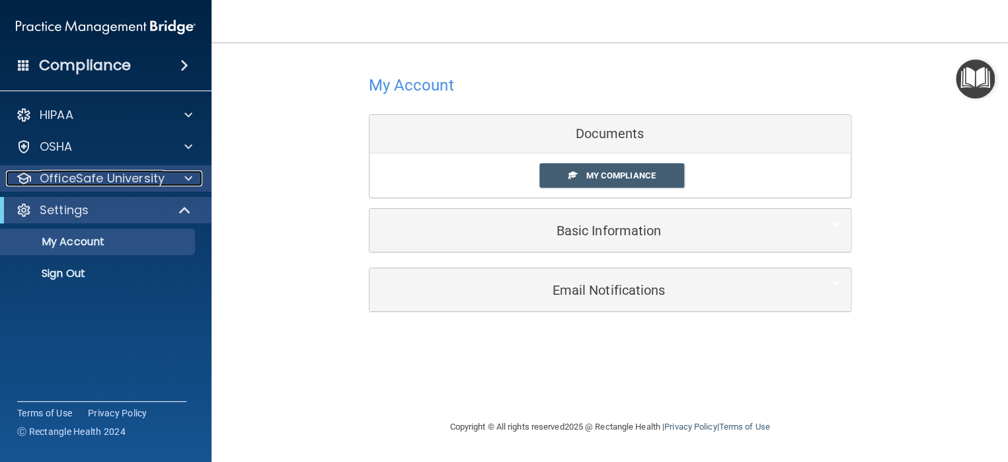
click at [91, 176] on p "OfficeSafe University" at bounding box center [102, 178] width 125 height 16
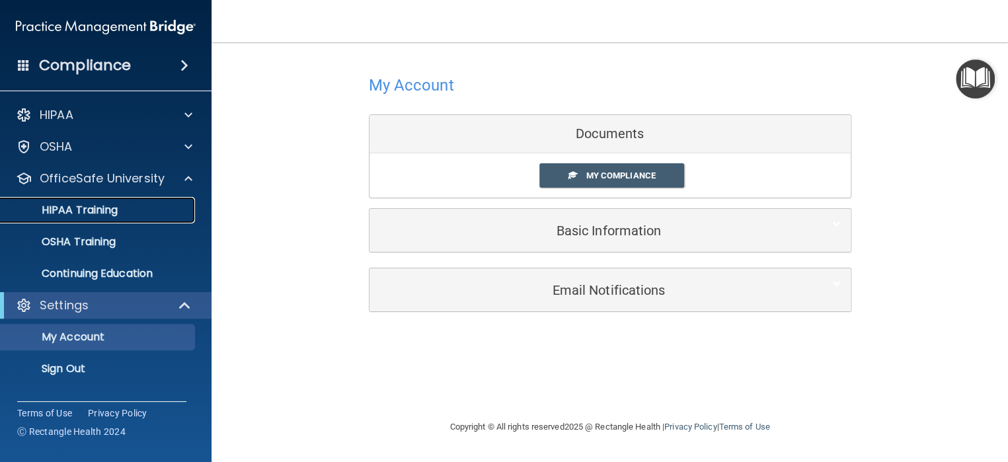
click at [91, 209] on p "HIPAA Training" at bounding box center [63, 210] width 109 height 13
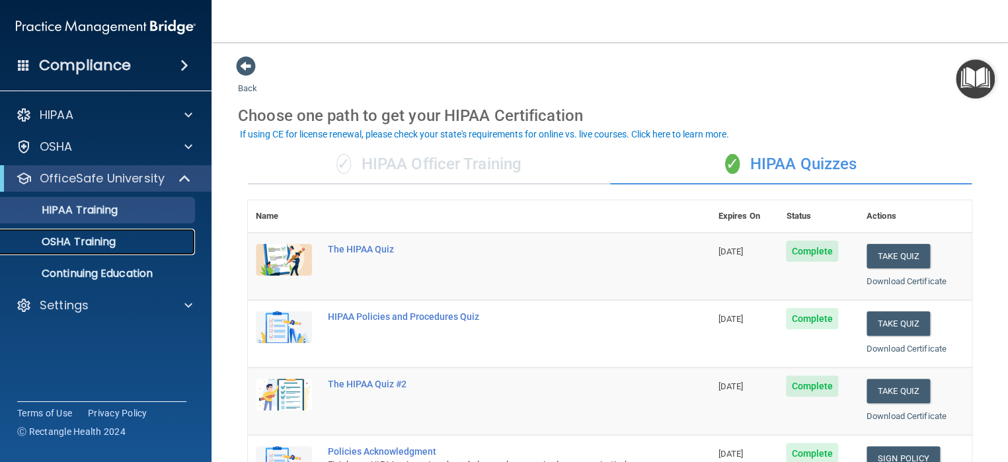
click at [81, 236] on p "OSHA Training" at bounding box center [62, 241] width 107 height 13
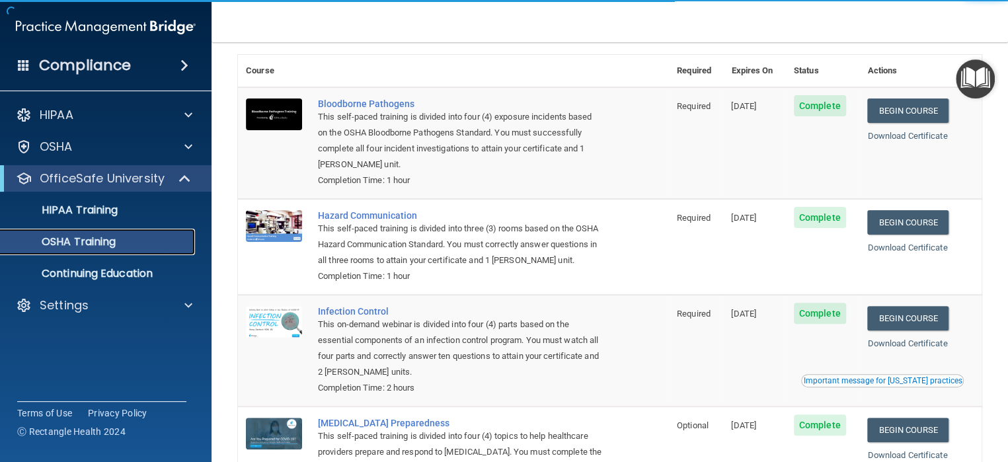
scroll to position [132, 0]
